Goal: Task Accomplishment & Management: Use online tool/utility

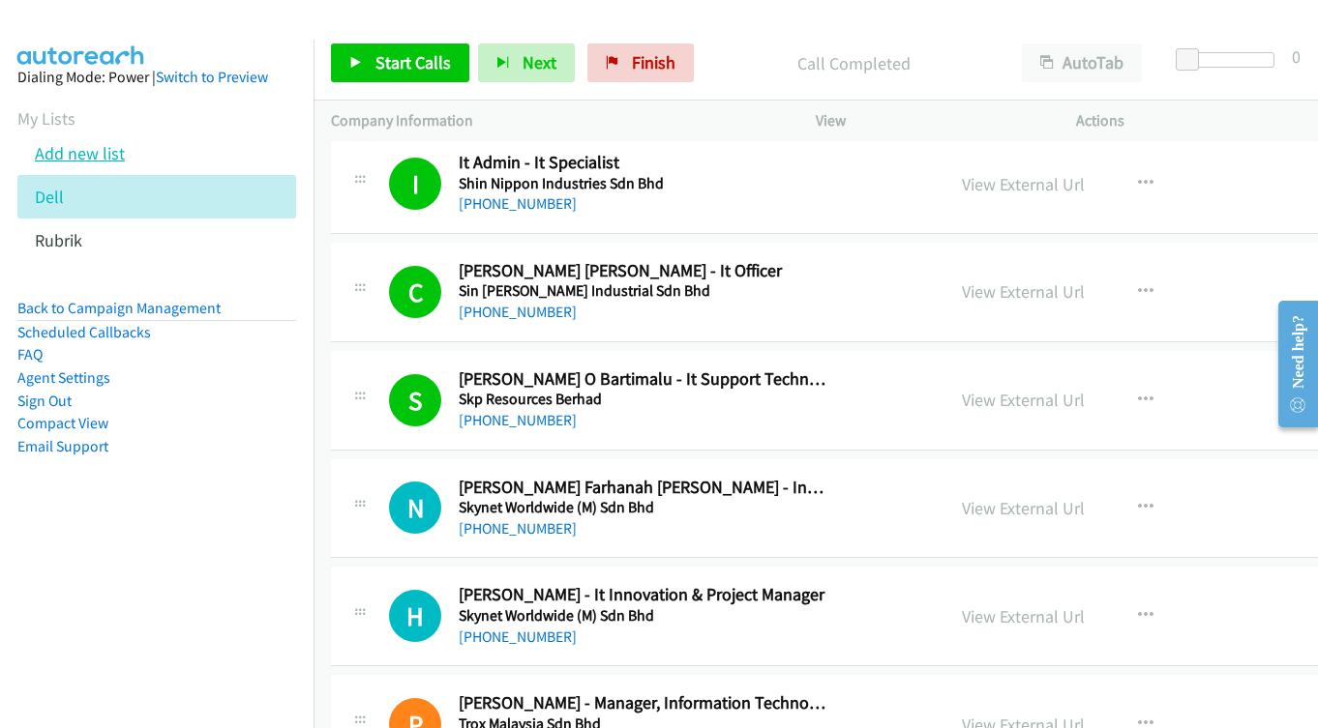
click at [91, 153] on link "Add new list" at bounding box center [80, 153] width 90 height 22
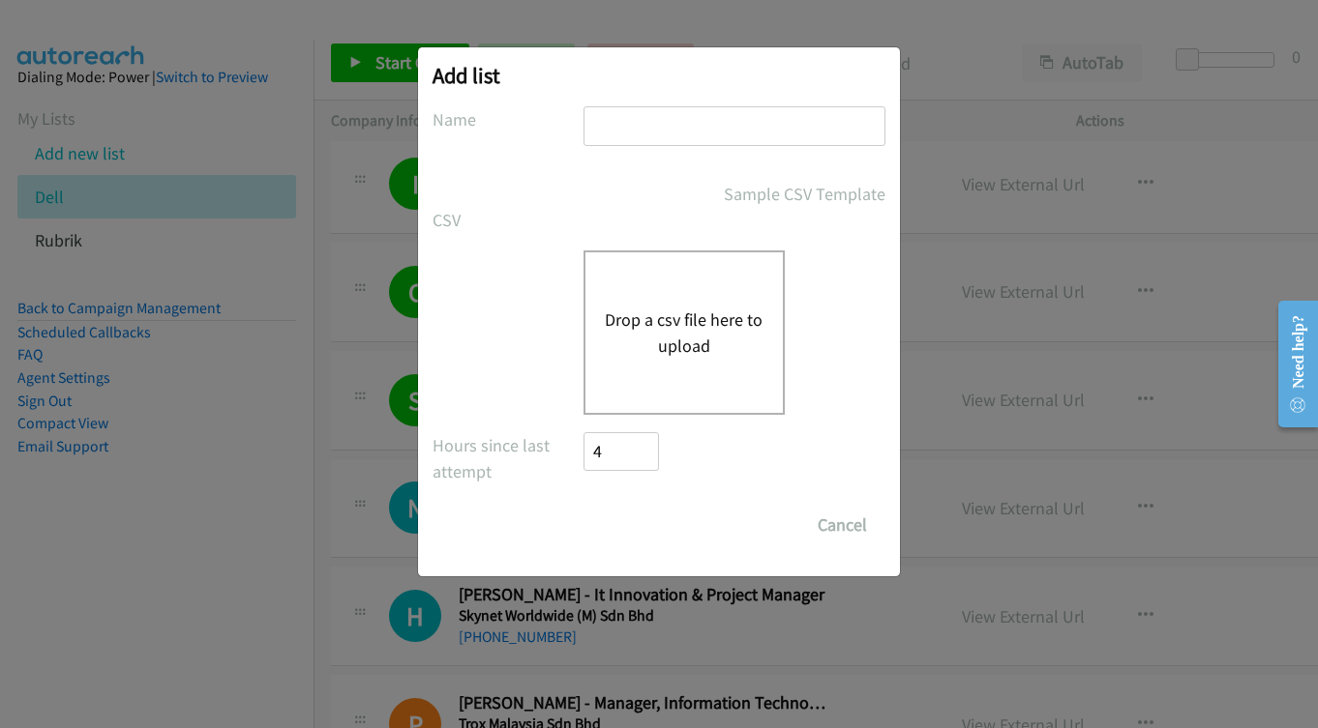
click at [690, 122] on input "text" at bounding box center [734, 126] width 302 height 40
type input "rubrik"
click at [679, 339] on button "Drop a csv file here to upload" at bounding box center [684, 333] width 159 height 52
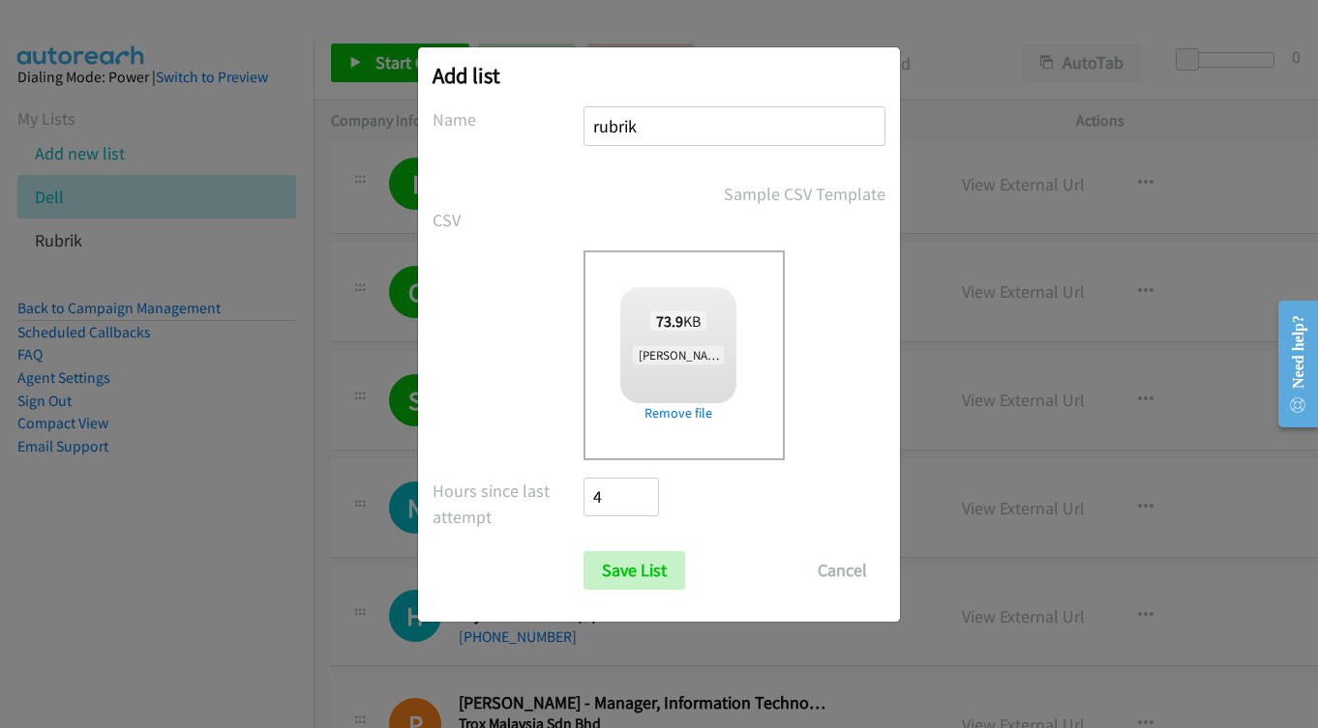
checkbox input "true"
click at [640, 566] on input "Save List" at bounding box center [634, 570] width 102 height 39
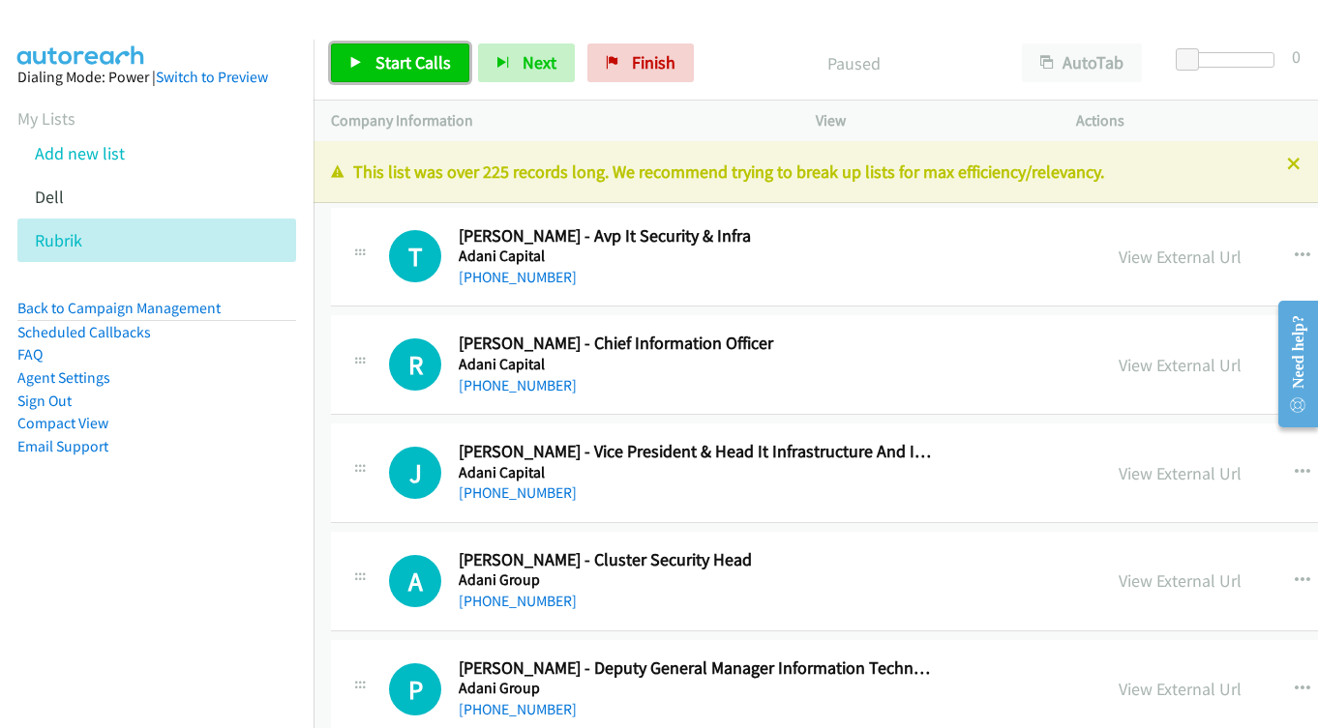
click at [409, 70] on span "Start Calls" at bounding box center [412, 62] width 75 height 22
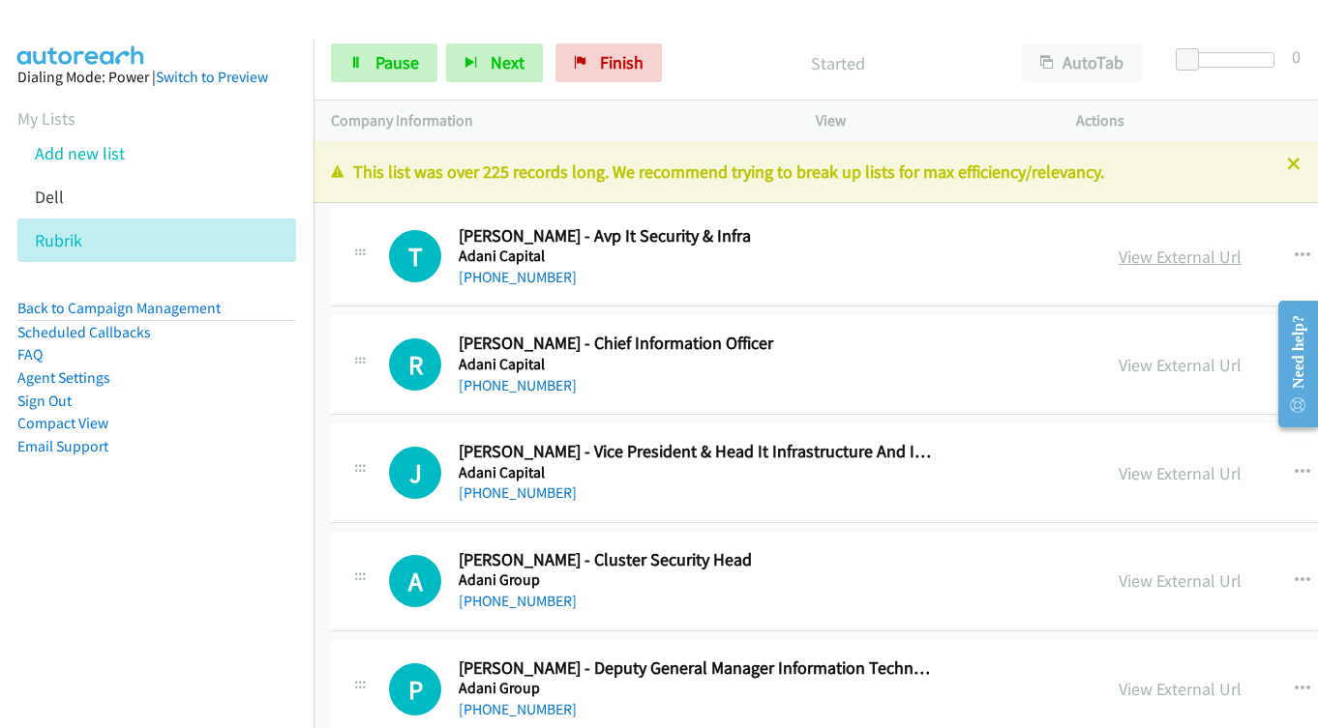
click at [1152, 253] on link "View External Url" at bounding box center [1179, 257] width 123 height 22
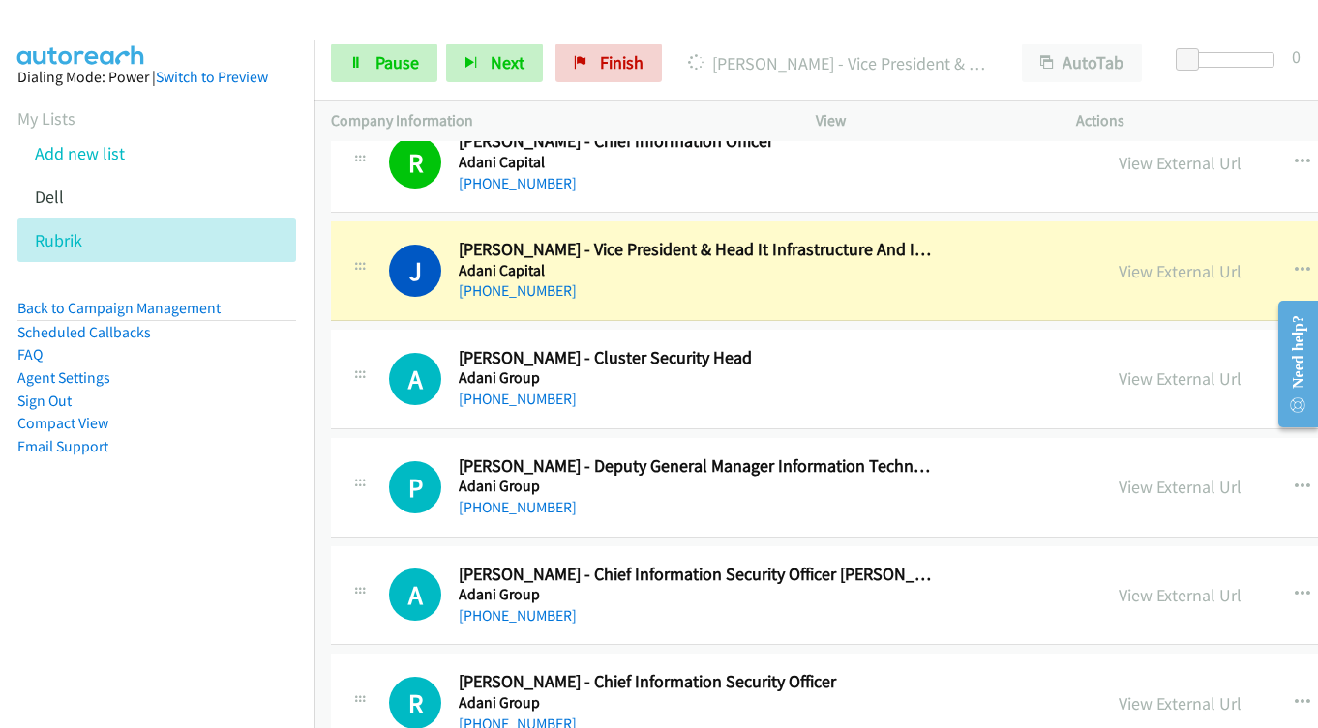
scroll to position [290, 0]
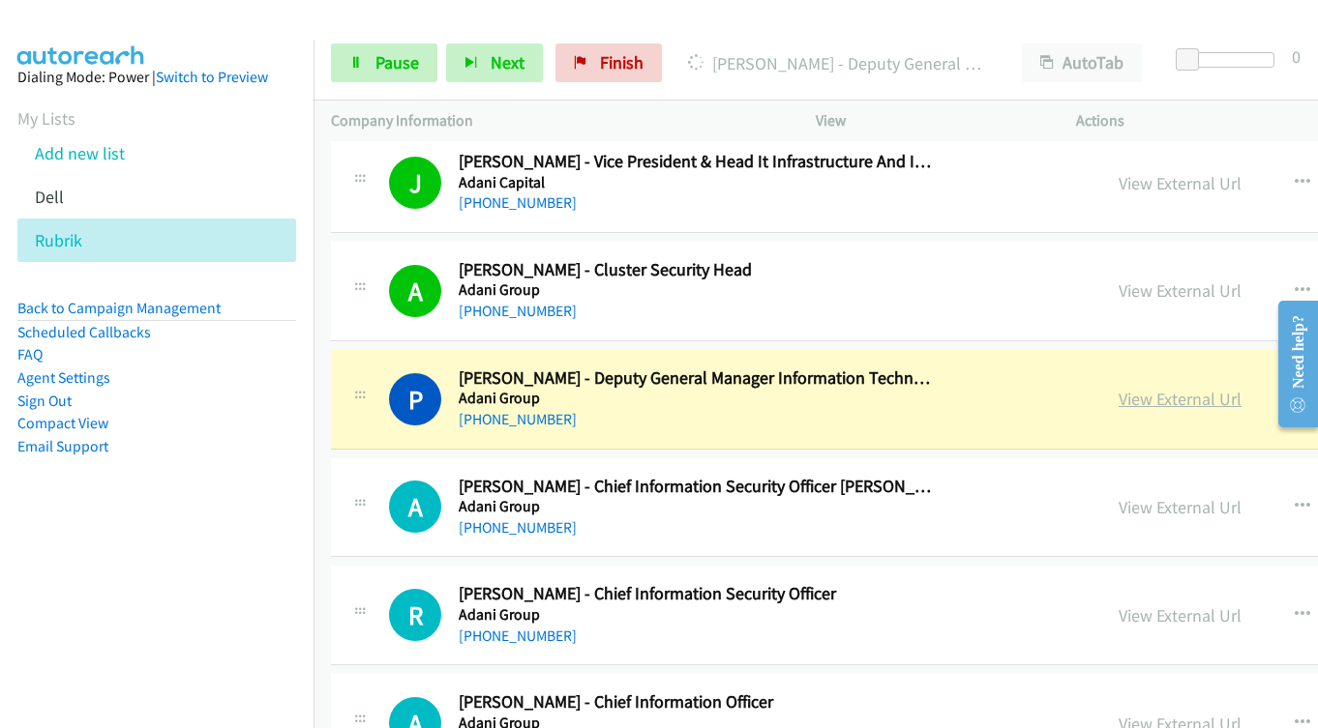
click at [1119, 401] on link "View External Url" at bounding box center [1179, 399] width 123 height 22
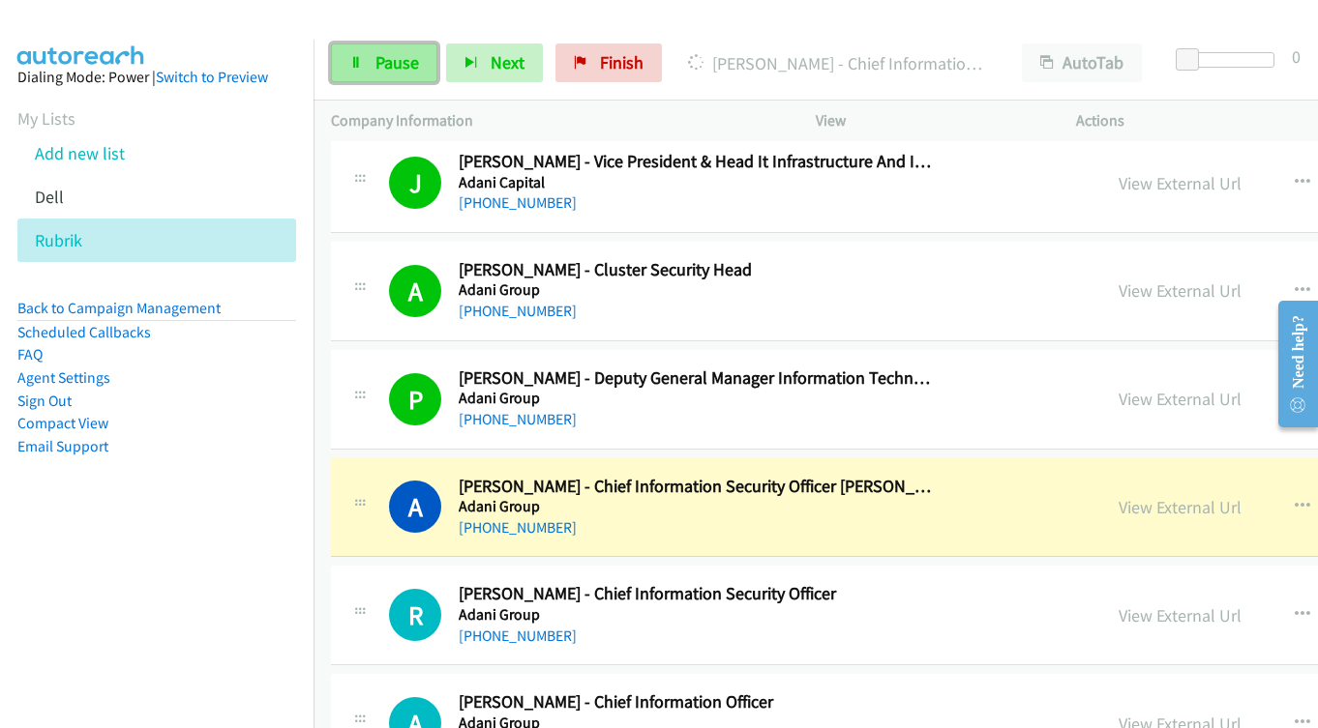
click at [389, 65] on span "Pause" at bounding box center [397, 62] width 44 height 22
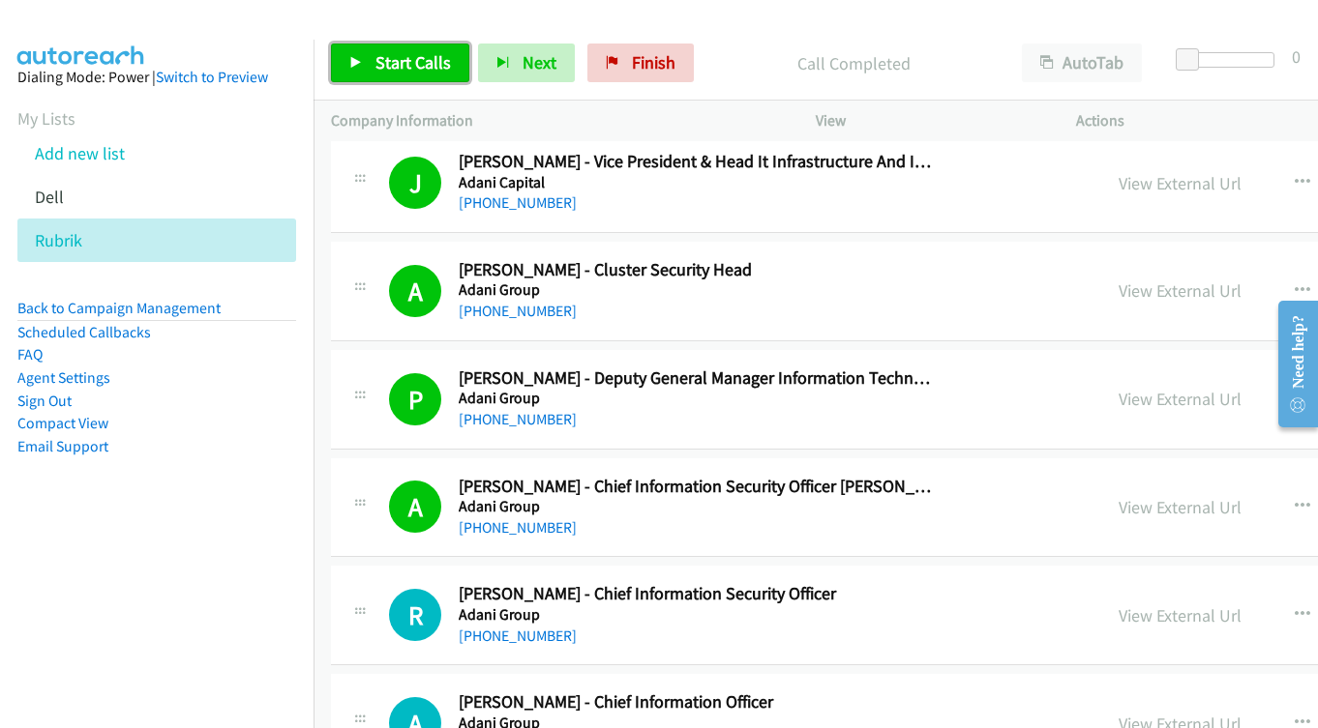
click at [395, 59] on span "Start Calls" at bounding box center [412, 62] width 75 height 22
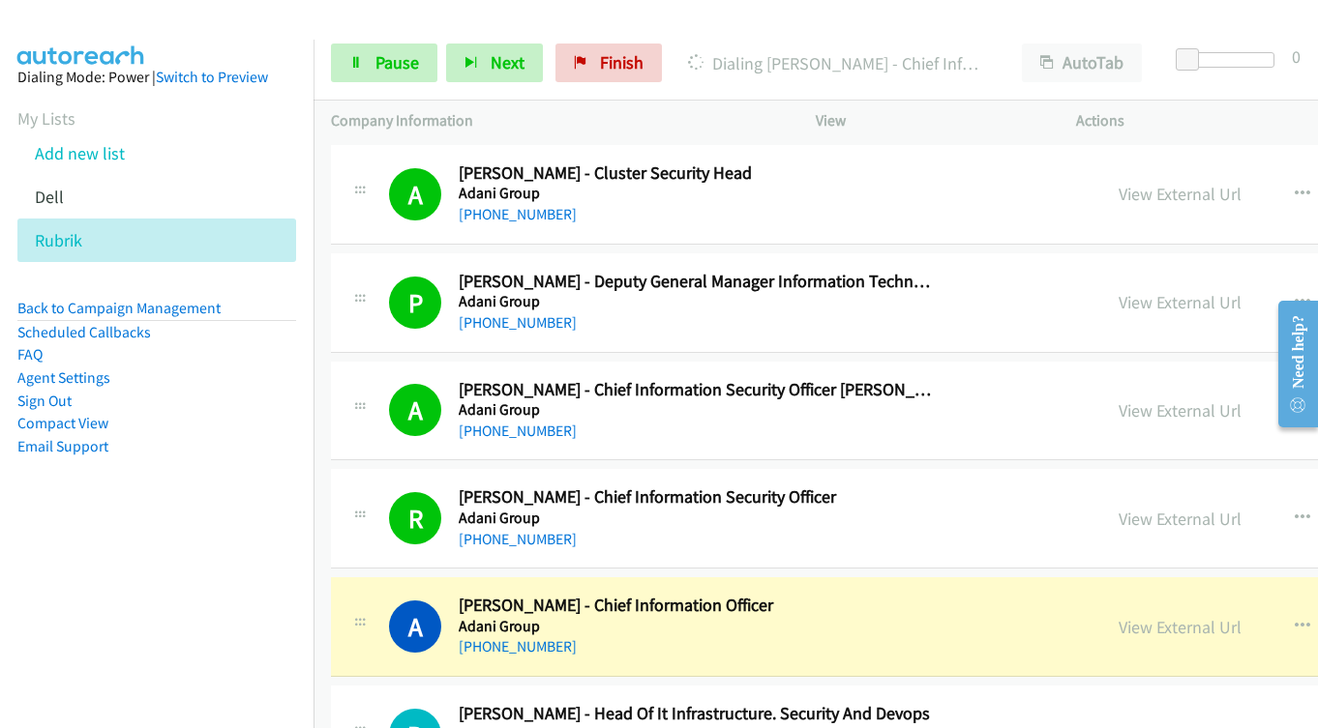
scroll to position [580, 0]
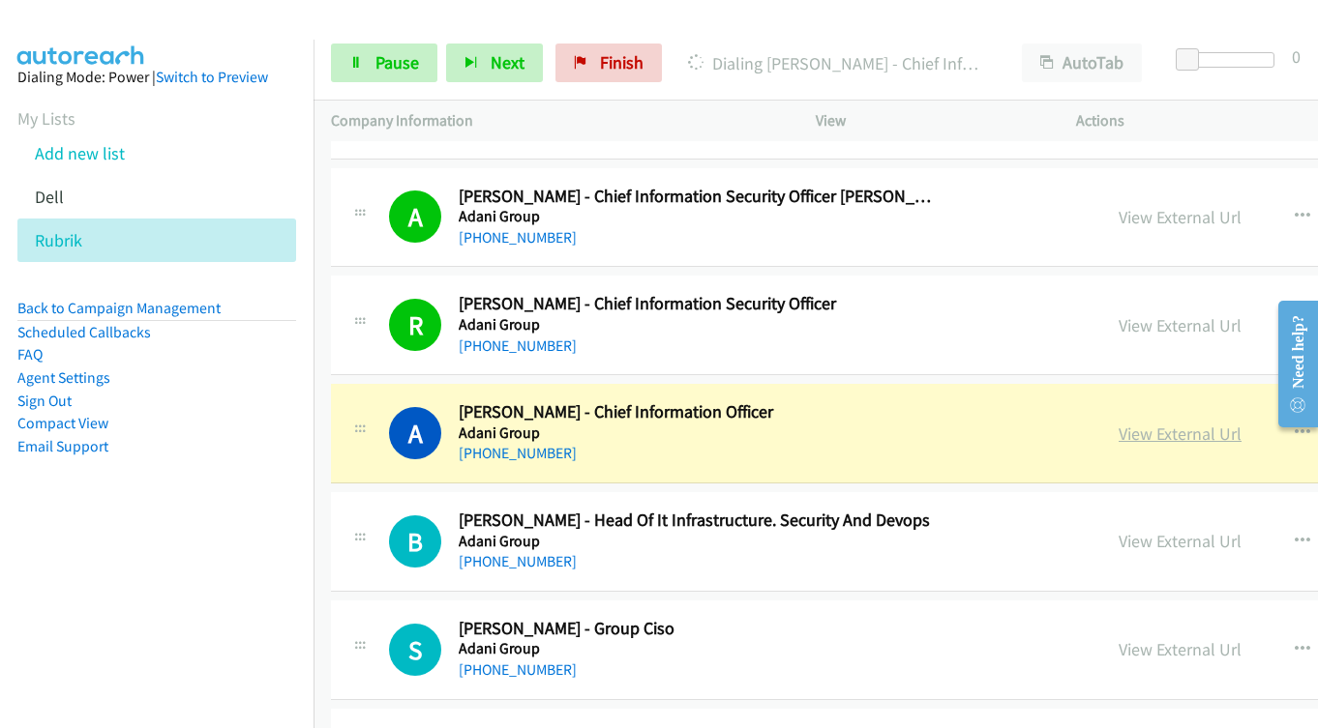
click at [1118, 442] on link "View External Url" at bounding box center [1179, 434] width 123 height 22
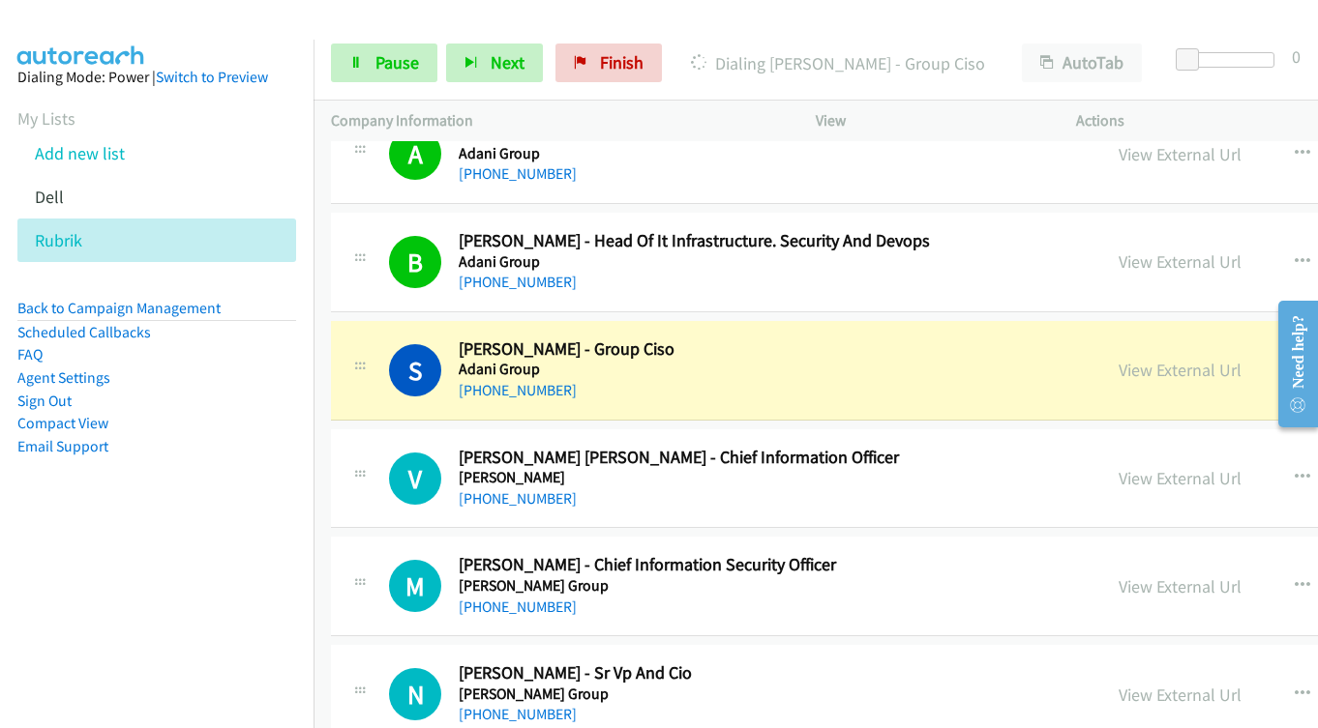
scroll to position [871, 0]
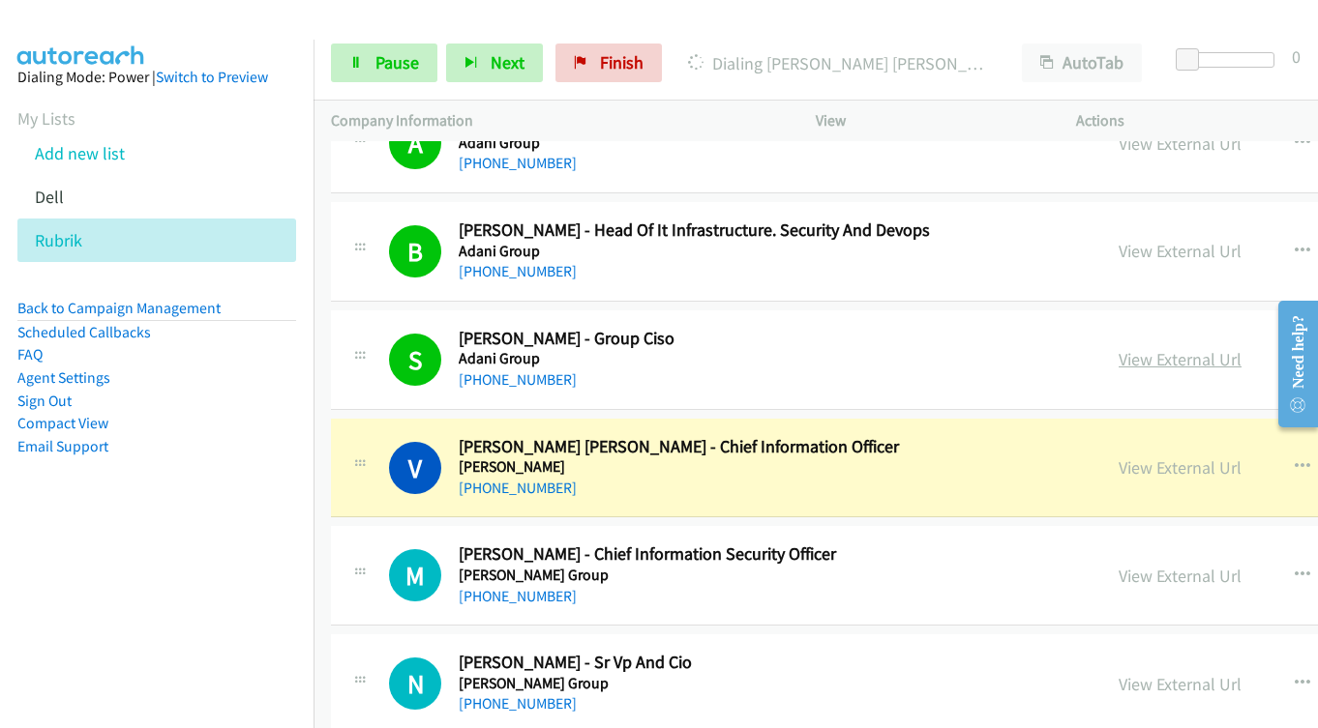
click at [1118, 356] on link "View External Url" at bounding box center [1179, 359] width 123 height 22
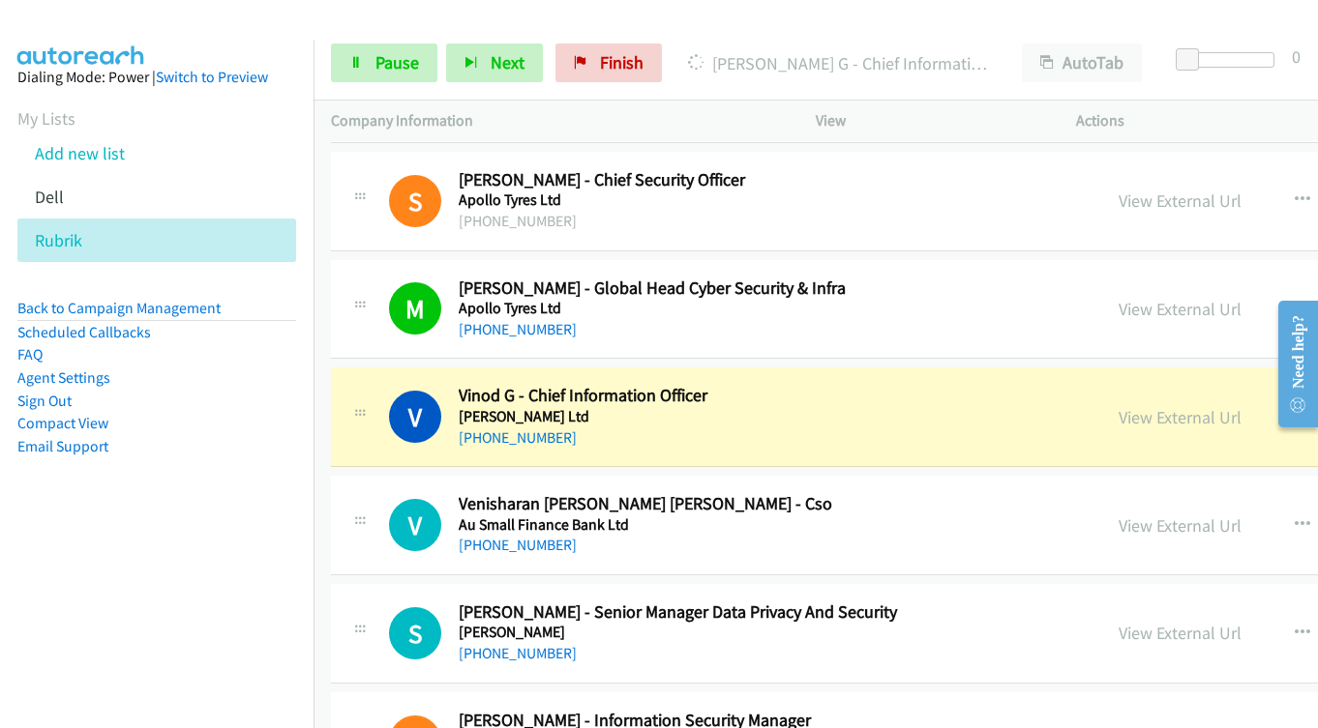
scroll to position [1741, 0]
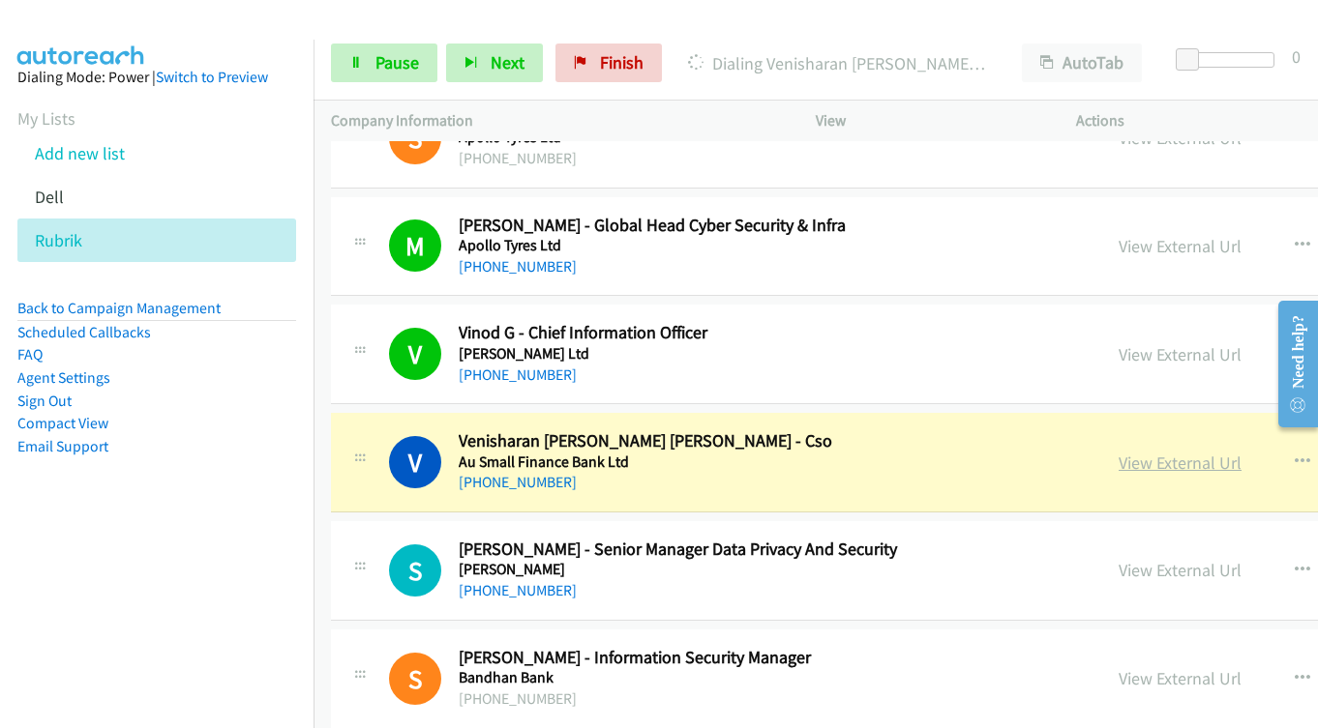
click at [1118, 468] on link "View External Url" at bounding box center [1179, 463] width 123 height 22
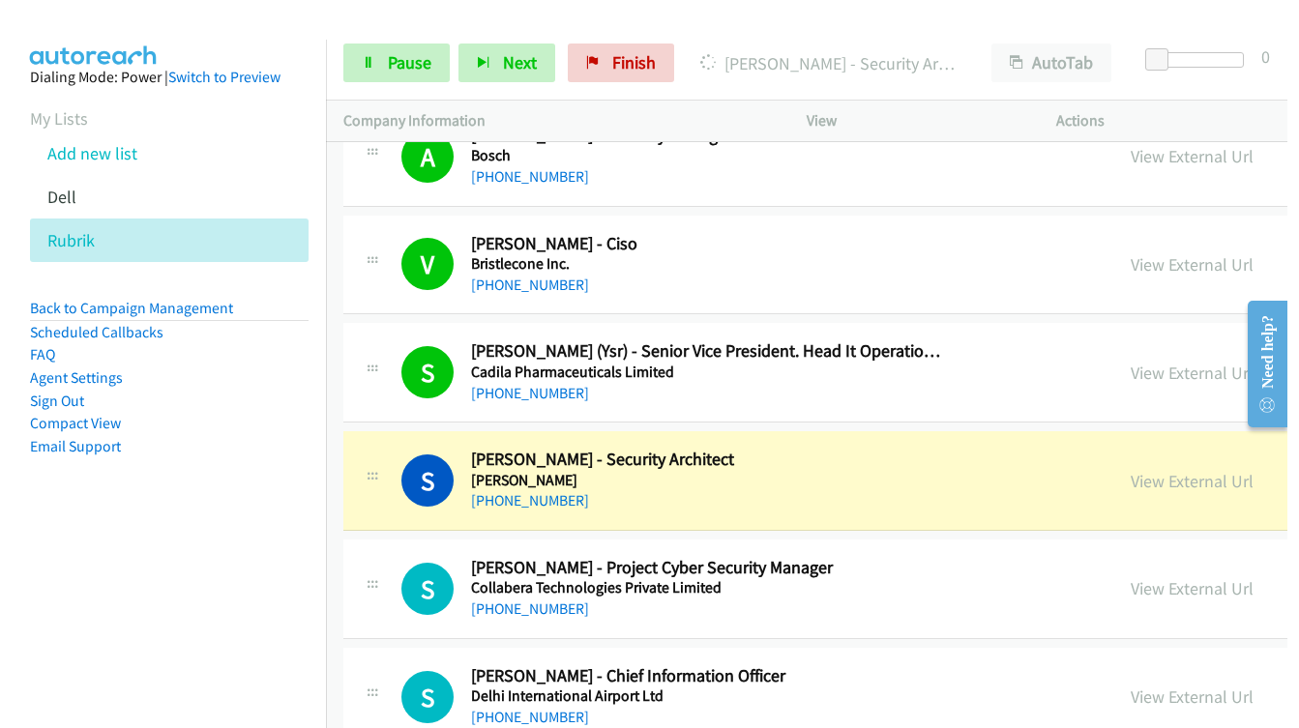
scroll to position [2999, 0]
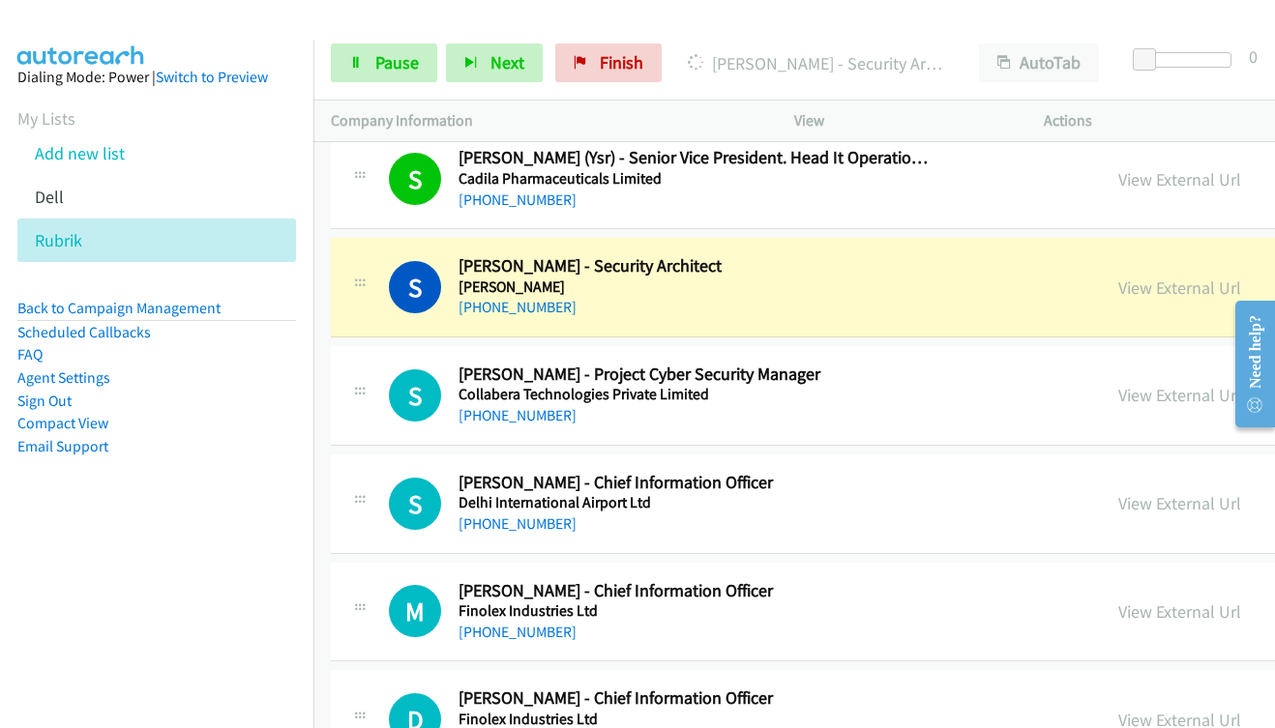
click at [1118, 291] on link "View External Url" at bounding box center [1179, 288] width 123 height 22
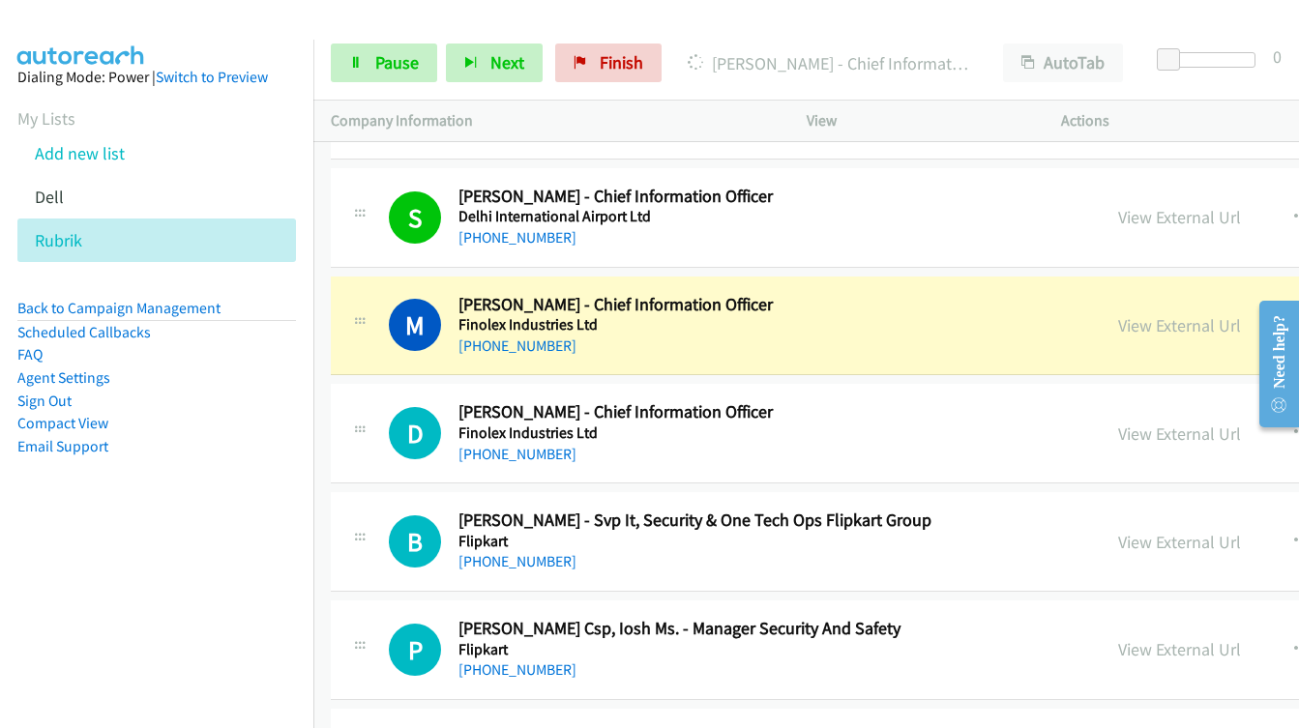
scroll to position [3289, 0]
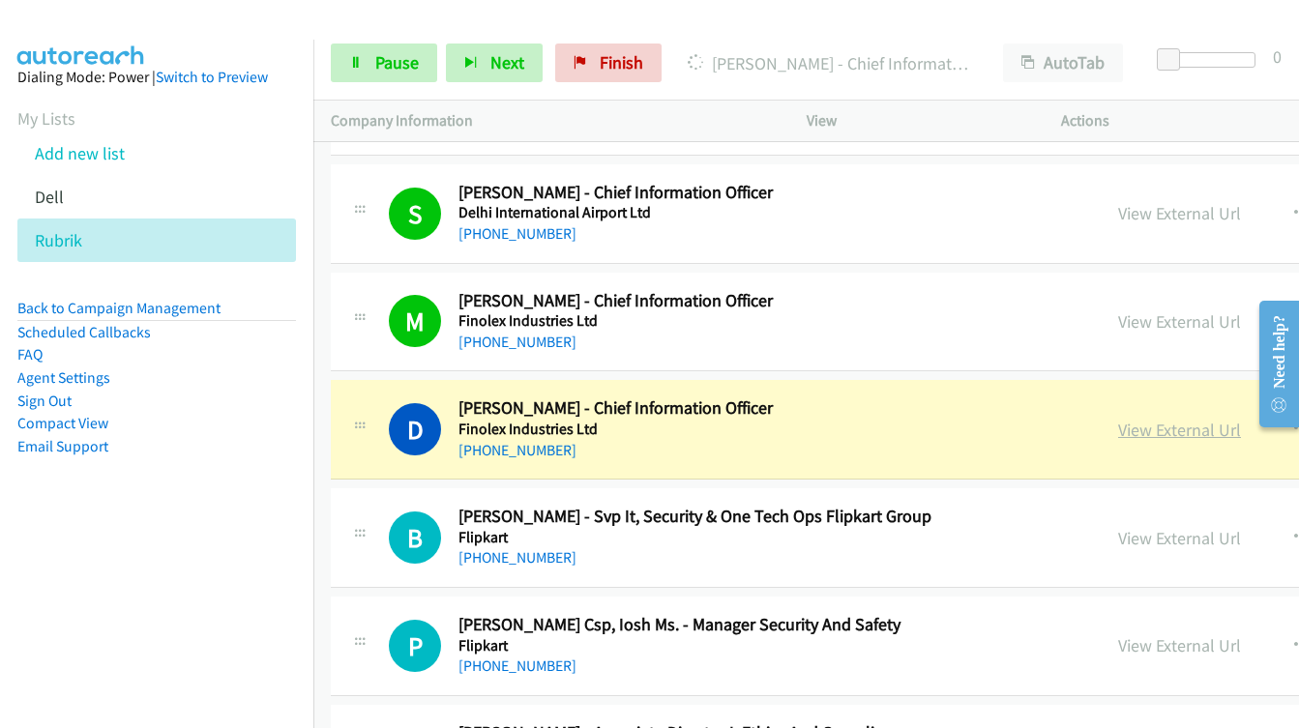
click at [1118, 429] on link "View External Url" at bounding box center [1179, 430] width 123 height 22
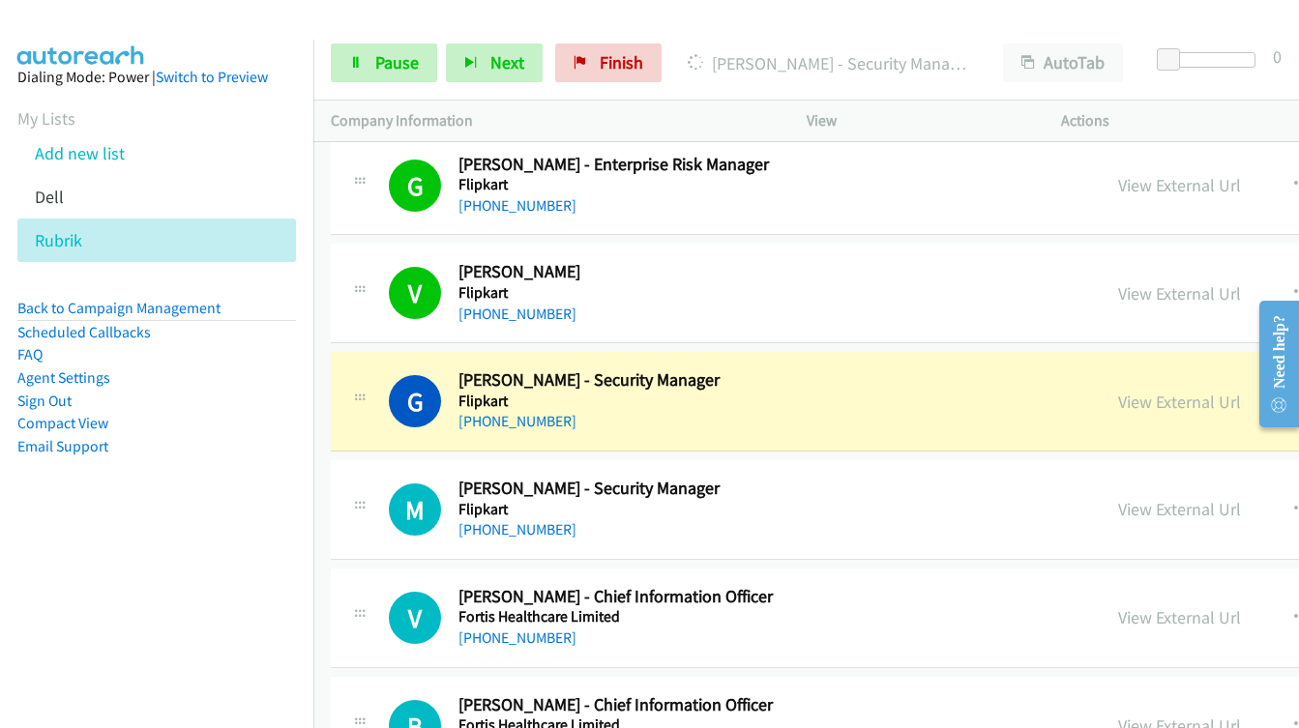
scroll to position [4160, 0]
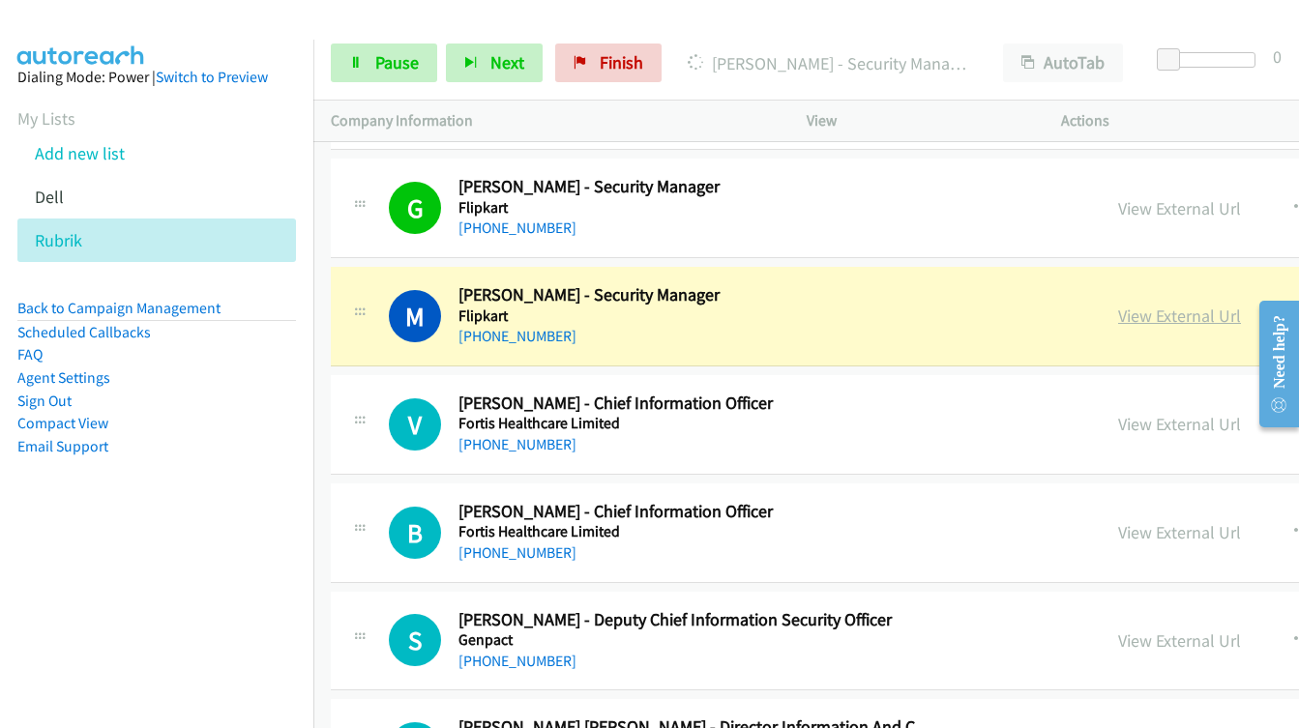
click at [1118, 318] on link "View External Url" at bounding box center [1179, 316] width 123 height 22
click at [397, 64] on span "Pause" at bounding box center [397, 62] width 44 height 22
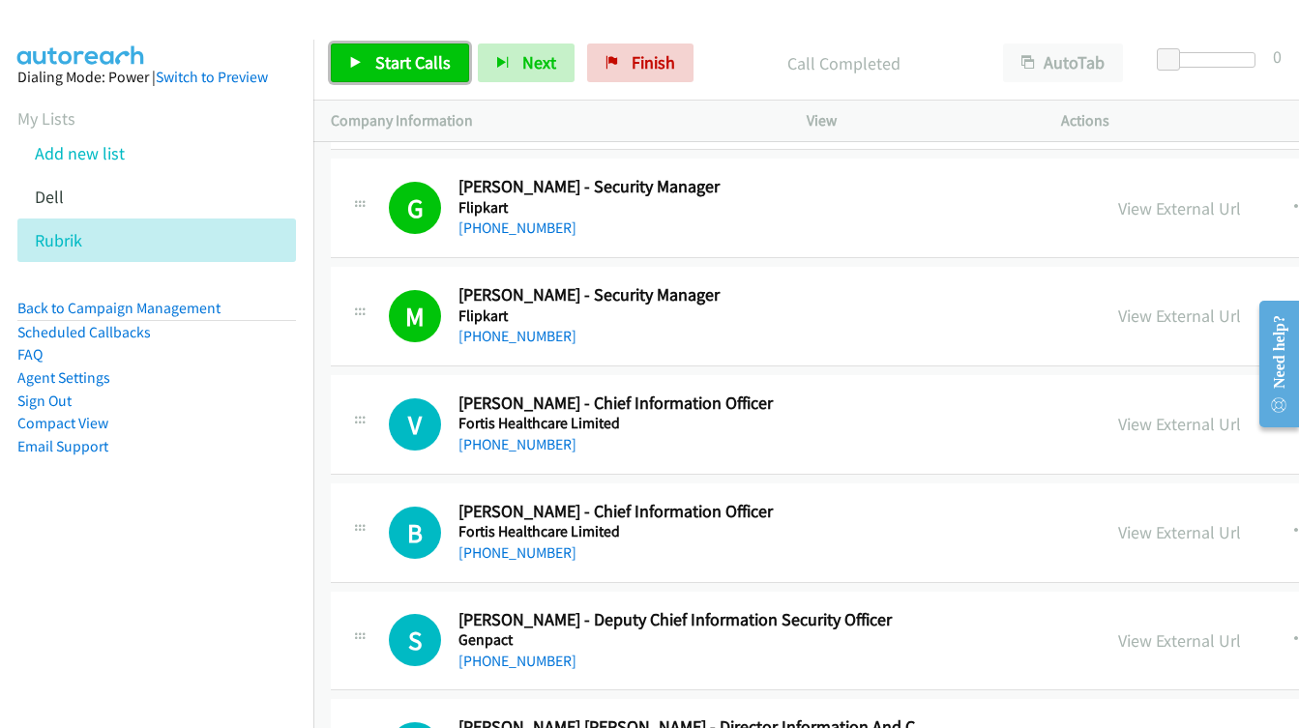
click at [429, 67] on span "Start Calls" at bounding box center [412, 62] width 75 height 22
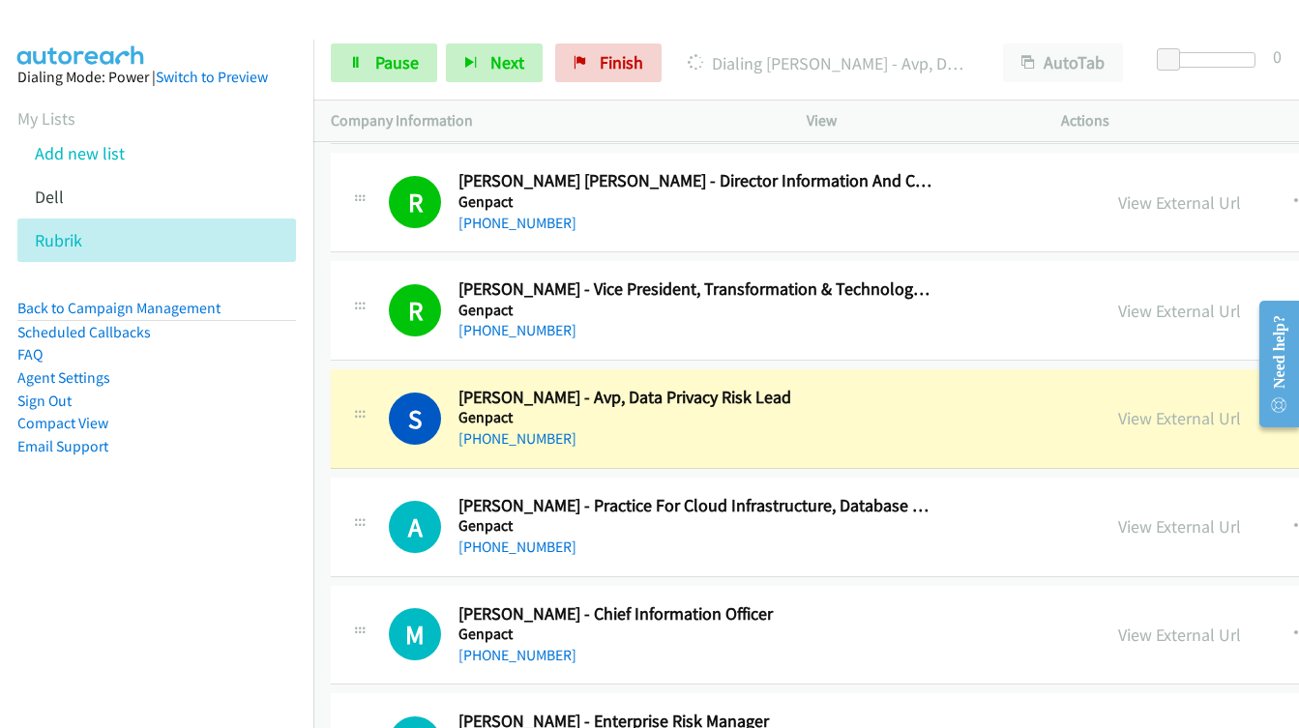
scroll to position [4740, 0]
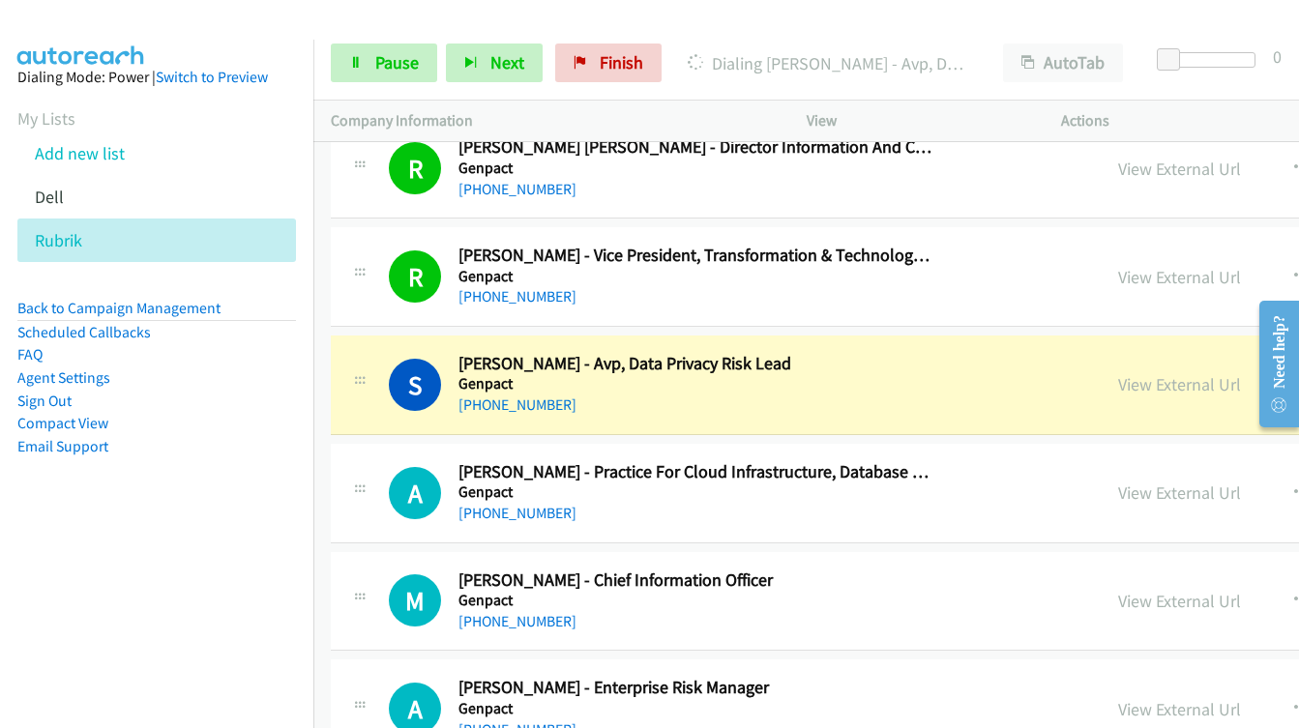
drag, startPoint x: 1082, startPoint y: 385, endPoint x: 1069, endPoint y: 395, distance: 15.9
click at [1118, 386] on link "View External Url" at bounding box center [1179, 384] width 123 height 22
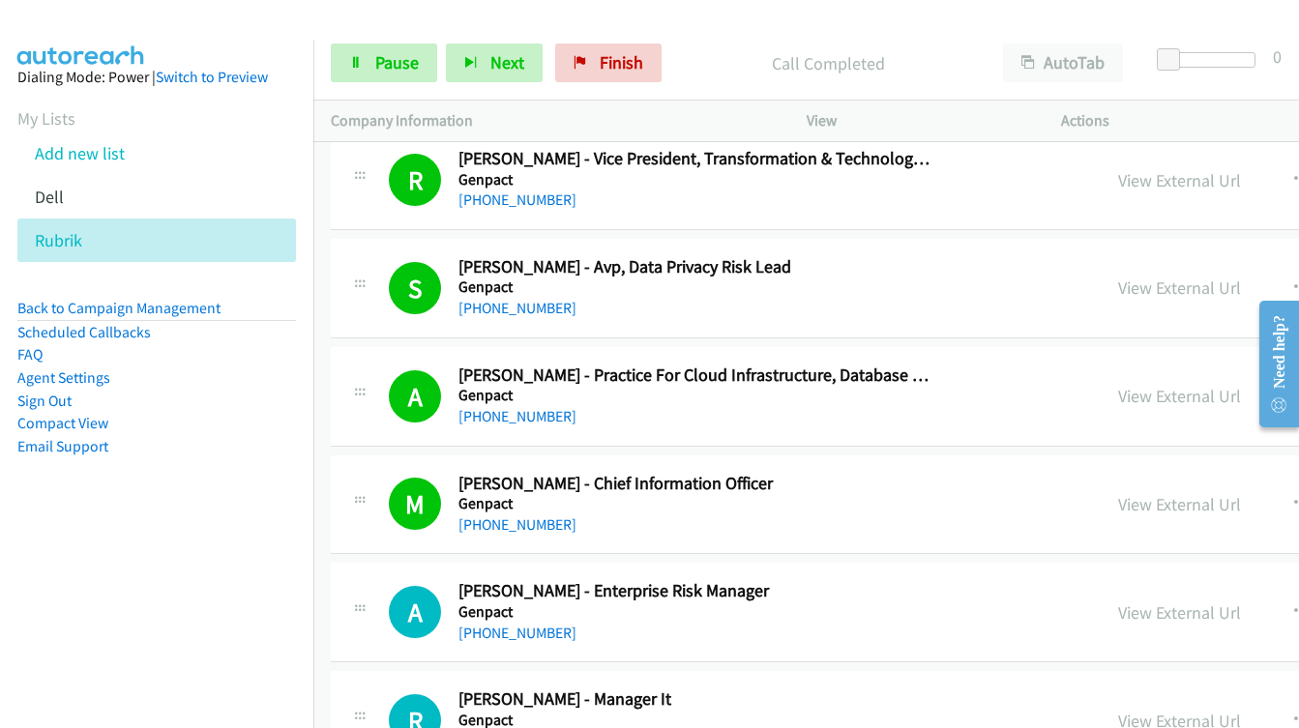
scroll to position [5127, 0]
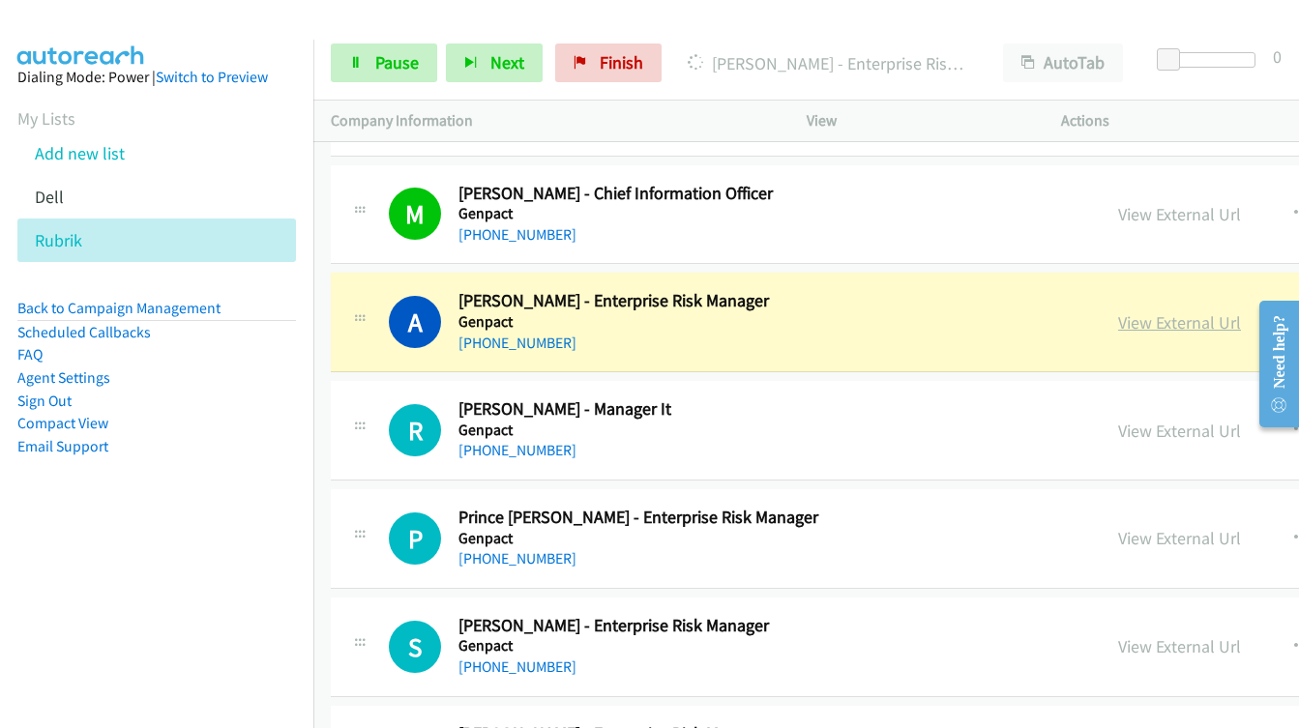
click at [1118, 329] on link "View External Url" at bounding box center [1179, 323] width 123 height 22
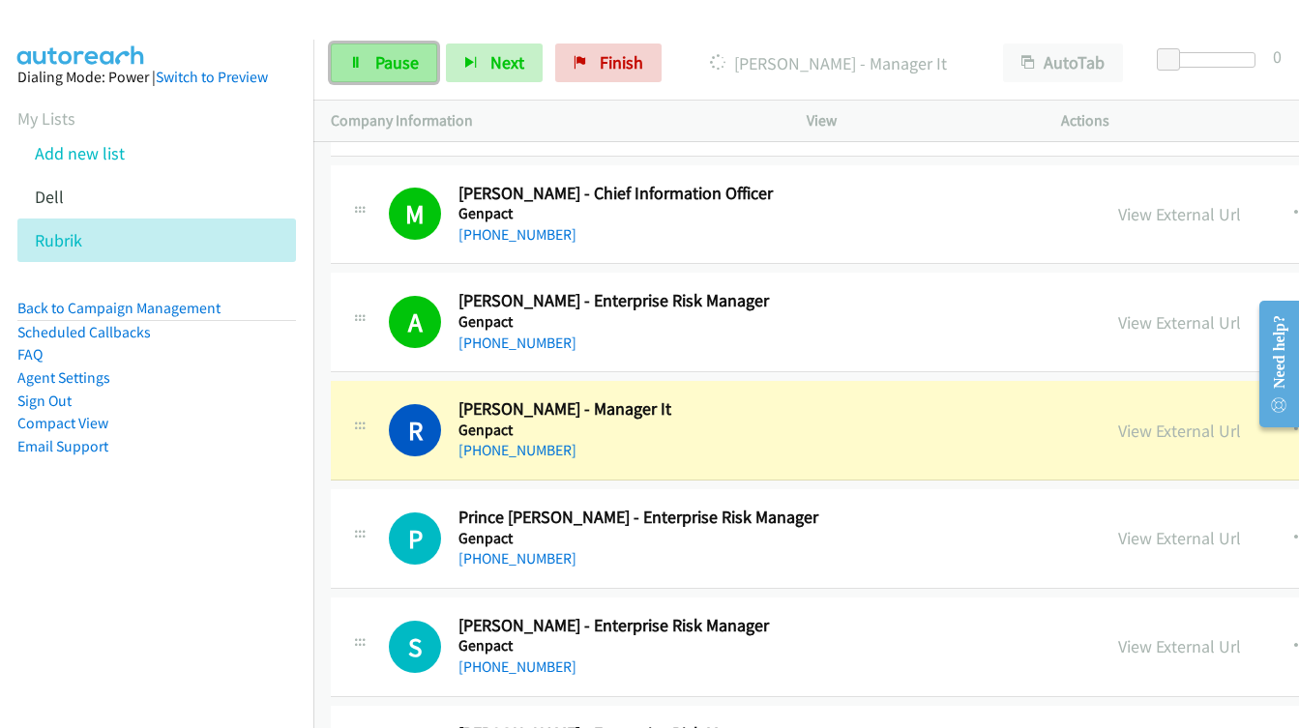
click at [375, 60] on span "Pause" at bounding box center [397, 62] width 44 height 22
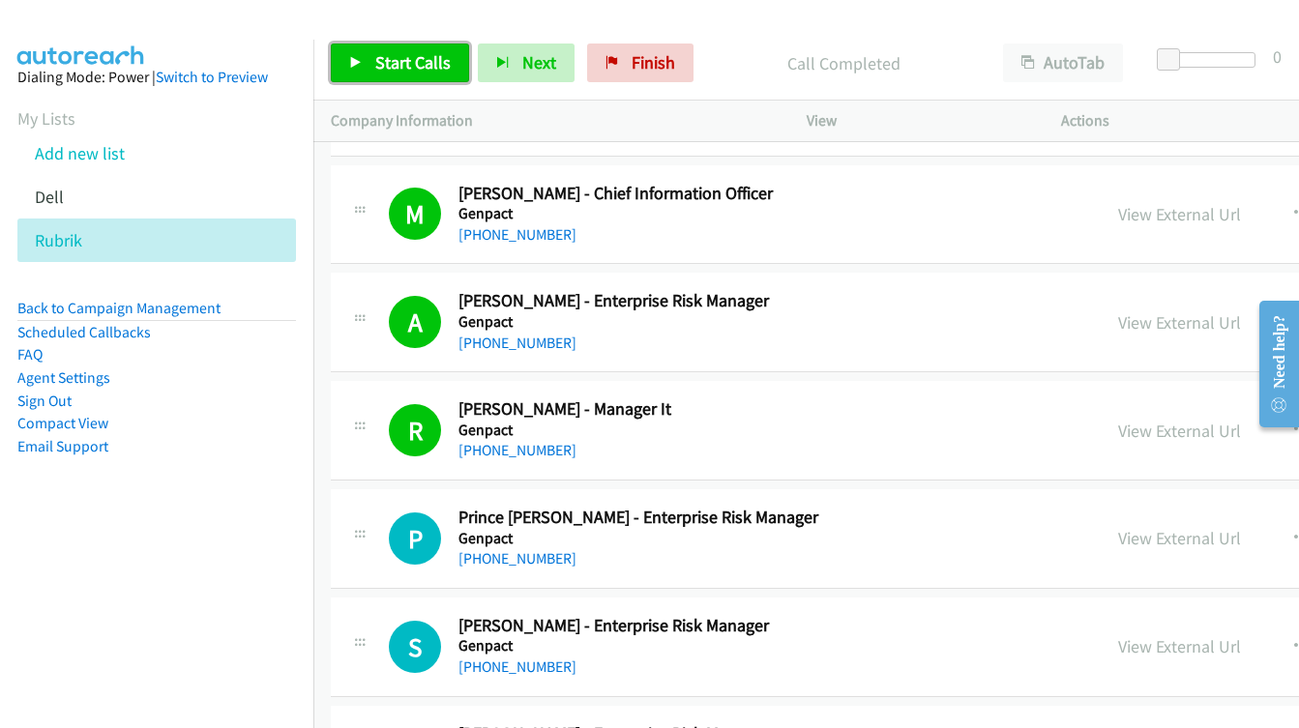
click at [401, 59] on span "Start Calls" at bounding box center [412, 62] width 75 height 22
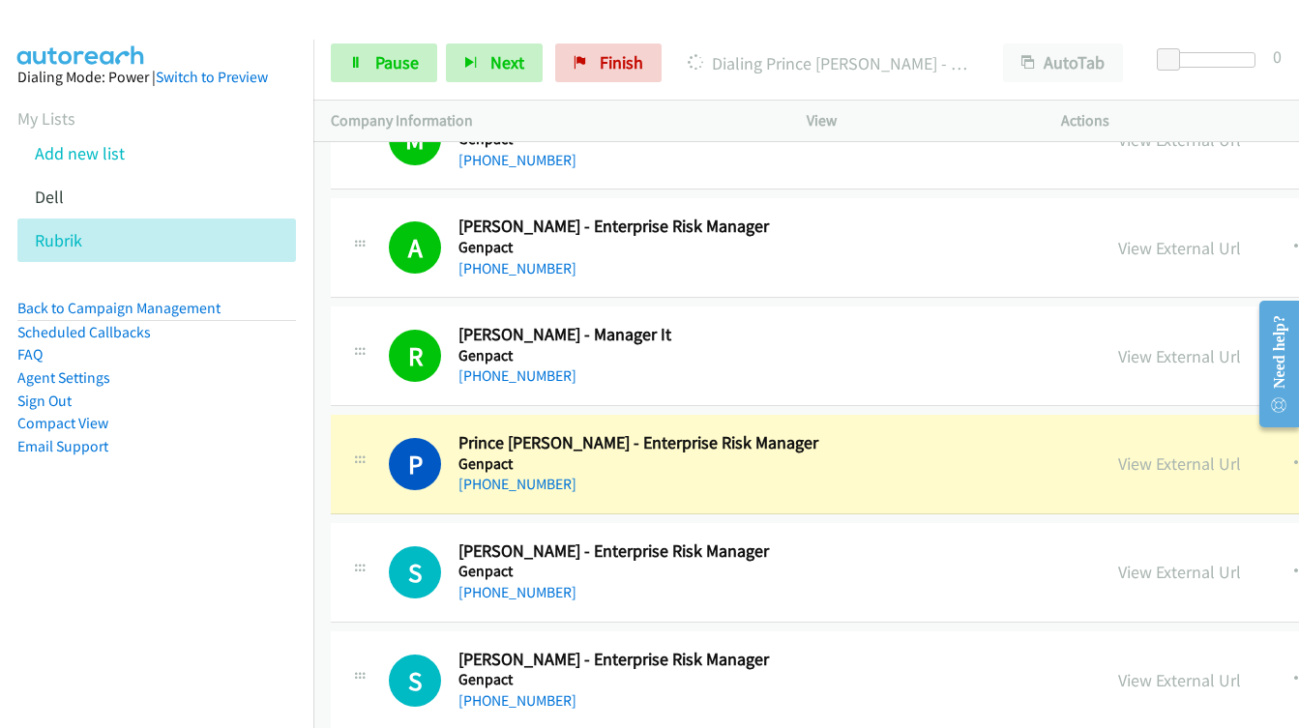
scroll to position [5224, 0]
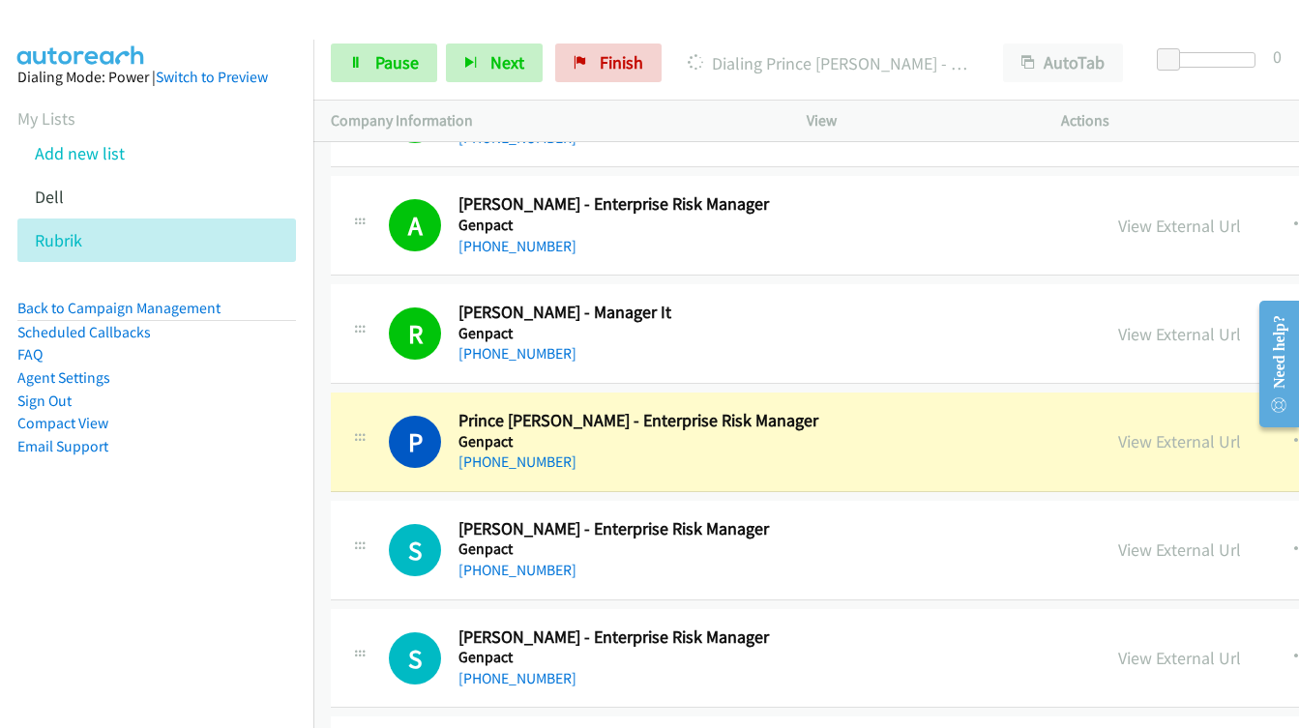
click at [1127, 446] on link "View External Url" at bounding box center [1179, 442] width 123 height 22
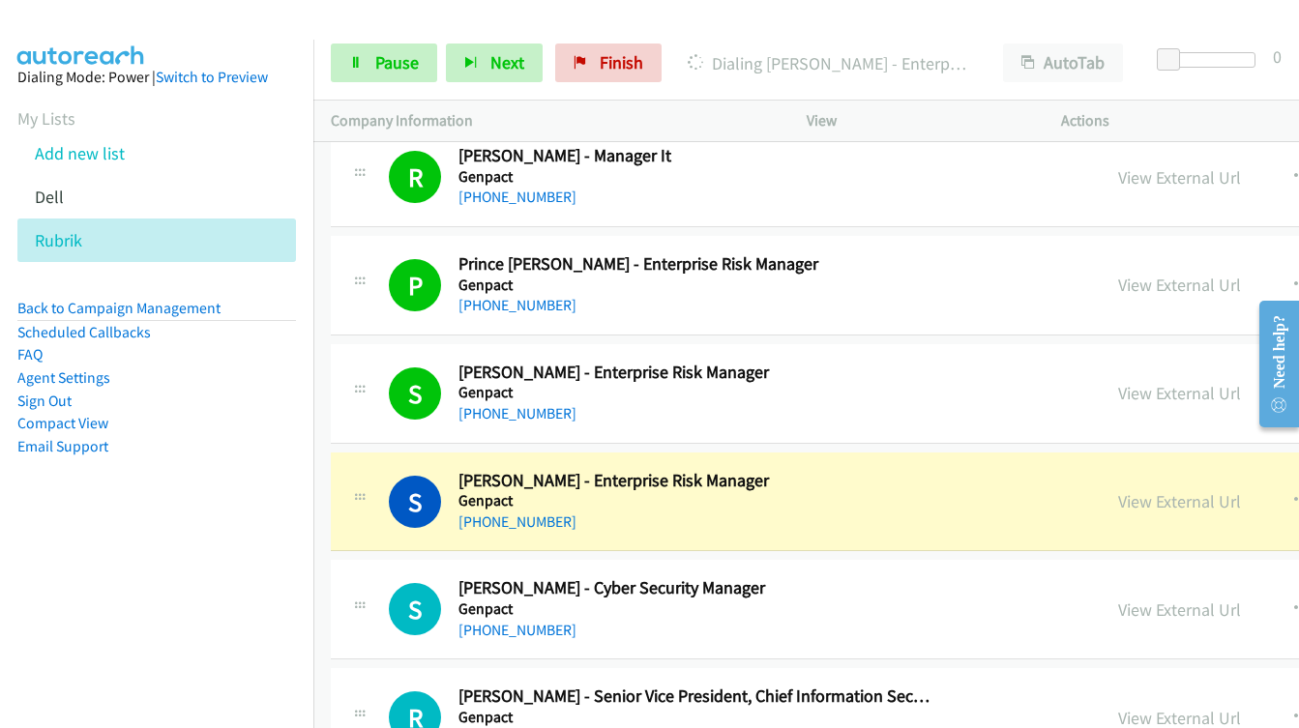
scroll to position [5514, 0]
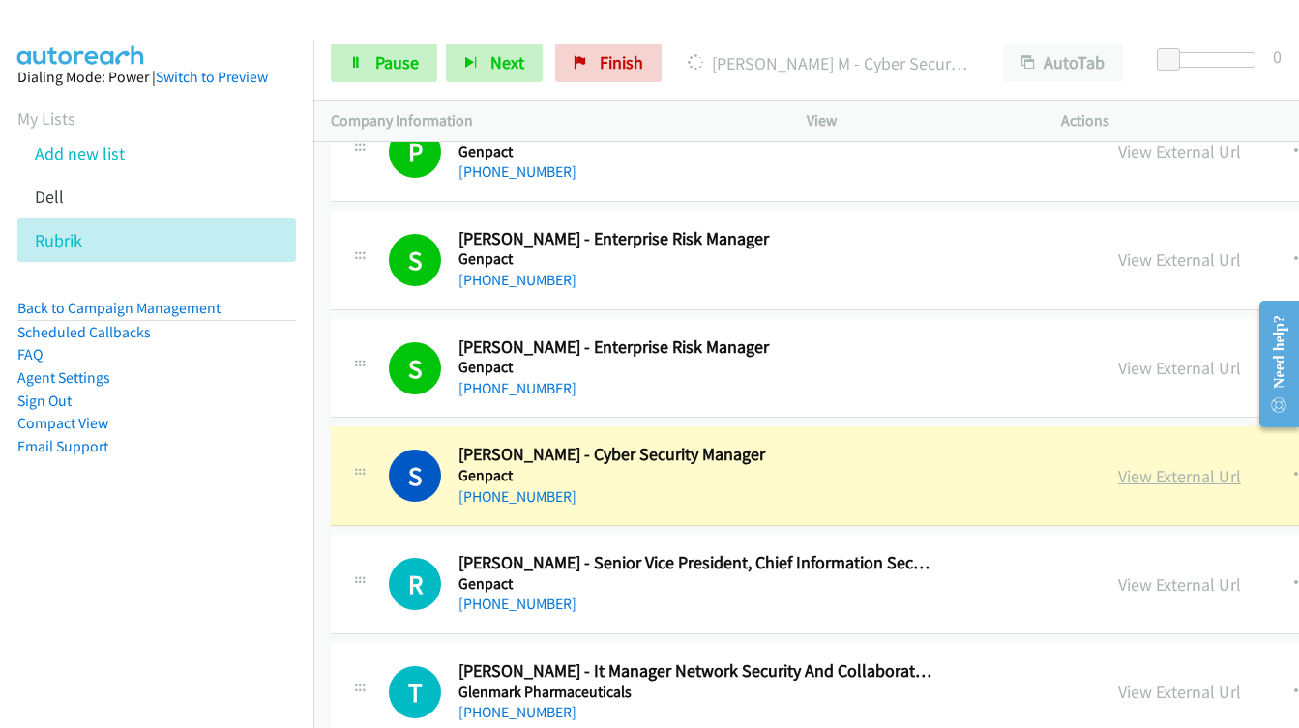
click at [1118, 477] on link "View External Url" at bounding box center [1179, 476] width 123 height 22
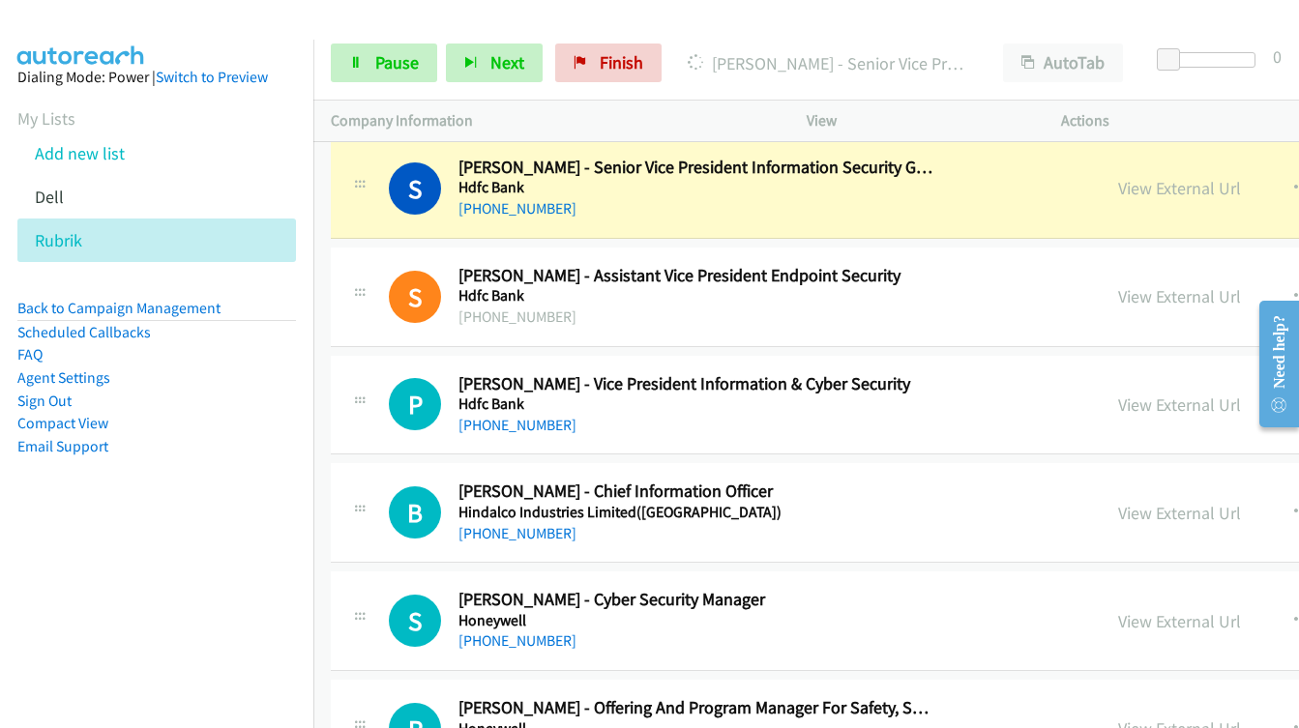
scroll to position [6675, 0]
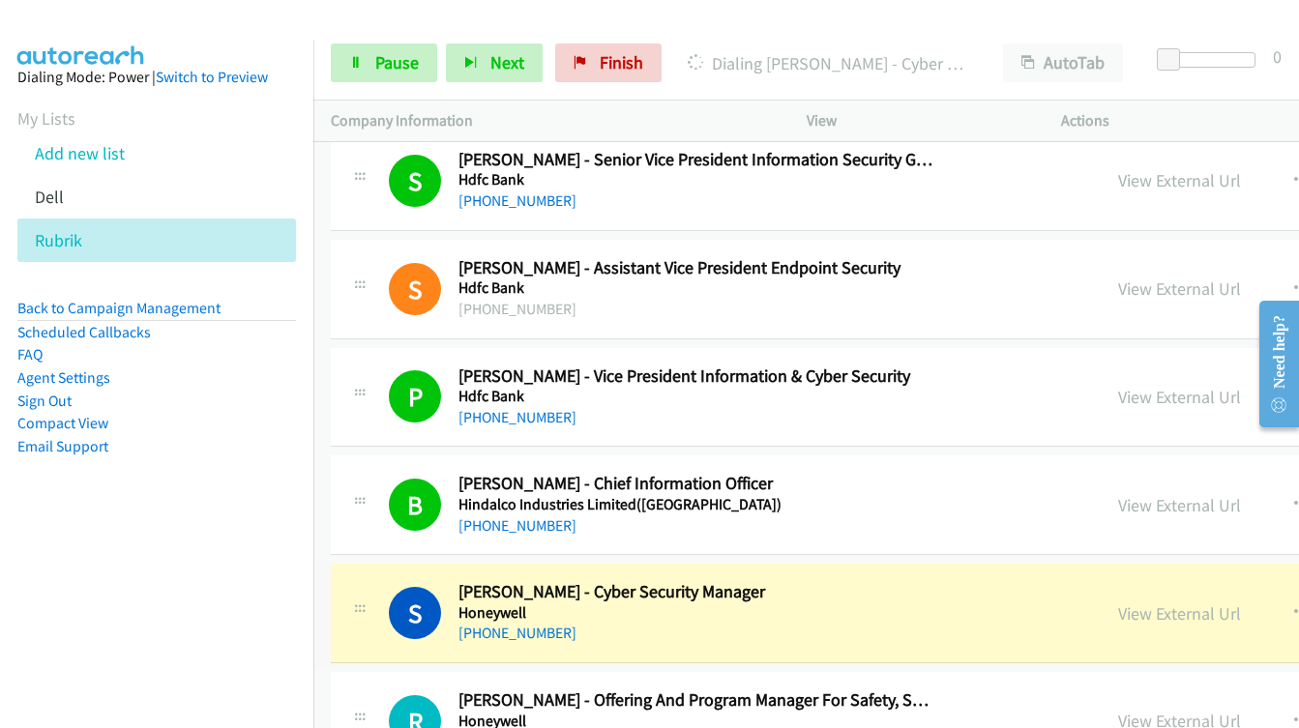
click at [1118, 612] on link "View External Url" at bounding box center [1179, 614] width 123 height 22
click at [375, 56] on span "Pause" at bounding box center [397, 62] width 44 height 22
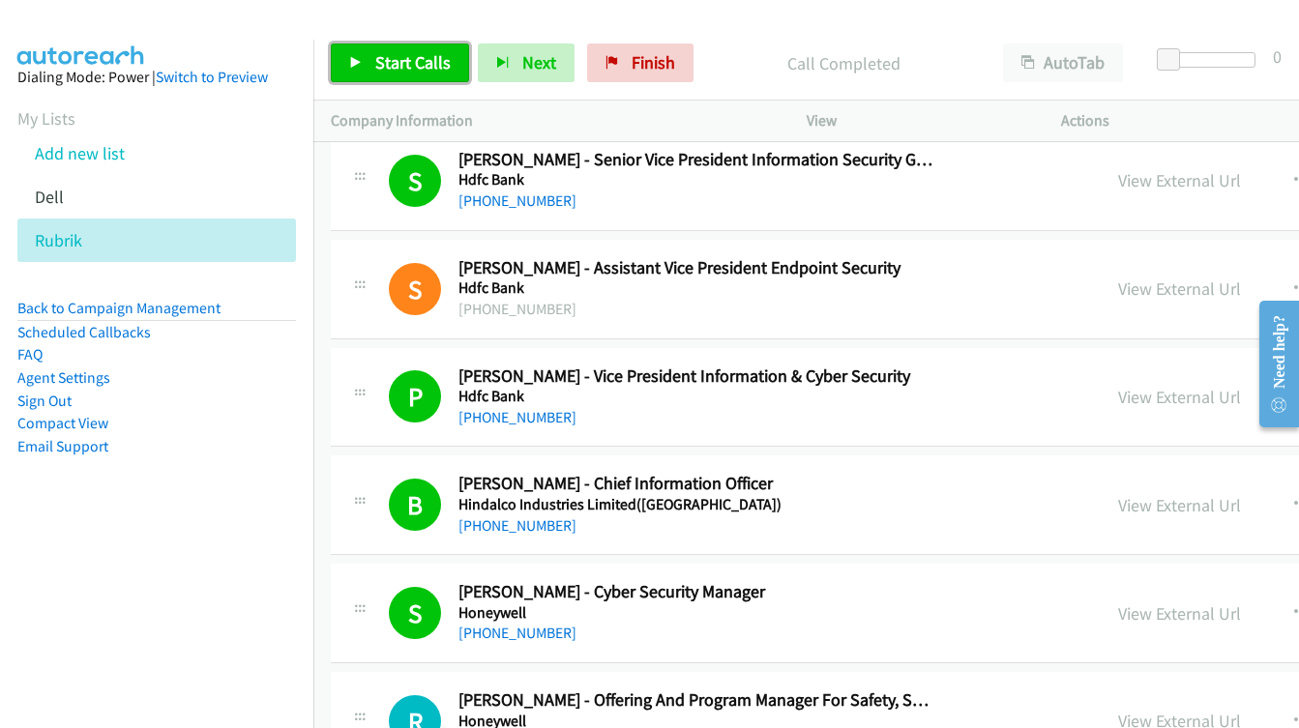
click at [429, 63] on span "Start Calls" at bounding box center [412, 62] width 75 height 22
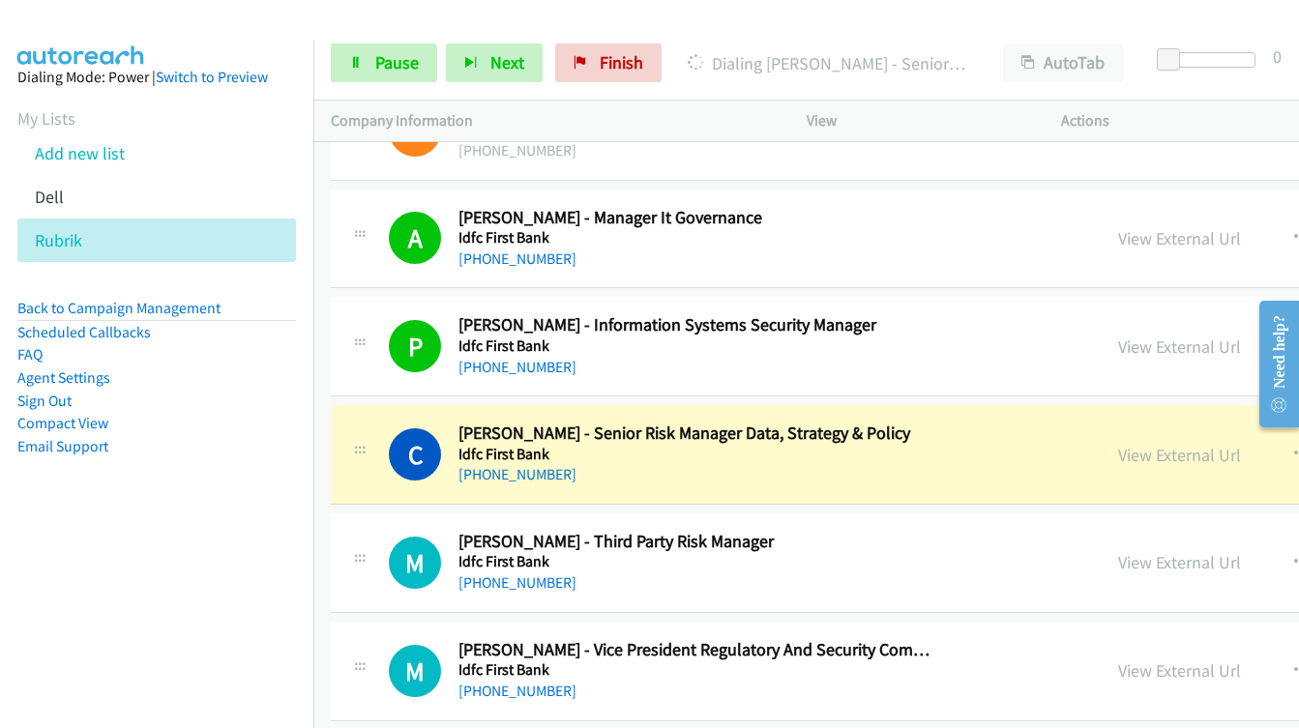
scroll to position [8030, 0]
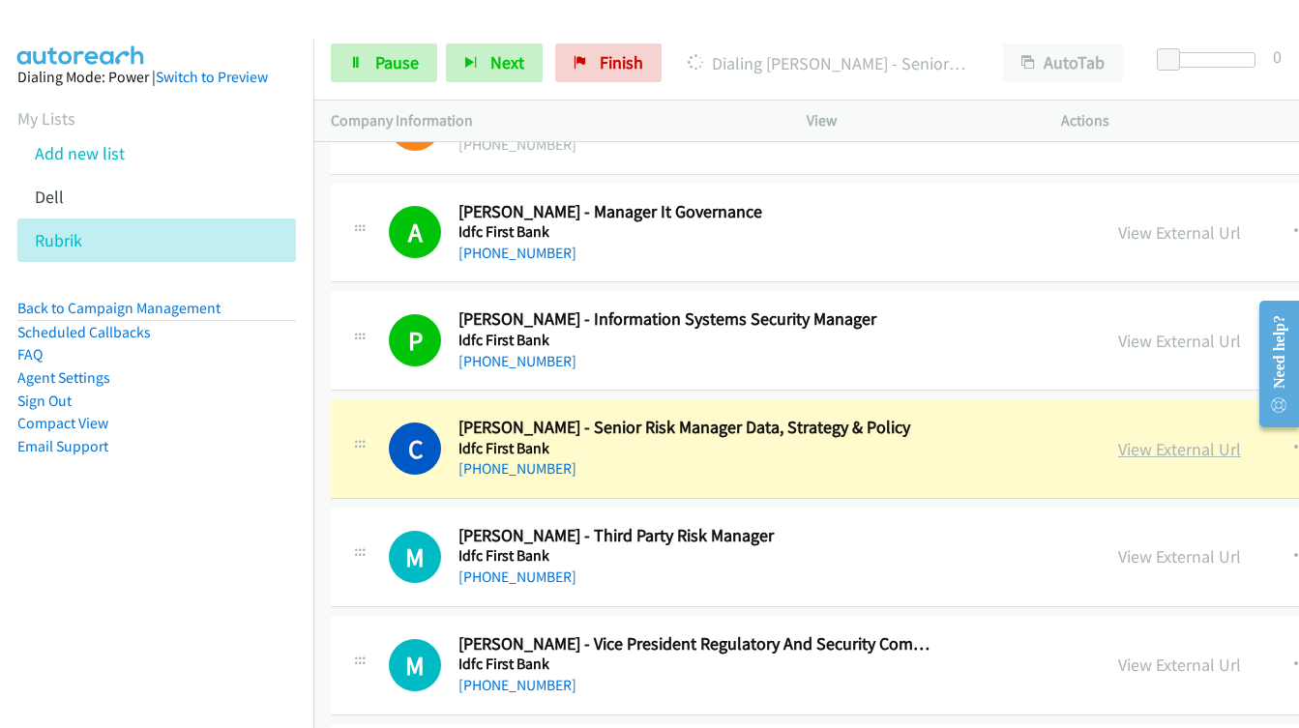
click at [1118, 445] on link "View External Url" at bounding box center [1179, 449] width 123 height 22
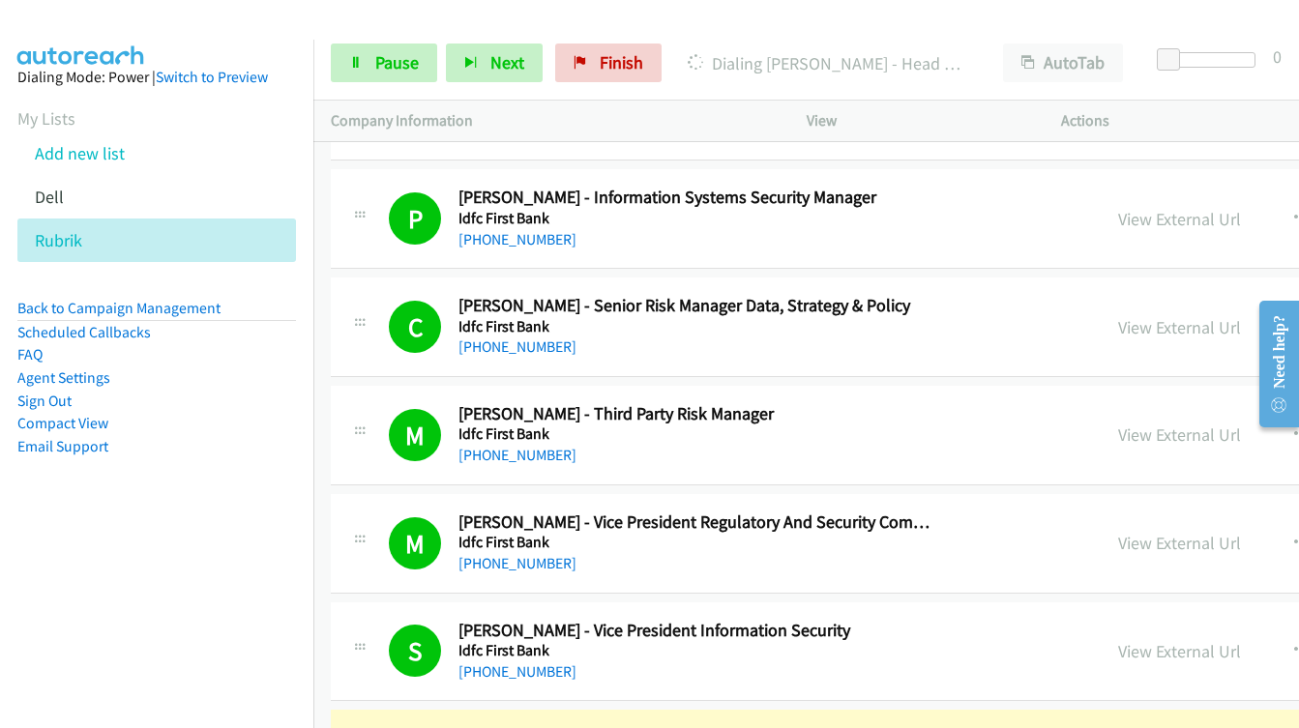
scroll to position [8417, 0]
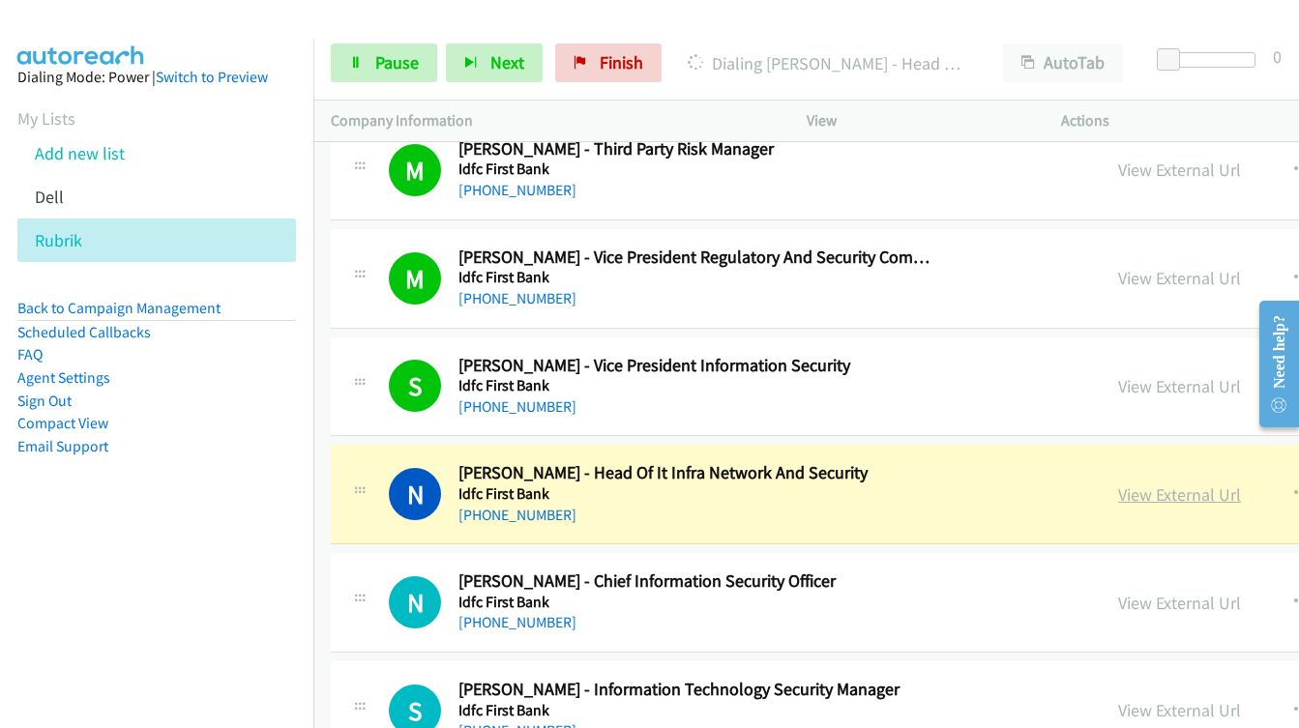
click at [1118, 498] on link "View External Url" at bounding box center [1179, 495] width 123 height 22
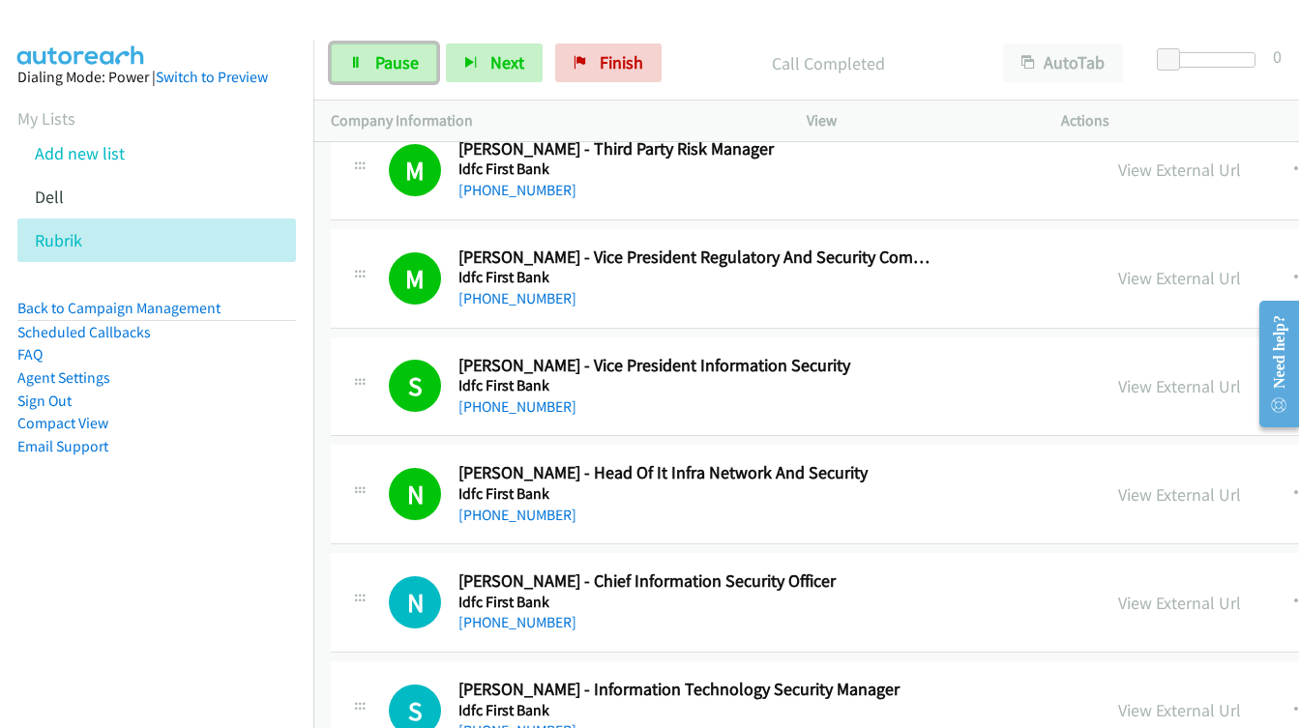
drag, startPoint x: 414, startPoint y: 51, endPoint x: 402, endPoint y: 40, distance: 16.4
click at [414, 51] on span "Pause" at bounding box center [397, 62] width 44 height 22
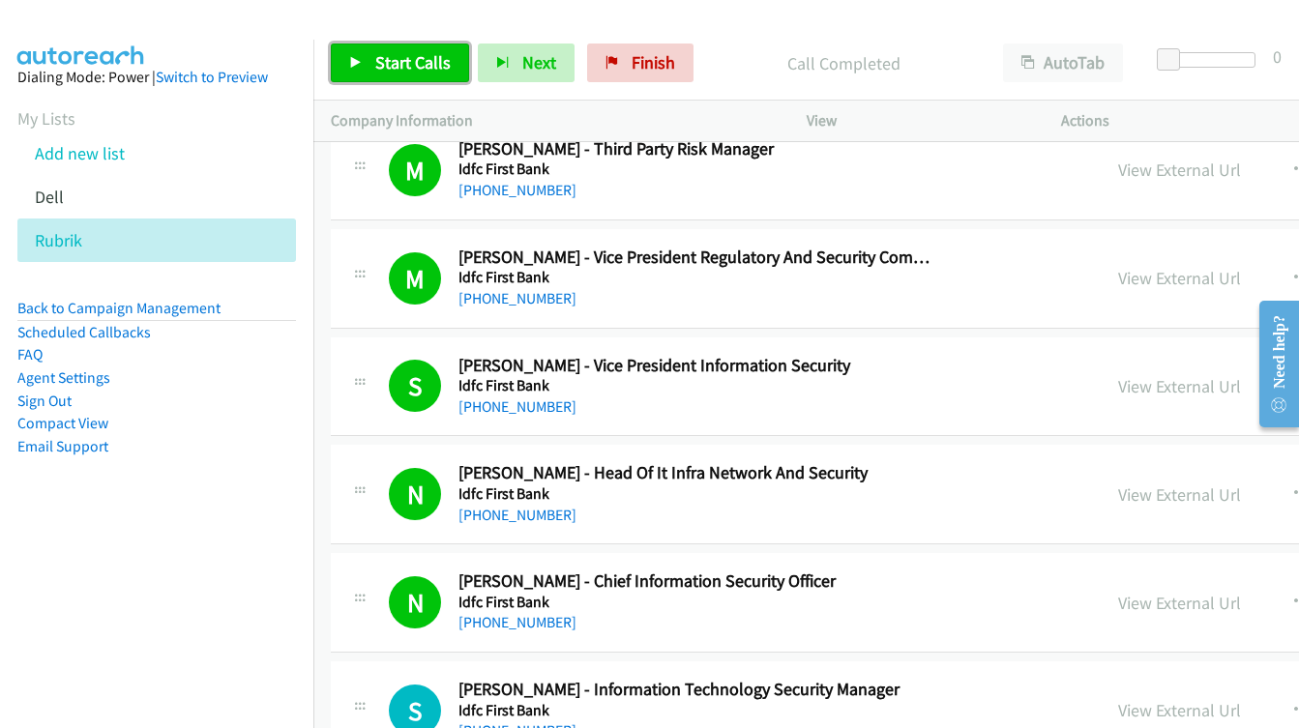
click at [368, 65] on link "Start Calls" at bounding box center [400, 63] width 138 height 39
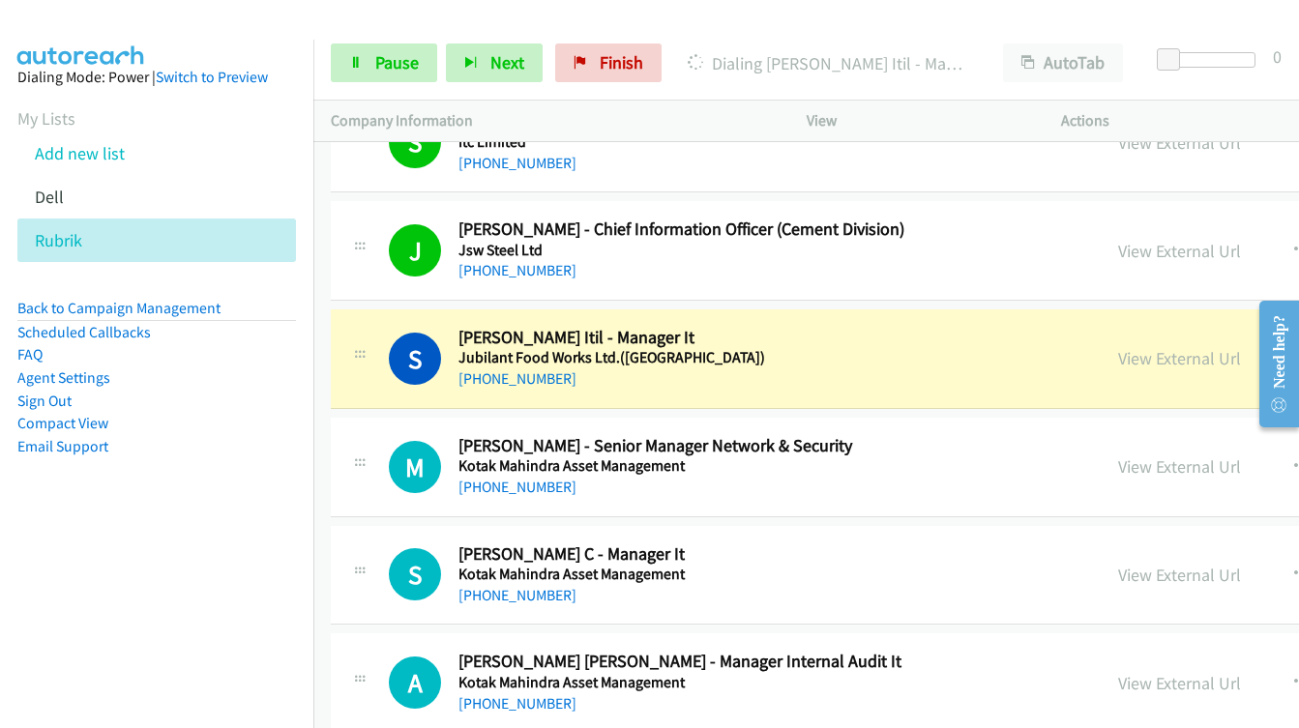
scroll to position [9965, 0]
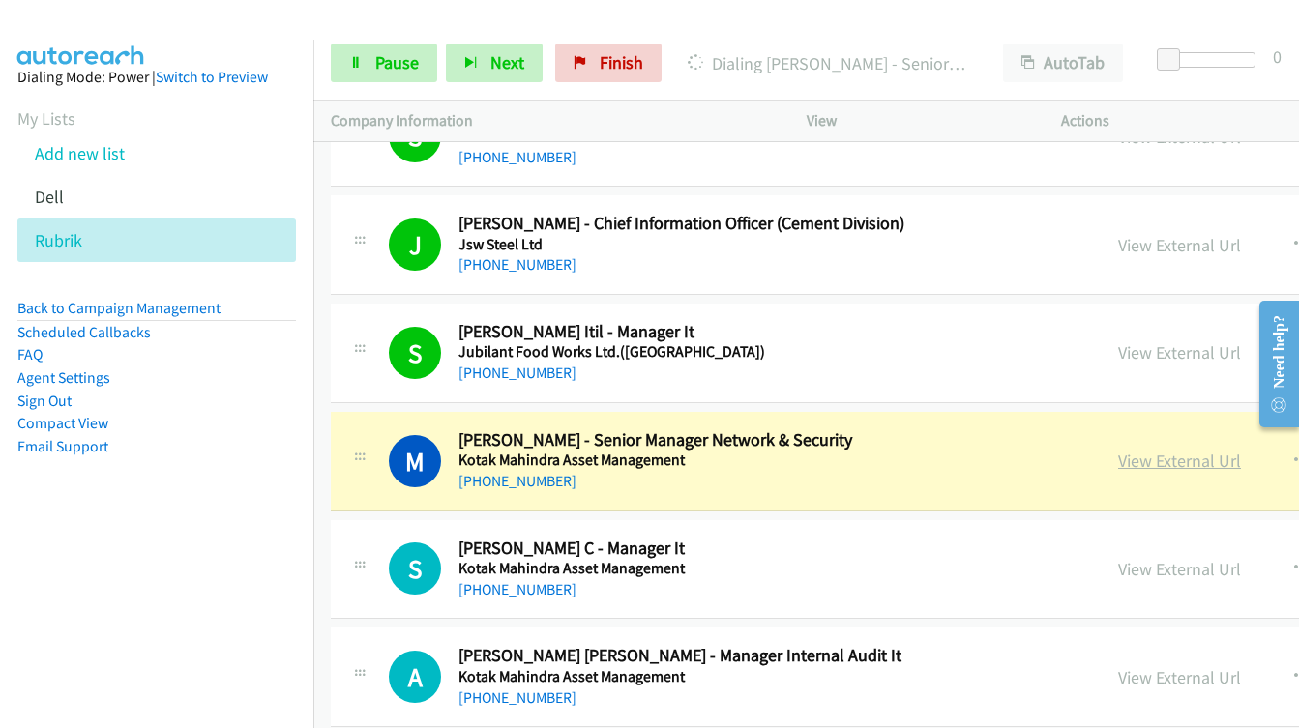
click at [1118, 459] on link "View External Url" at bounding box center [1179, 461] width 123 height 22
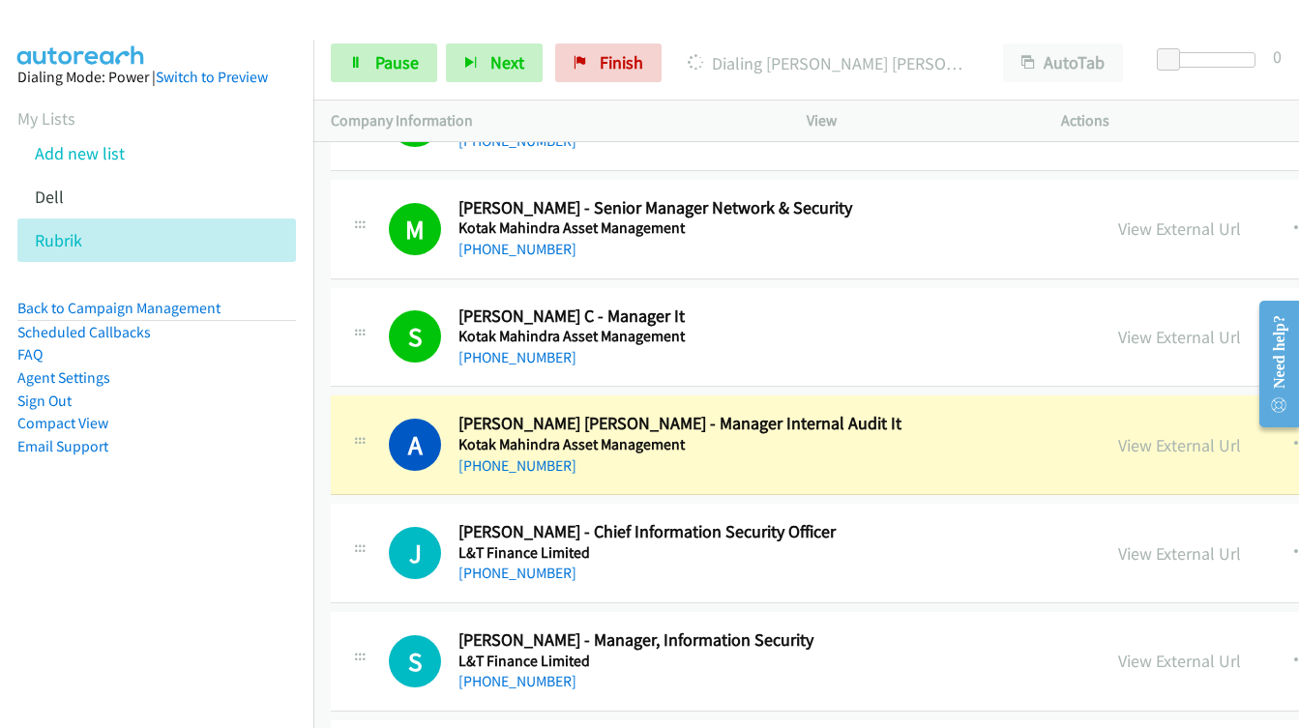
scroll to position [10255, 0]
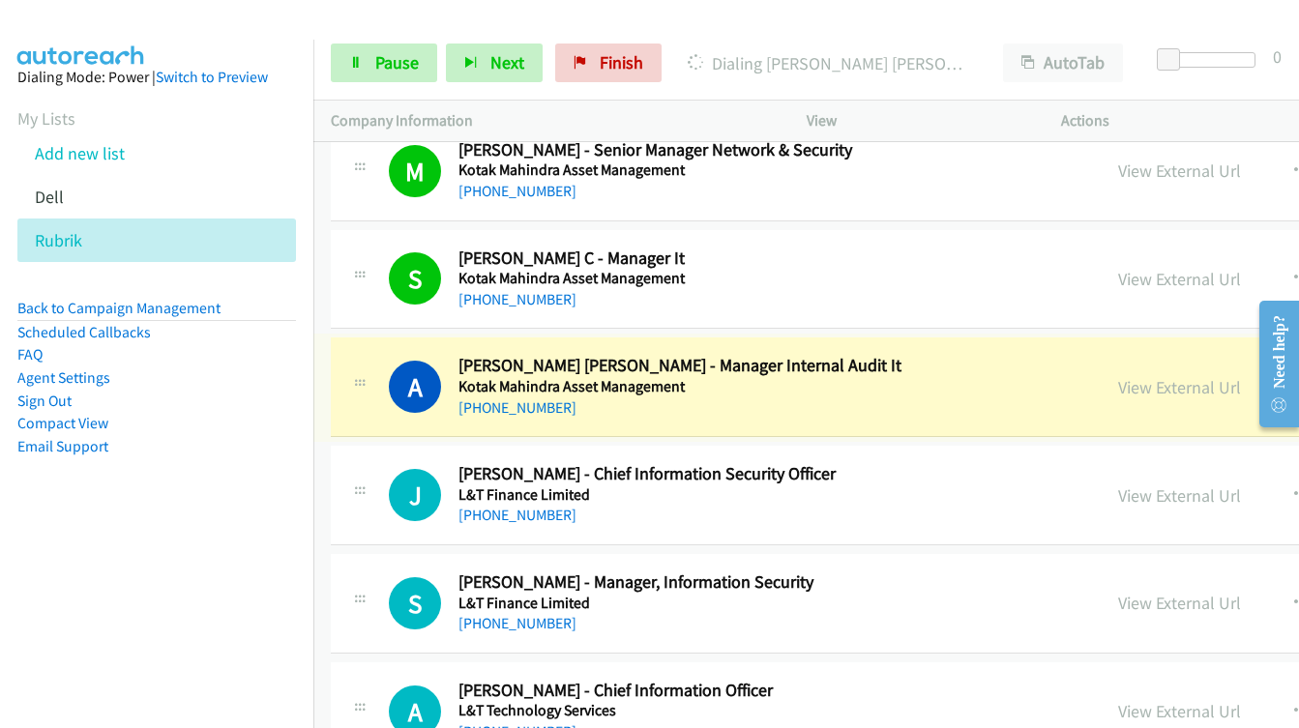
click at [1136, 387] on link "View External Url" at bounding box center [1179, 387] width 123 height 22
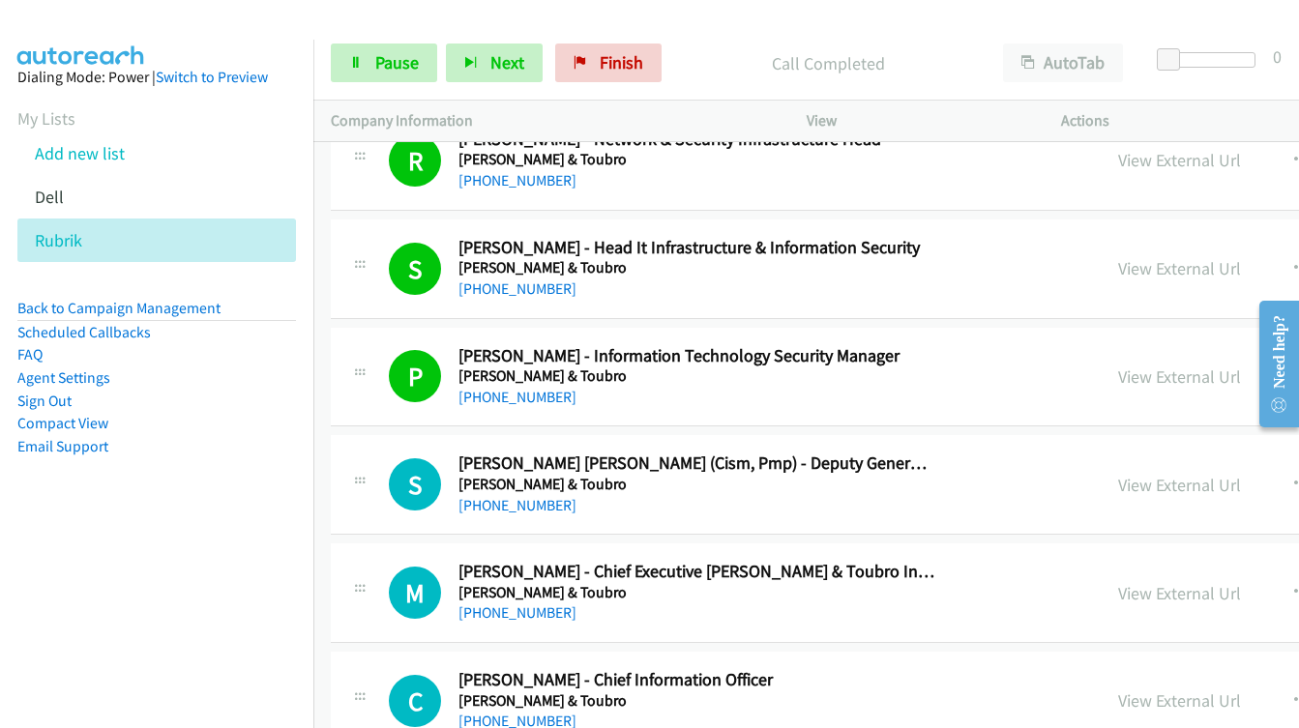
scroll to position [11899, 0]
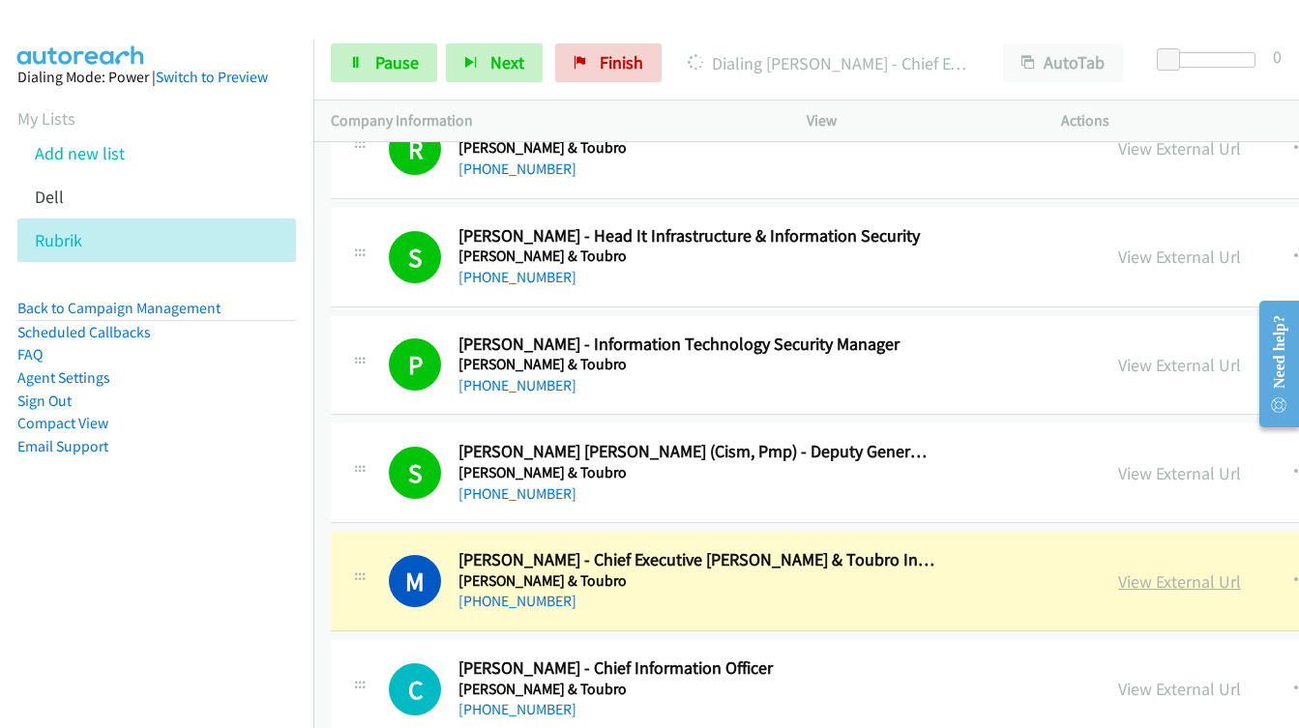
click at [1118, 582] on link "View External Url" at bounding box center [1179, 582] width 123 height 22
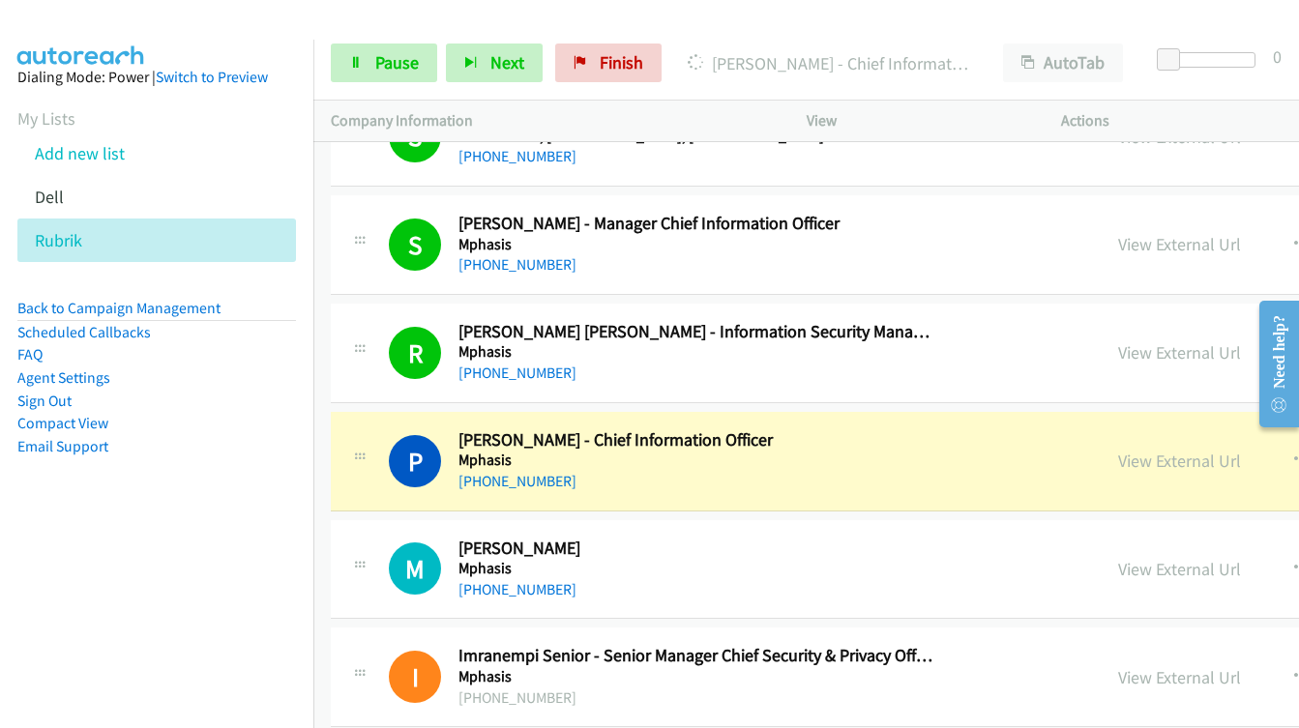
scroll to position [12964, 0]
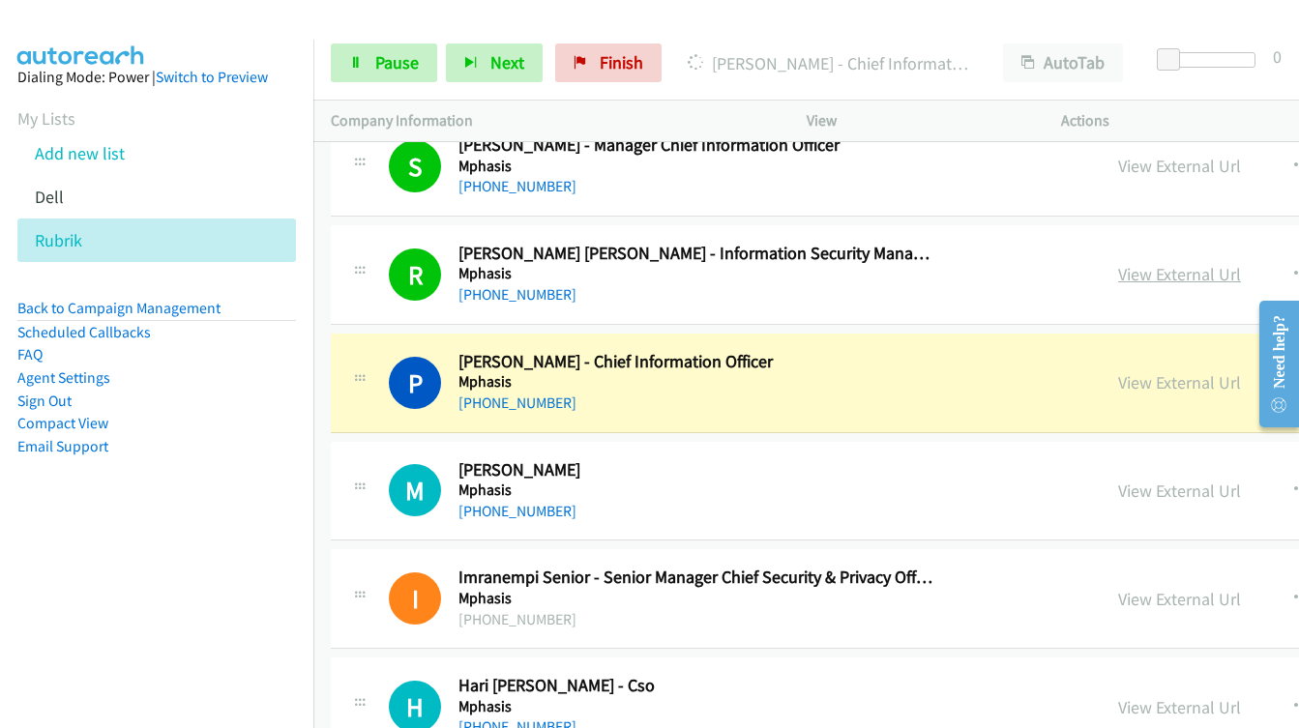
click at [1118, 279] on link "View External Url" at bounding box center [1179, 274] width 123 height 22
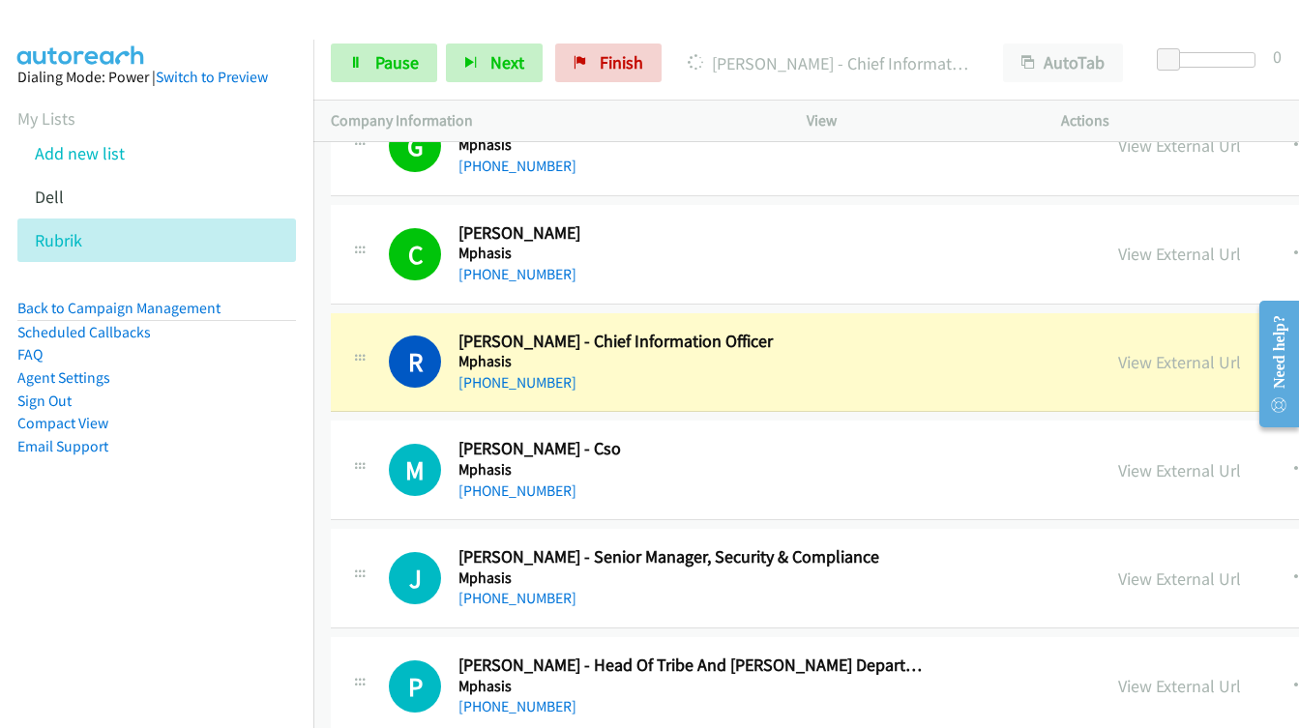
scroll to position [13641, 0]
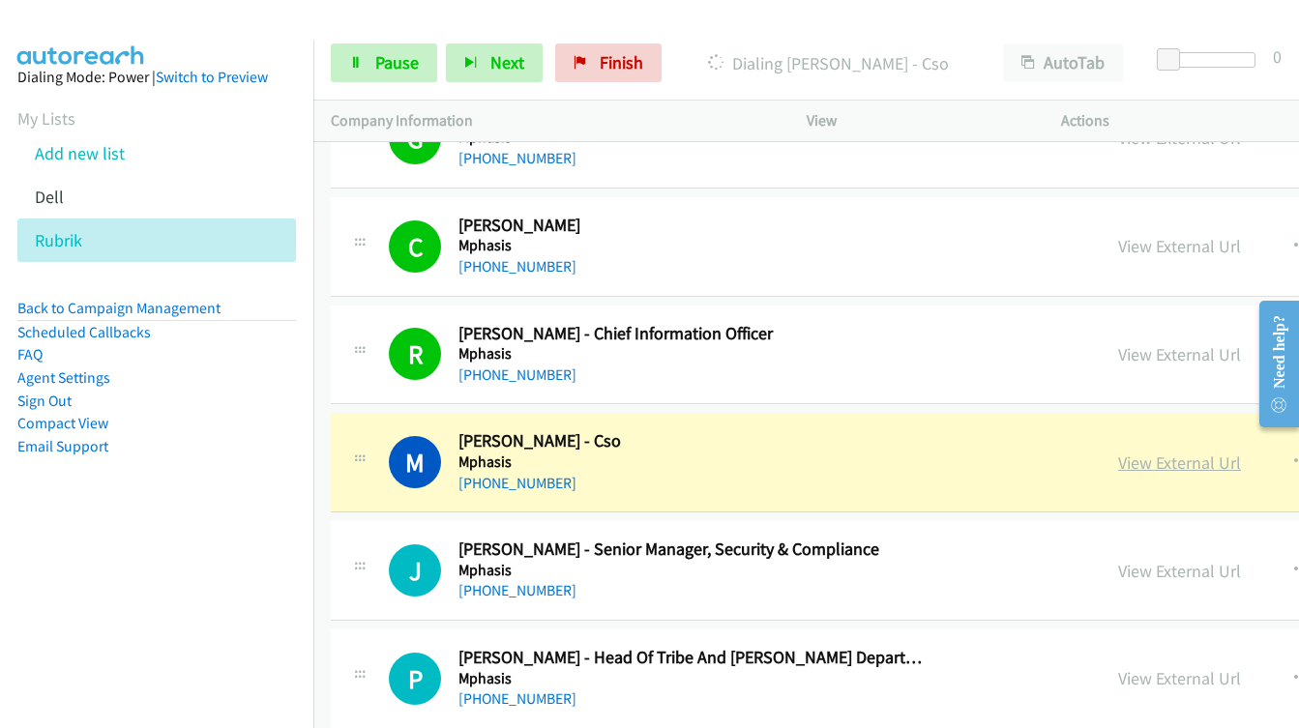
click at [1118, 466] on link "View External Url" at bounding box center [1179, 463] width 123 height 22
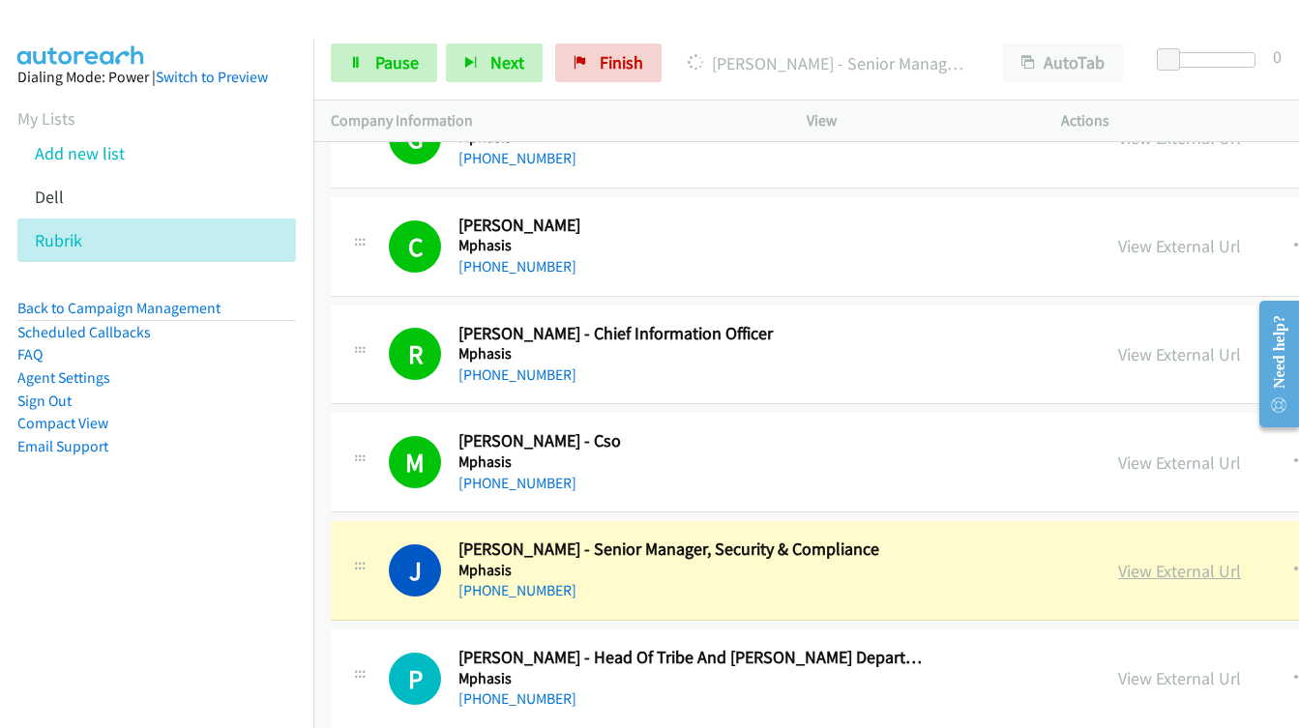
click at [1150, 574] on link "View External Url" at bounding box center [1179, 571] width 123 height 22
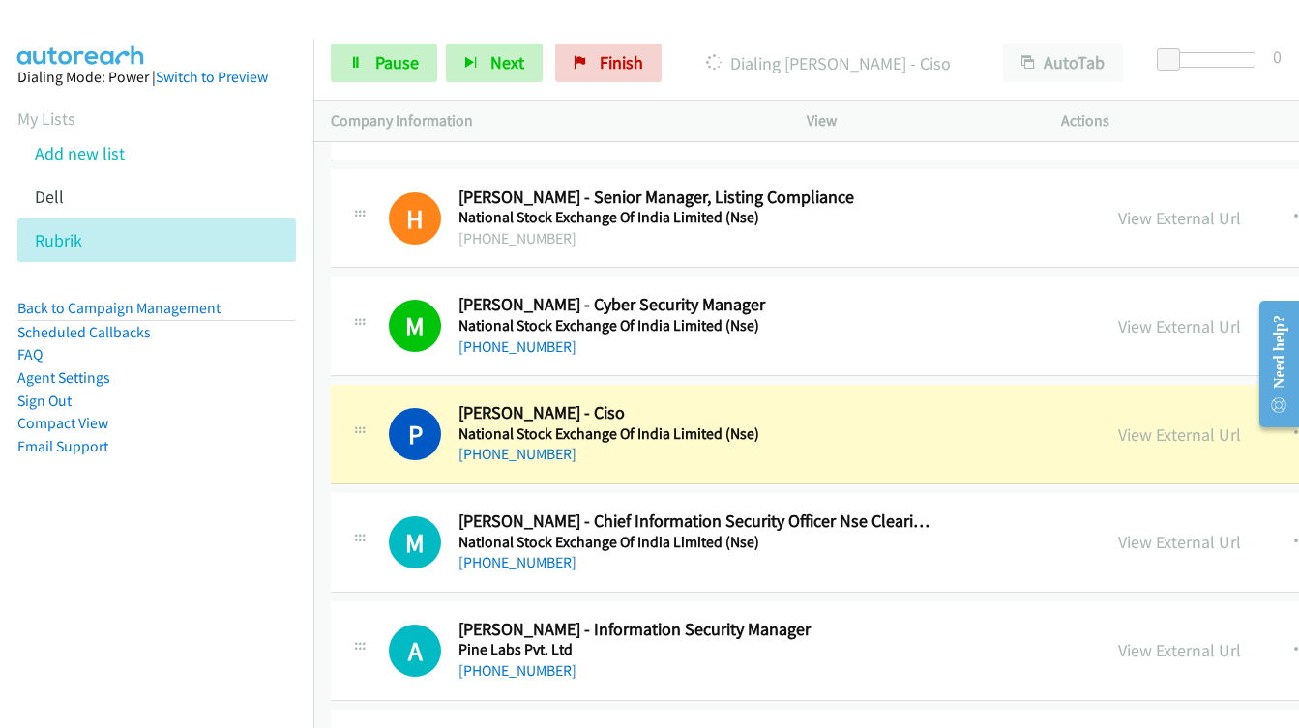
scroll to position [14512, 0]
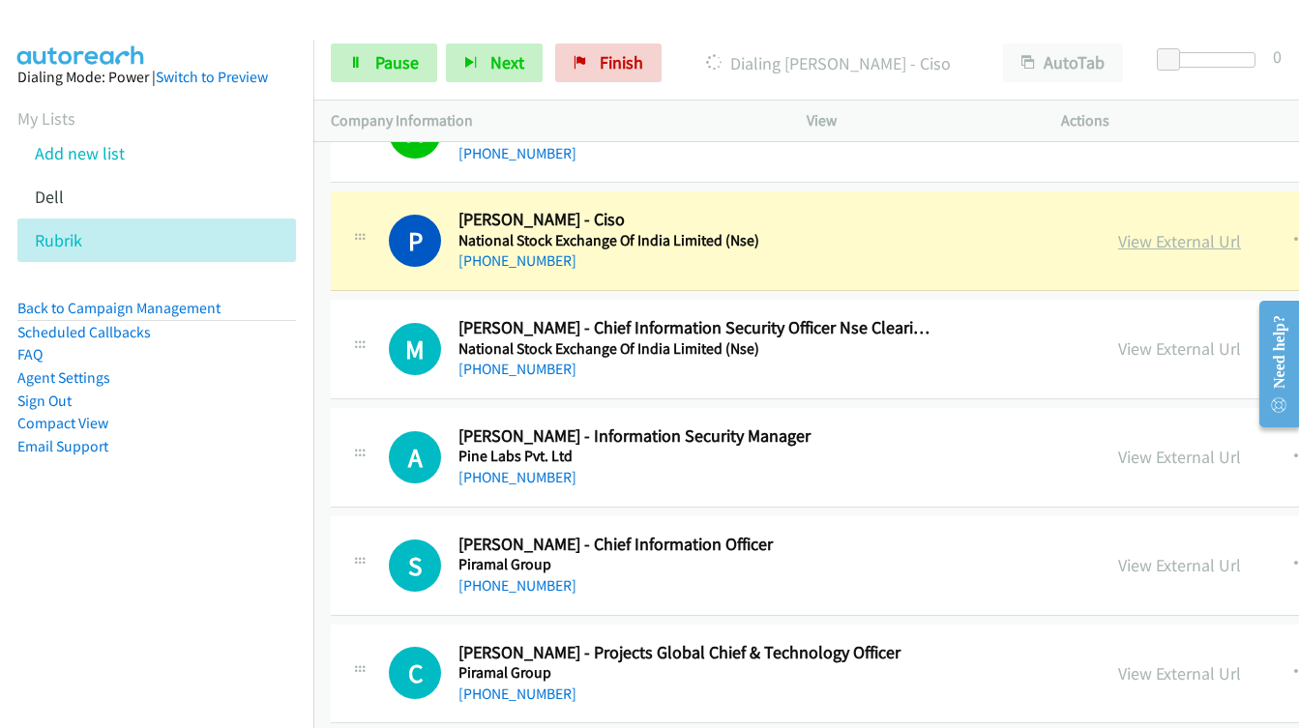
click at [1118, 243] on link "View External Url" at bounding box center [1179, 241] width 123 height 22
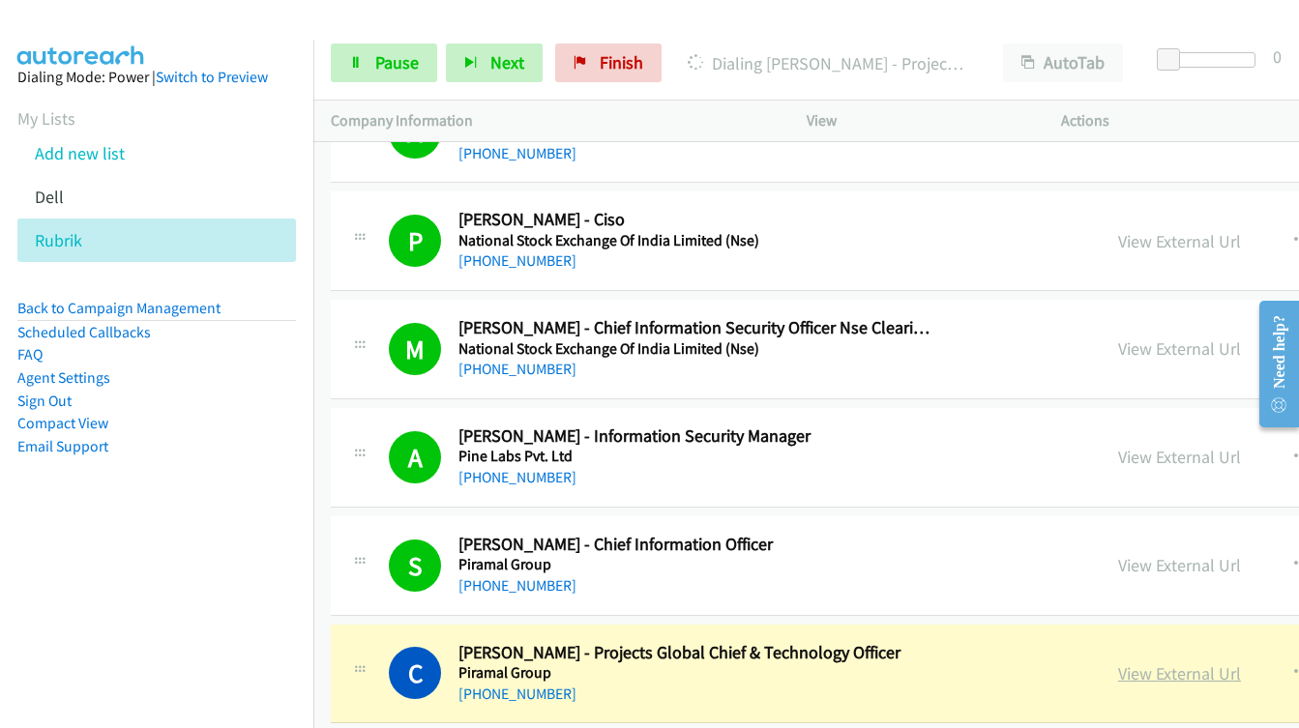
click at [1118, 675] on link "View External Url" at bounding box center [1179, 674] width 123 height 22
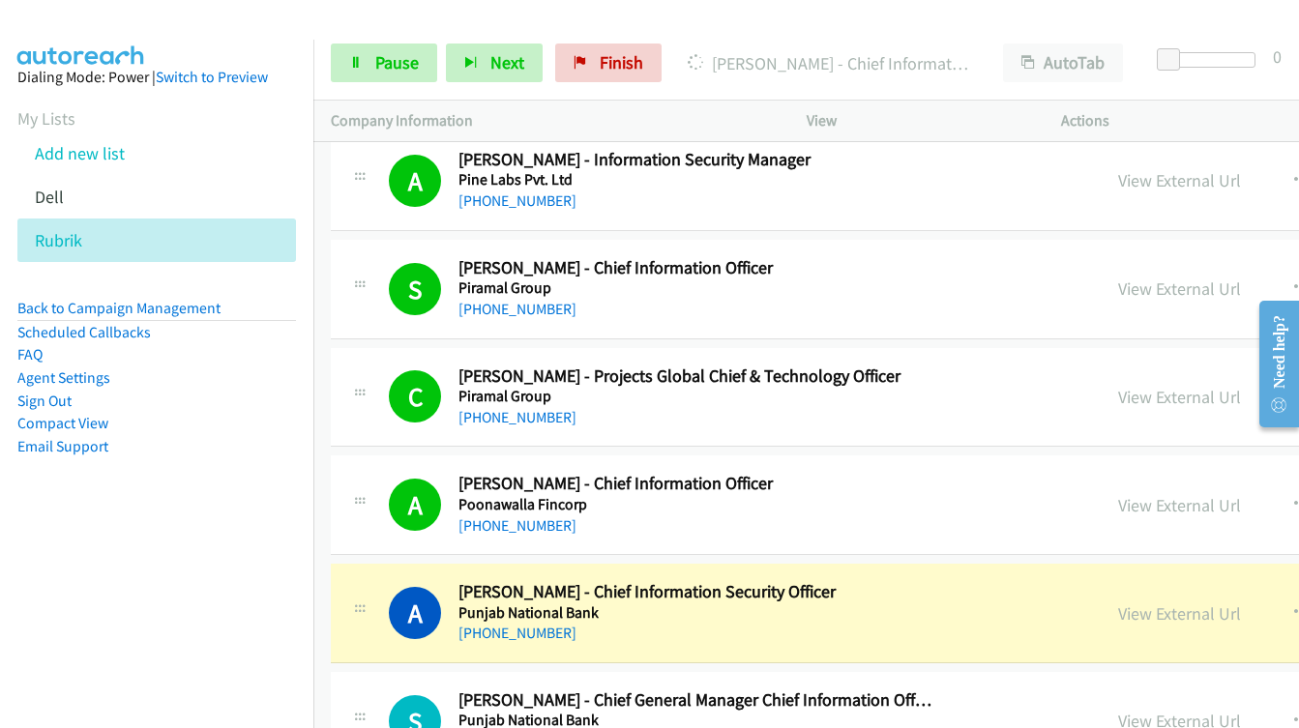
scroll to position [14802, 0]
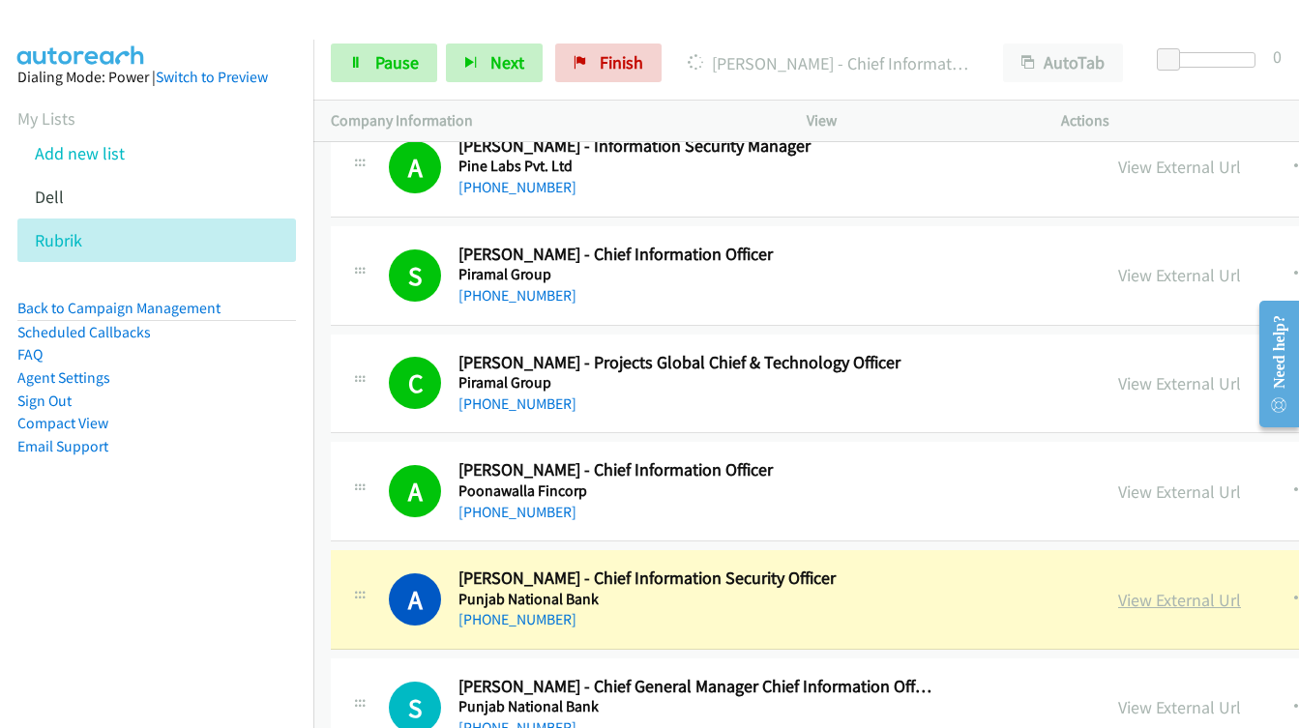
click at [1173, 605] on link "View External Url" at bounding box center [1179, 600] width 123 height 22
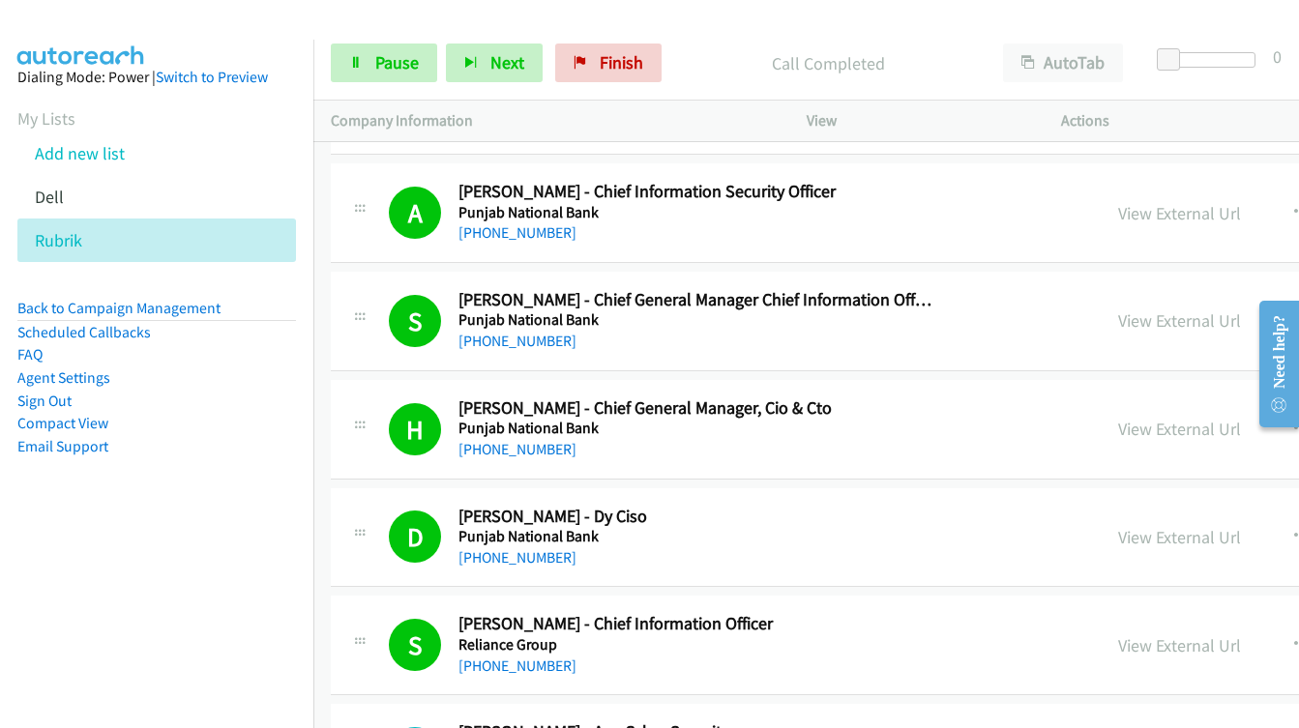
scroll to position [15576, 0]
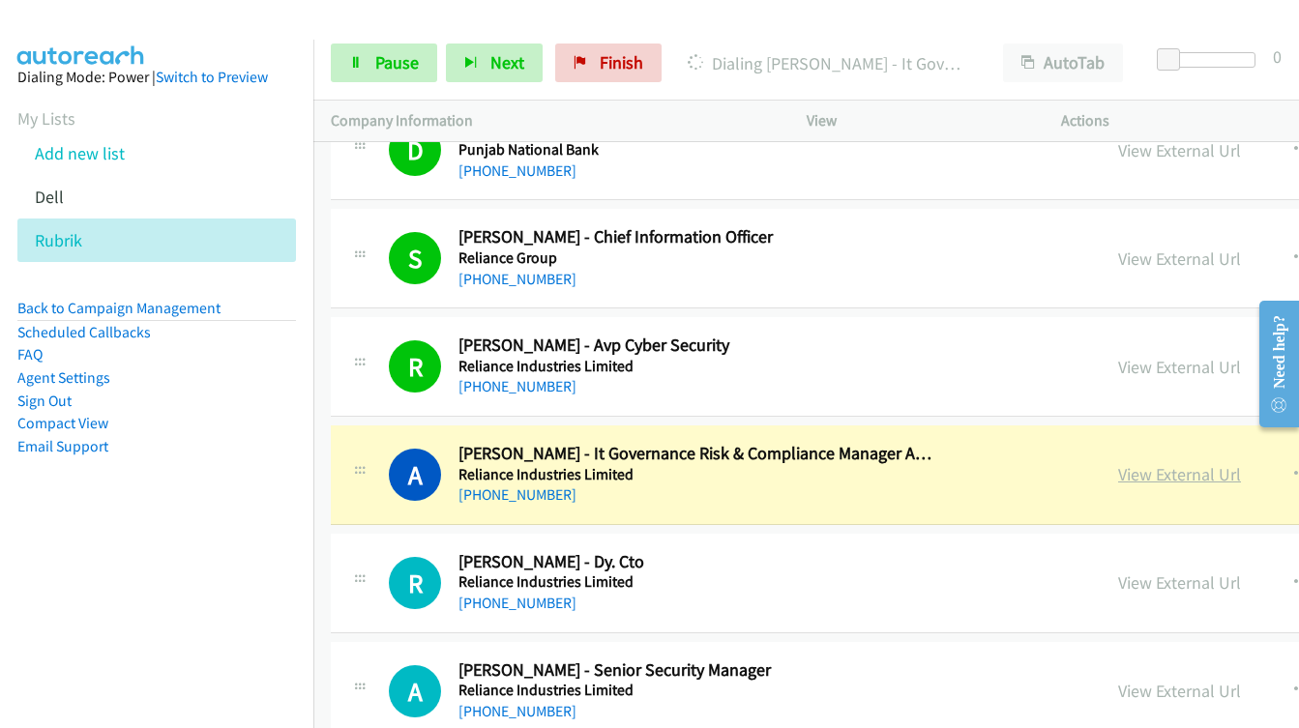
click at [1118, 475] on link "View External Url" at bounding box center [1179, 474] width 123 height 22
click at [367, 65] on link "Pause" at bounding box center [384, 63] width 106 height 39
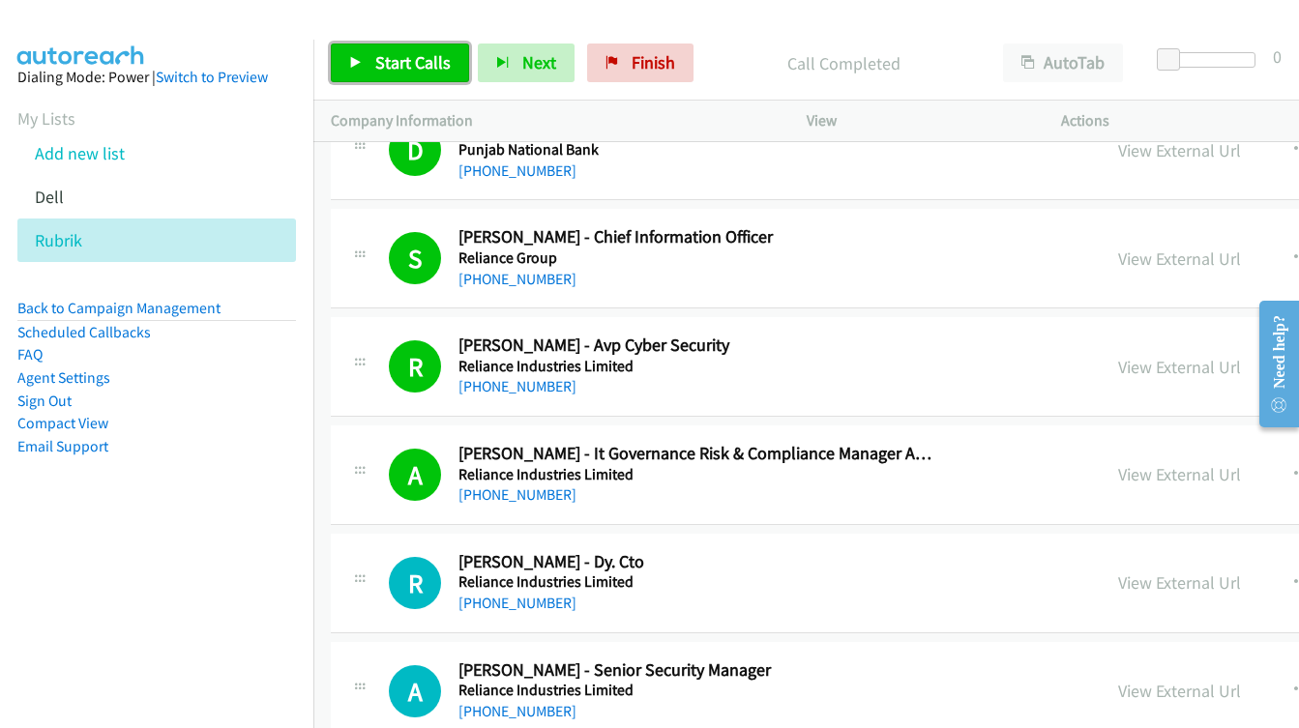
click at [394, 72] on span "Start Calls" at bounding box center [412, 62] width 75 height 22
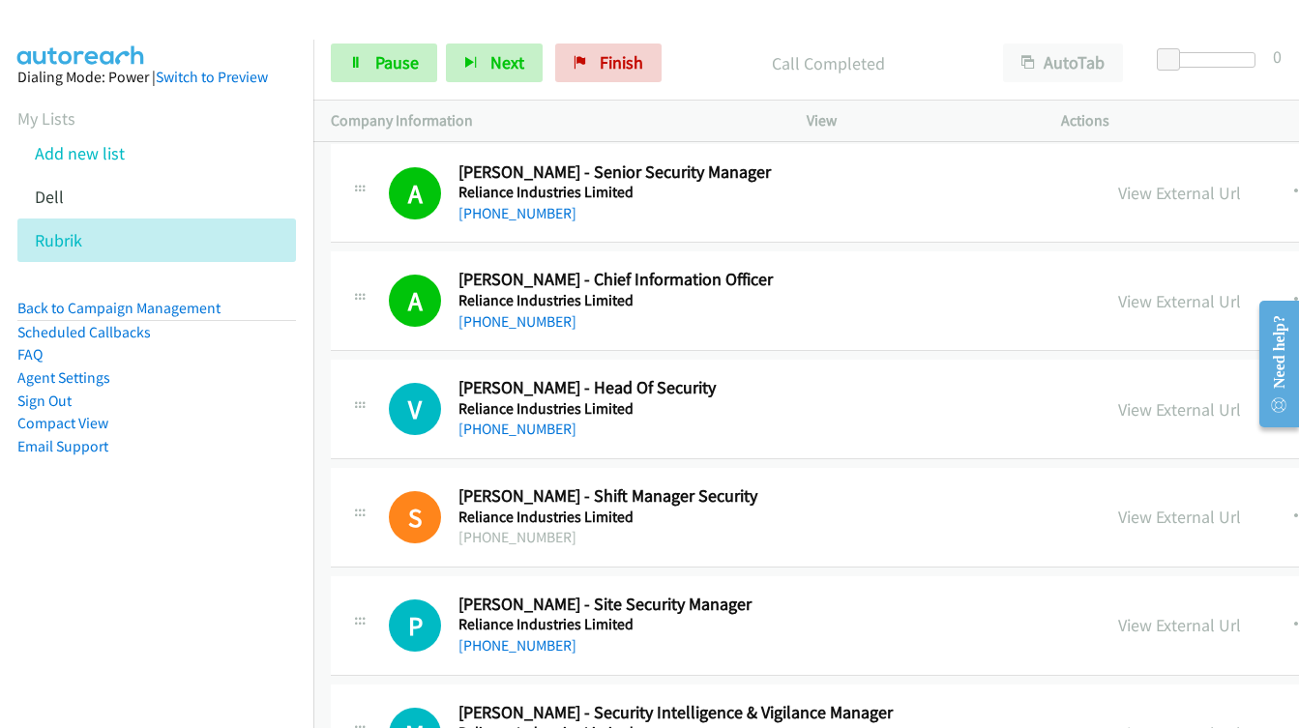
scroll to position [16156, 0]
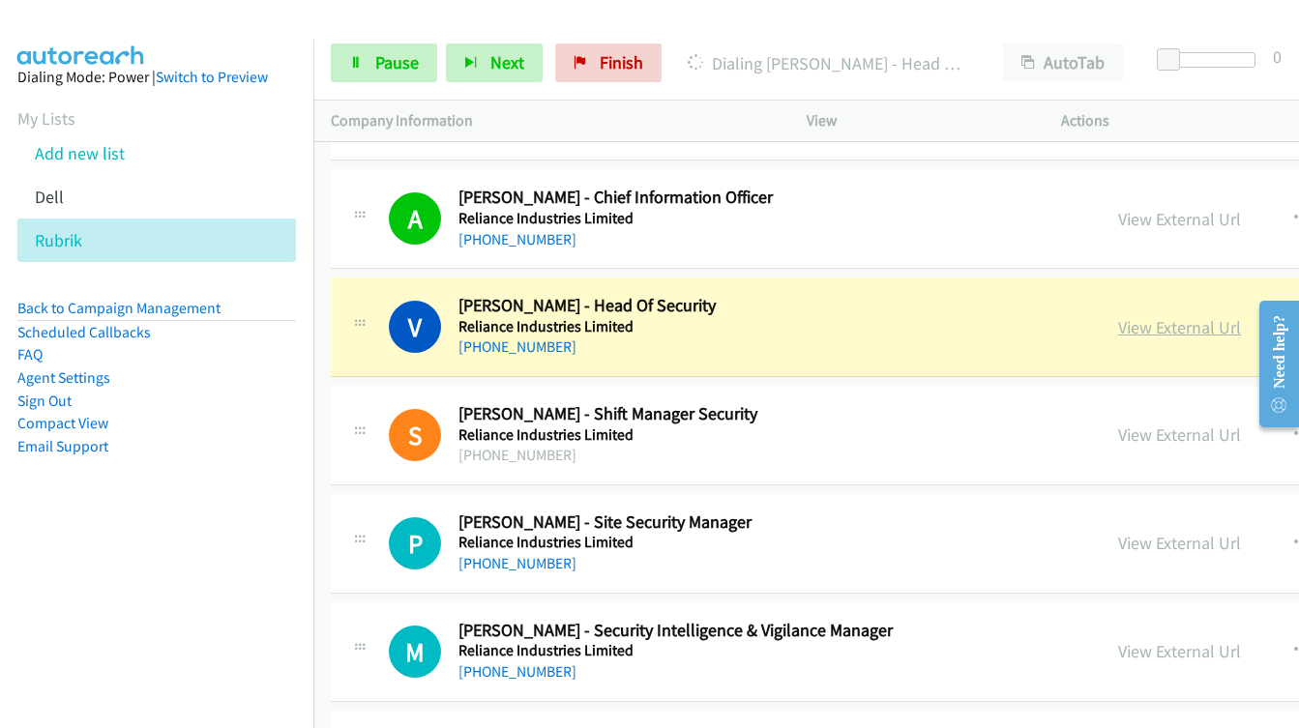
click at [1118, 335] on link "View External Url" at bounding box center [1179, 327] width 123 height 22
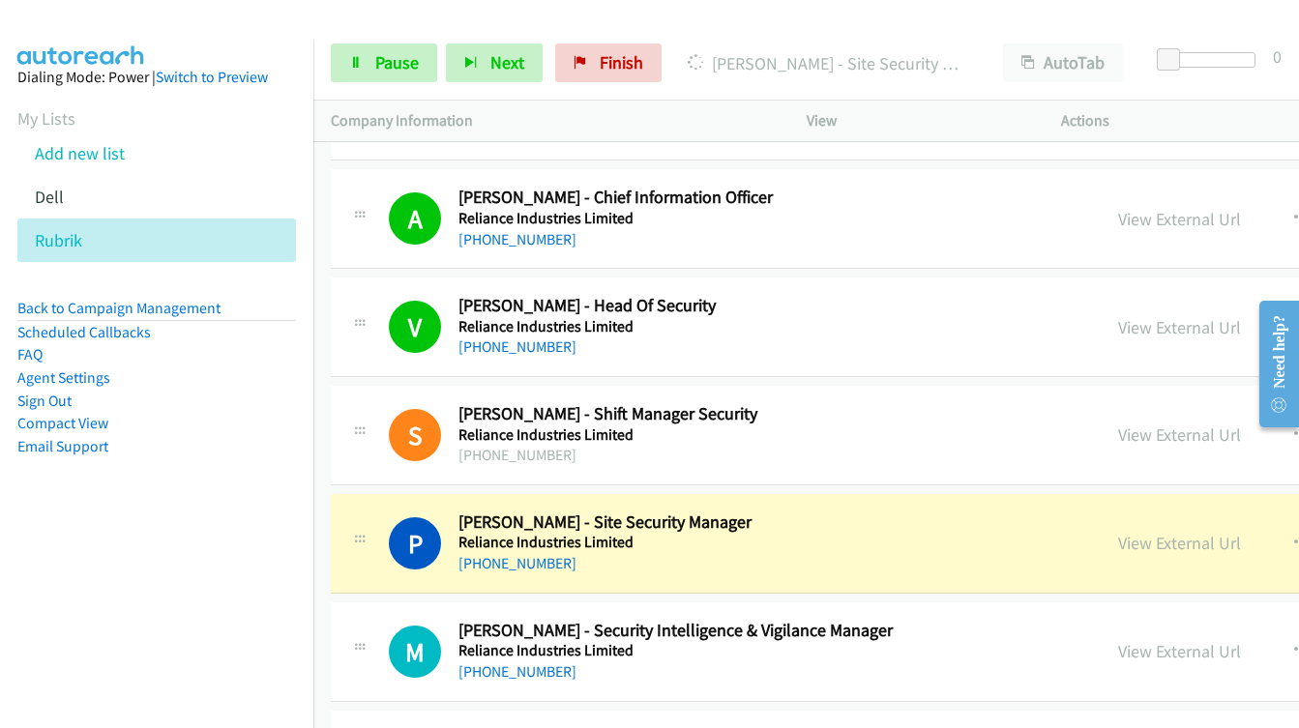
click at [1150, 539] on link "View External Url" at bounding box center [1179, 543] width 123 height 22
click at [380, 50] on link "Pause" at bounding box center [384, 63] width 106 height 39
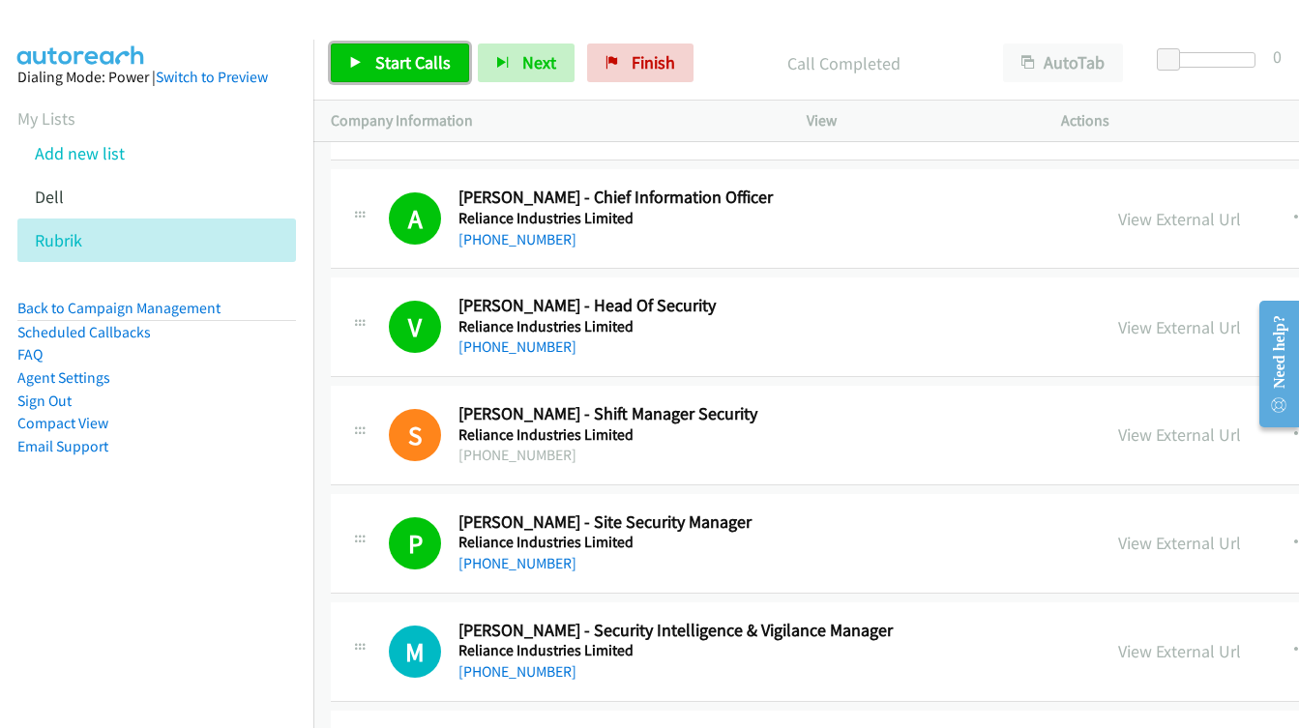
click at [383, 58] on span "Start Calls" at bounding box center [412, 62] width 75 height 22
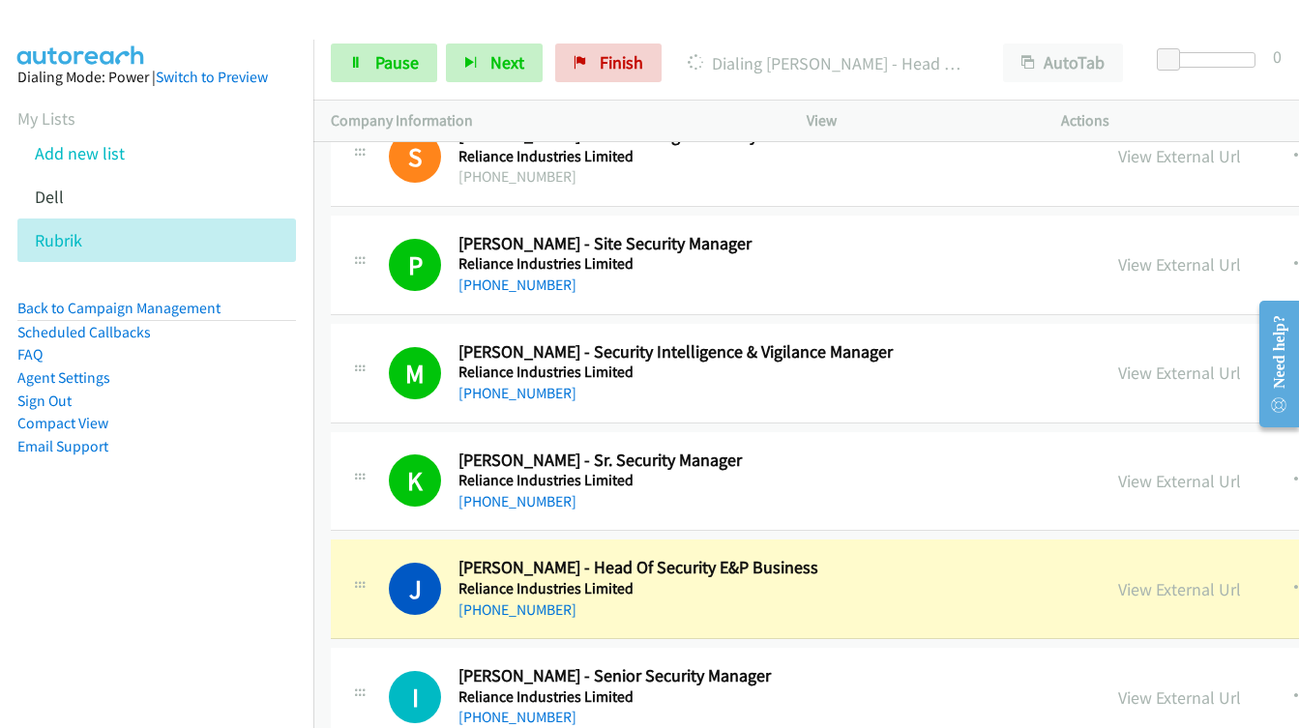
scroll to position [16640, 0]
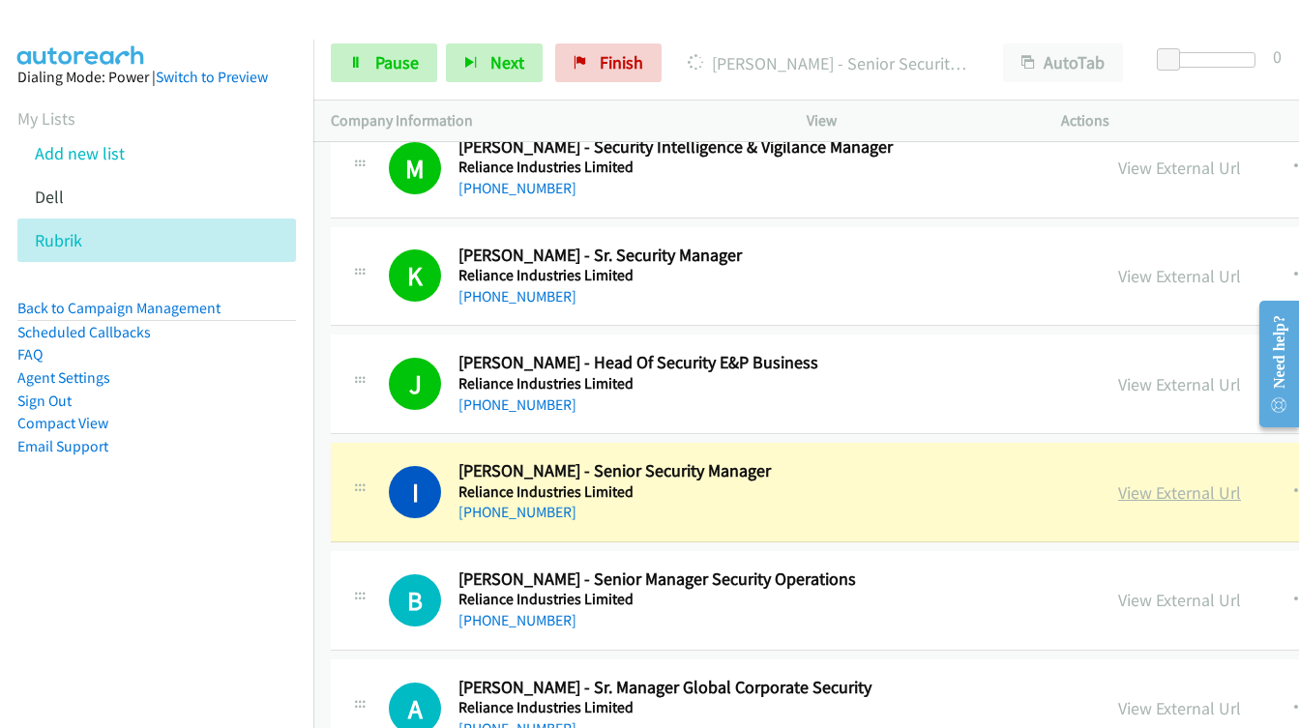
click at [1118, 494] on link "View External Url" at bounding box center [1179, 493] width 123 height 22
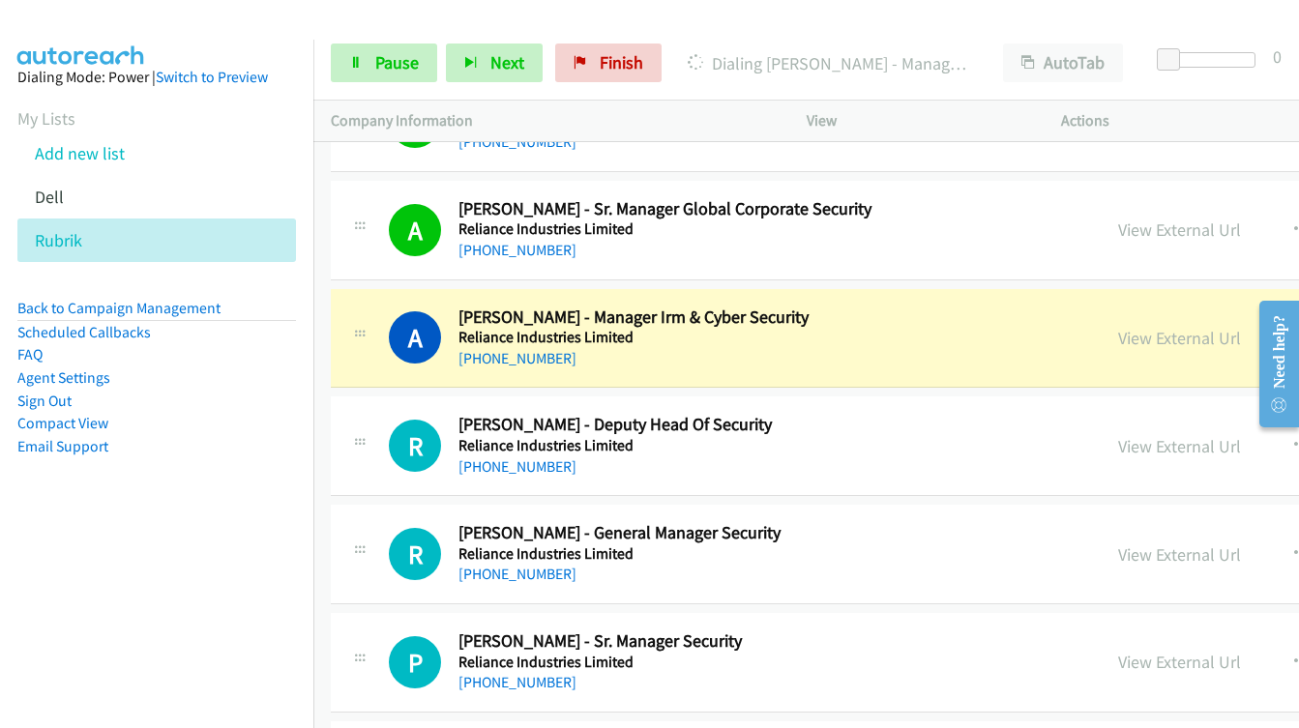
scroll to position [17124, 0]
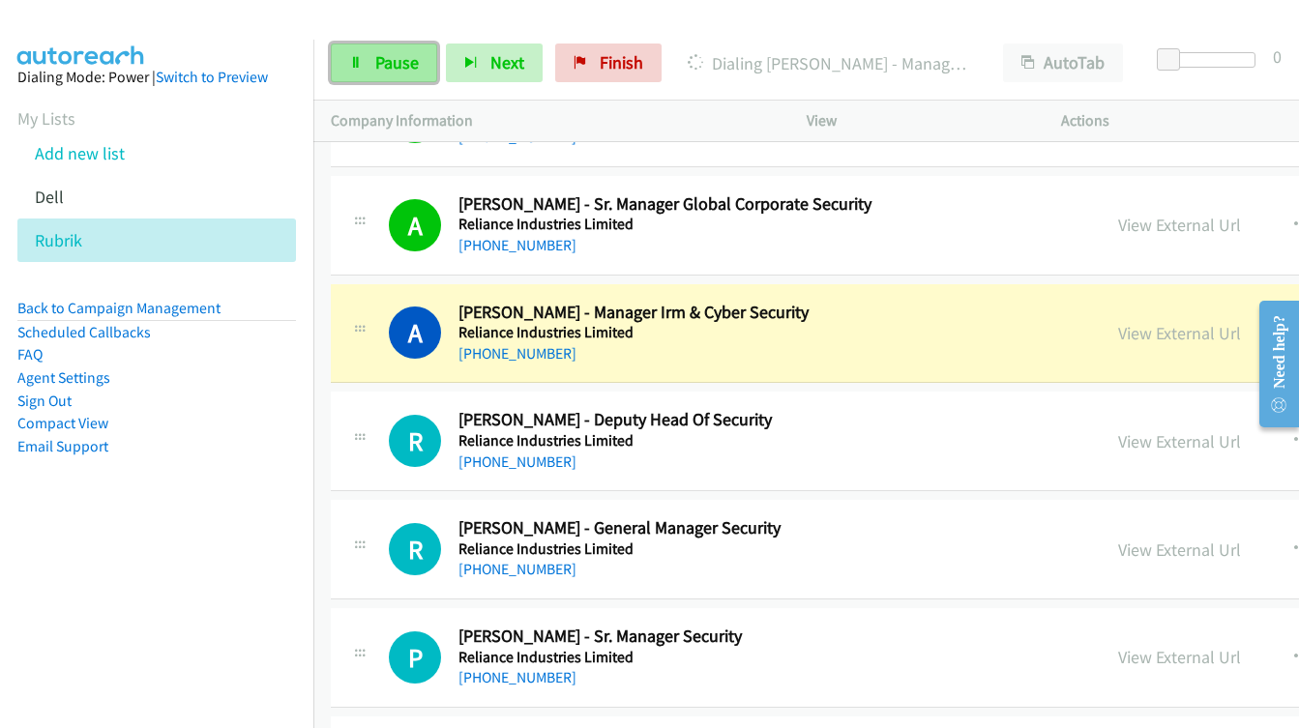
click at [385, 70] on span "Pause" at bounding box center [397, 62] width 44 height 22
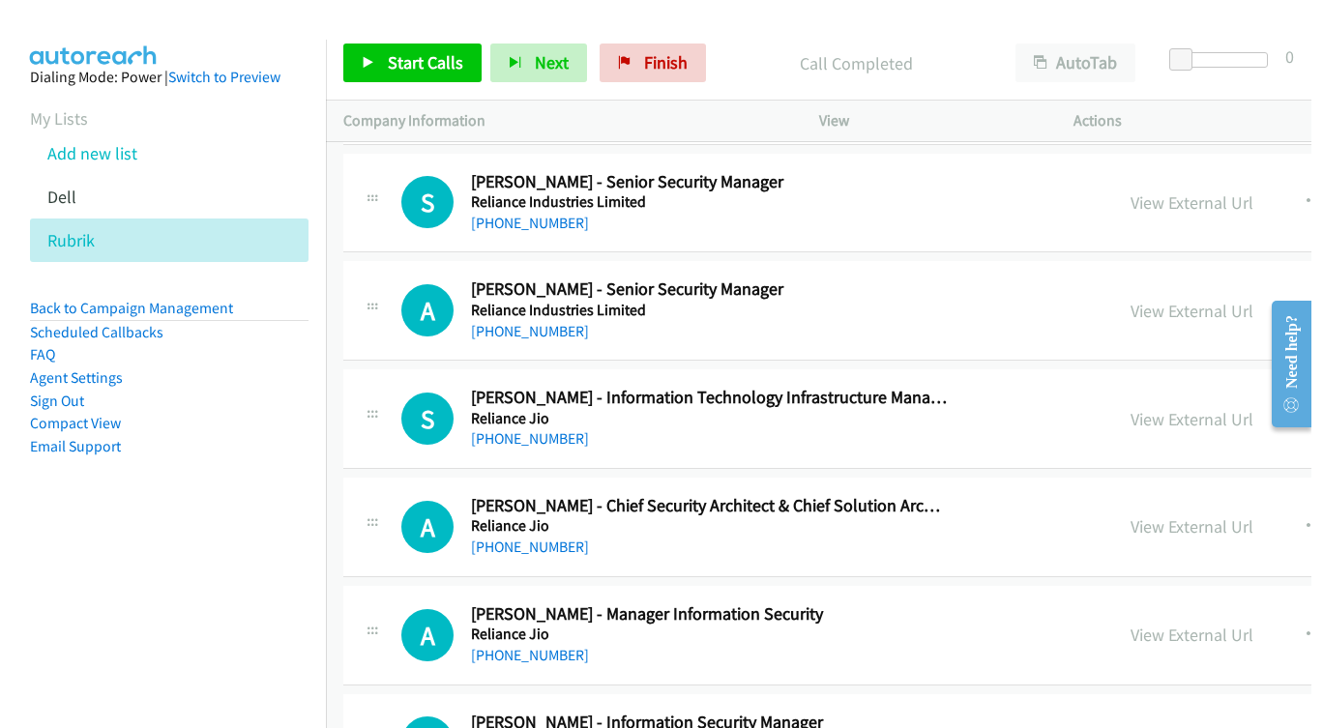
scroll to position [20219, 0]
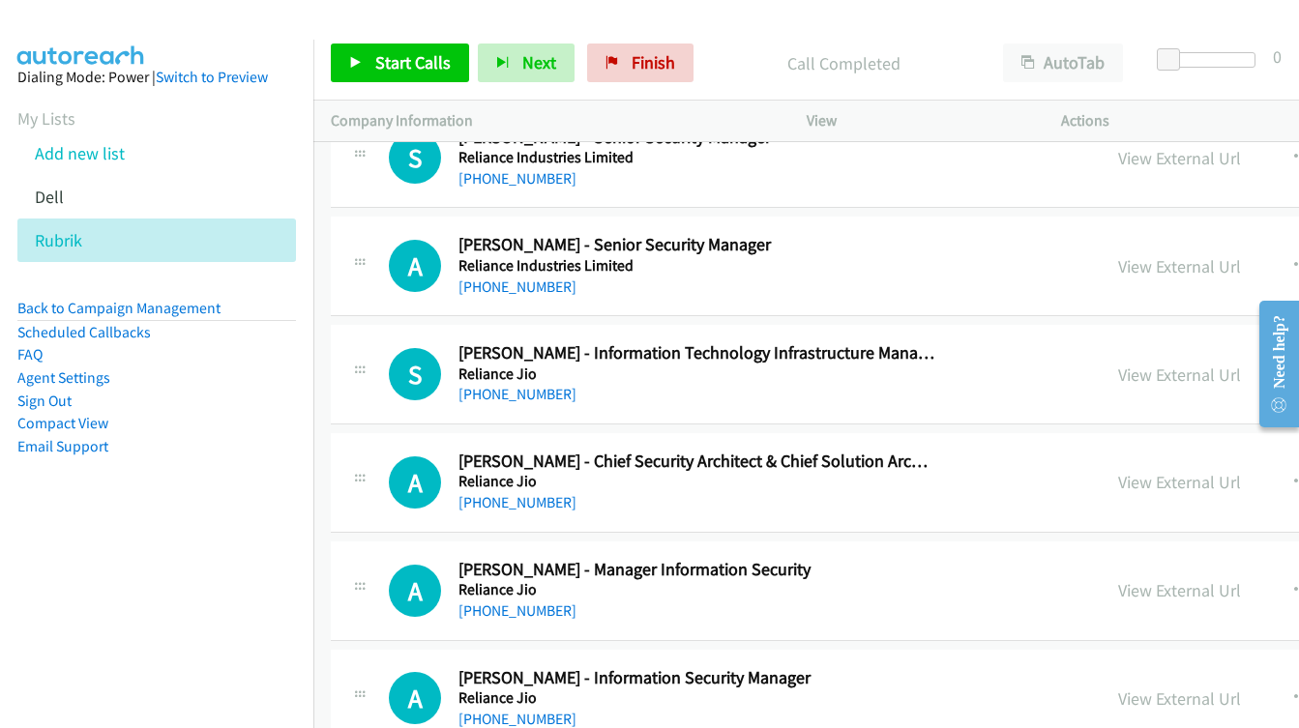
click at [890, 381] on h5 "Reliance Jio" at bounding box center [697, 374] width 476 height 19
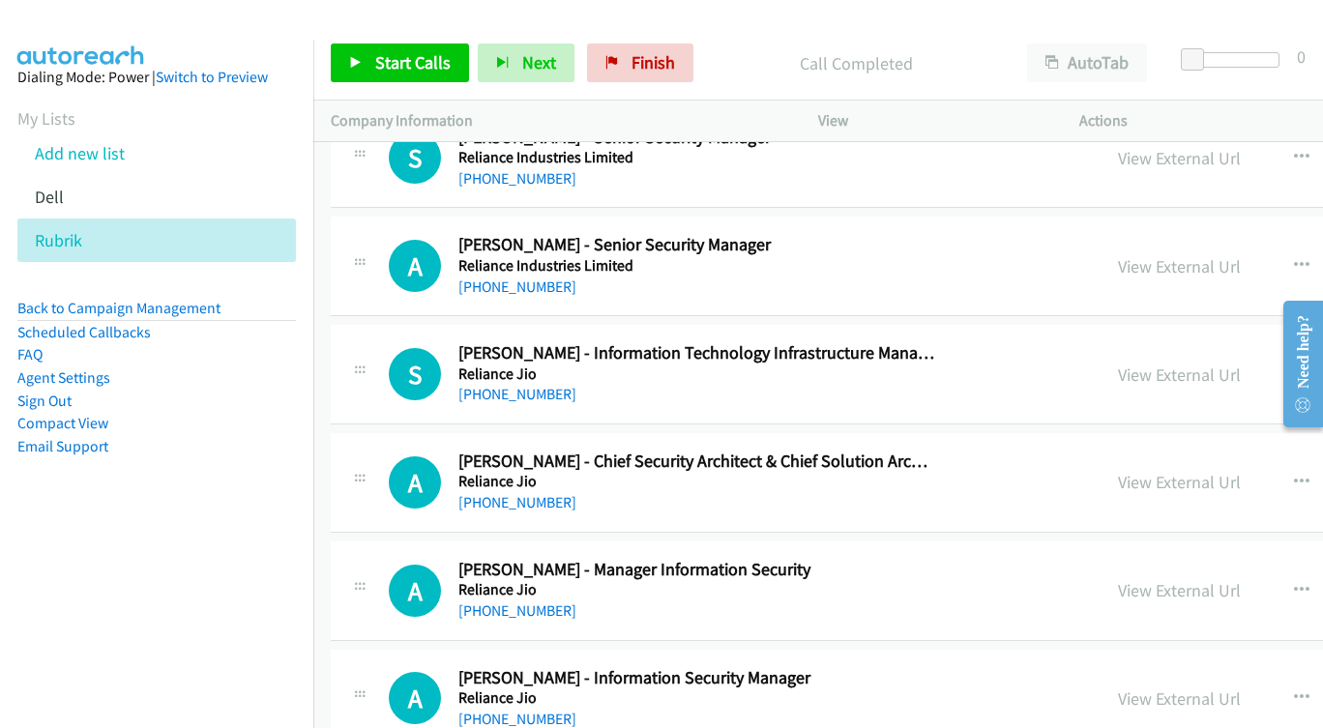
click at [1267, 369] on div at bounding box center [1295, 363] width 56 height 154
click at [1269, 372] on div at bounding box center [1295, 363] width 56 height 154
click at [1268, 369] on div at bounding box center [1295, 363] width 56 height 154
click at [1273, 374] on div at bounding box center [1295, 363] width 56 height 154
click at [1294, 371] on icon "button" at bounding box center [1301, 374] width 15 height 15
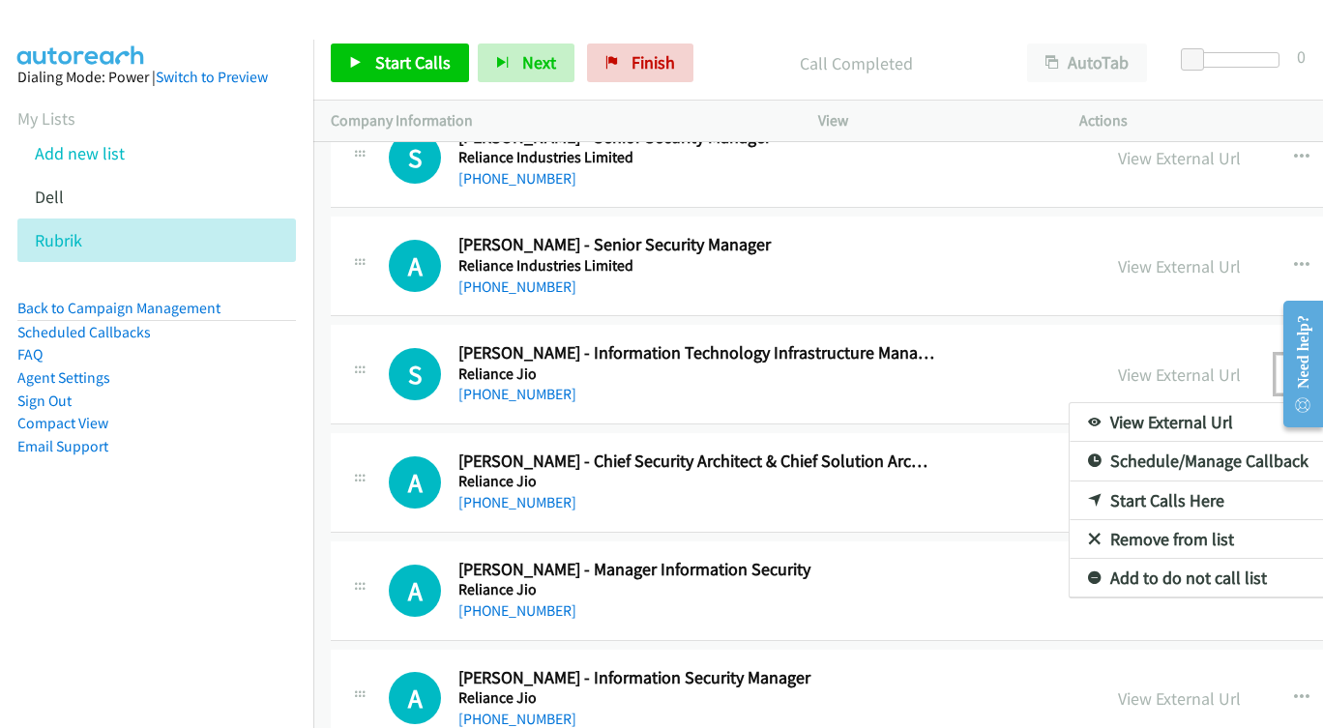
click at [1087, 500] on link "Start Calls Here" at bounding box center [1198, 501] width 257 height 39
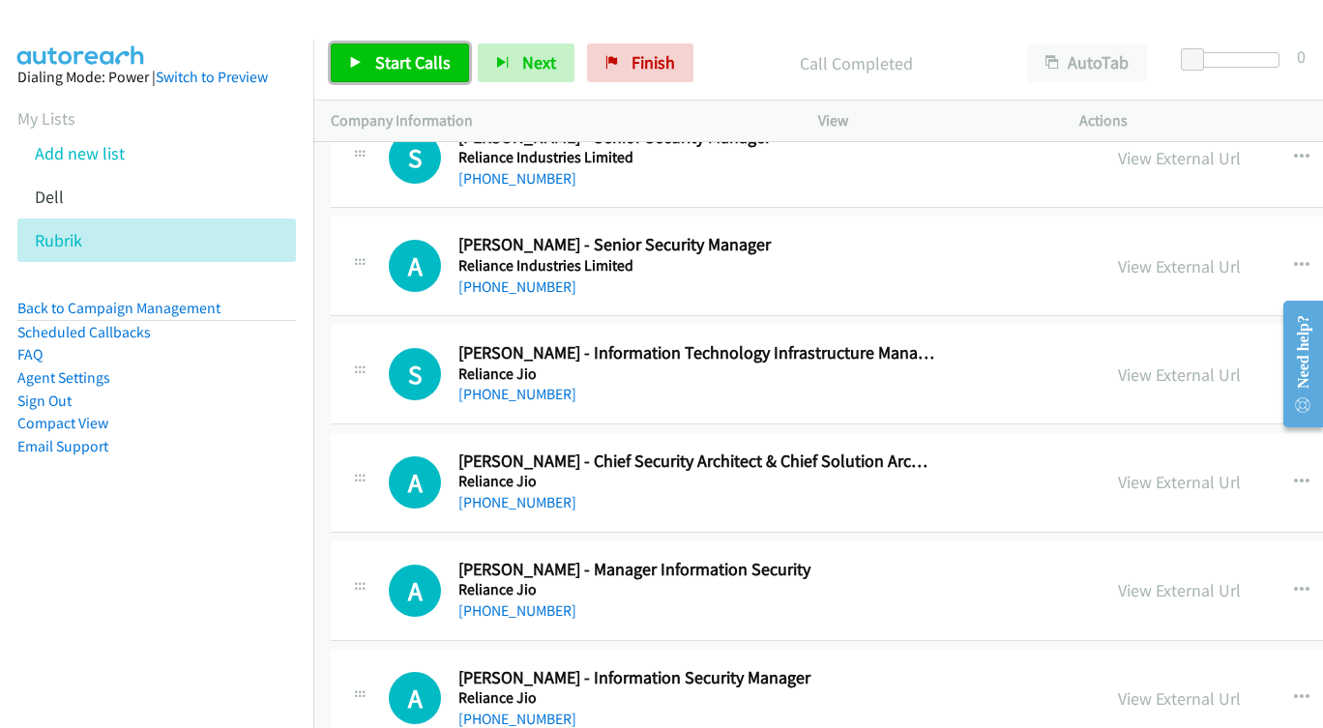
click at [412, 44] on link "Start Calls" at bounding box center [400, 63] width 138 height 39
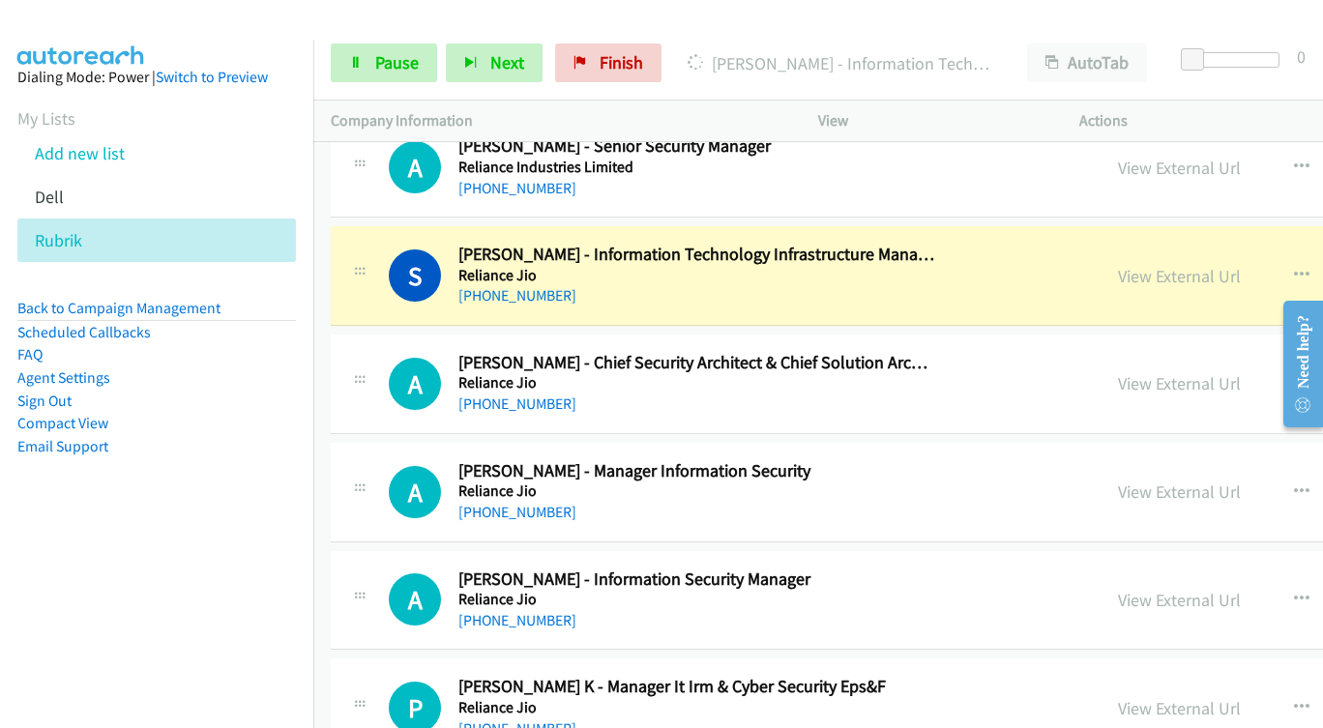
scroll to position [20316, 0]
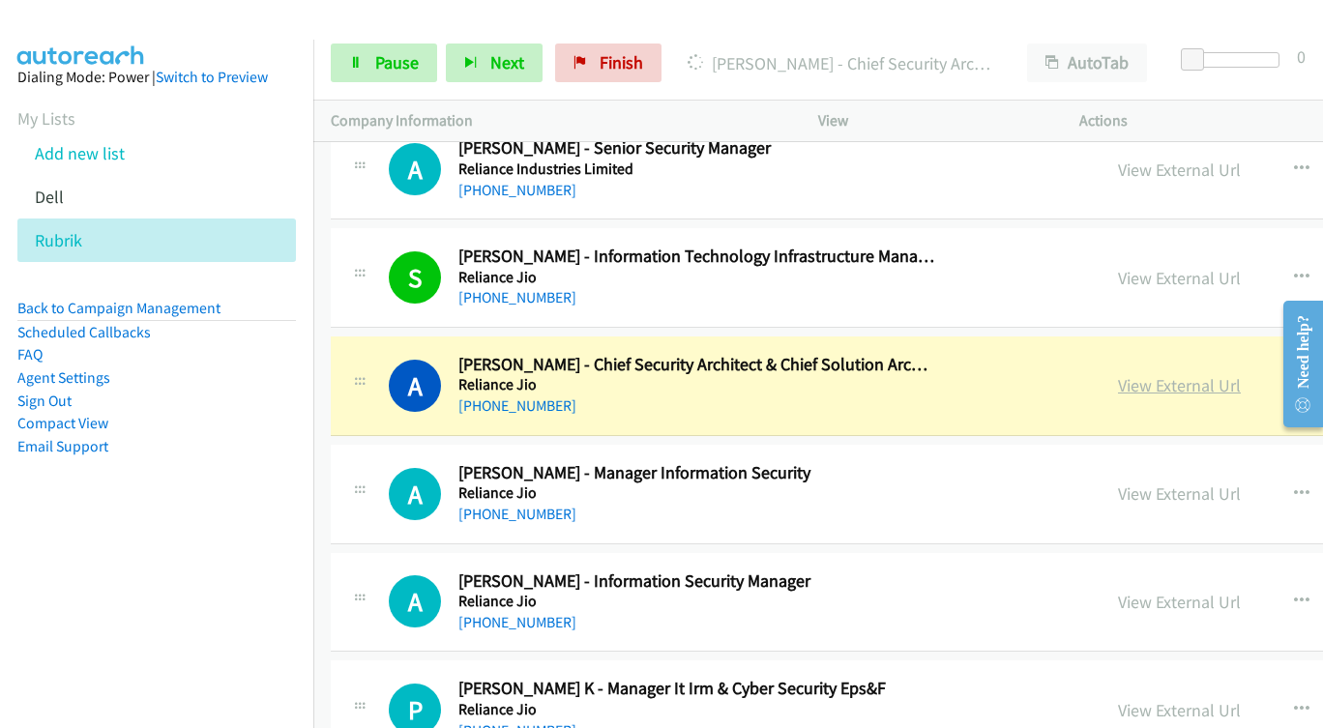
click at [1118, 394] on link "View External Url" at bounding box center [1179, 385] width 123 height 22
click at [363, 55] on link "Pause" at bounding box center [384, 63] width 106 height 39
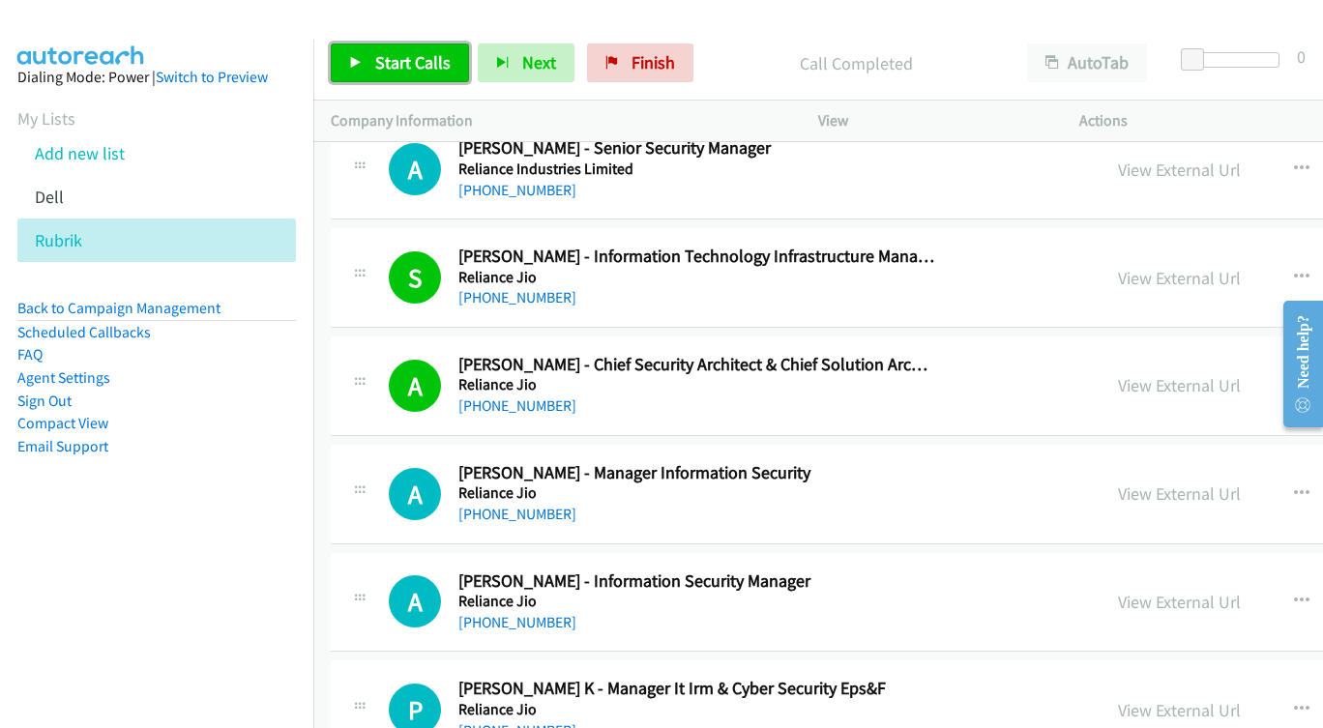
click at [388, 61] on span "Start Calls" at bounding box center [412, 62] width 75 height 22
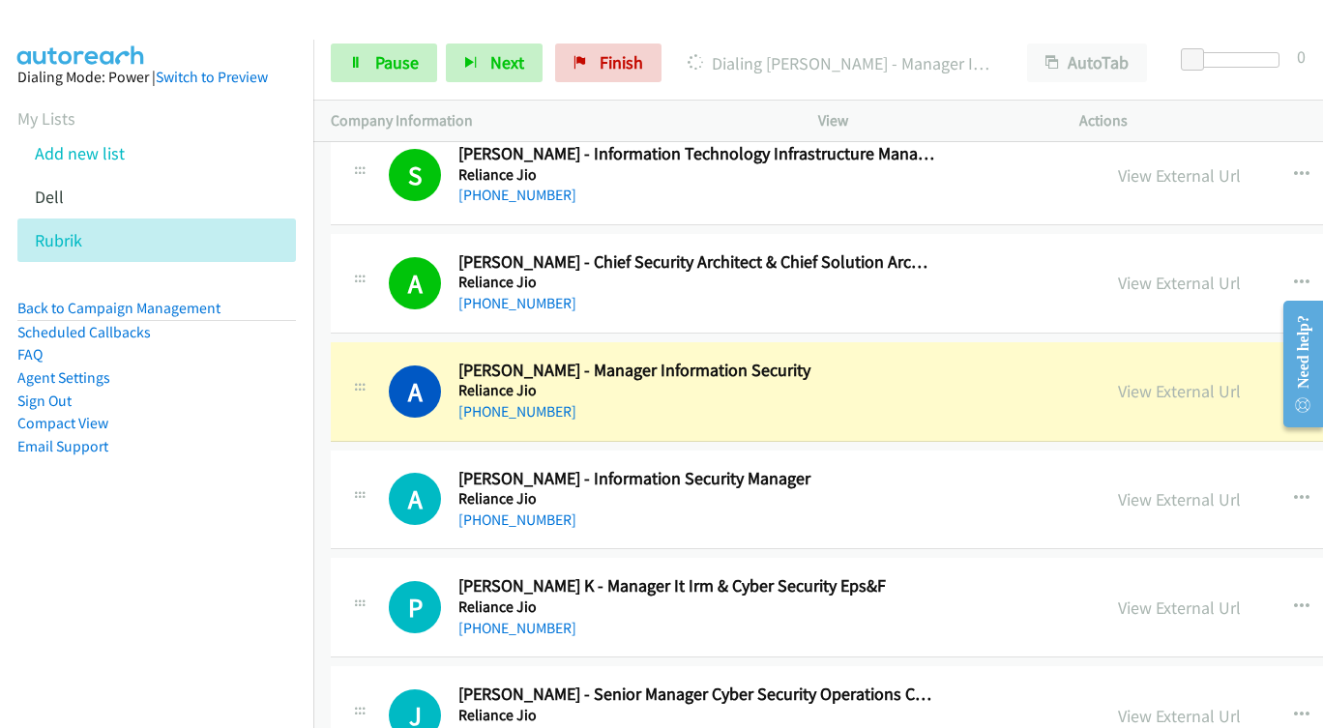
scroll to position [20510, 0]
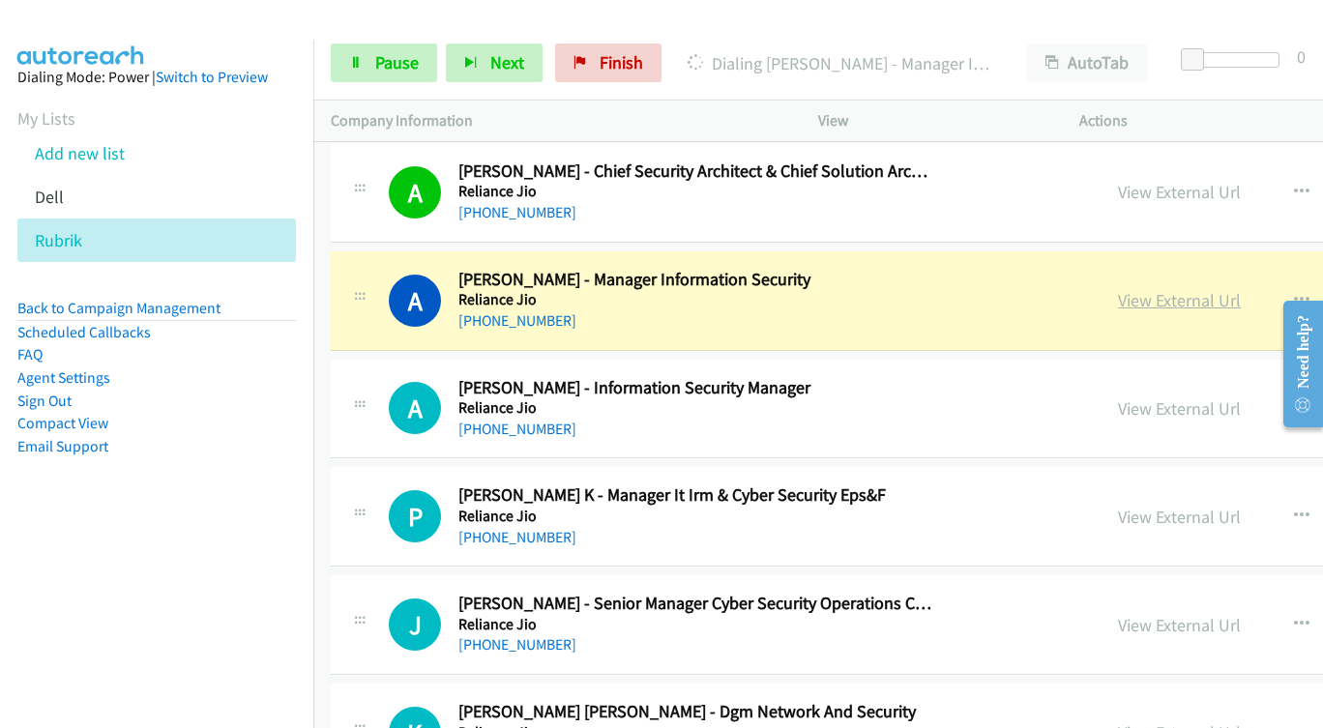
click at [1118, 305] on link "View External Url" at bounding box center [1179, 300] width 123 height 22
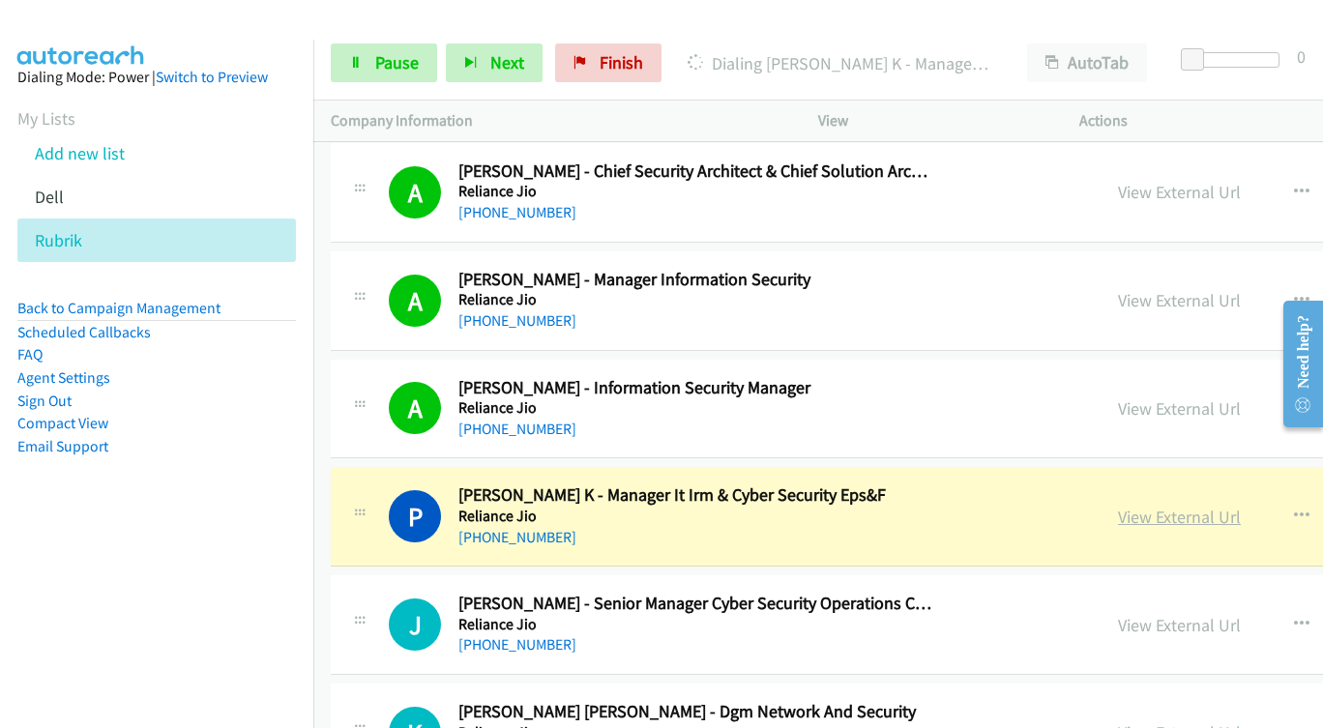
click at [1118, 522] on link "View External Url" at bounding box center [1179, 517] width 123 height 22
click at [378, 61] on span "Pause" at bounding box center [397, 62] width 44 height 22
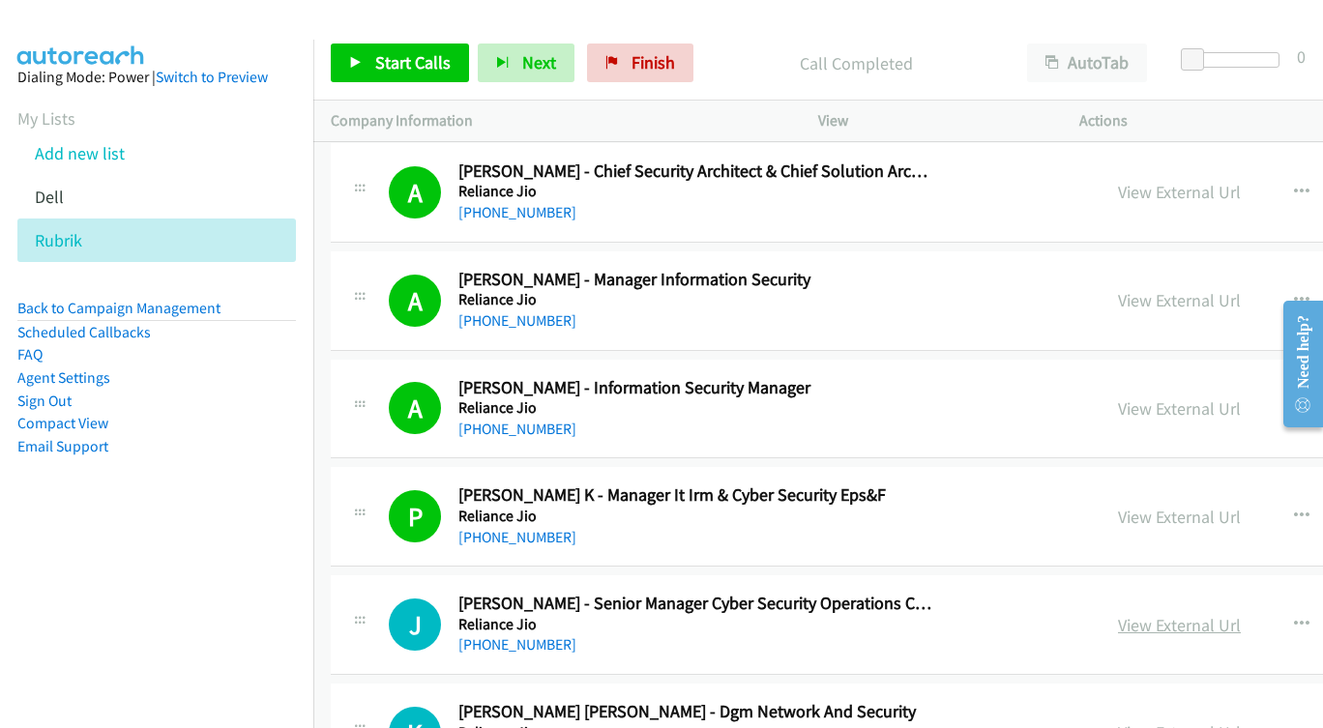
click at [1132, 621] on link "View External Url" at bounding box center [1179, 625] width 123 height 22
click at [385, 58] on span "Start Calls" at bounding box center [412, 62] width 75 height 22
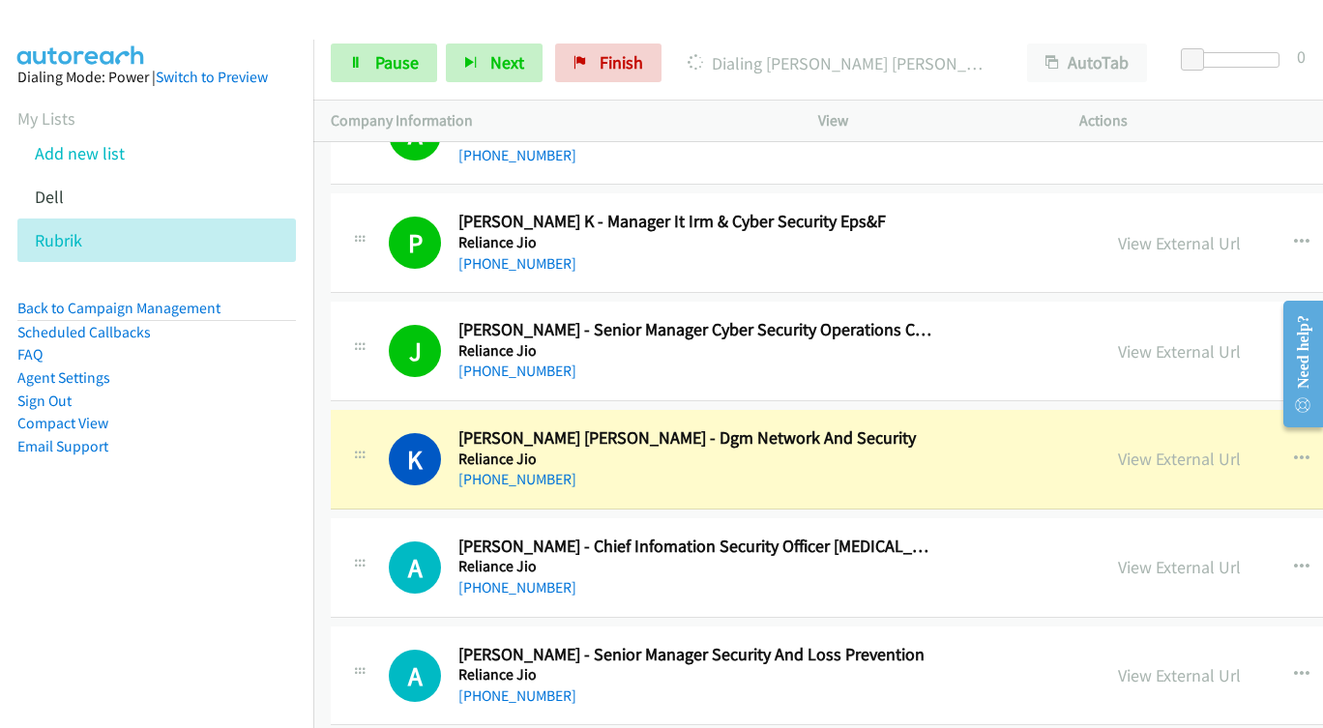
scroll to position [20800, 0]
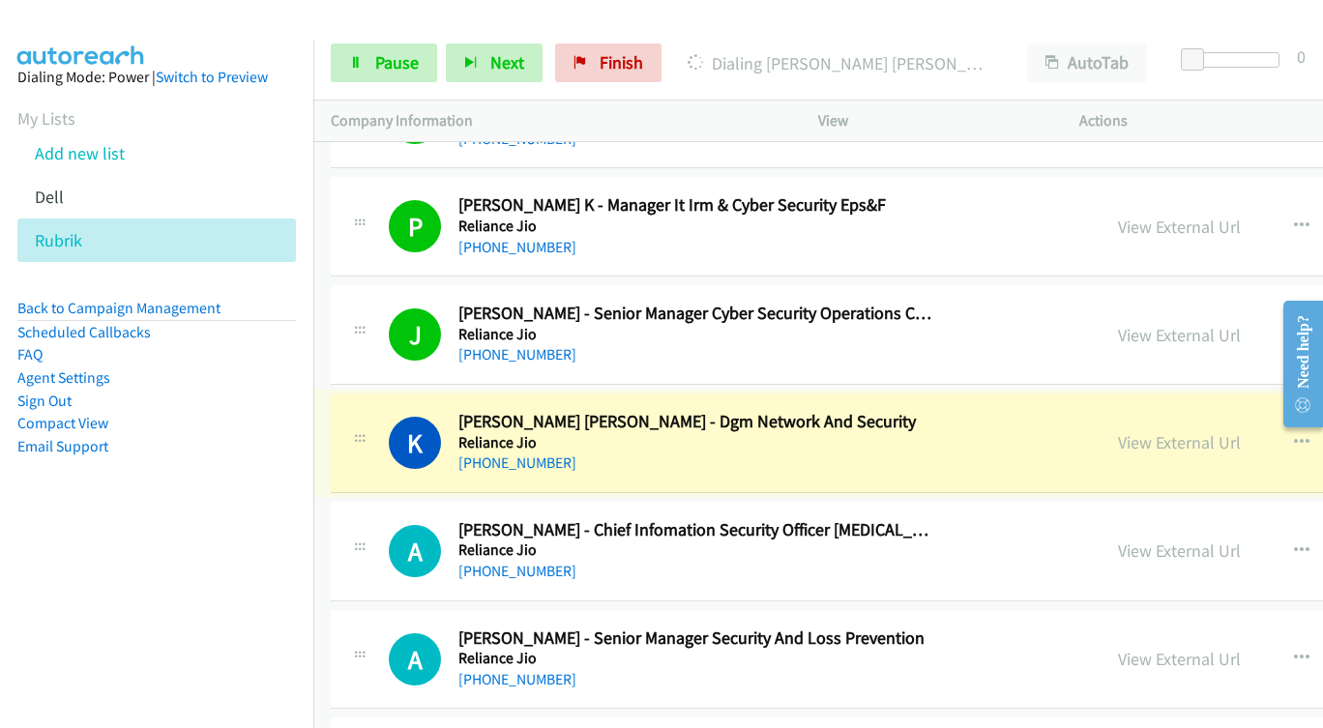
click at [1118, 443] on link "View External Url" at bounding box center [1179, 442] width 123 height 22
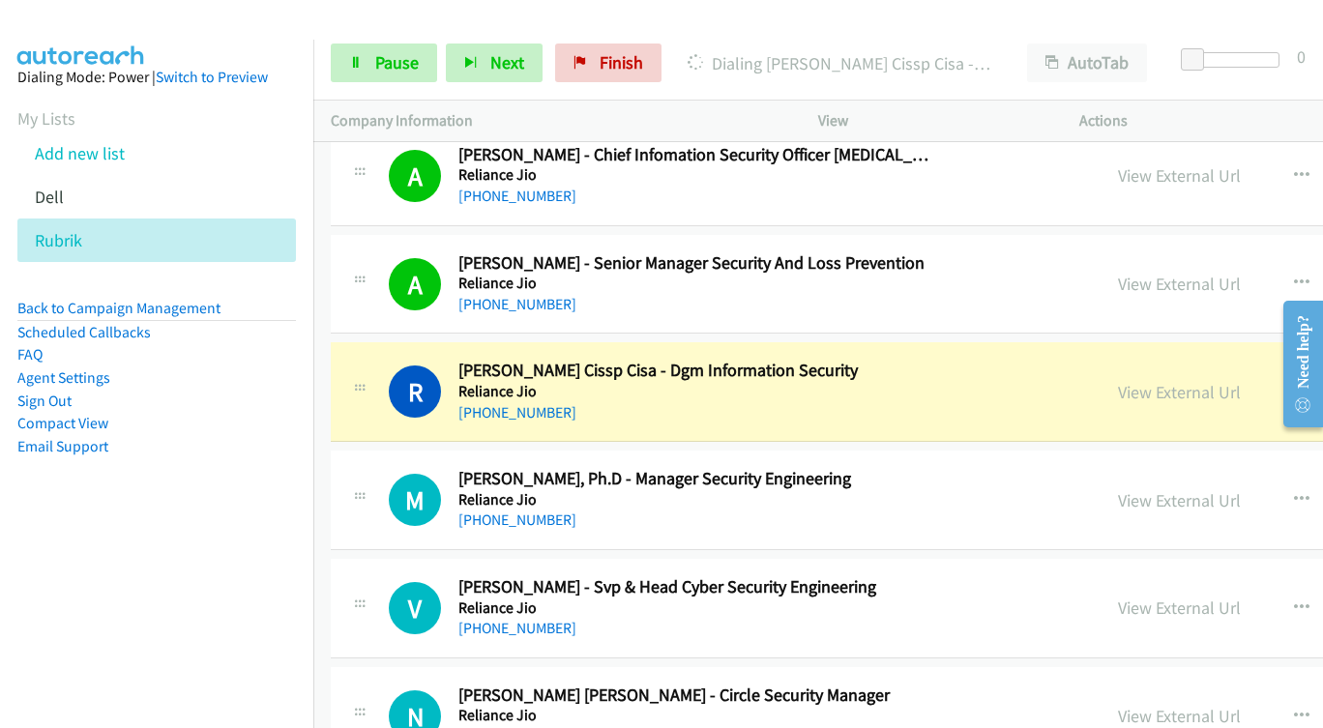
scroll to position [21187, 0]
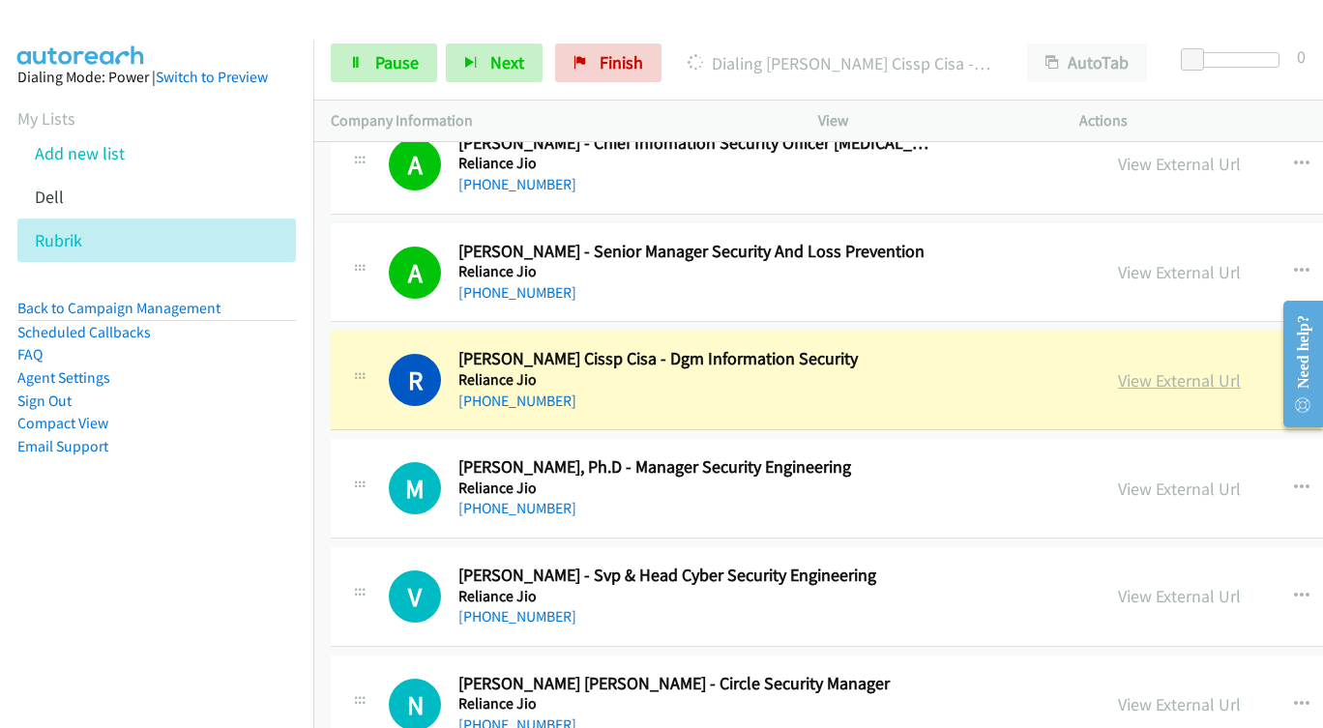
click at [1118, 387] on link "View External Url" at bounding box center [1179, 381] width 123 height 22
click at [361, 72] on link "Pause" at bounding box center [384, 63] width 106 height 39
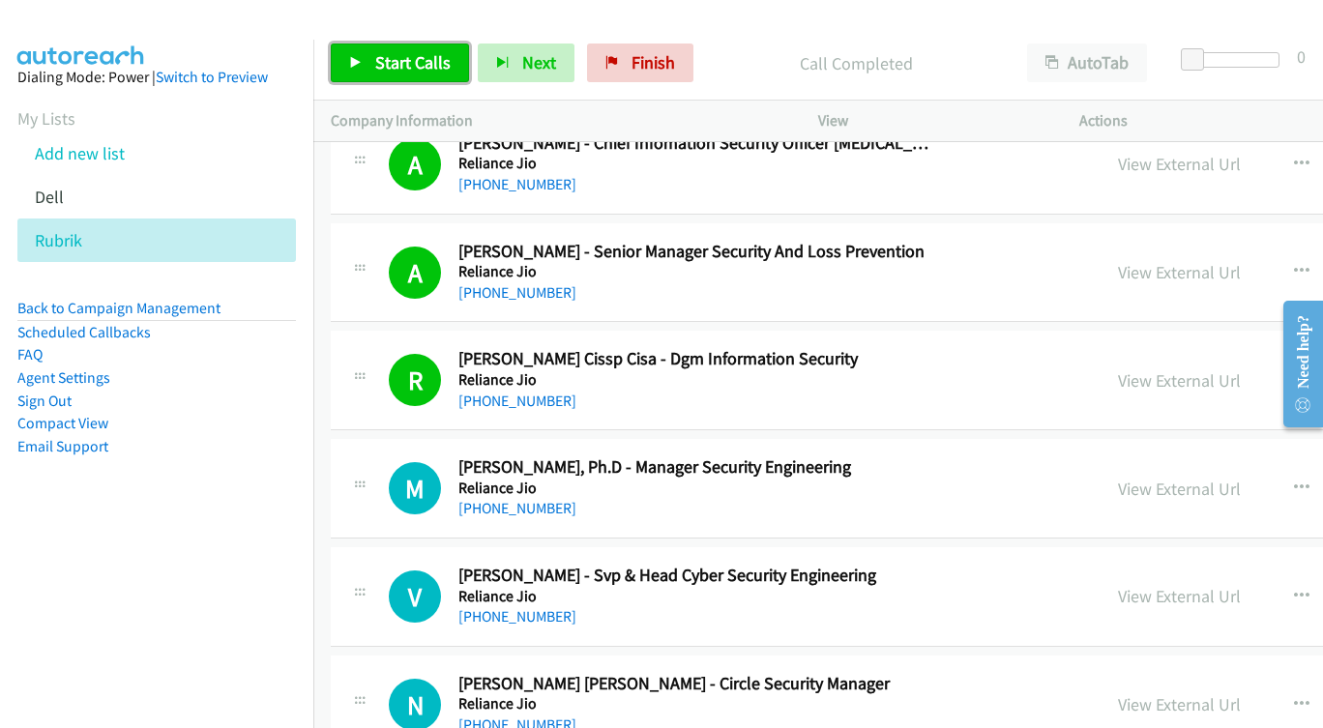
click at [371, 61] on link "Start Calls" at bounding box center [400, 63] width 138 height 39
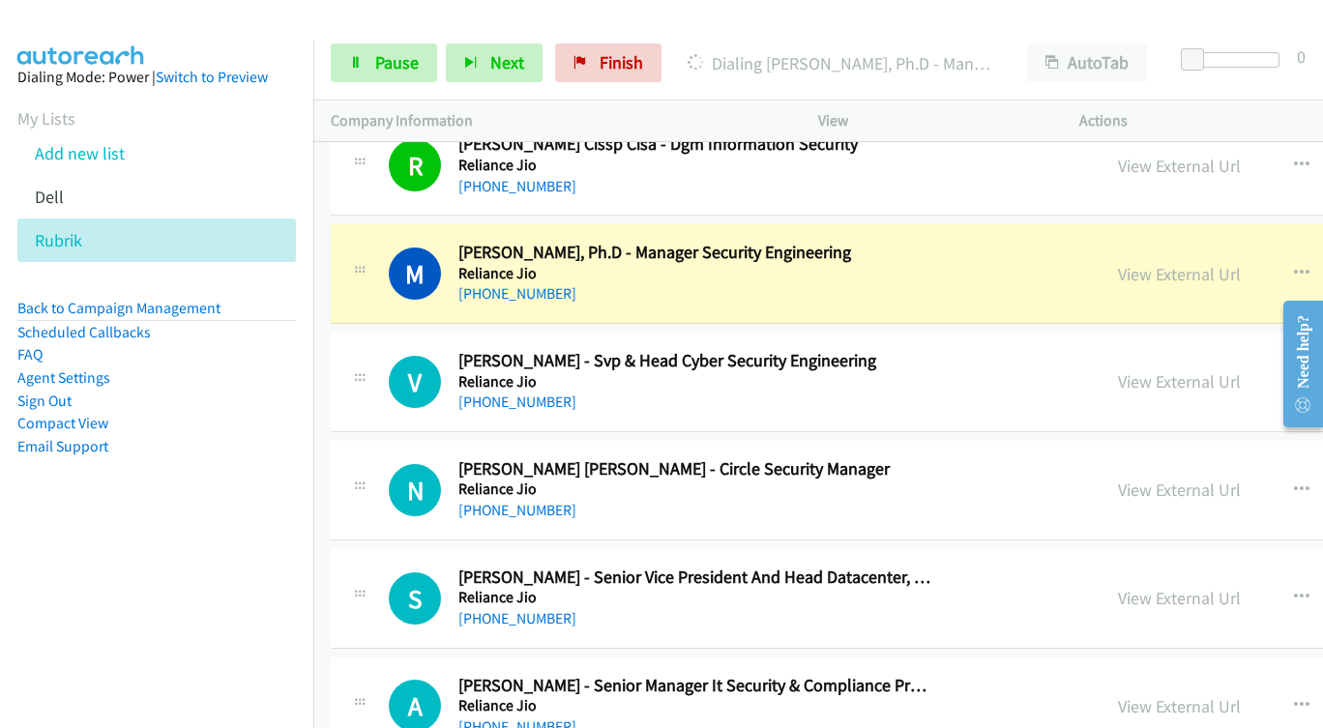
scroll to position [21477, 0]
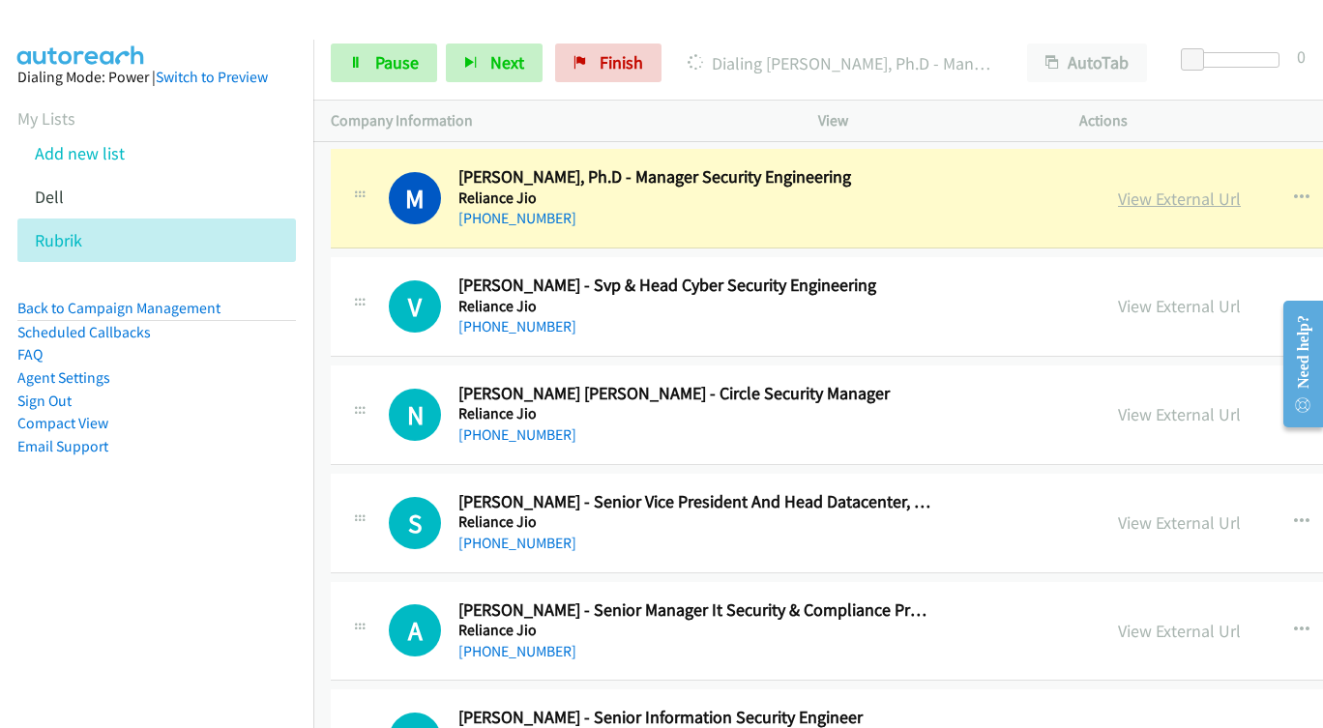
click at [1118, 199] on link "View External Url" at bounding box center [1179, 199] width 123 height 22
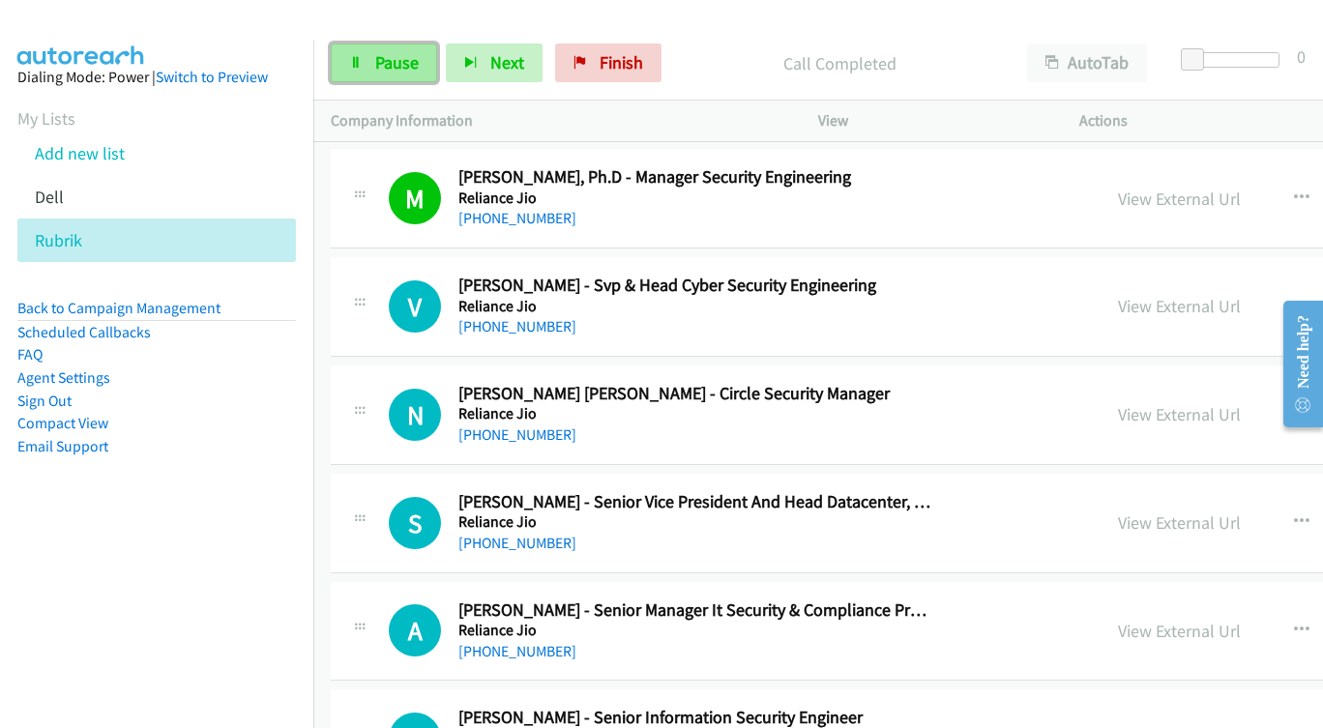
click at [365, 59] on link "Pause" at bounding box center [384, 63] width 106 height 39
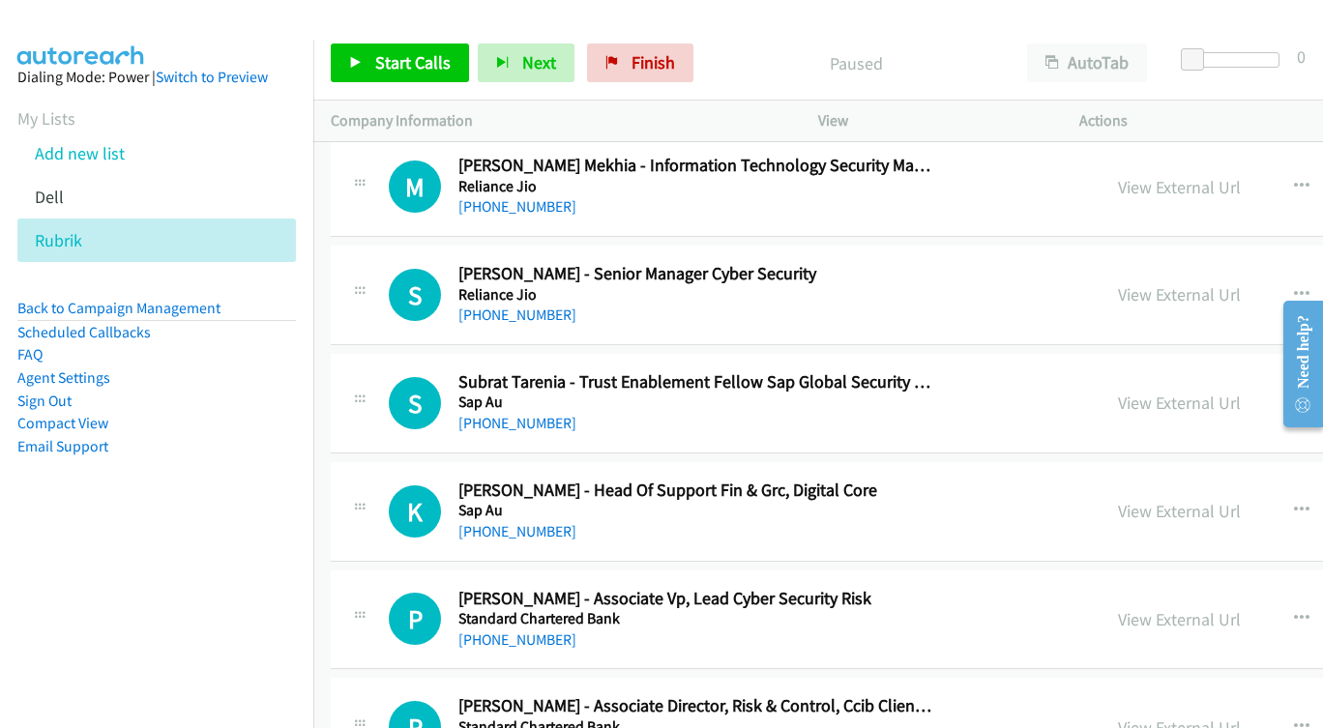
scroll to position [23218, 0]
click at [1270, 399] on div at bounding box center [1295, 363] width 56 height 154
click at [1294, 403] on icon "button" at bounding box center [1301, 404] width 15 height 15
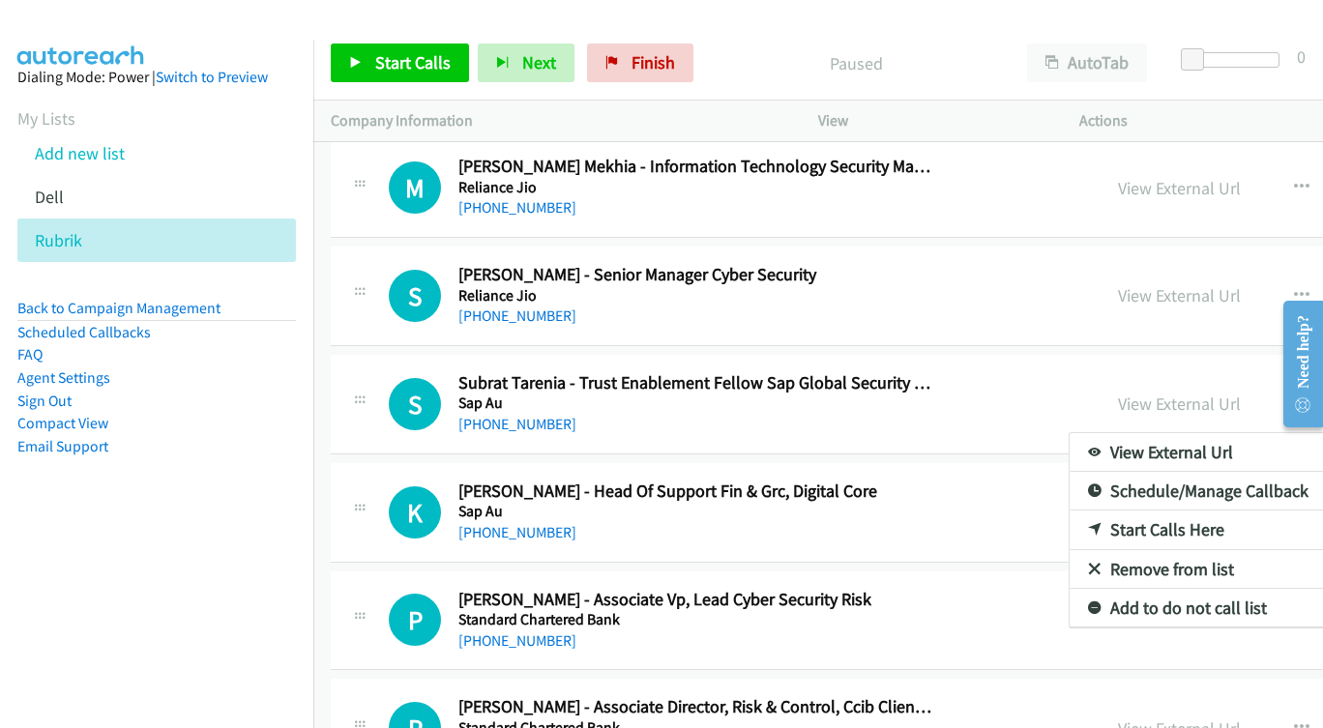
click at [1134, 536] on link "Start Calls Here" at bounding box center [1198, 530] width 257 height 39
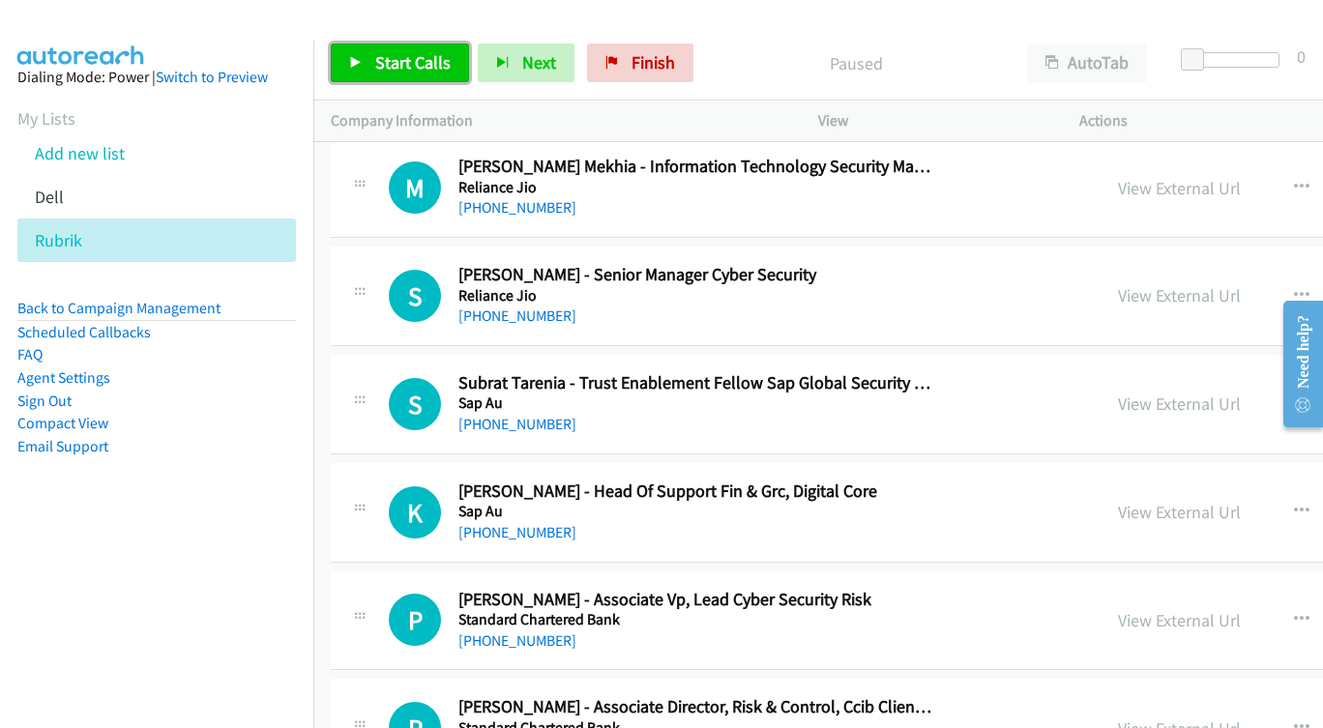
click at [377, 63] on span "Start Calls" at bounding box center [412, 62] width 75 height 22
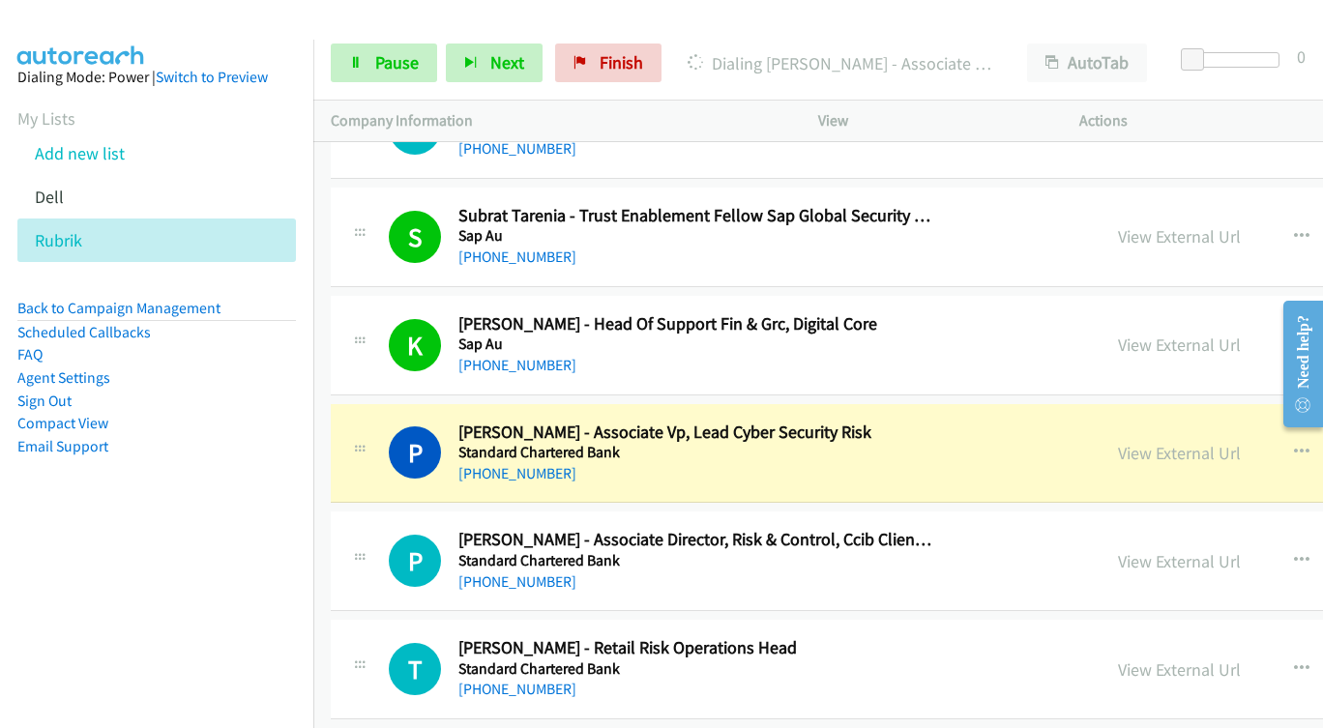
scroll to position [23412, 0]
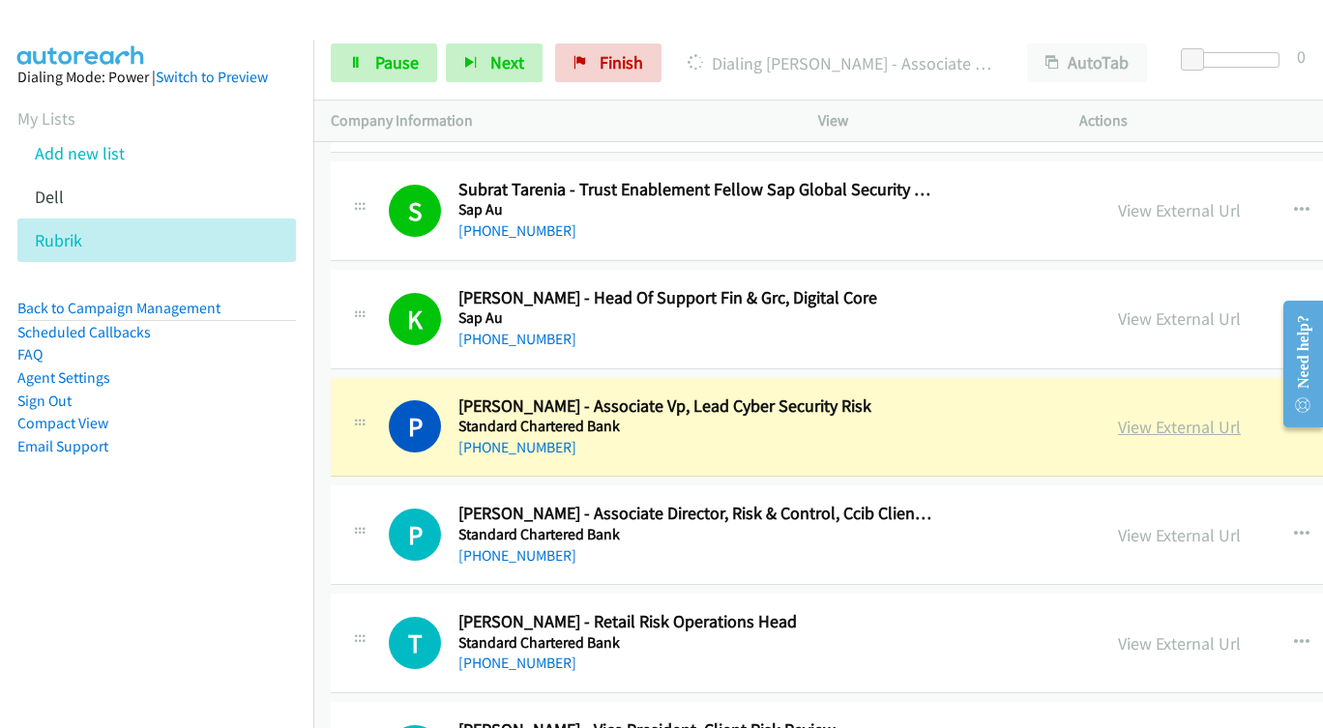
click at [1118, 423] on link "View External Url" at bounding box center [1179, 427] width 123 height 22
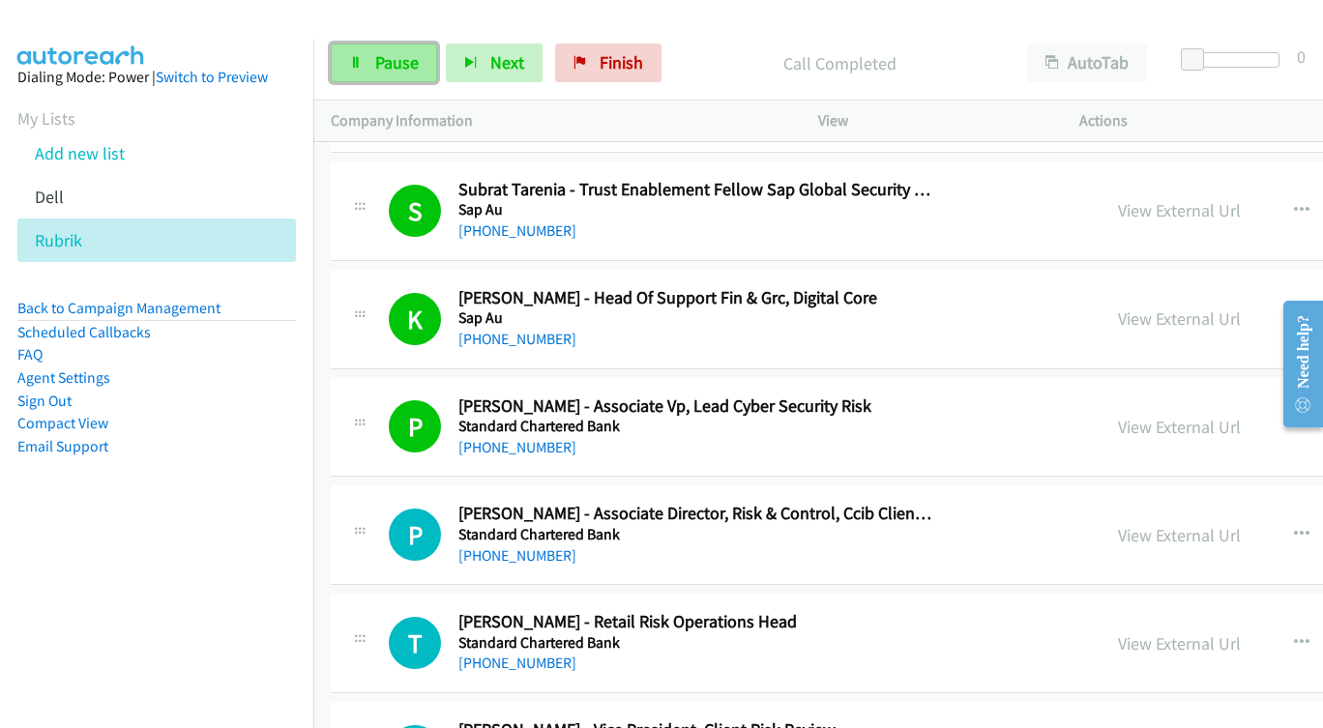
click at [389, 62] on span "Pause" at bounding box center [397, 62] width 44 height 22
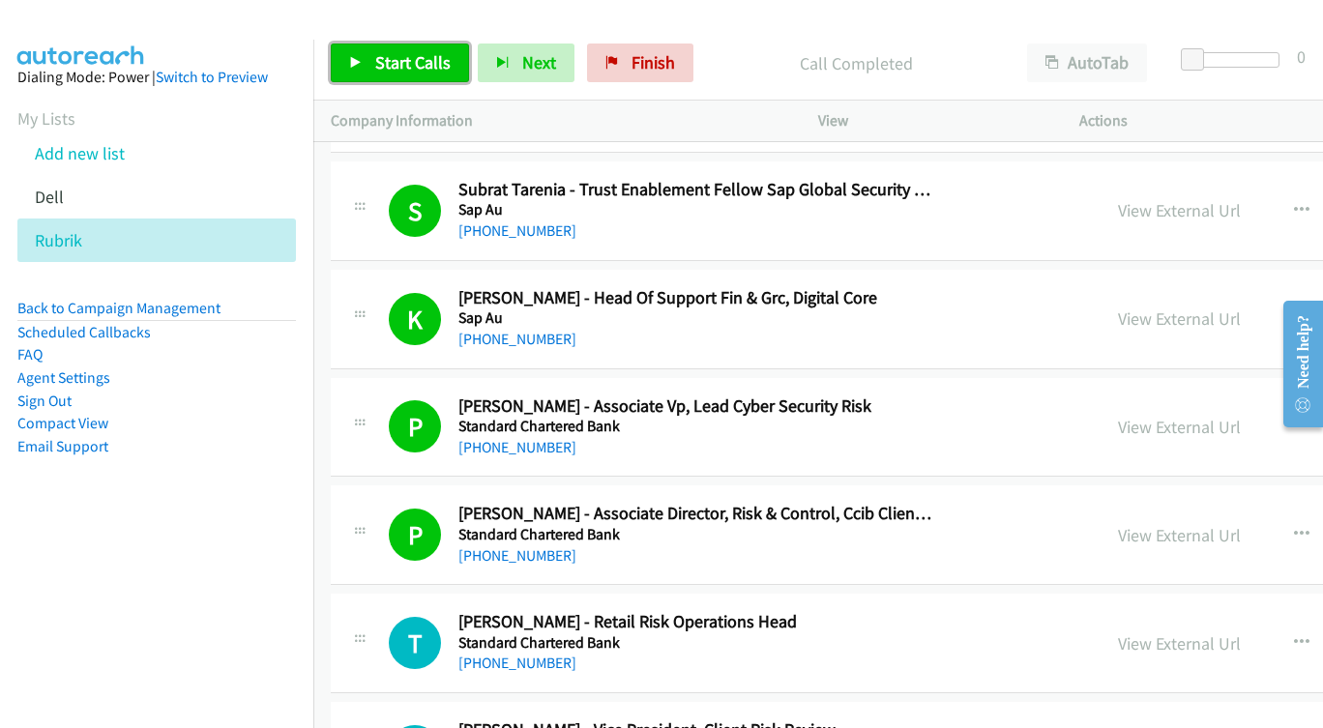
click at [394, 67] on span "Start Calls" at bounding box center [412, 62] width 75 height 22
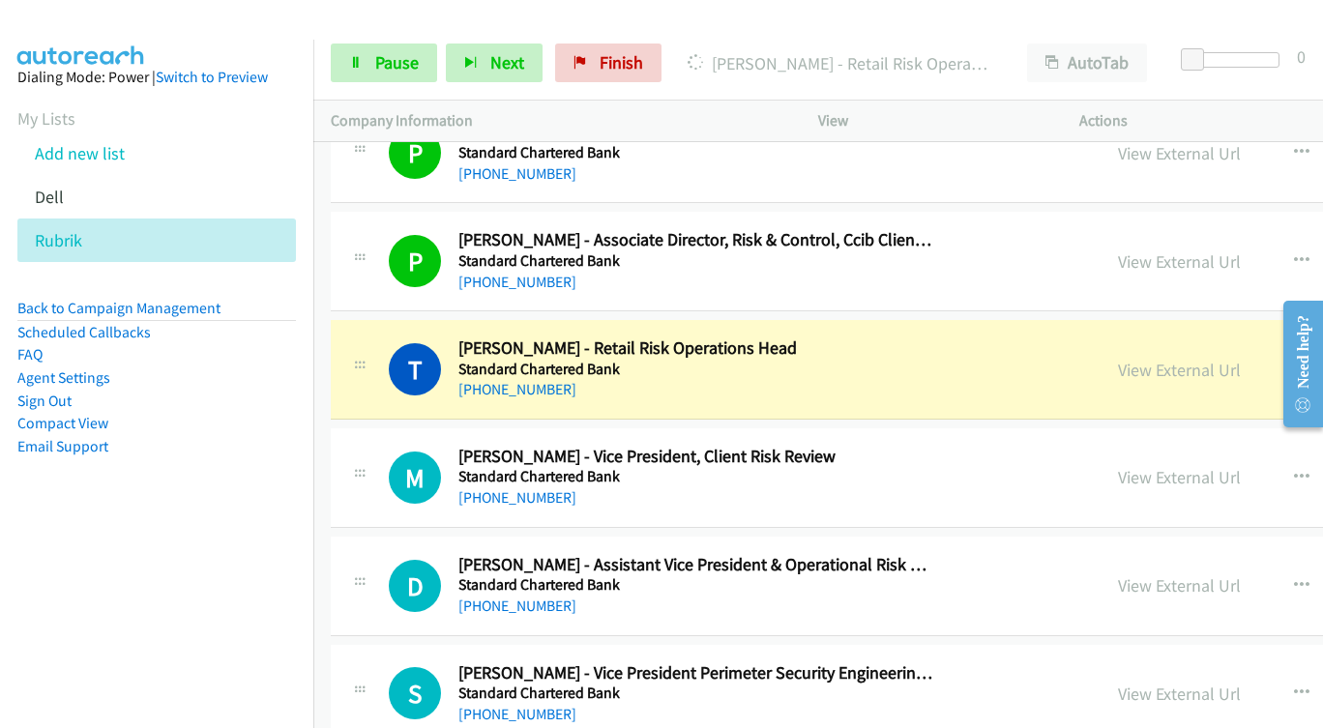
scroll to position [23702, 0]
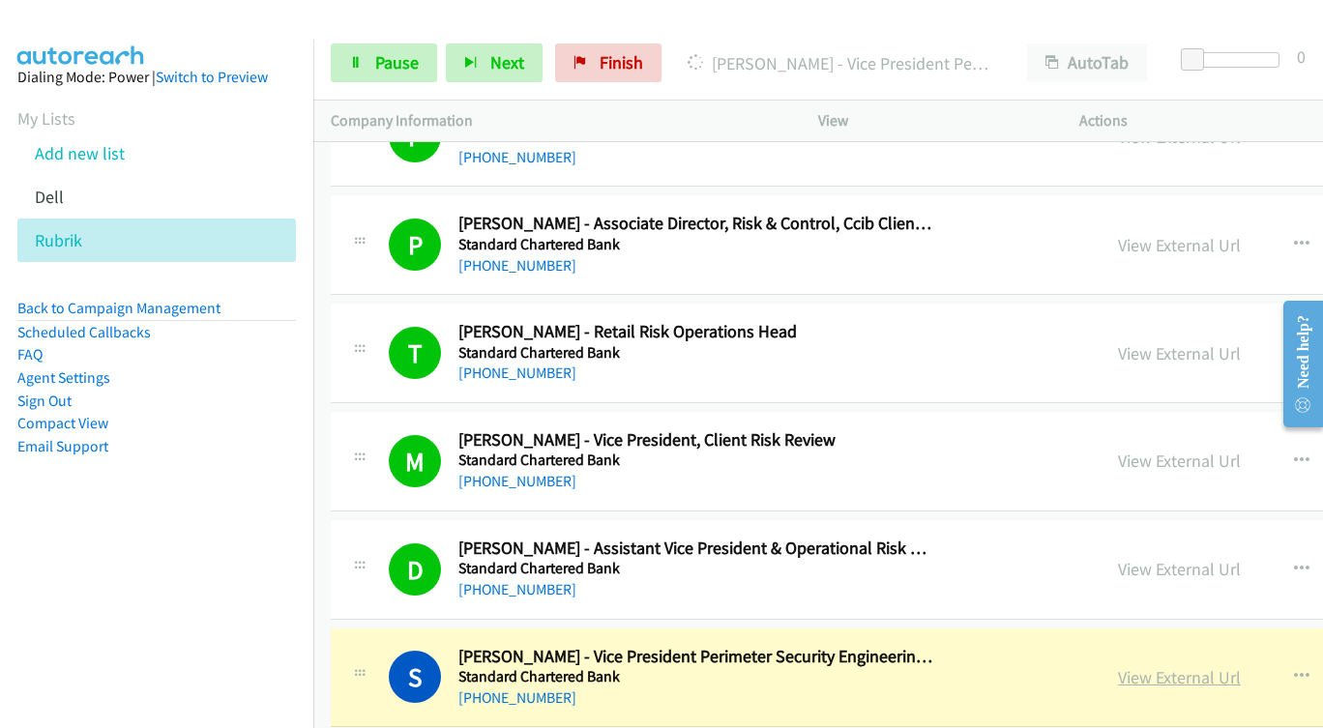
click at [1118, 678] on link "View External Url" at bounding box center [1179, 678] width 123 height 22
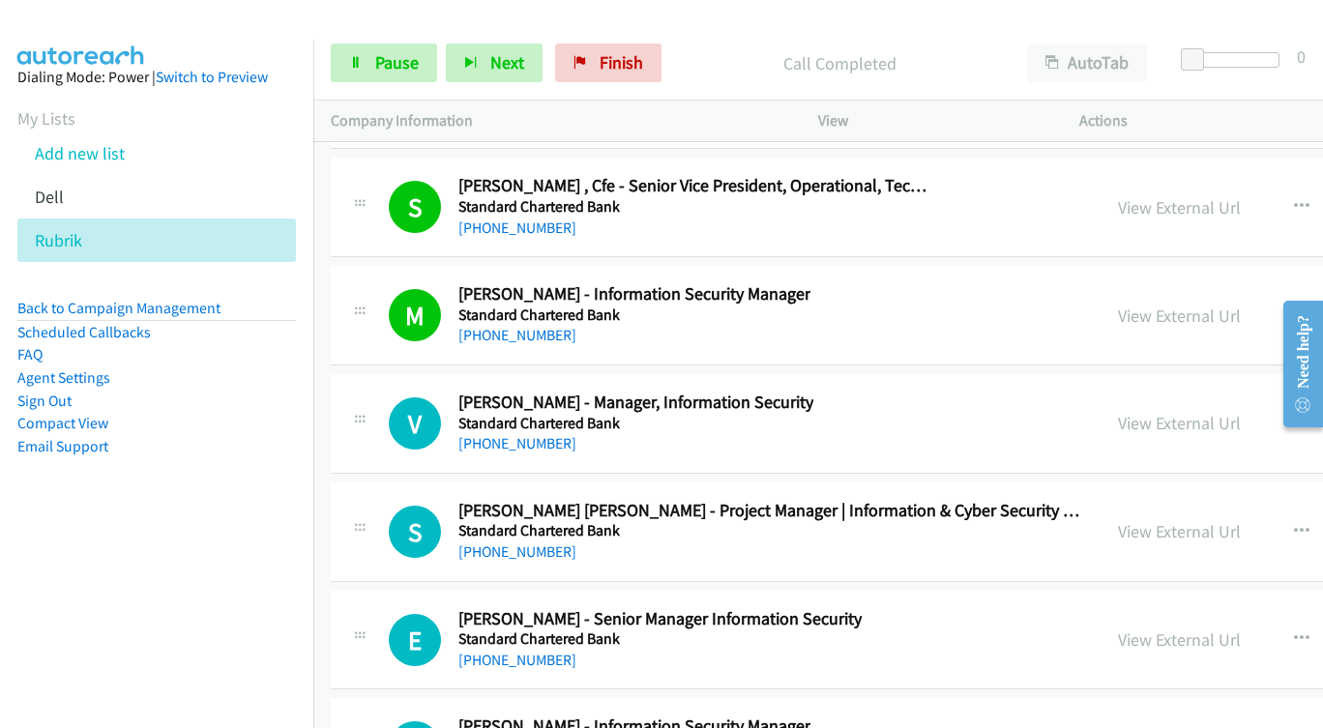
scroll to position [24283, 0]
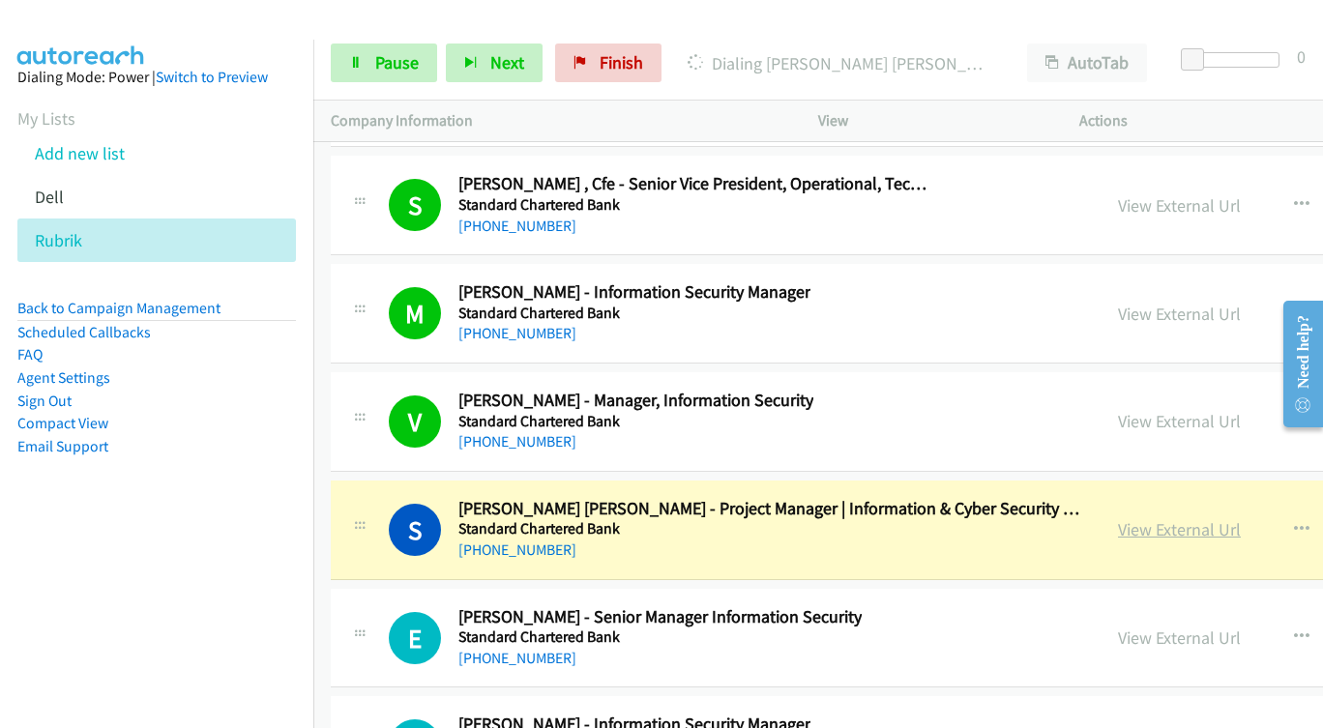
click at [1118, 528] on link "View External Url" at bounding box center [1179, 530] width 123 height 22
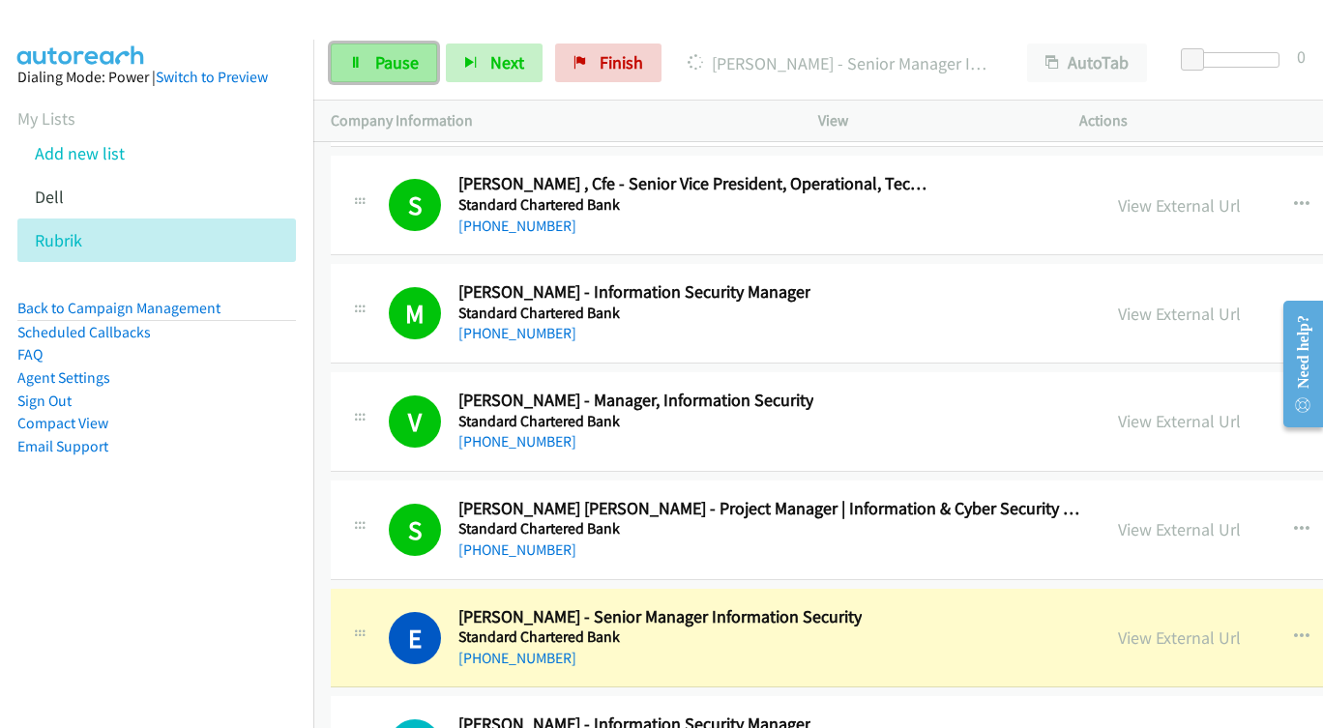
click at [354, 53] on link "Pause" at bounding box center [384, 63] width 106 height 39
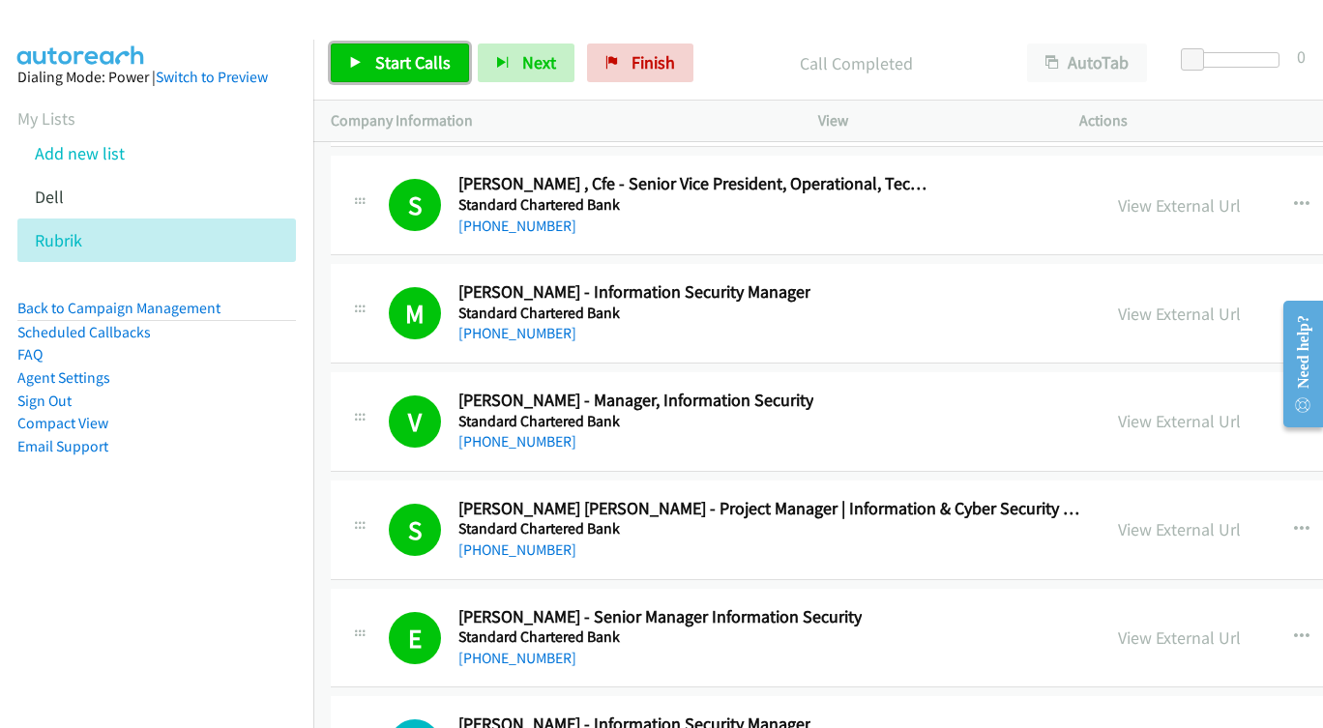
click at [400, 56] on span "Start Calls" at bounding box center [412, 62] width 75 height 22
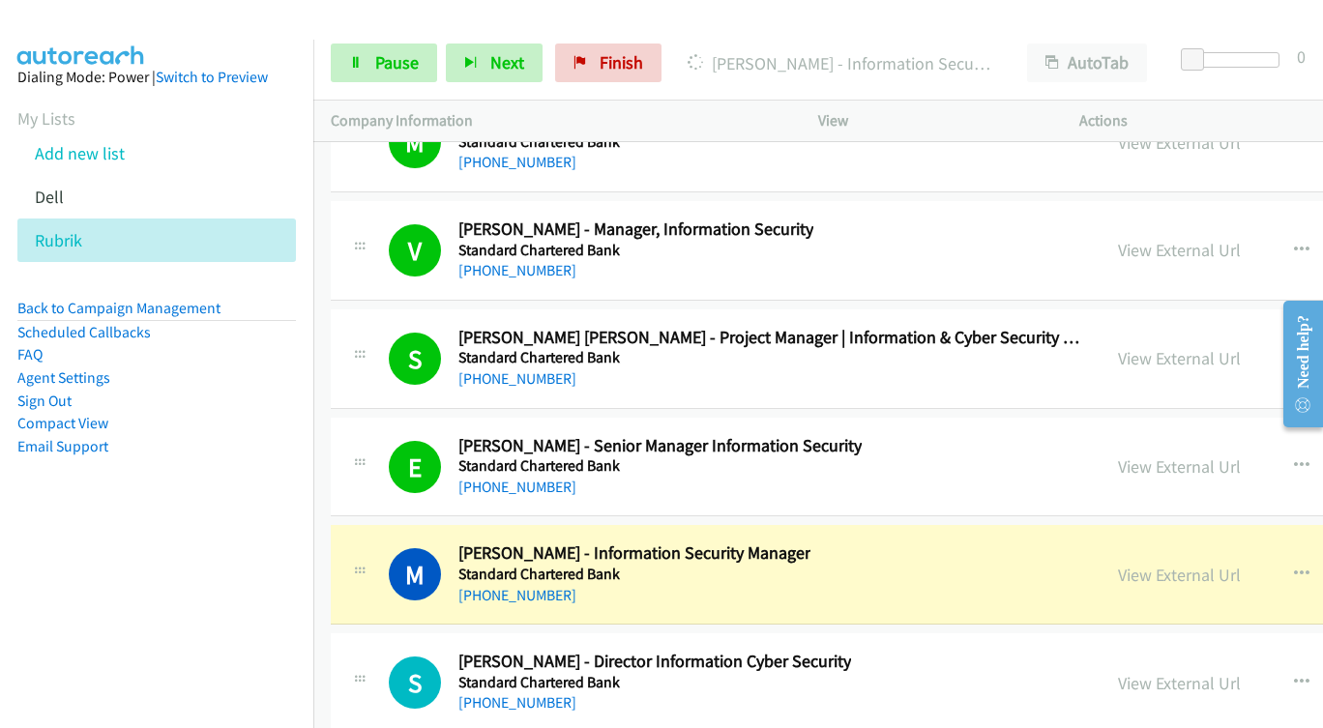
scroll to position [24476, 0]
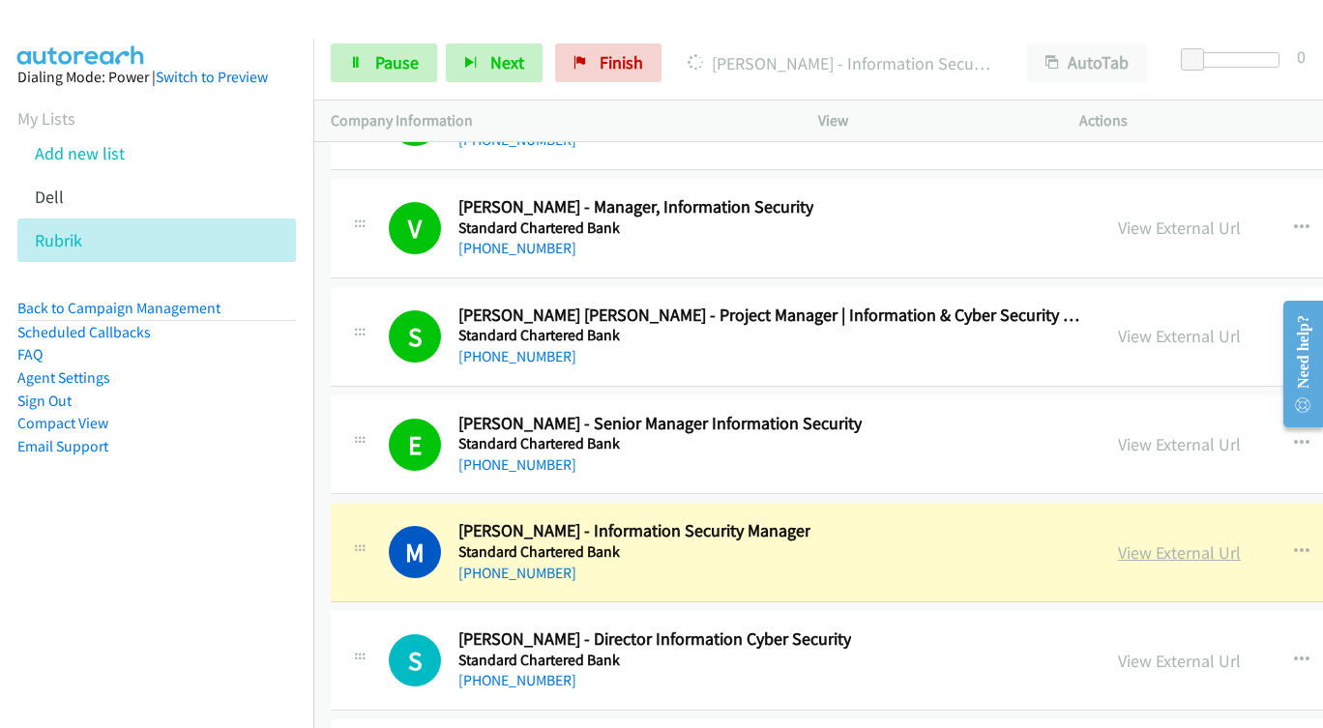
click at [1118, 552] on link "View External Url" at bounding box center [1179, 553] width 123 height 22
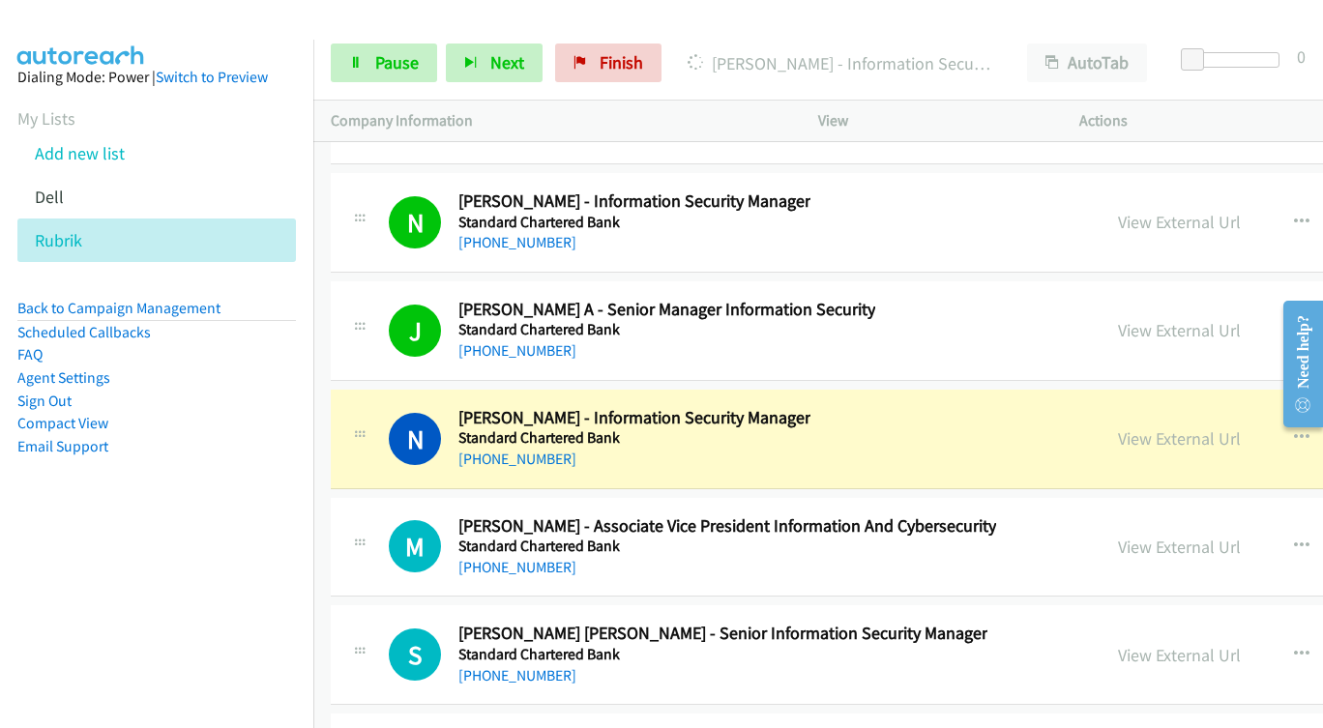
scroll to position [25057, 0]
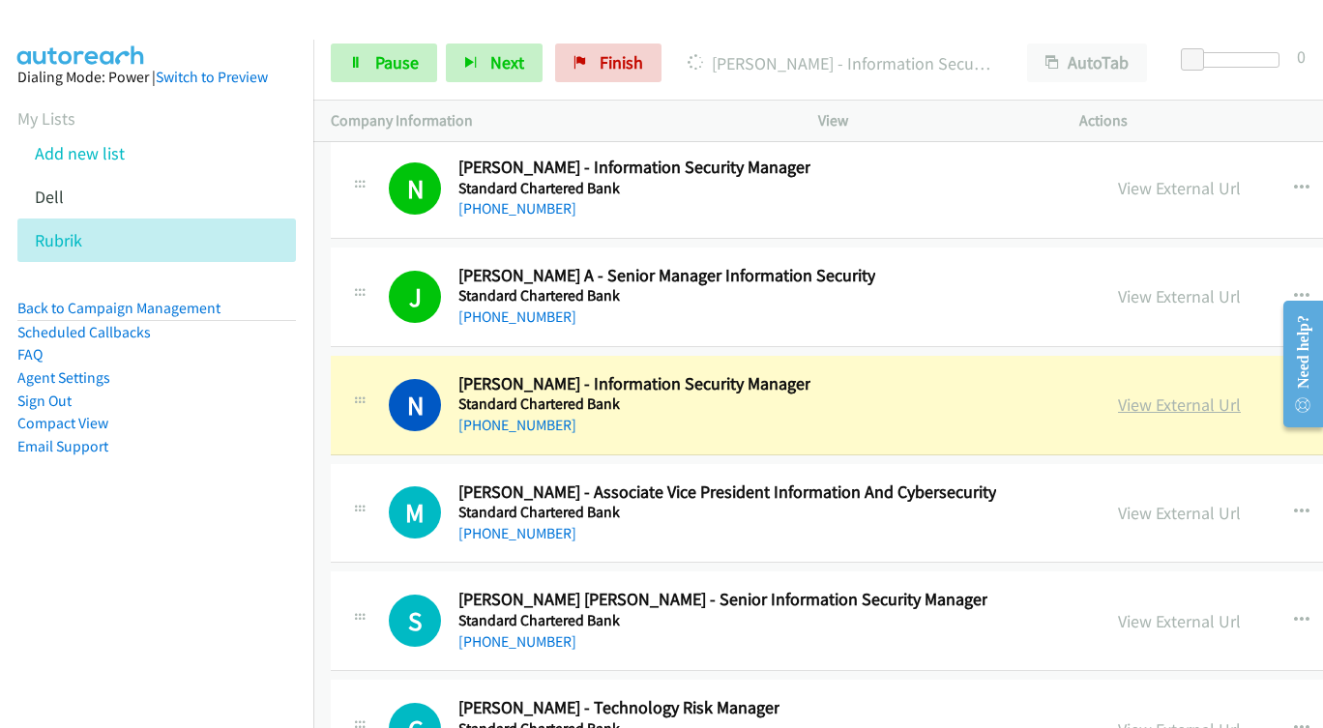
click at [1118, 409] on link "View External Url" at bounding box center [1179, 405] width 123 height 22
click at [386, 68] on span "Pause" at bounding box center [397, 62] width 44 height 22
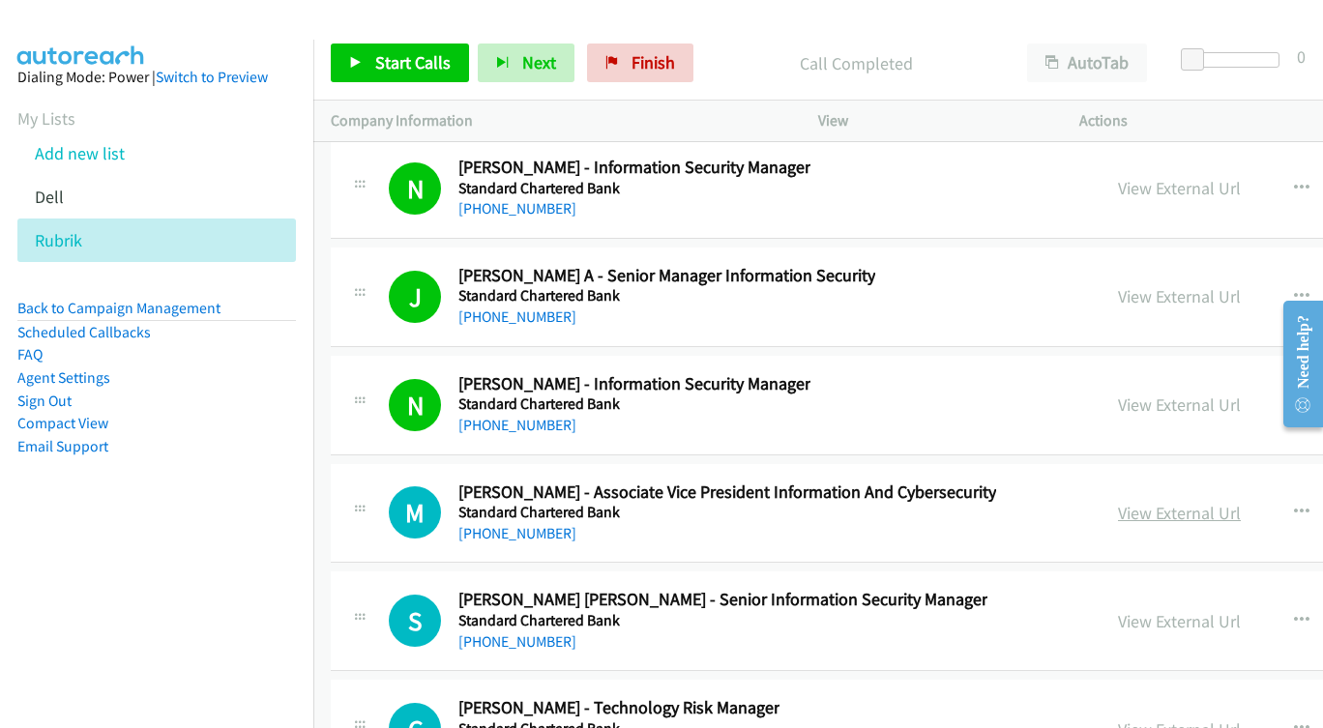
click at [1172, 513] on link "View External Url" at bounding box center [1179, 513] width 123 height 22
click at [411, 52] on span "Start Calls" at bounding box center [412, 62] width 75 height 22
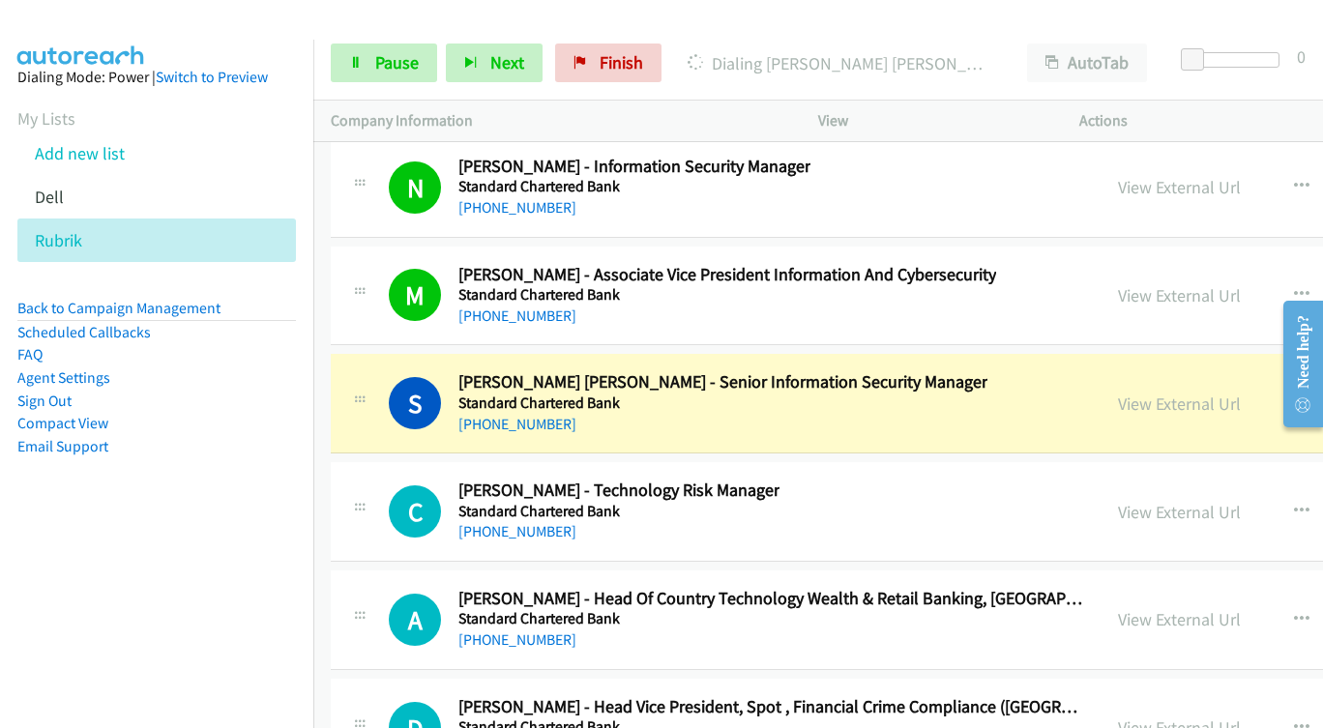
scroll to position [25347, 0]
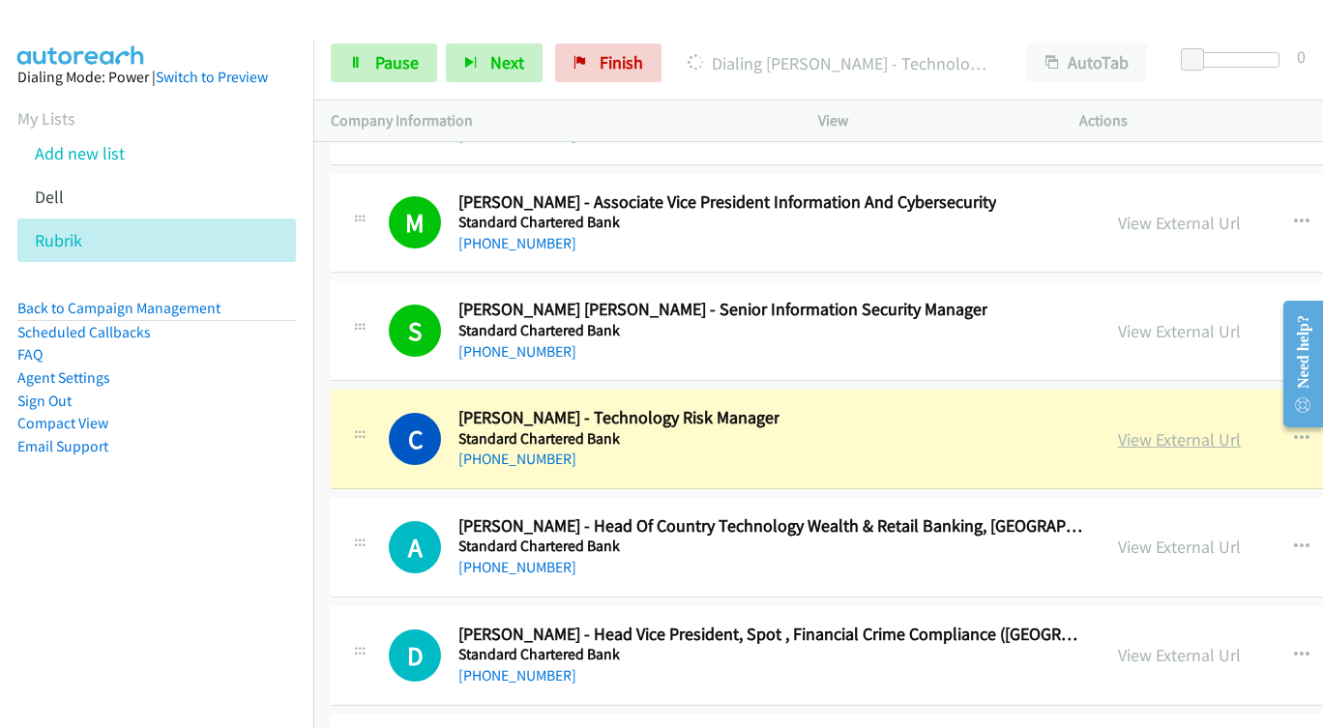
click at [1118, 440] on link "View External Url" at bounding box center [1179, 440] width 123 height 22
click at [382, 63] on span "Pause" at bounding box center [397, 62] width 44 height 22
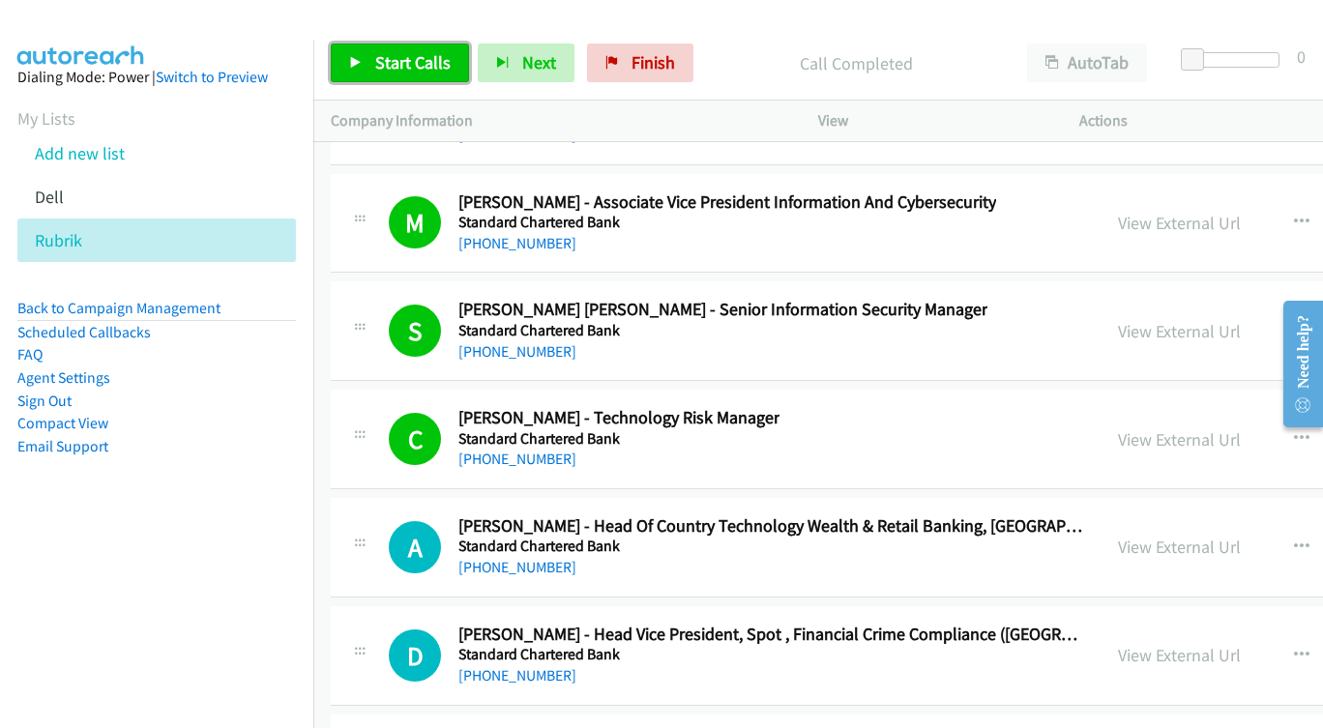
click at [411, 62] on span "Start Calls" at bounding box center [412, 62] width 75 height 22
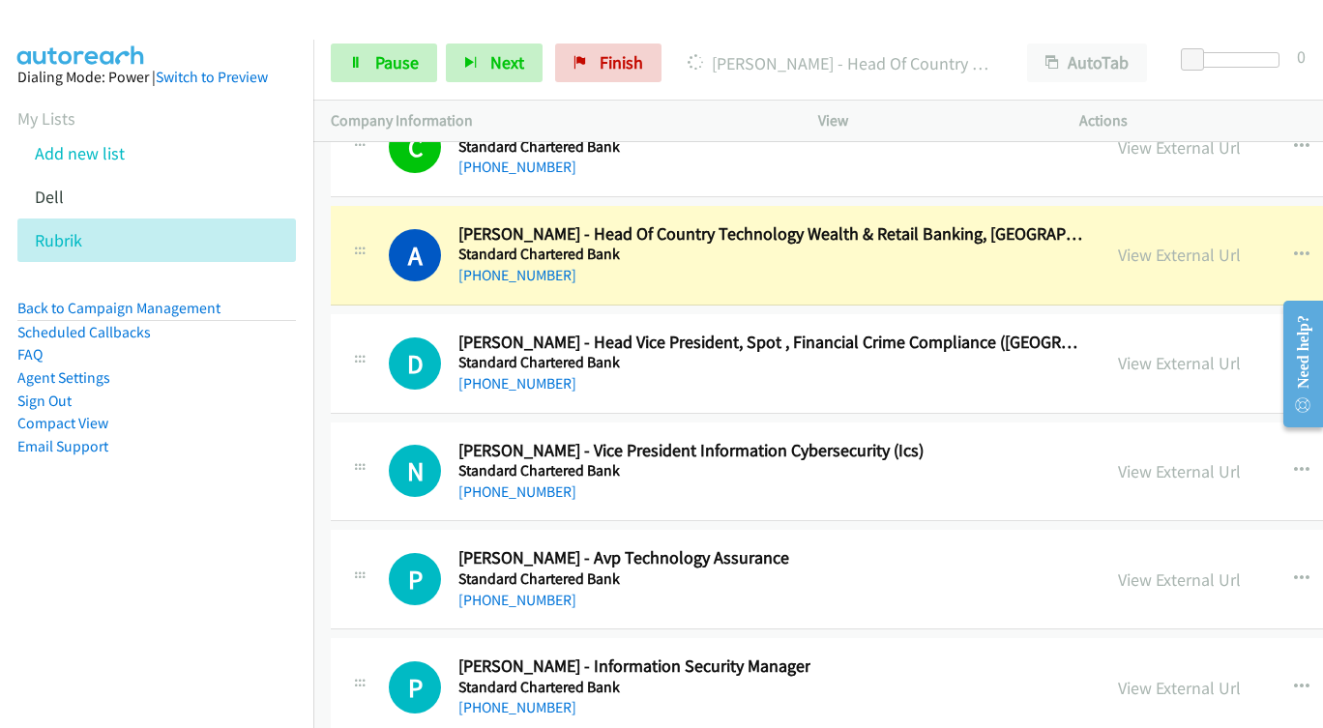
scroll to position [25637, 0]
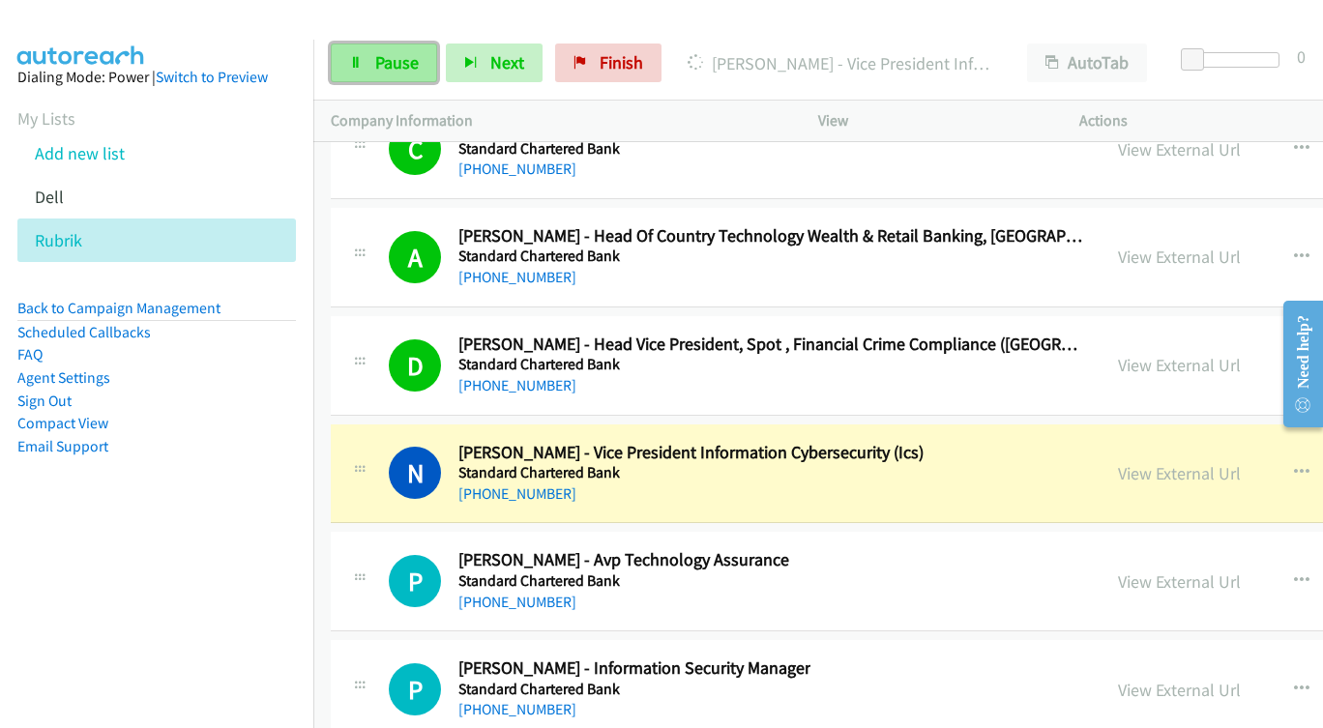
click at [373, 68] on link "Pause" at bounding box center [384, 63] width 106 height 39
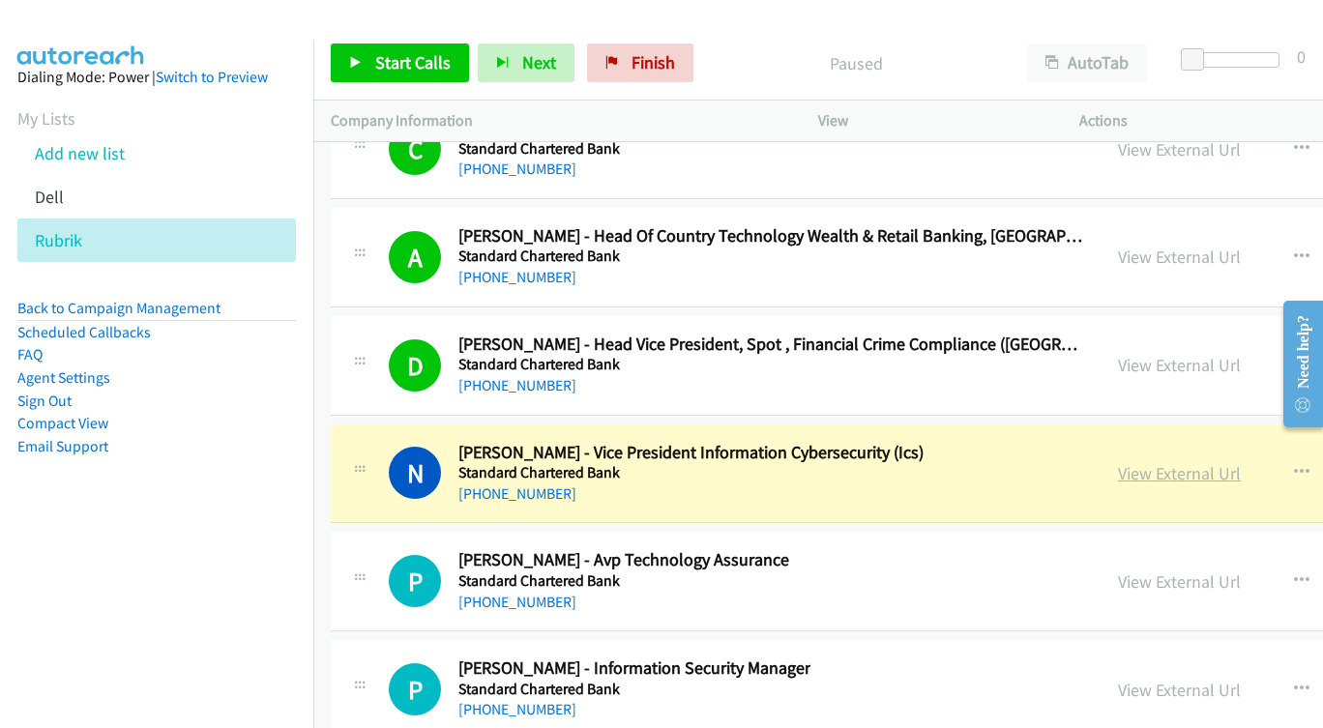
click at [1137, 476] on link "View External Url" at bounding box center [1179, 473] width 123 height 22
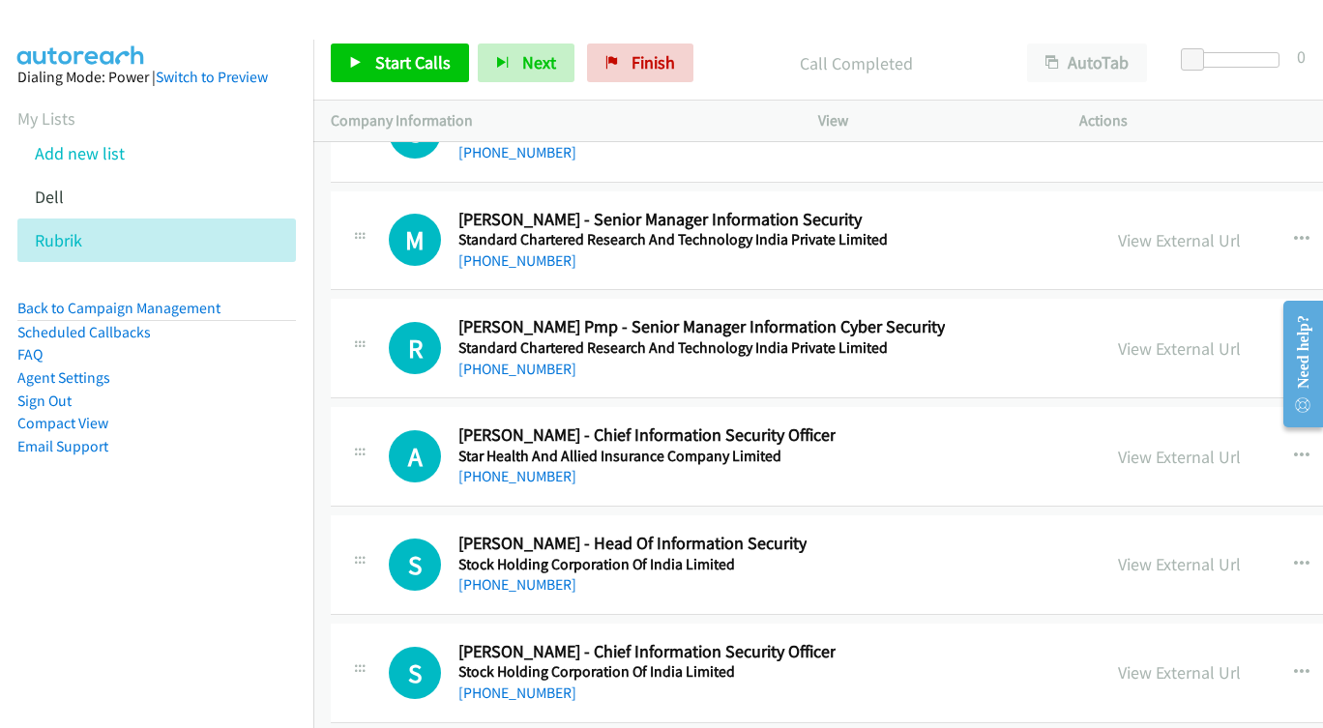
scroll to position [29313, 0]
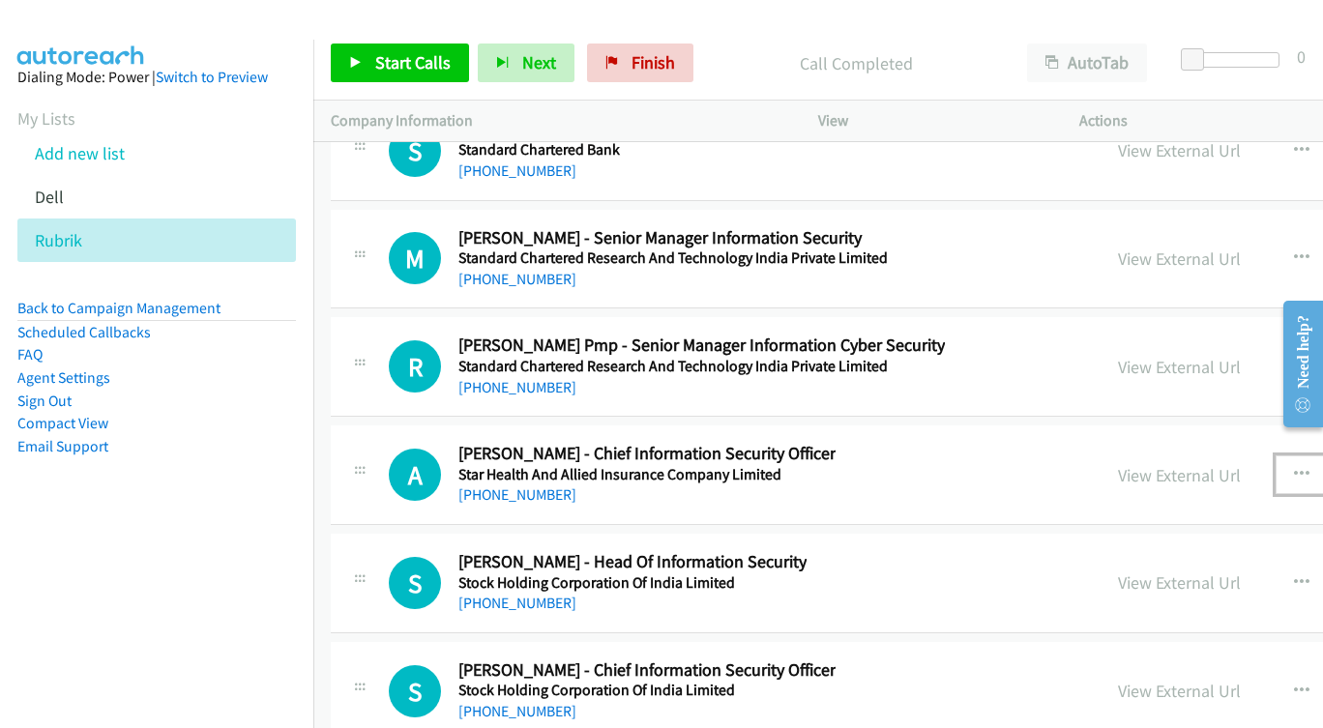
click at [1294, 468] on icon "button" at bounding box center [1301, 474] width 15 height 15
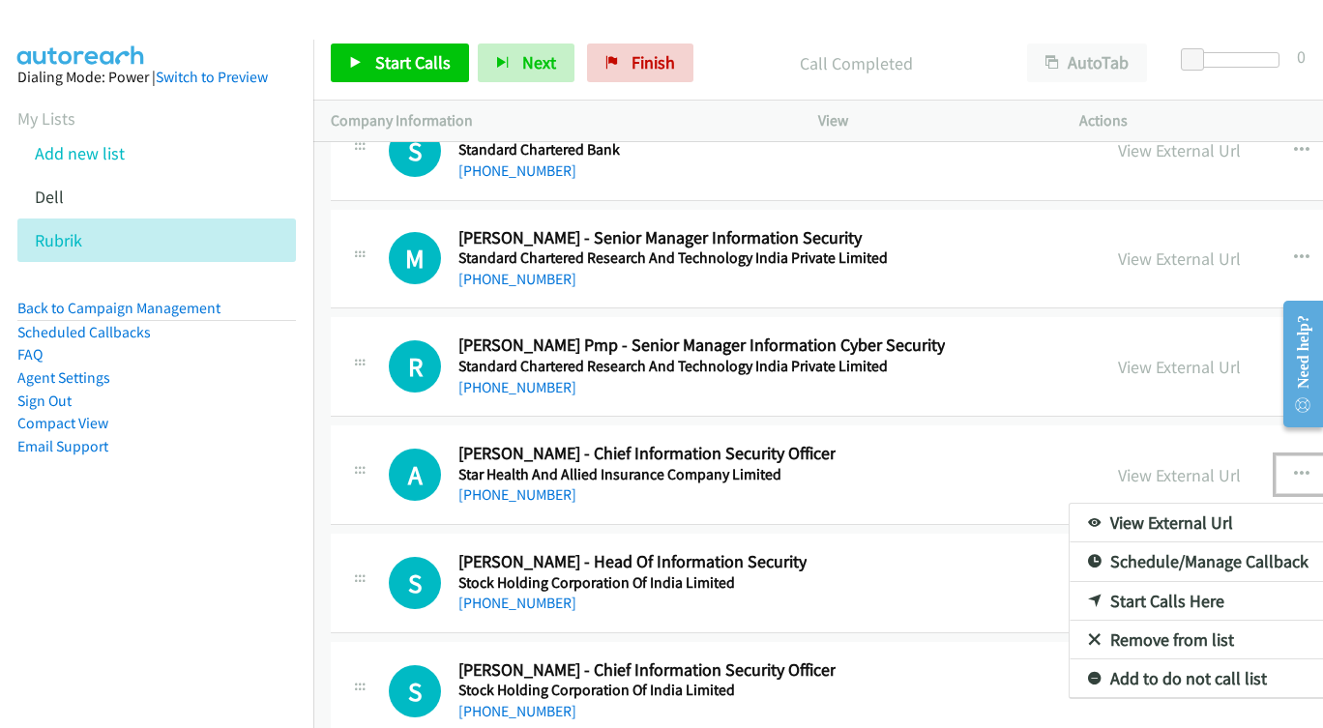
click at [1106, 599] on link "Start Calls Here" at bounding box center [1198, 601] width 257 height 39
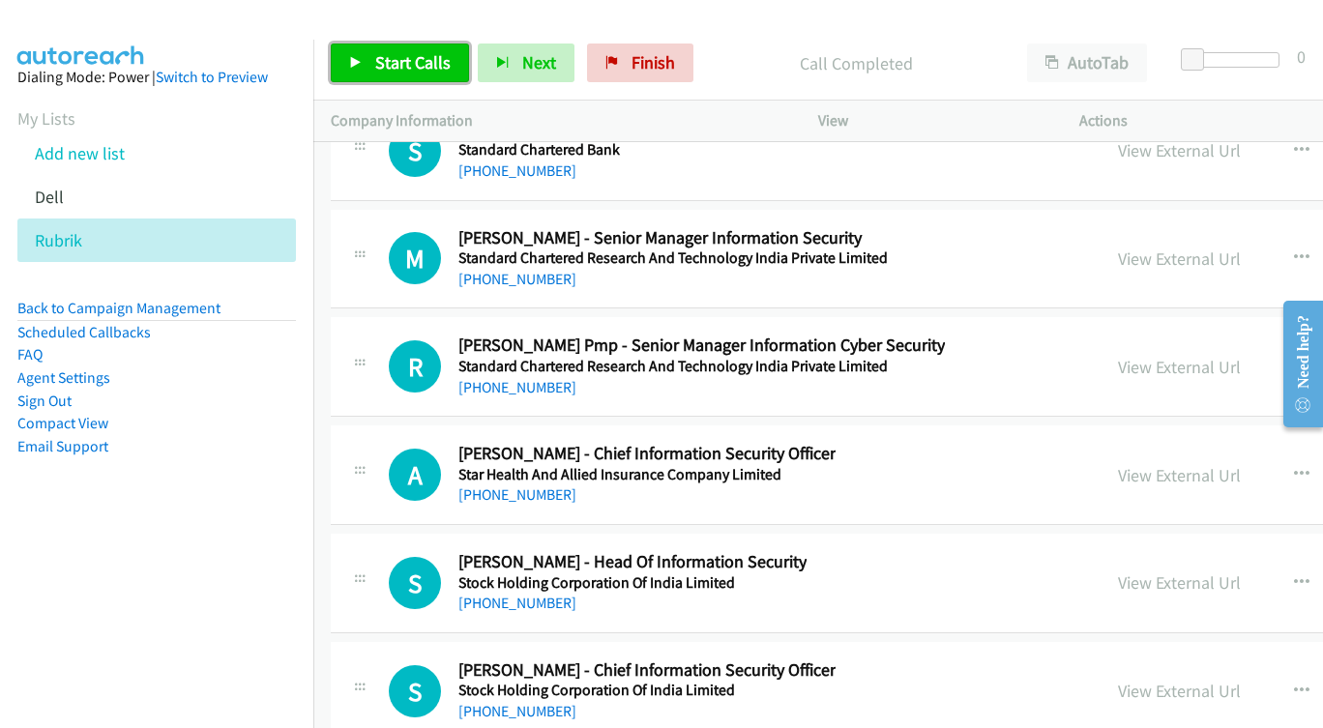
click at [442, 74] on link "Start Calls" at bounding box center [400, 63] width 138 height 39
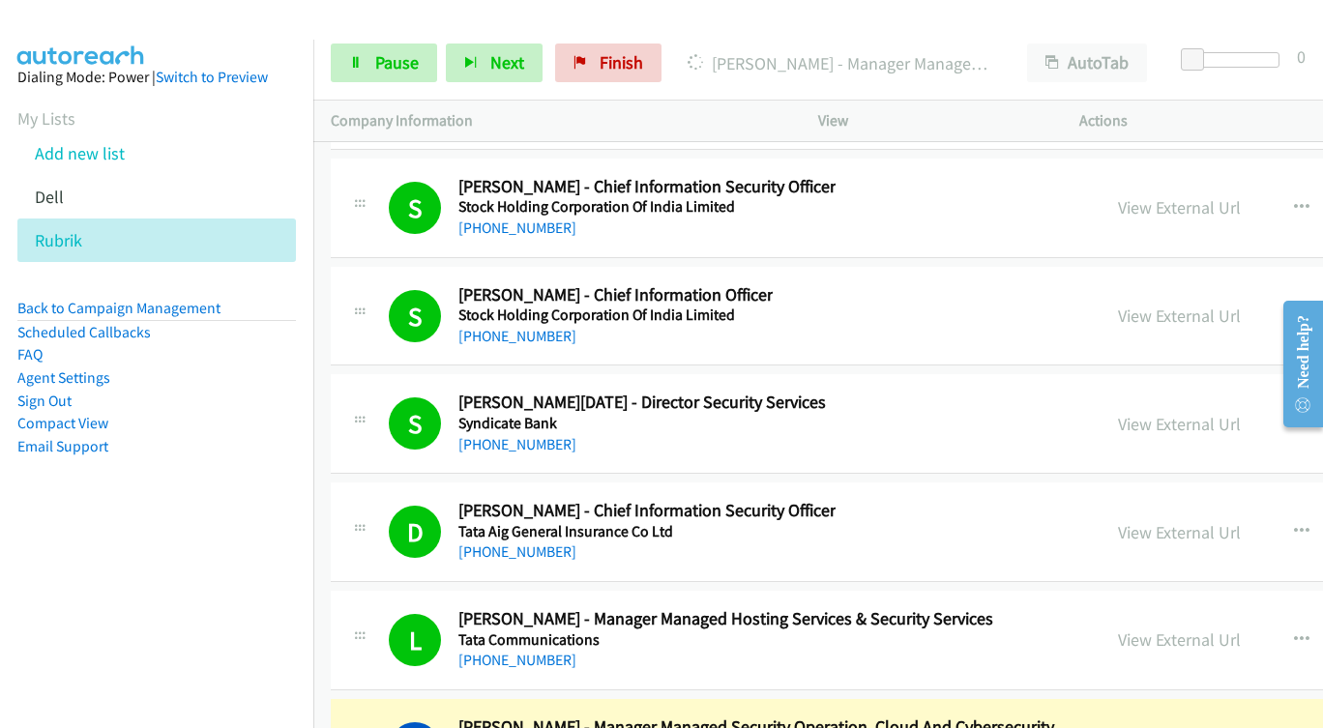
scroll to position [29991, 0]
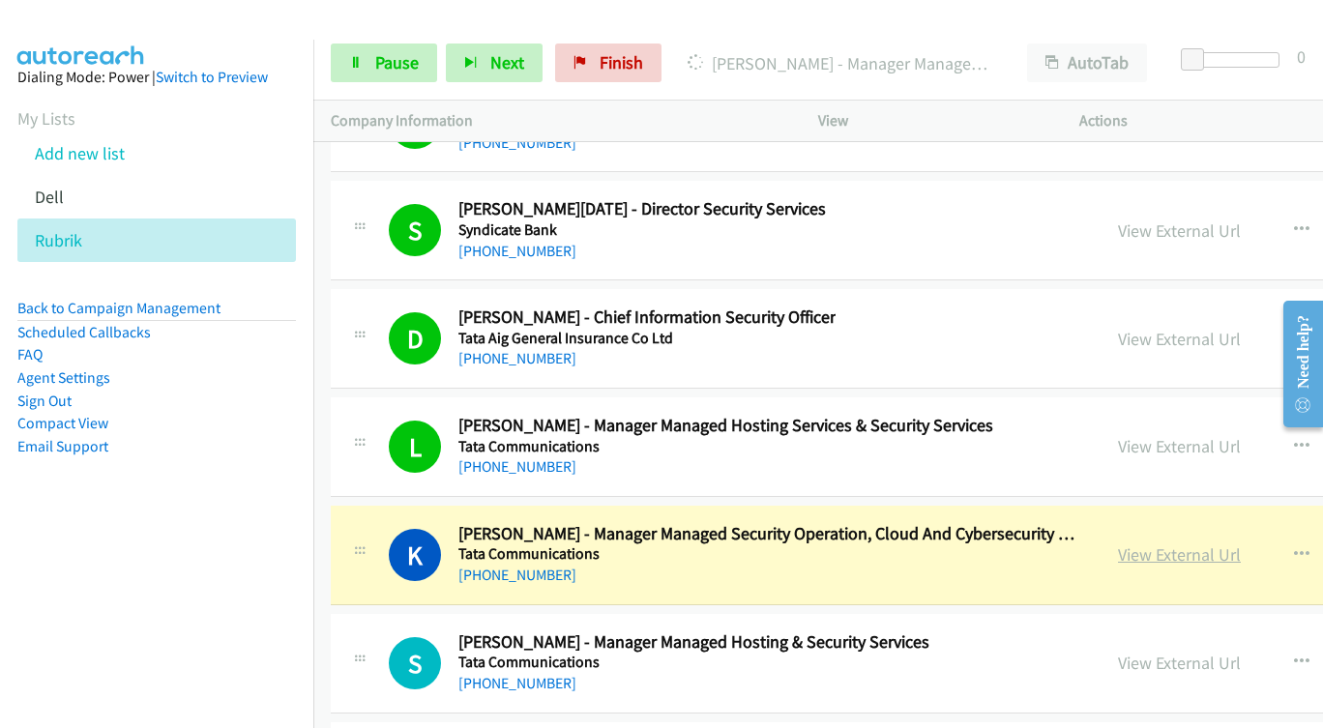
click at [1131, 558] on link "View External Url" at bounding box center [1179, 555] width 123 height 22
click at [365, 59] on link "Pause" at bounding box center [384, 63] width 106 height 39
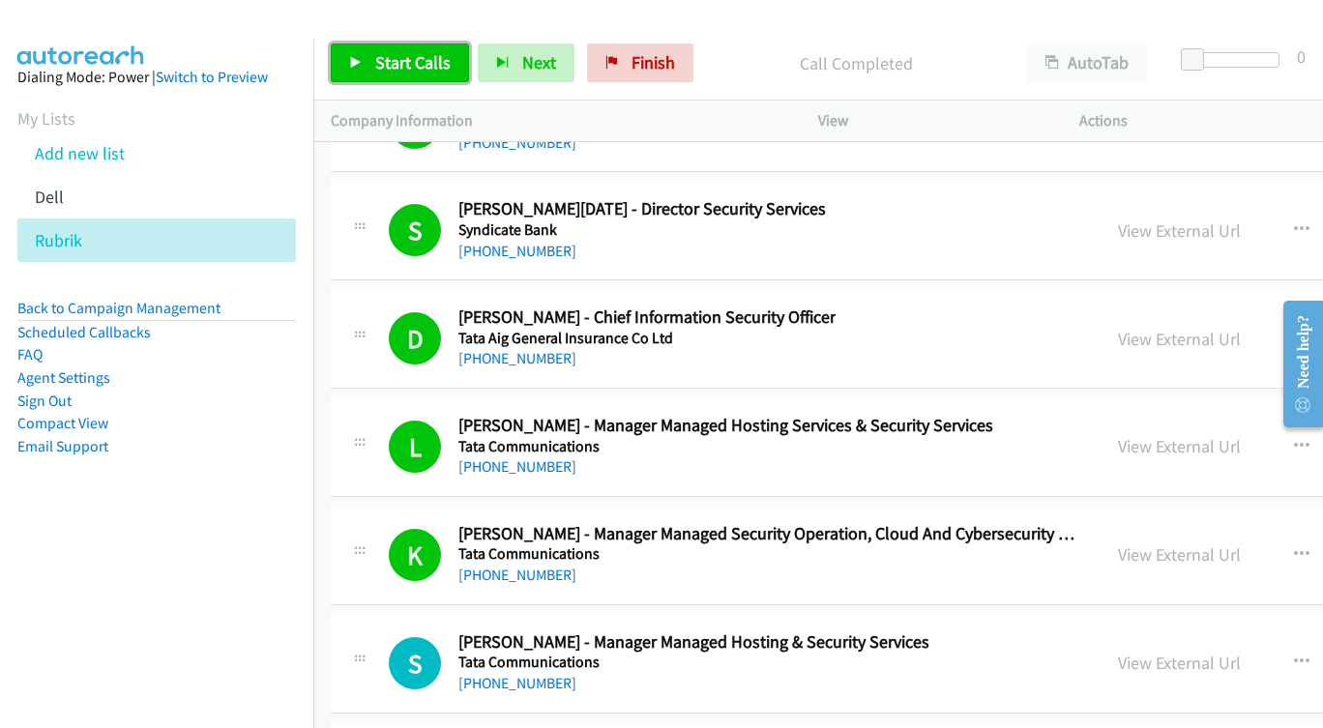
click at [386, 49] on link "Start Calls" at bounding box center [400, 63] width 138 height 39
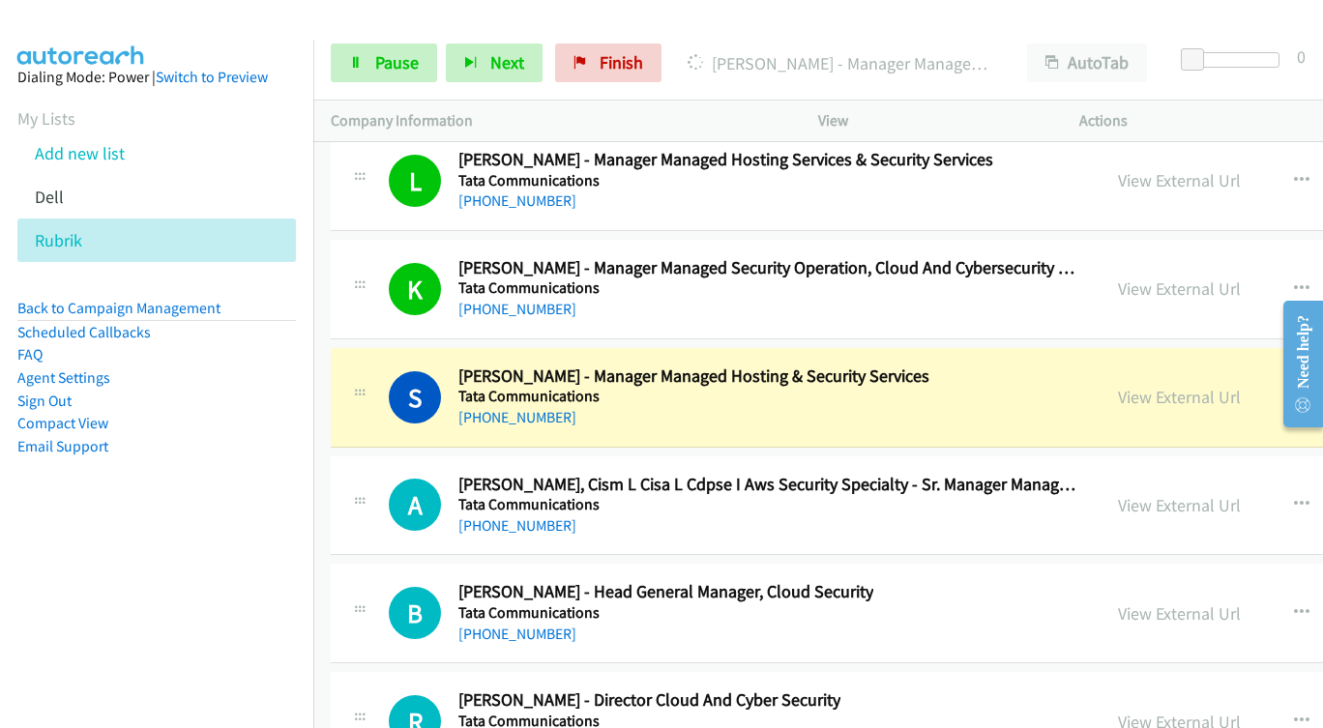
scroll to position [30281, 0]
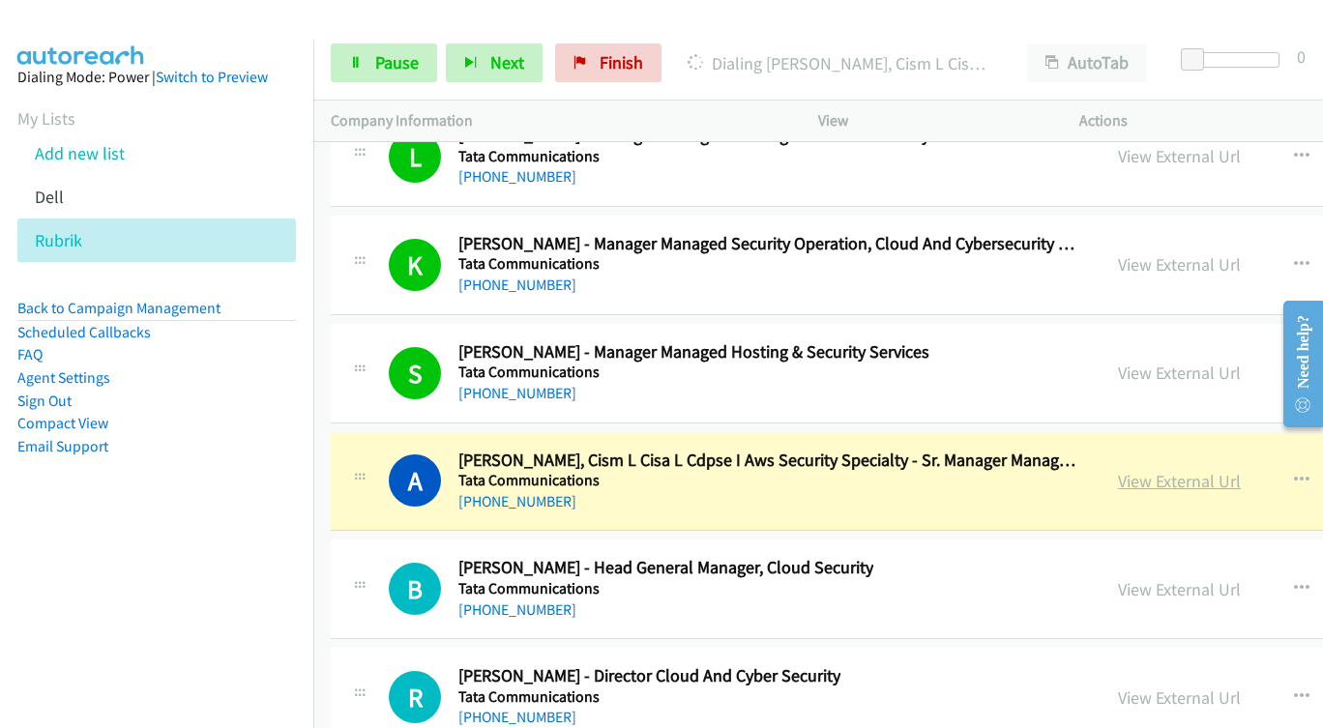
click at [1118, 489] on link "View External Url" at bounding box center [1179, 481] width 123 height 22
click at [382, 63] on span "Pause" at bounding box center [397, 62] width 44 height 22
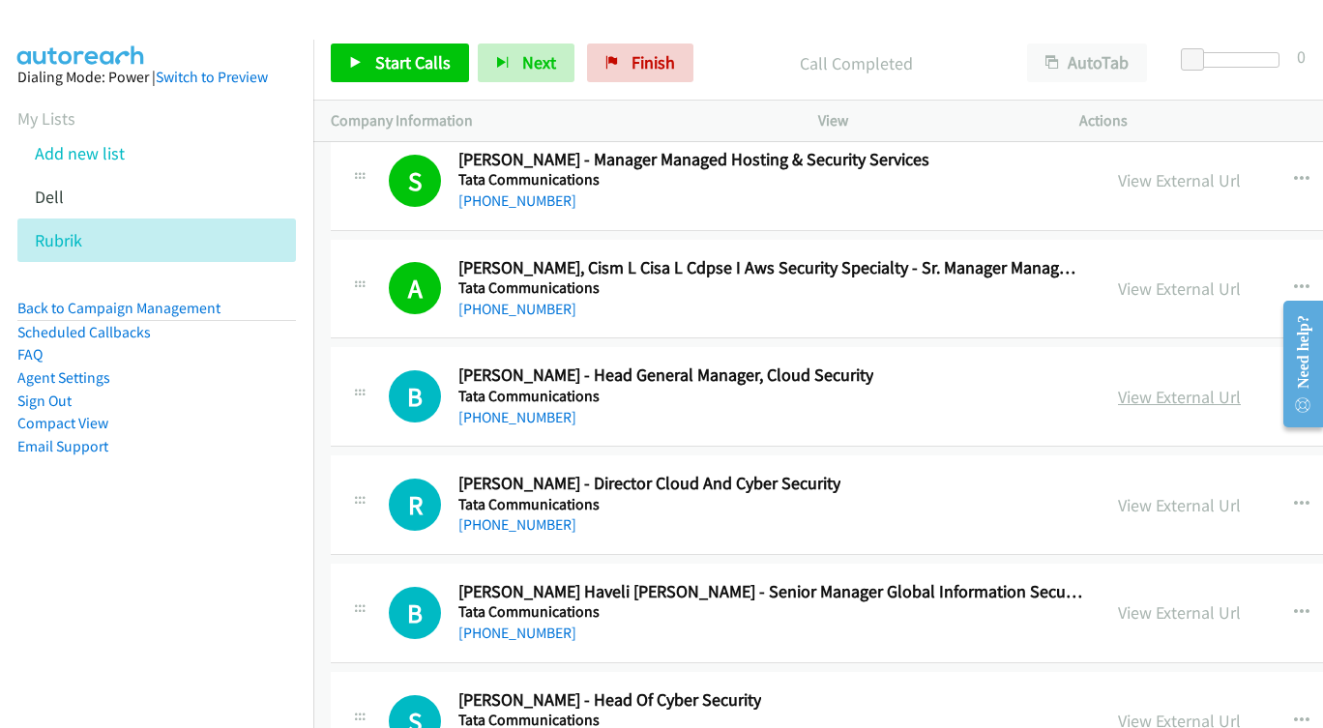
scroll to position [30474, 0]
click at [1118, 396] on link "View External Url" at bounding box center [1179, 396] width 123 height 22
click at [370, 56] on link "Start Calls" at bounding box center [400, 63] width 138 height 39
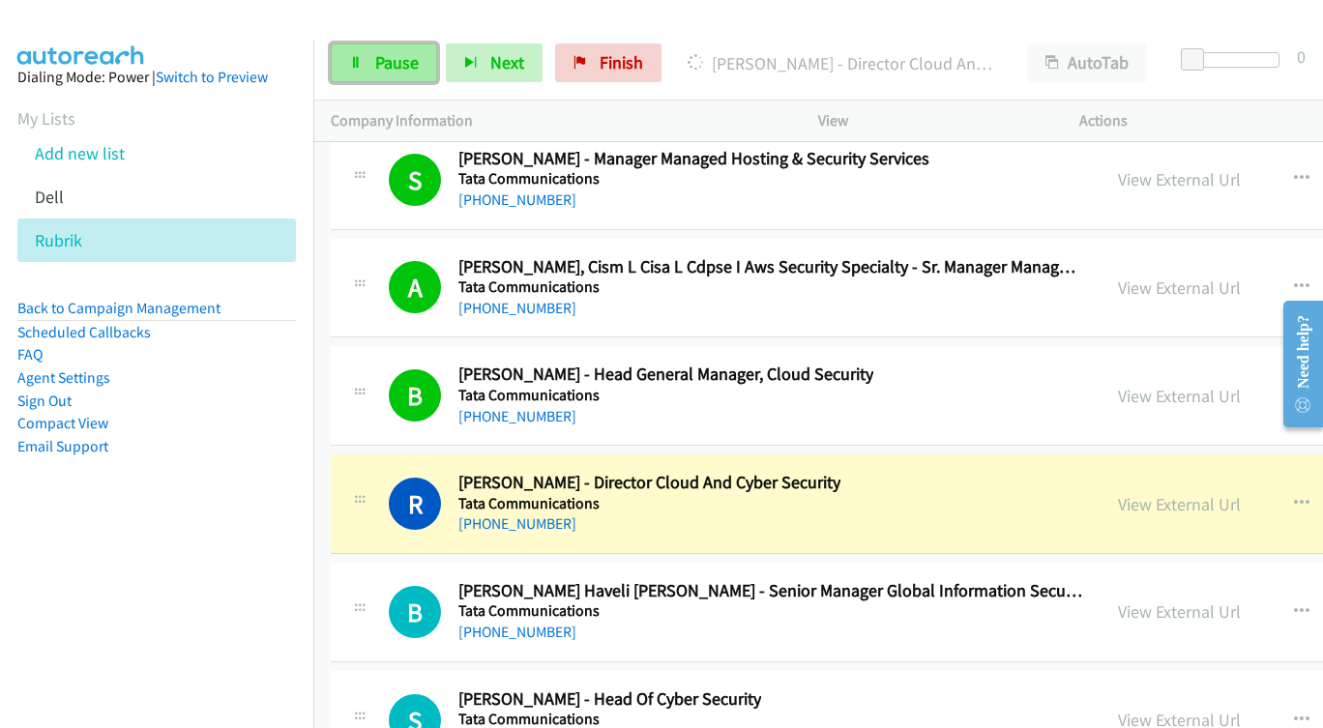
click at [371, 57] on link "Pause" at bounding box center [384, 63] width 106 height 39
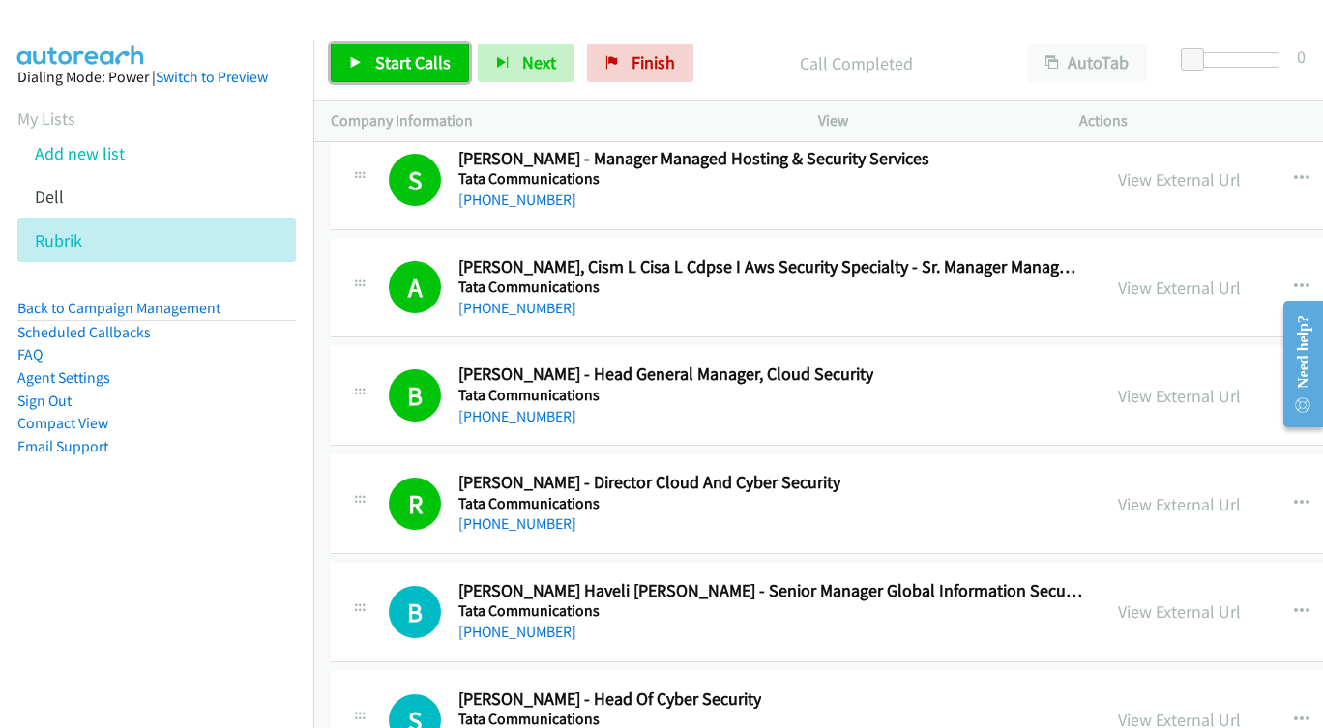
click at [391, 69] on span "Start Calls" at bounding box center [412, 62] width 75 height 22
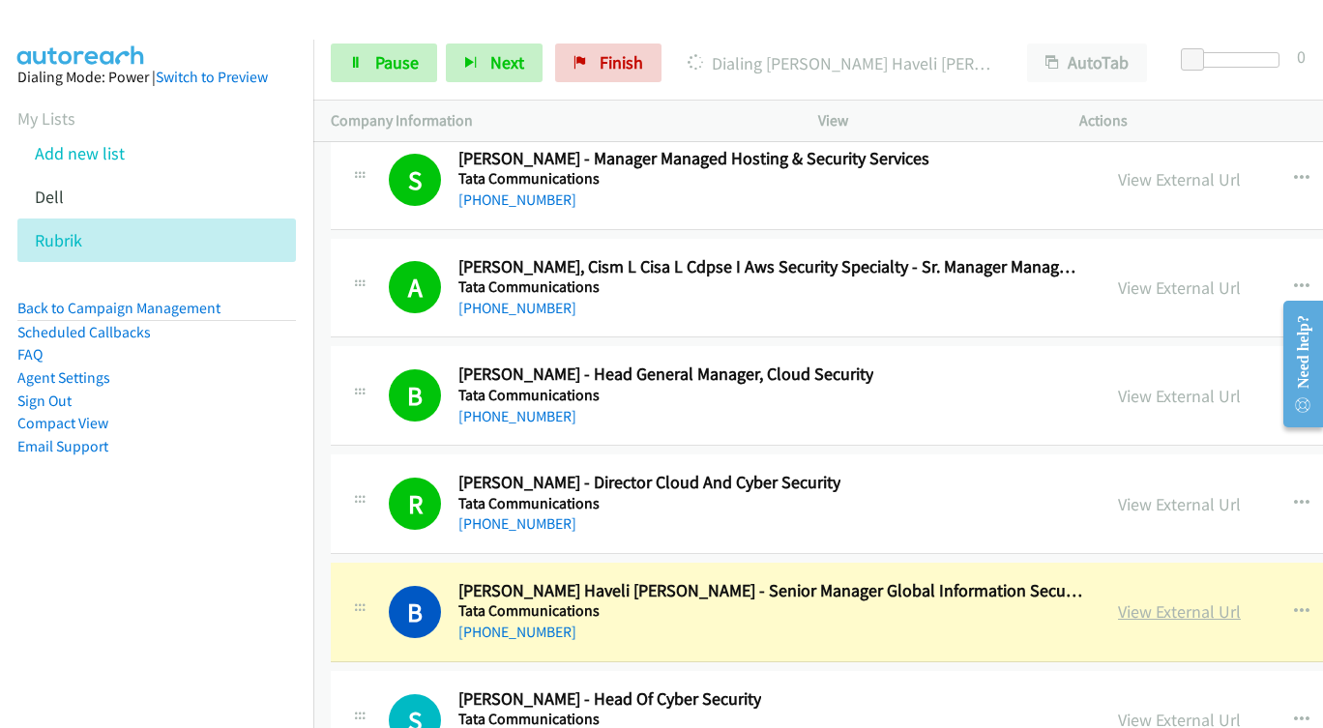
click at [1118, 607] on link "View External Url" at bounding box center [1179, 612] width 123 height 22
click at [350, 70] on link "Pause" at bounding box center [384, 63] width 106 height 39
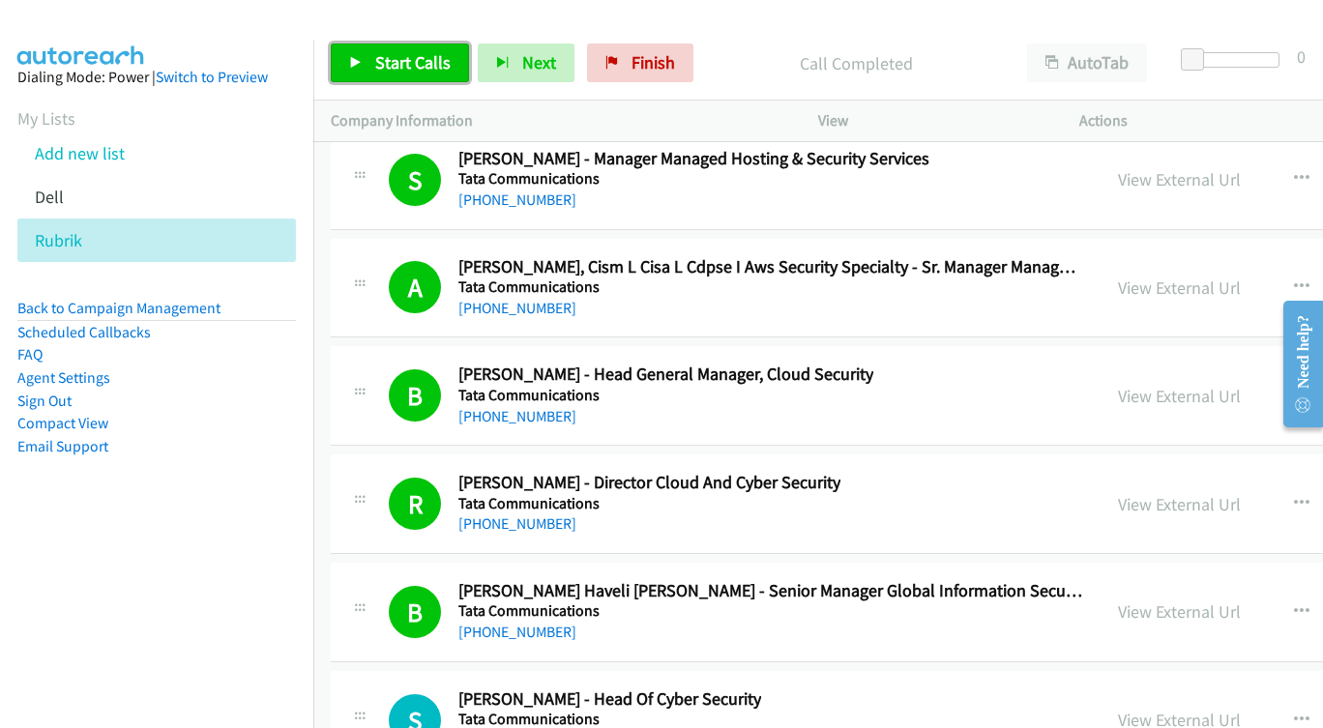
click at [401, 63] on span "Start Calls" at bounding box center [412, 62] width 75 height 22
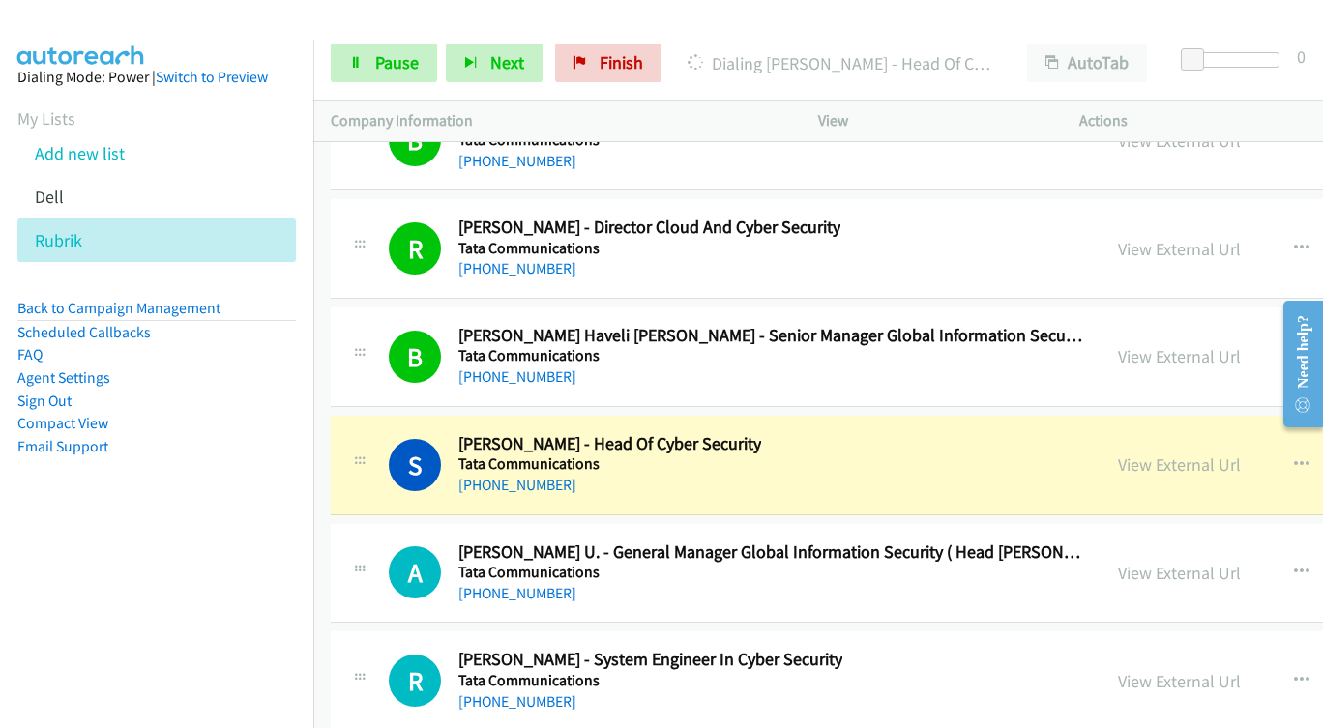
scroll to position [30861, 0]
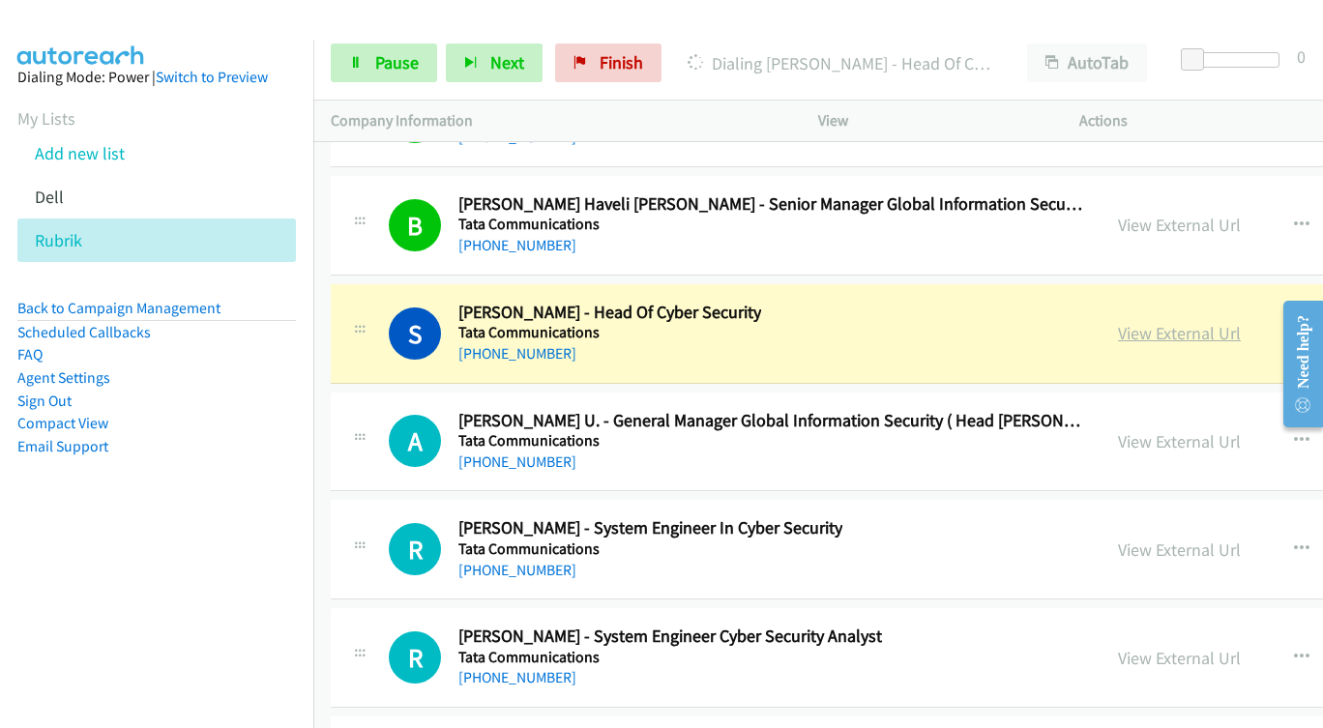
click at [1118, 332] on link "View External Url" at bounding box center [1179, 333] width 123 height 22
click at [388, 64] on span "Pause" at bounding box center [397, 62] width 44 height 22
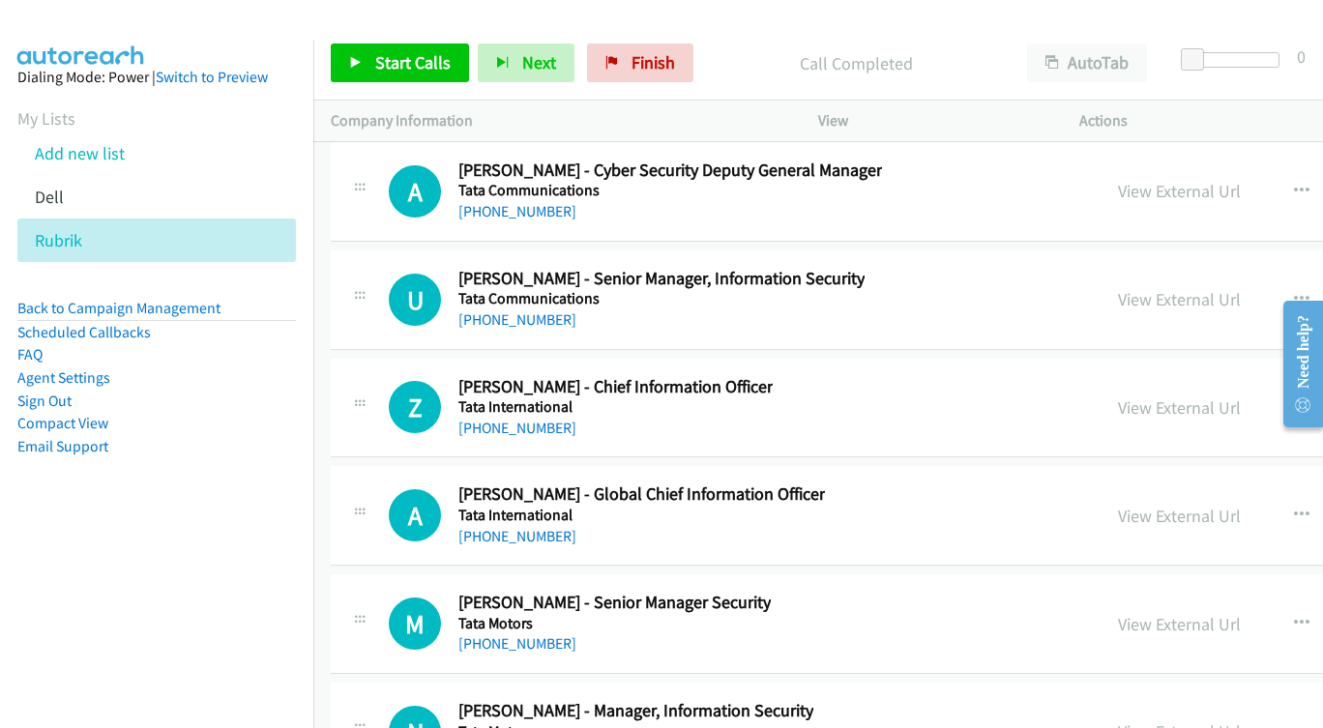
scroll to position [32699, 0]
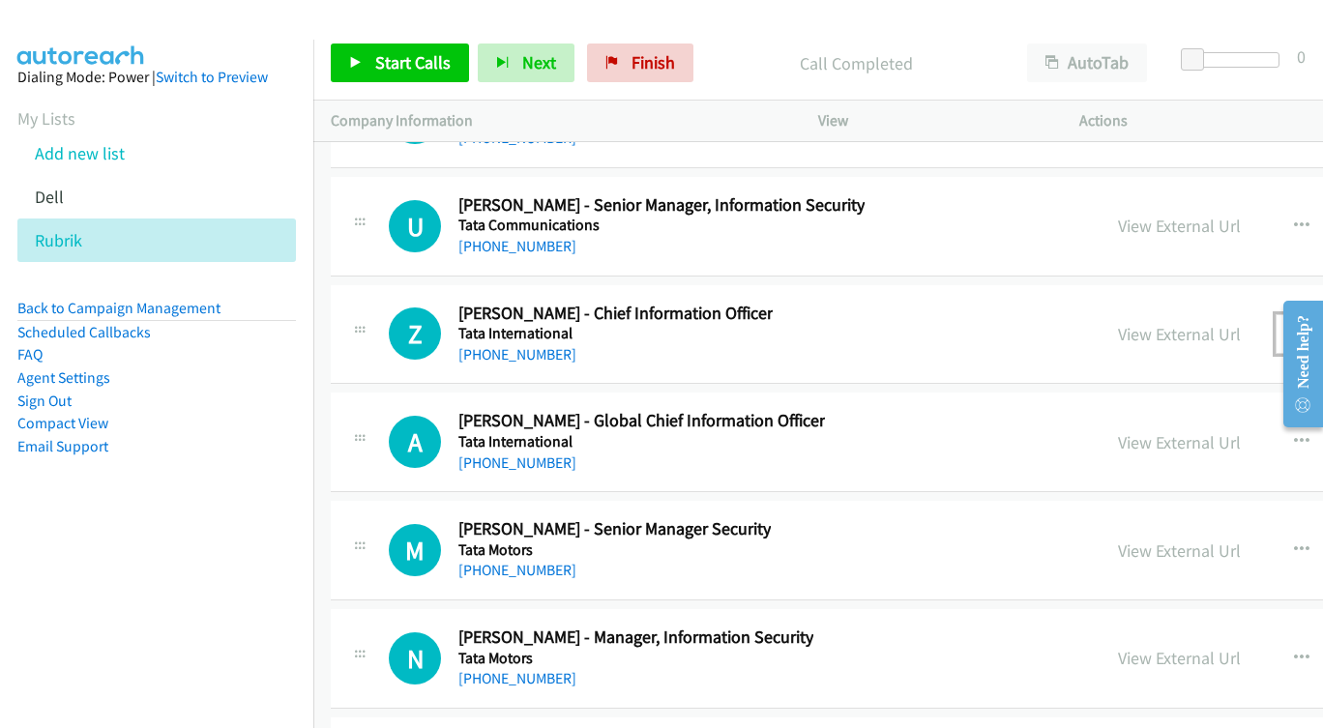
click at [1294, 327] on icon "button" at bounding box center [1301, 333] width 15 height 15
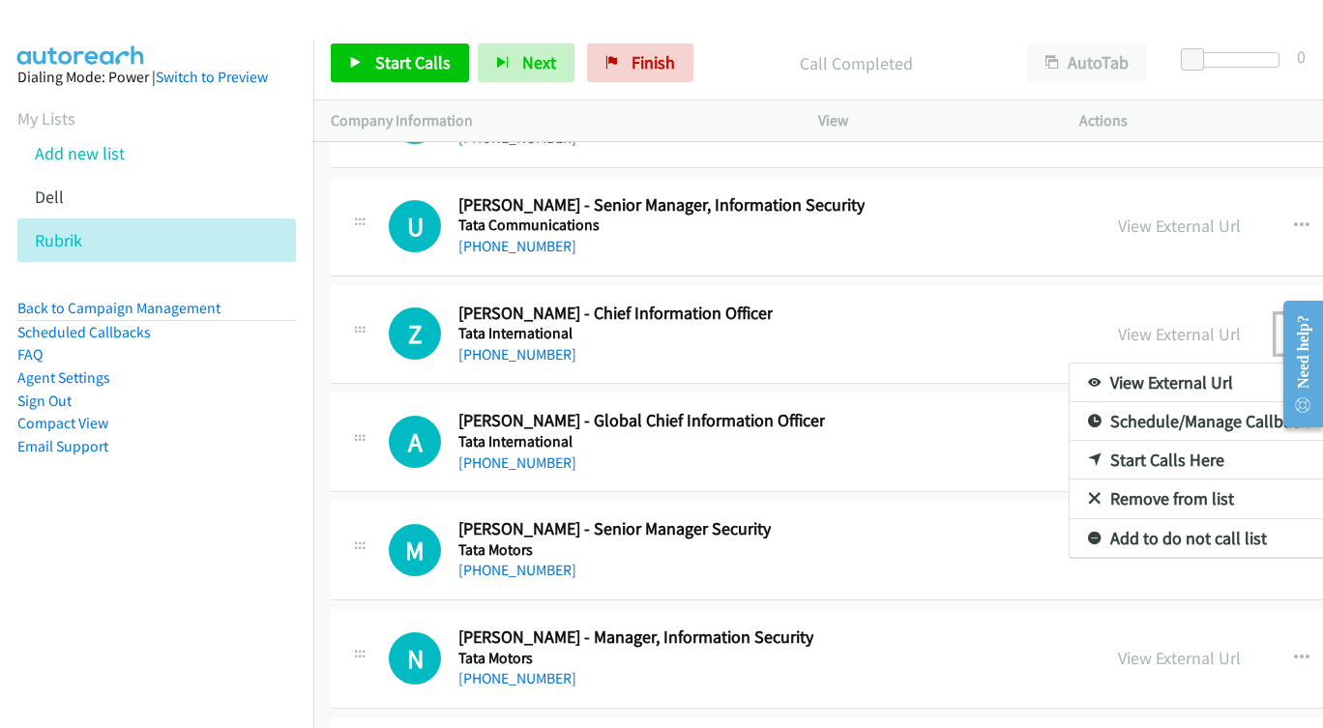
click at [1107, 460] on link "Start Calls Here" at bounding box center [1198, 460] width 257 height 39
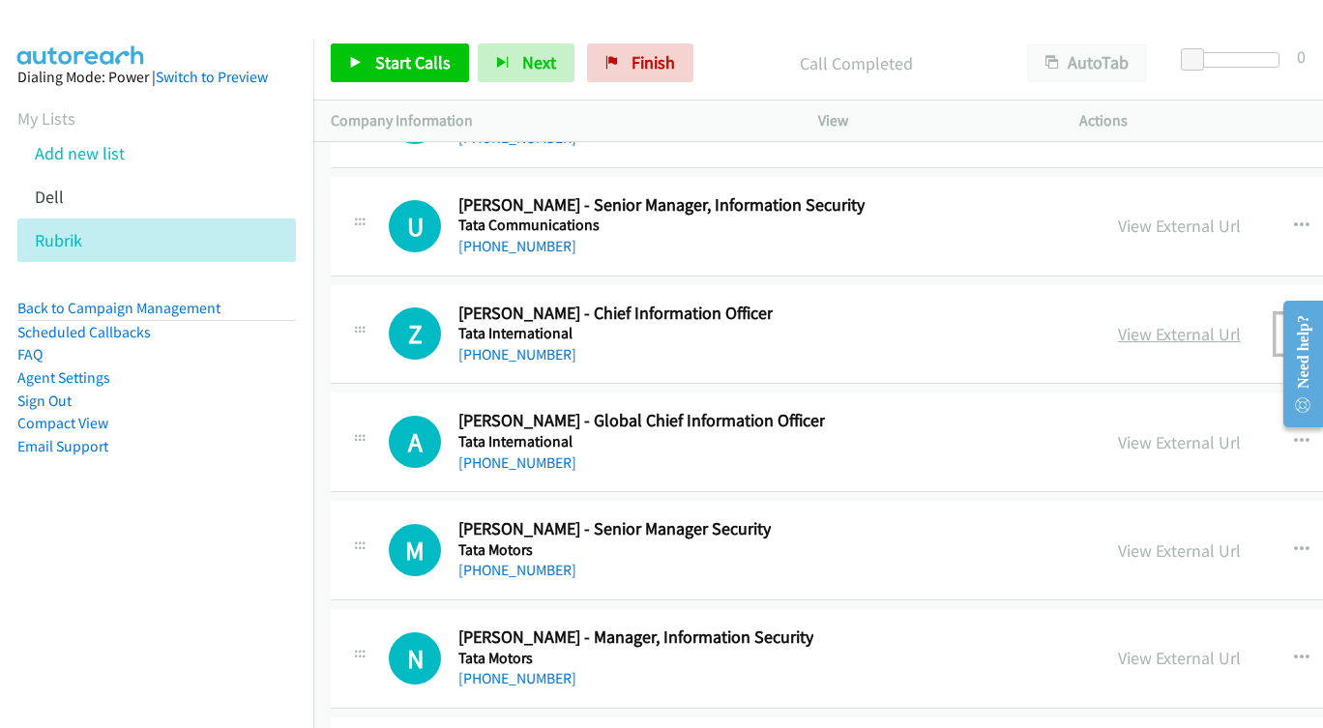
click at [1141, 331] on link "View External Url" at bounding box center [1179, 334] width 123 height 22
click at [411, 62] on span "Start Calls" at bounding box center [412, 62] width 75 height 22
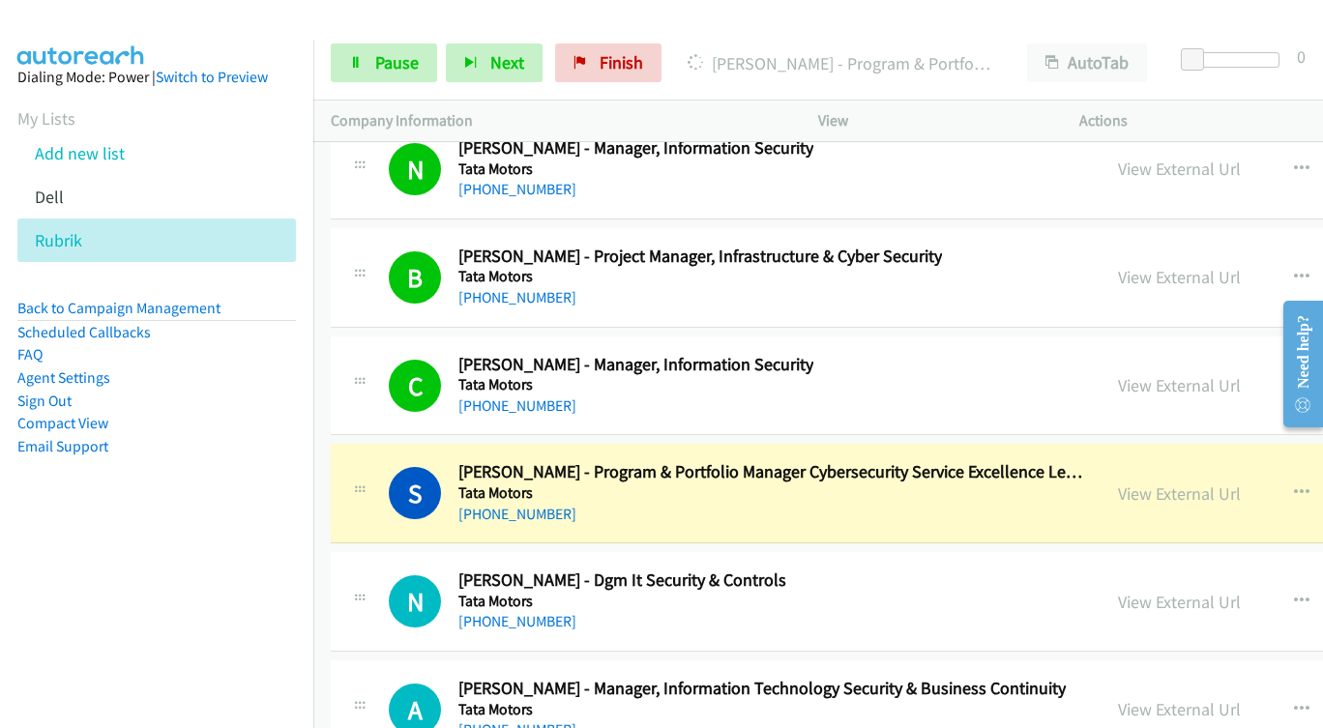
scroll to position [33280, 0]
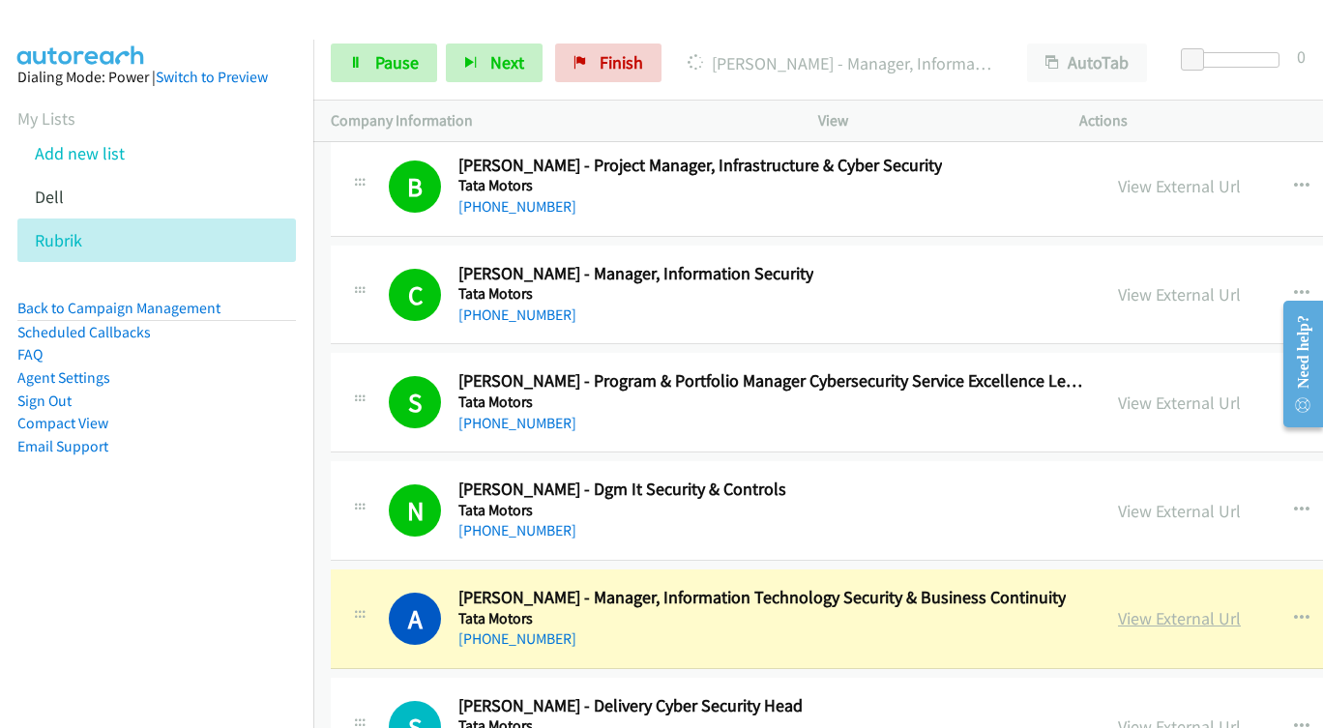
click at [1123, 613] on link "View External Url" at bounding box center [1179, 619] width 123 height 22
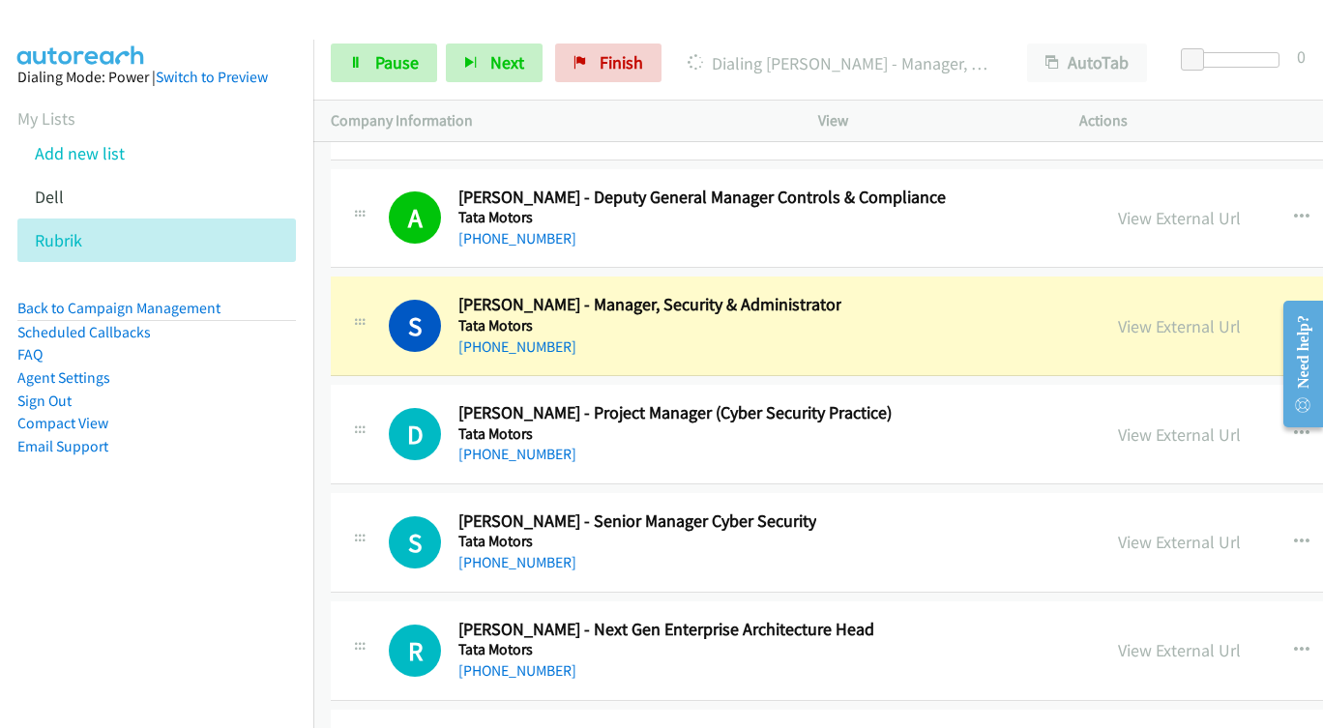
scroll to position [34054, 0]
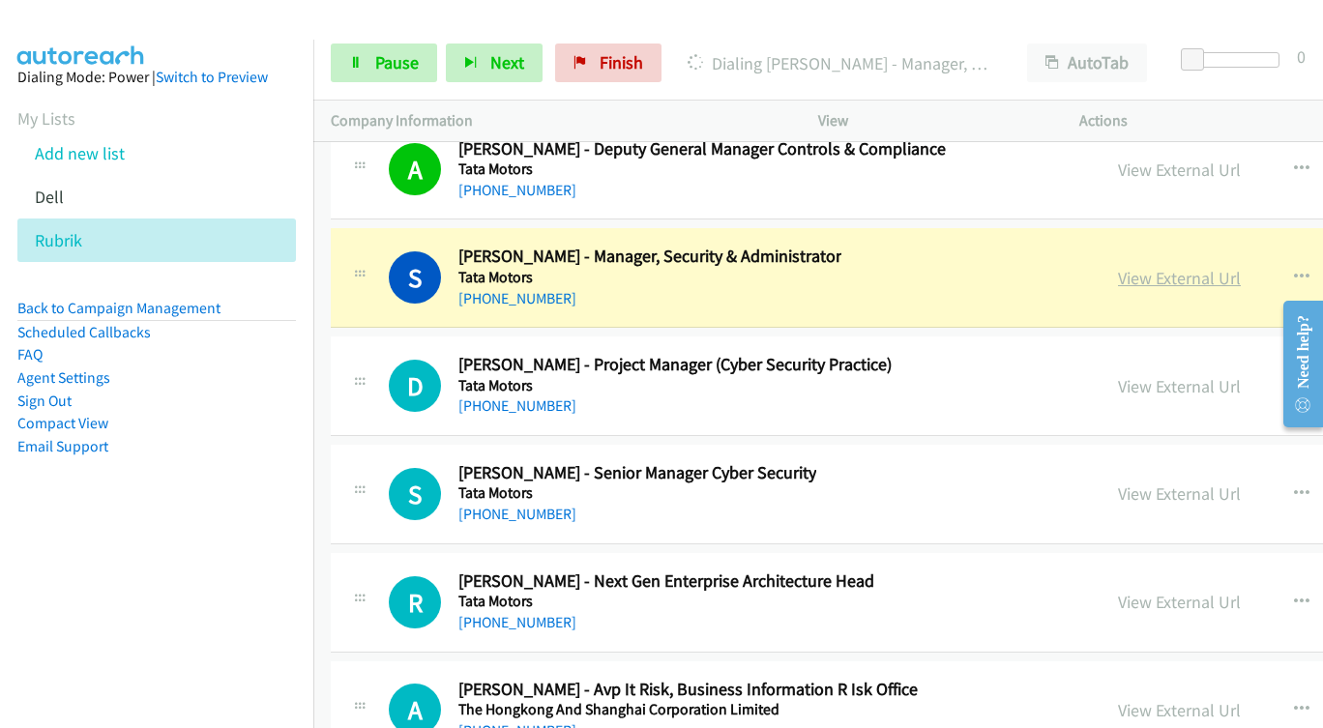
click at [1121, 277] on link "View External Url" at bounding box center [1179, 278] width 123 height 22
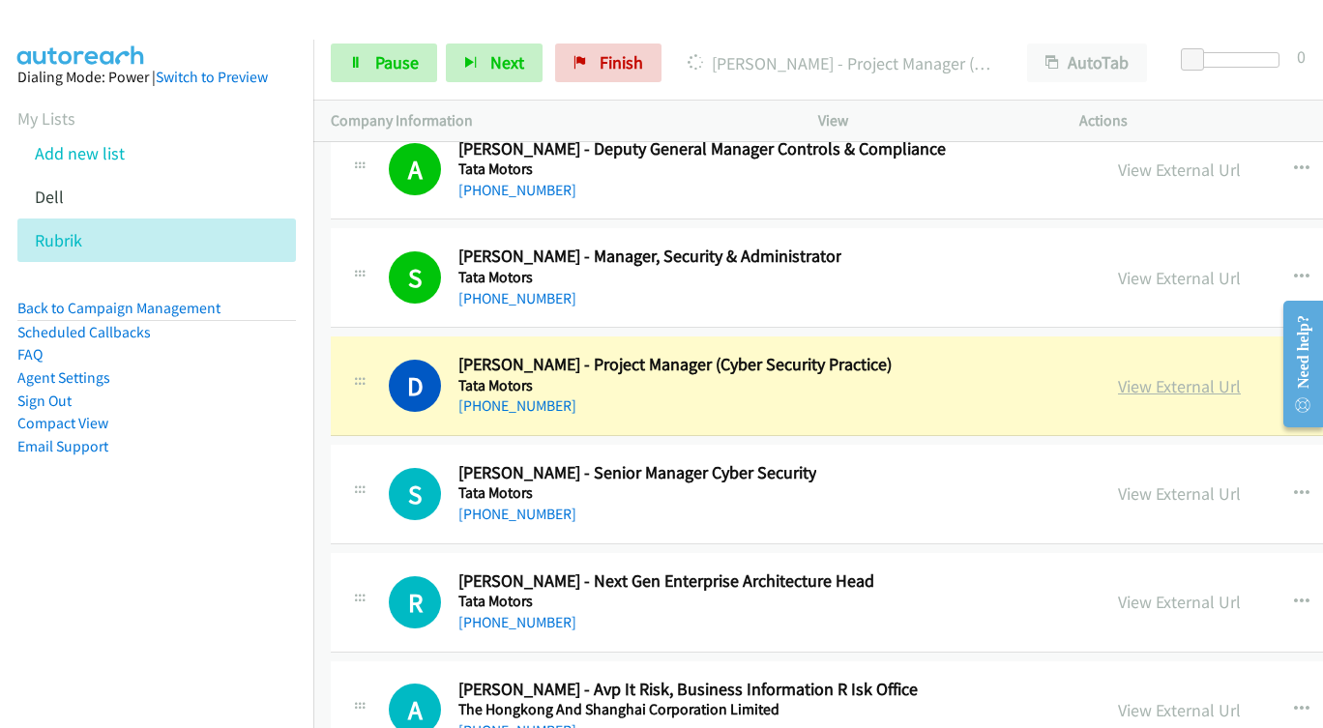
click at [1119, 383] on link "View External Url" at bounding box center [1179, 386] width 123 height 22
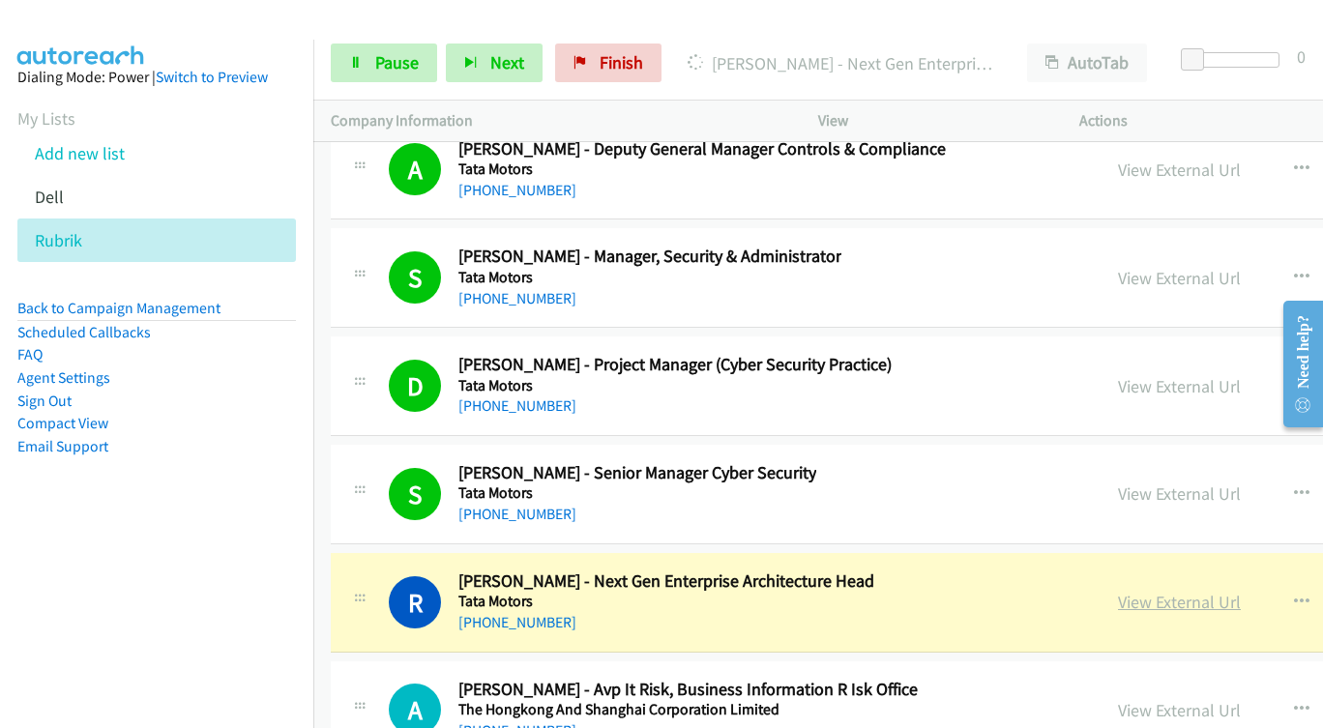
click at [1147, 598] on link "View External Url" at bounding box center [1179, 602] width 123 height 22
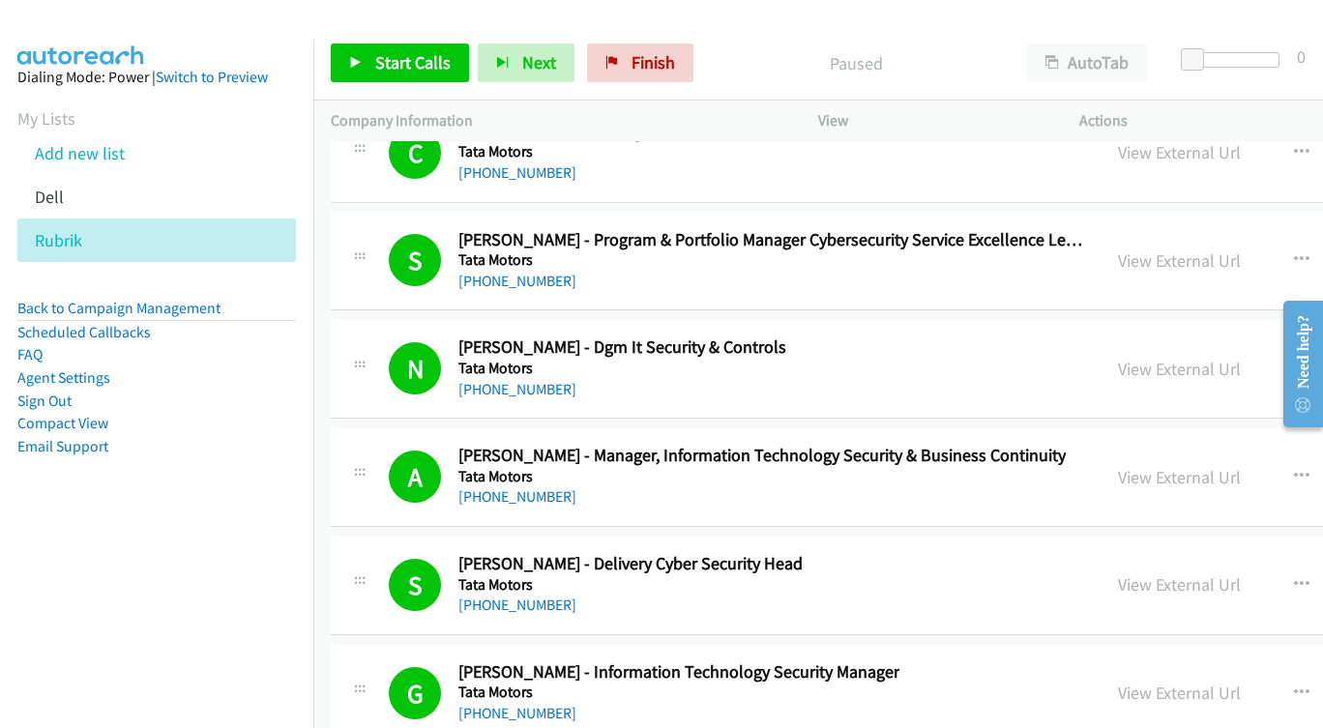
scroll to position [33457, 0]
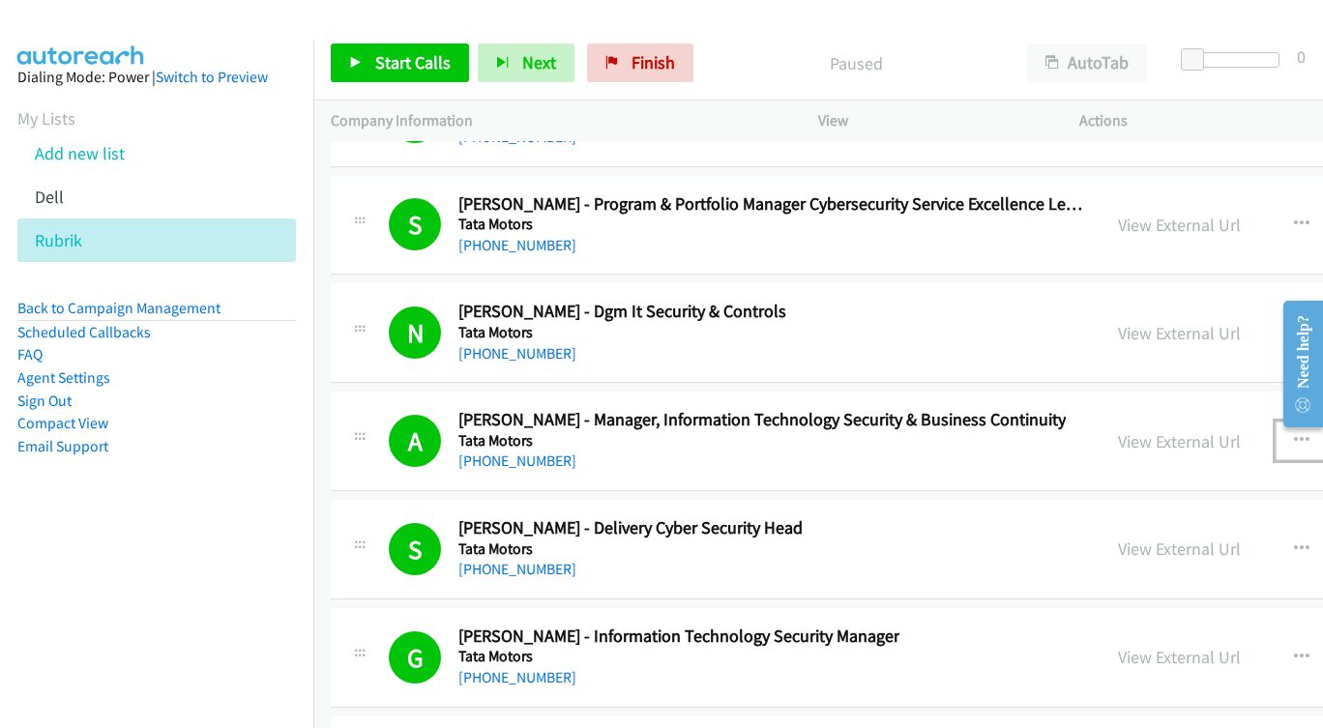
click at [1294, 435] on icon "button" at bounding box center [1301, 440] width 15 height 15
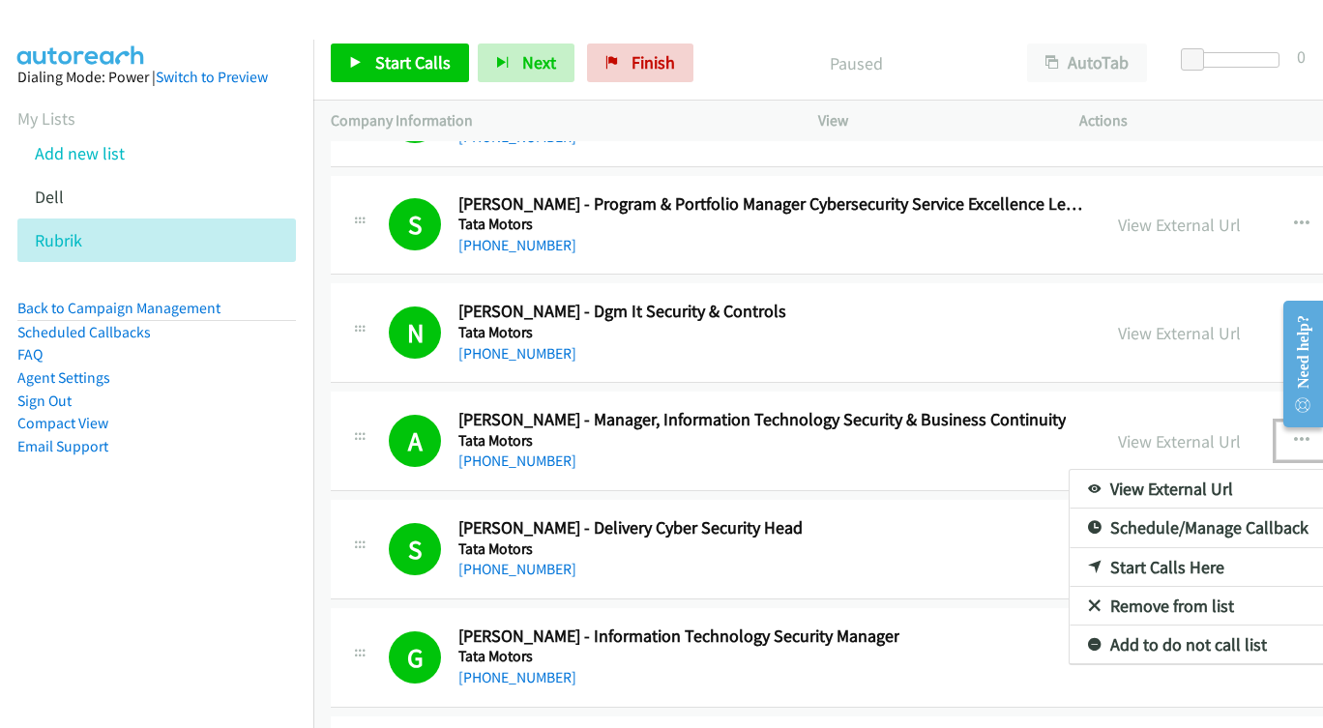
click at [1087, 567] on link "Start Calls Here" at bounding box center [1198, 568] width 257 height 39
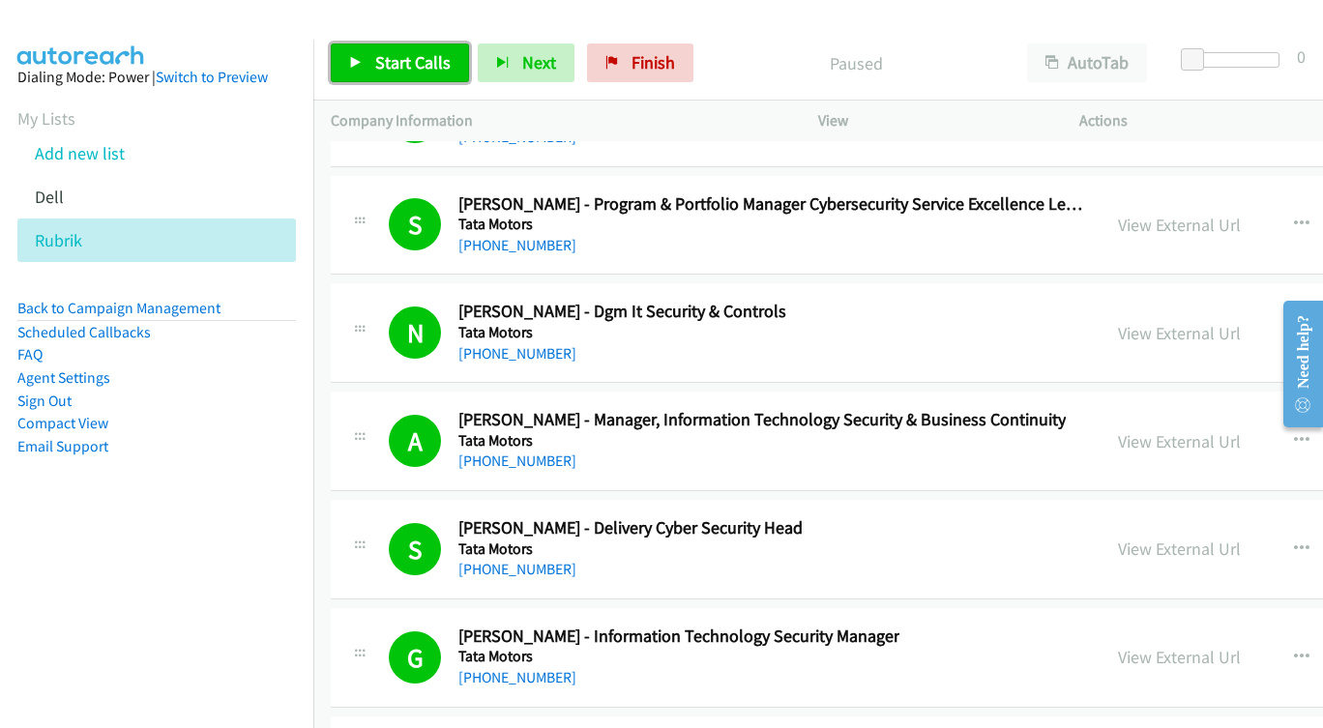
click at [372, 54] on link "Start Calls" at bounding box center [400, 63] width 138 height 39
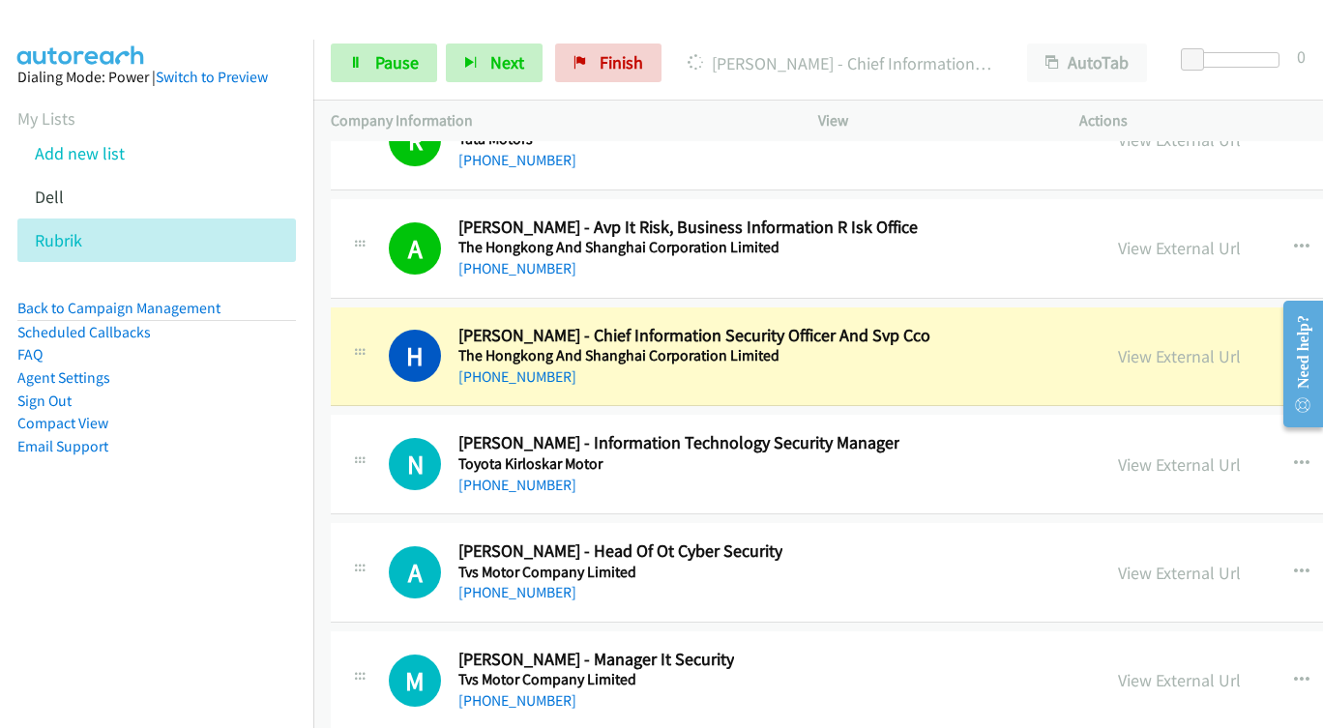
scroll to position [34521, 0]
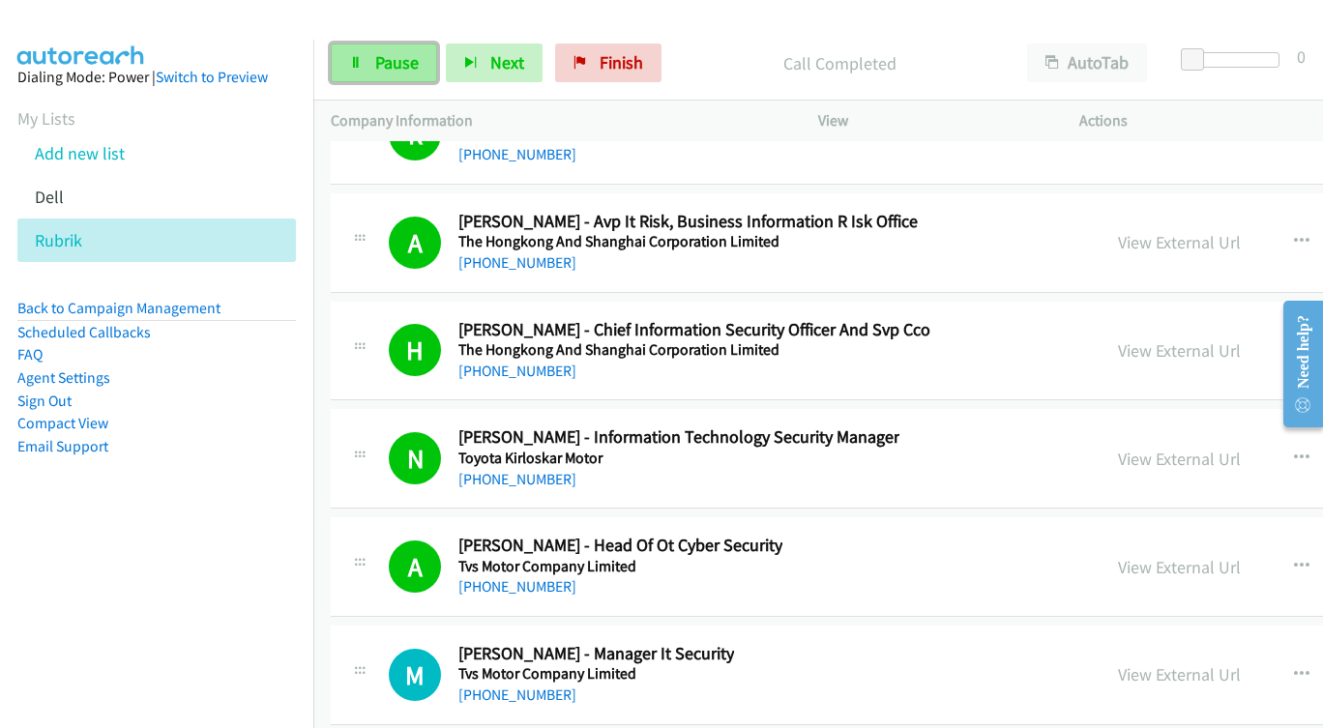
click at [359, 70] on link "Pause" at bounding box center [384, 63] width 106 height 39
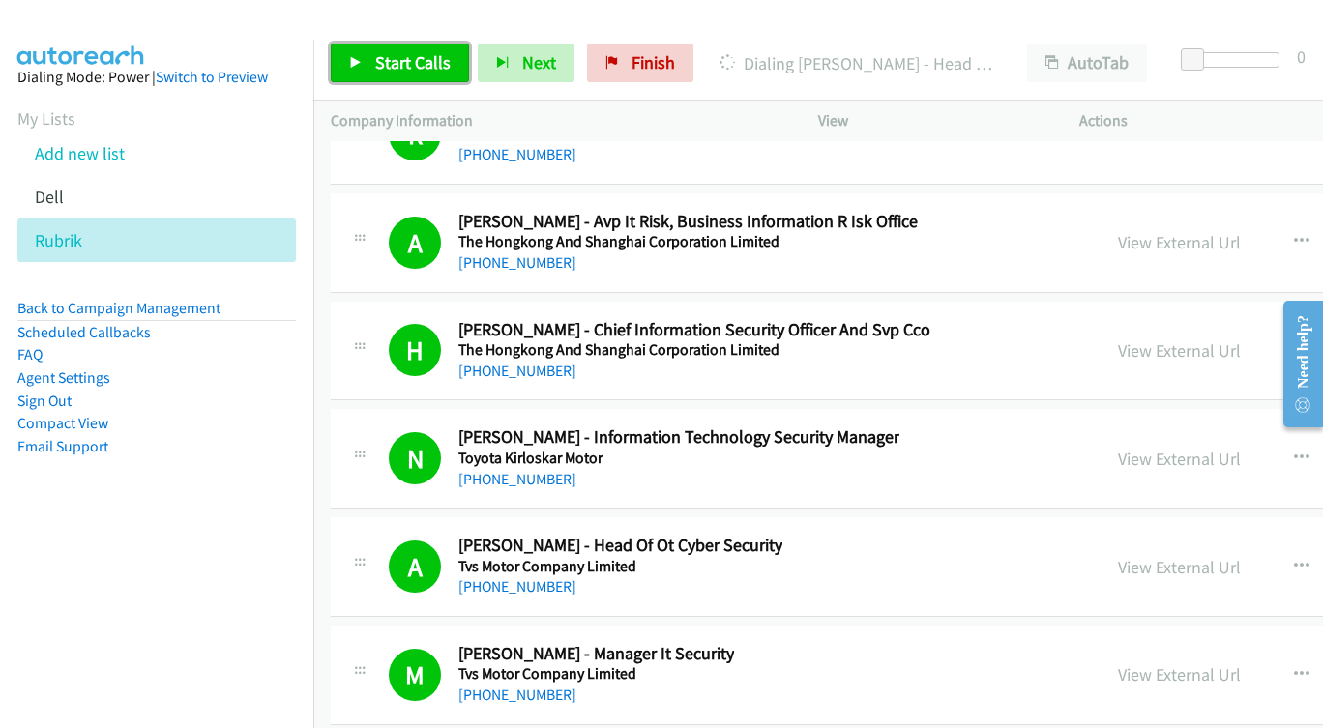
click at [417, 66] on span "Start Calls" at bounding box center [412, 62] width 75 height 22
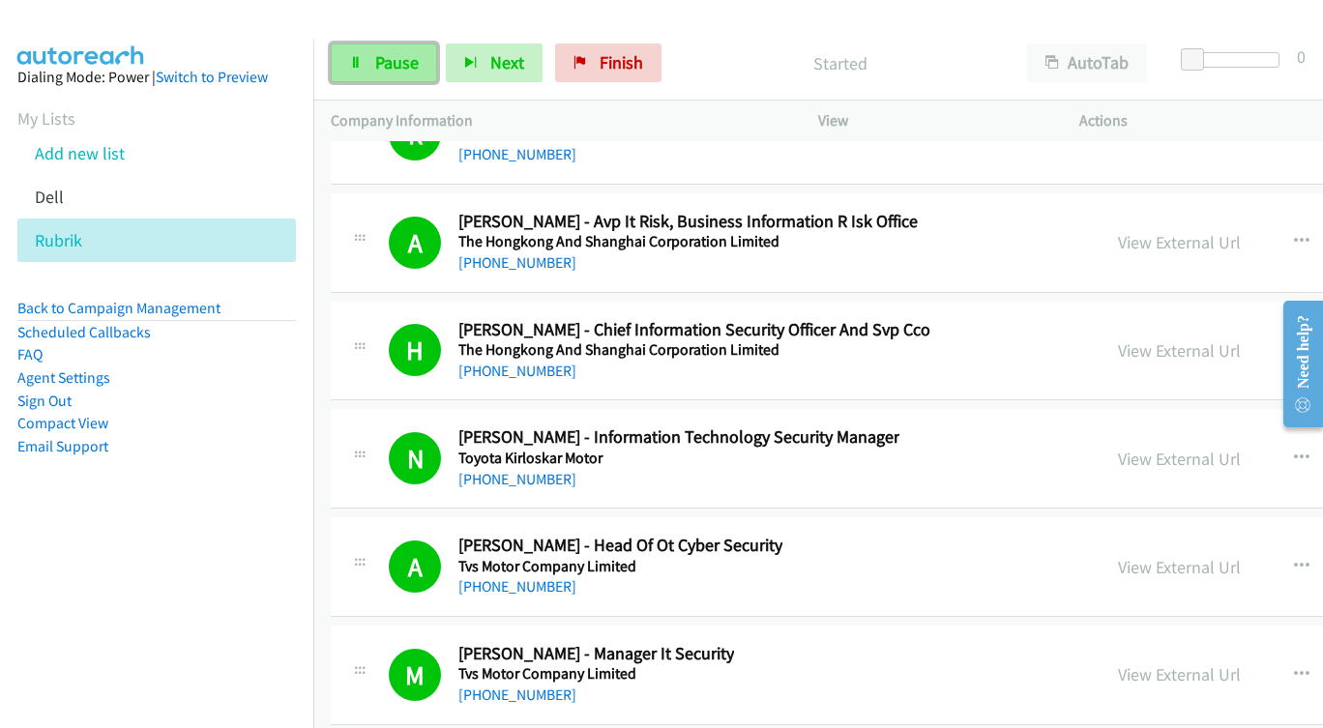
click at [373, 61] on link "Pause" at bounding box center [384, 63] width 106 height 39
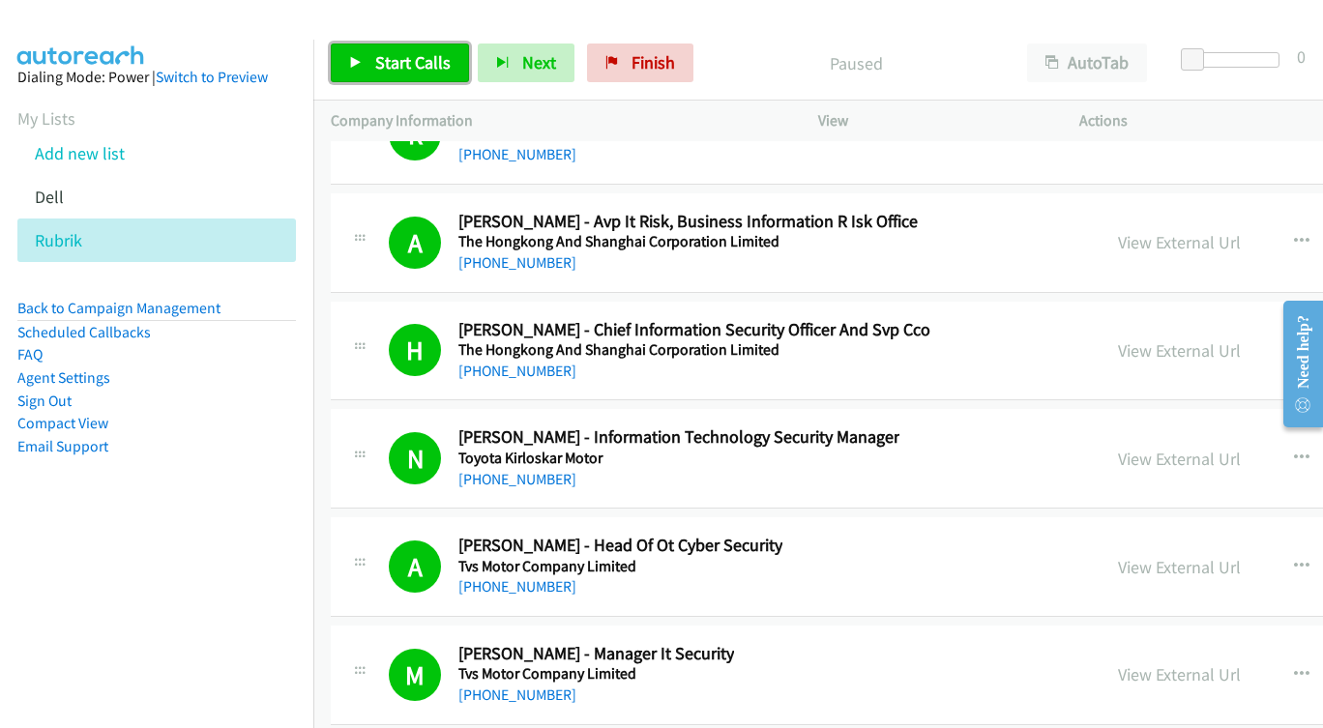
click at [362, 63] on icon at bounding box center [356, 64] width 14 height 14
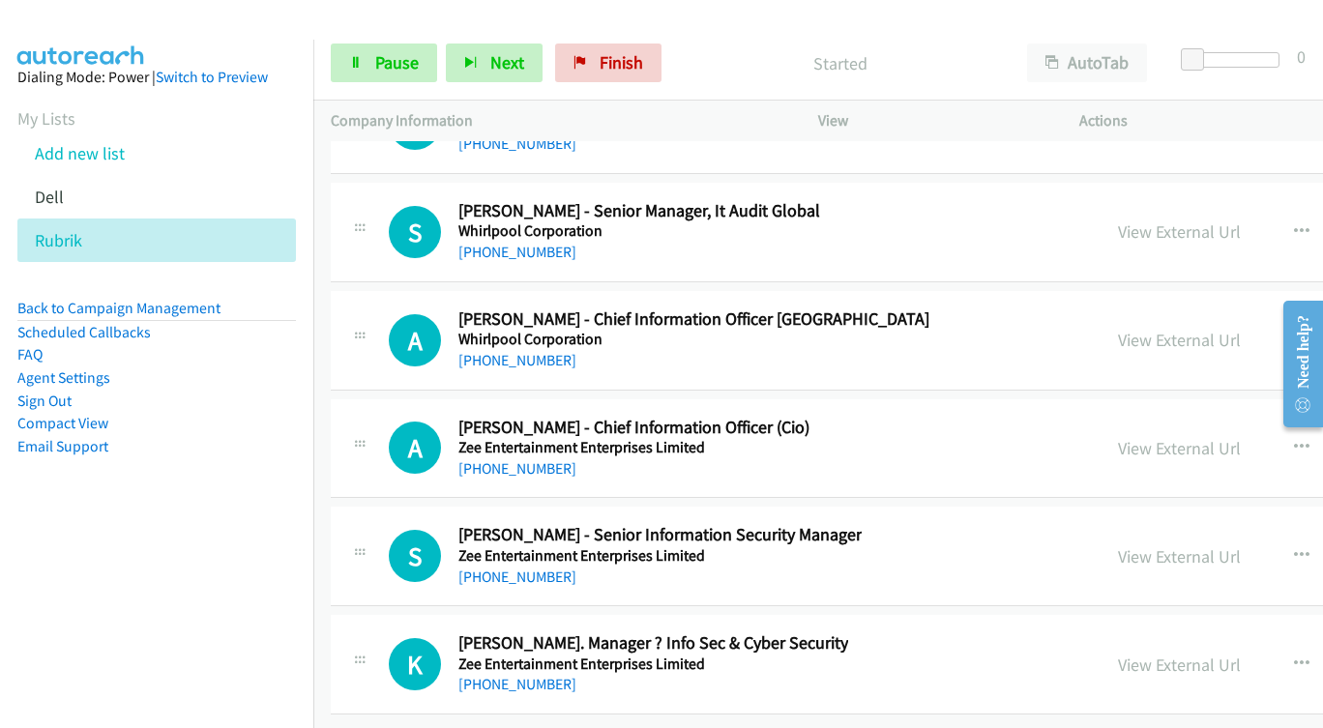
scroll to position [36169, 0]
click at [368, 68] on link "Pause" at bounding box center [384, 63] width 106 height 39
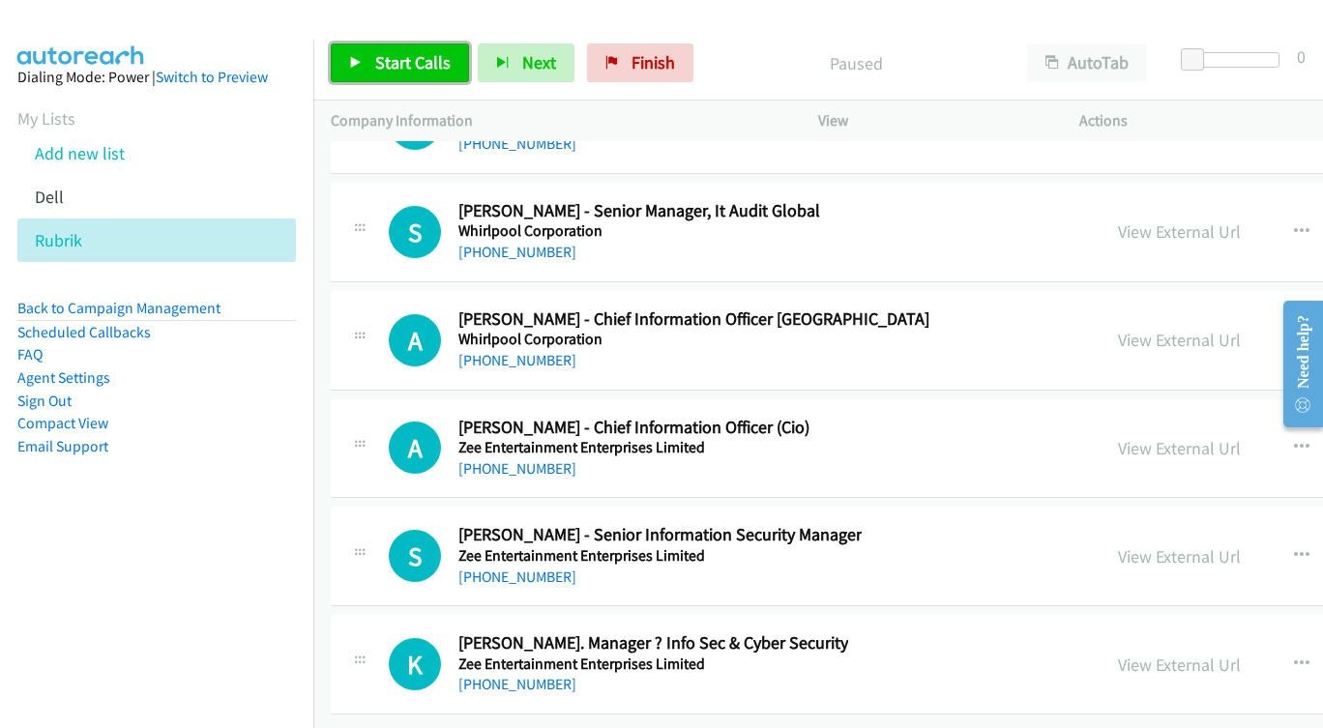
click at [384, 66] on span "Start Calls" at bounding box center [412, 62] width 75 height 22
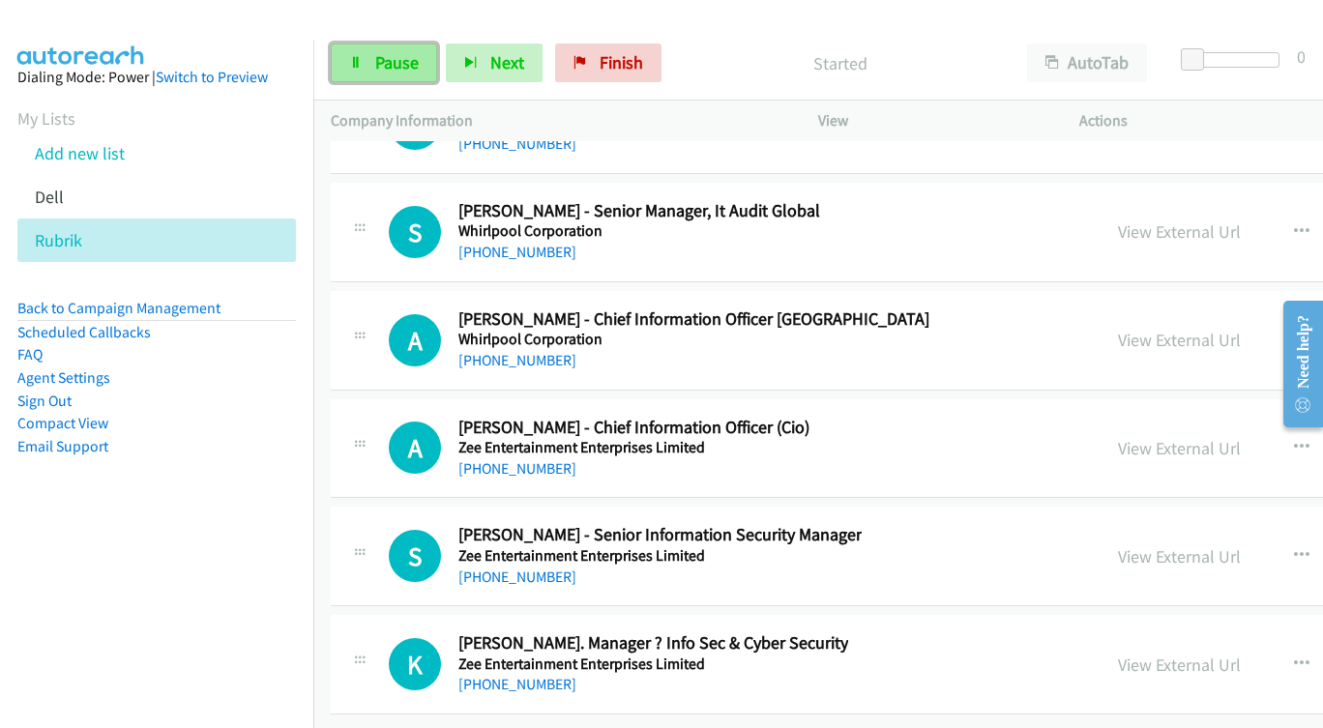
click at [382, 66] on span "Pause" at bounding box center [397, 62] width 44 height 22
